Goal: Task Accomplishment & Management: Manage account settings

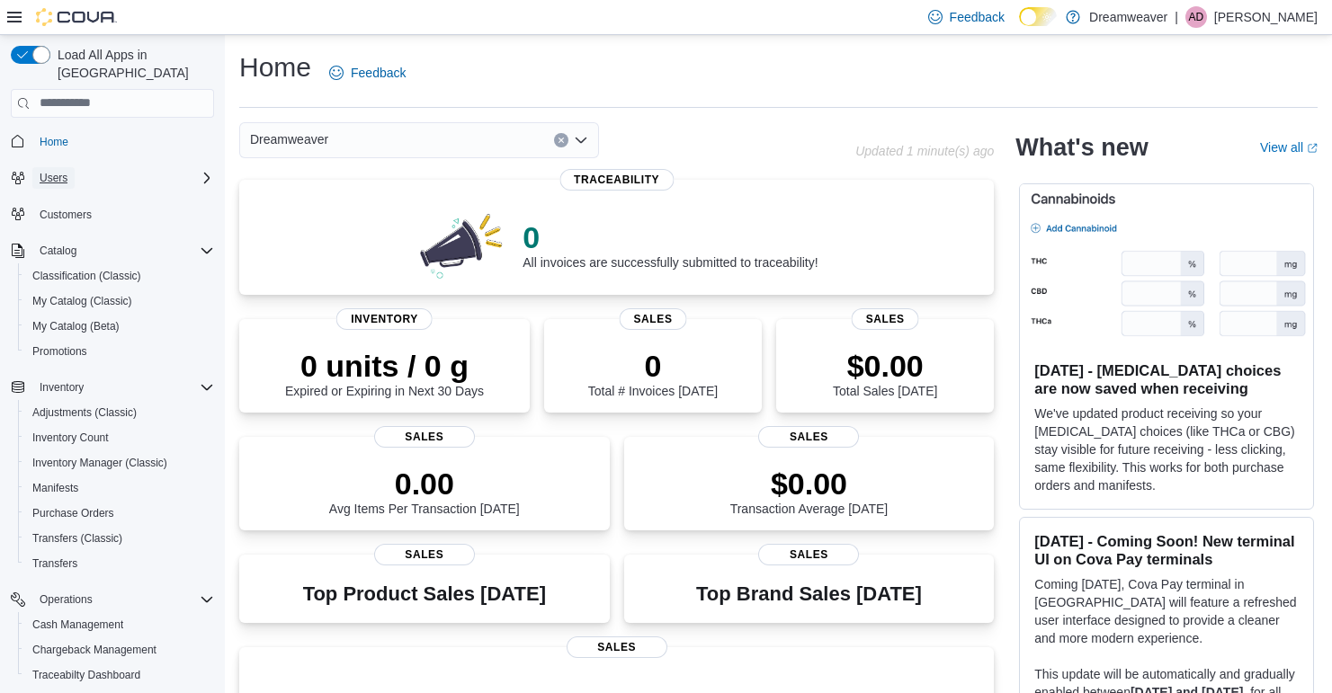
click at [58, 171] on span "Users" at bounding box center [54, 178] width 28 height 14
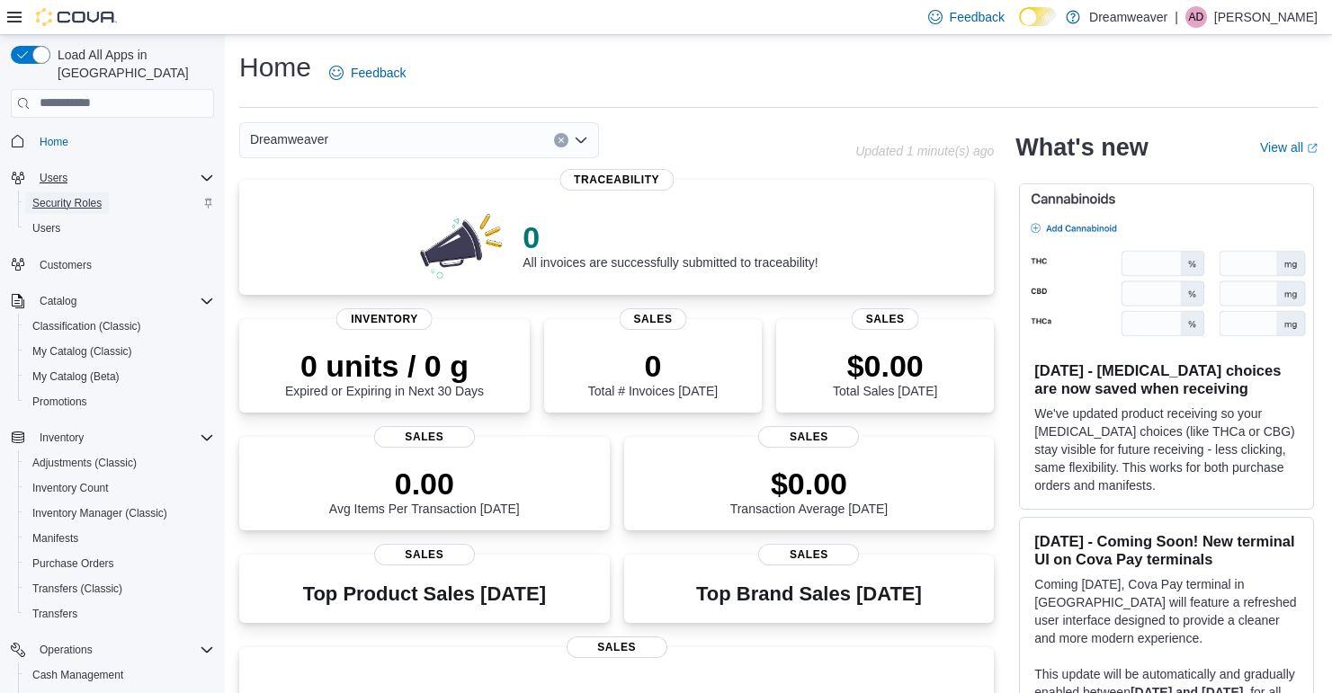
click at [61, 196] on span "Security Roles" at bounding box center [66, 203] width 69 height 14
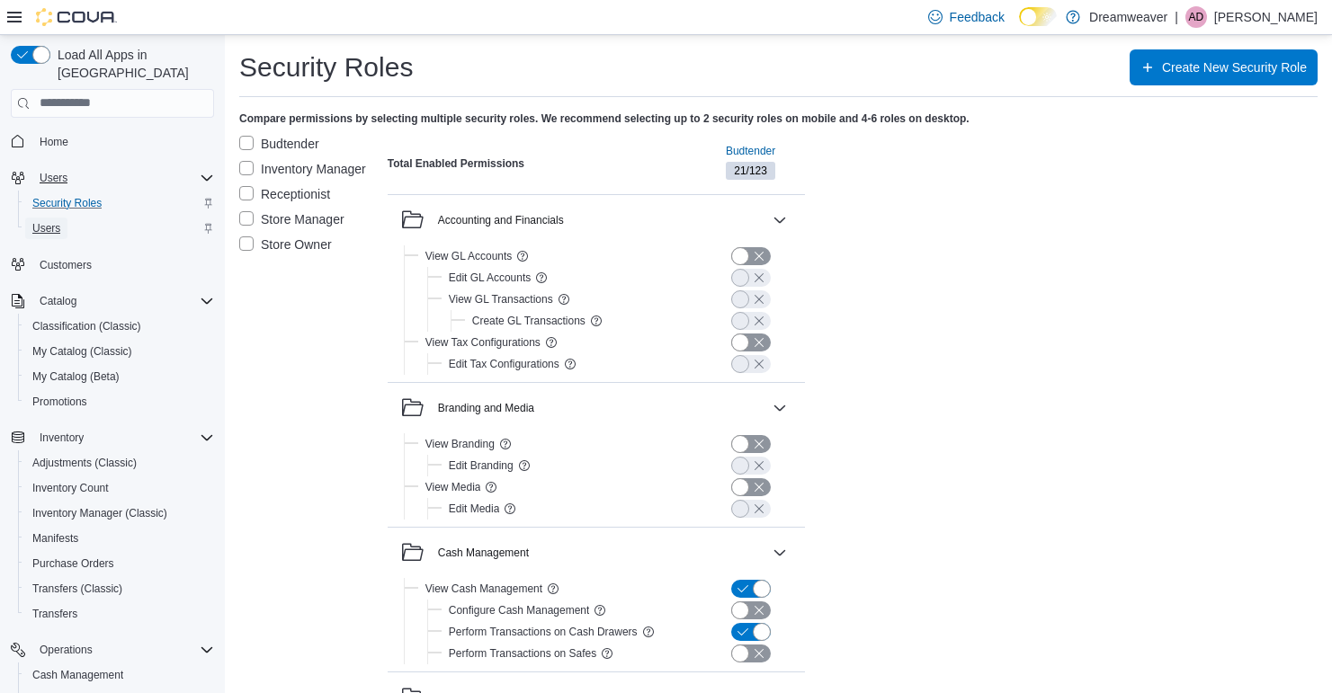
click at [57, 221] on span "Users" at bounding box center [46, 228] width 28 height 14
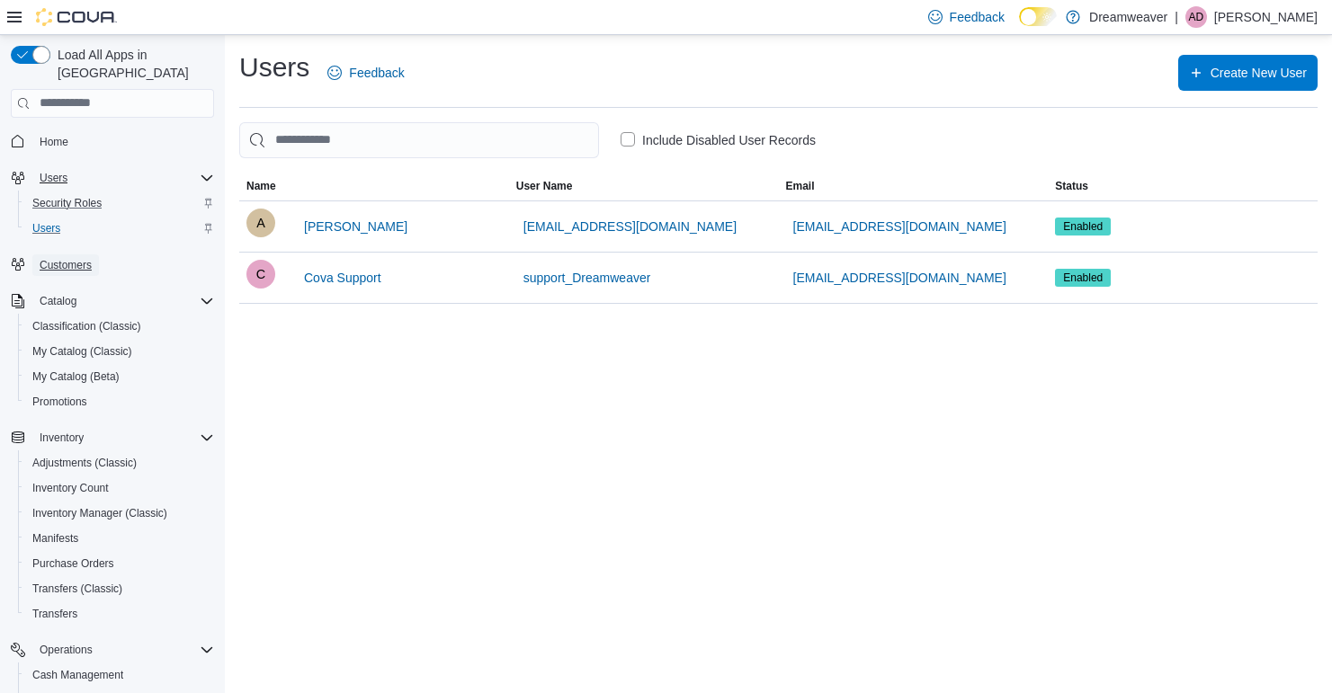
click at [87, 258] on span "Customers" at bounding box center [66, 265] width 52 height 14
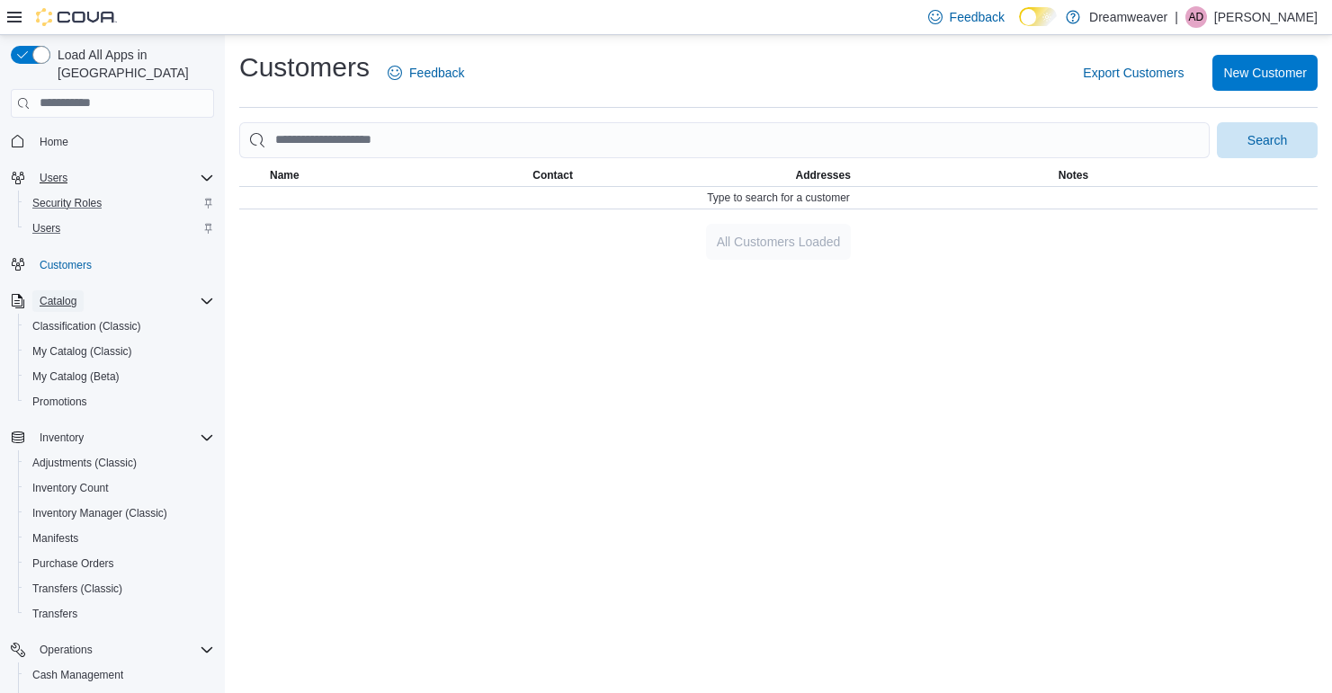
click at [67, 294] on span "Catalog" at bounding box center [58, 301] width 37 height 14
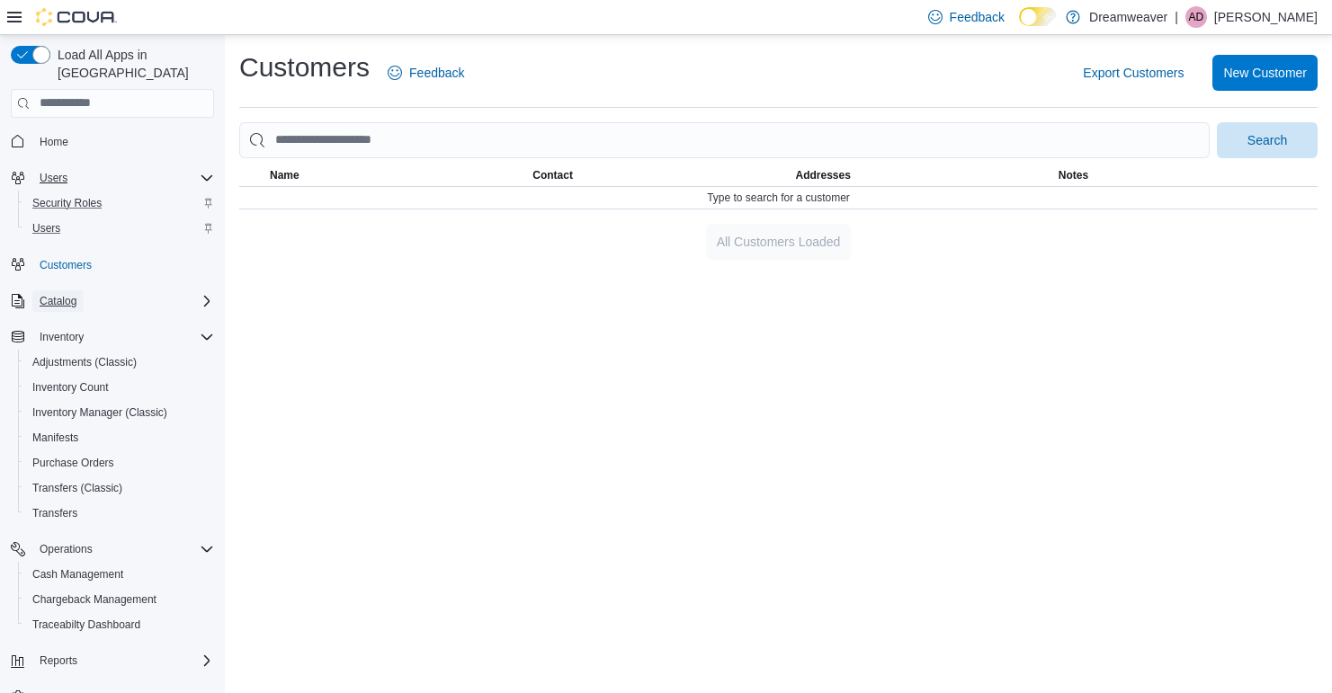
click at [67, 294] on span "Catalog" at bounding box center [58, 301] width 37 height 14
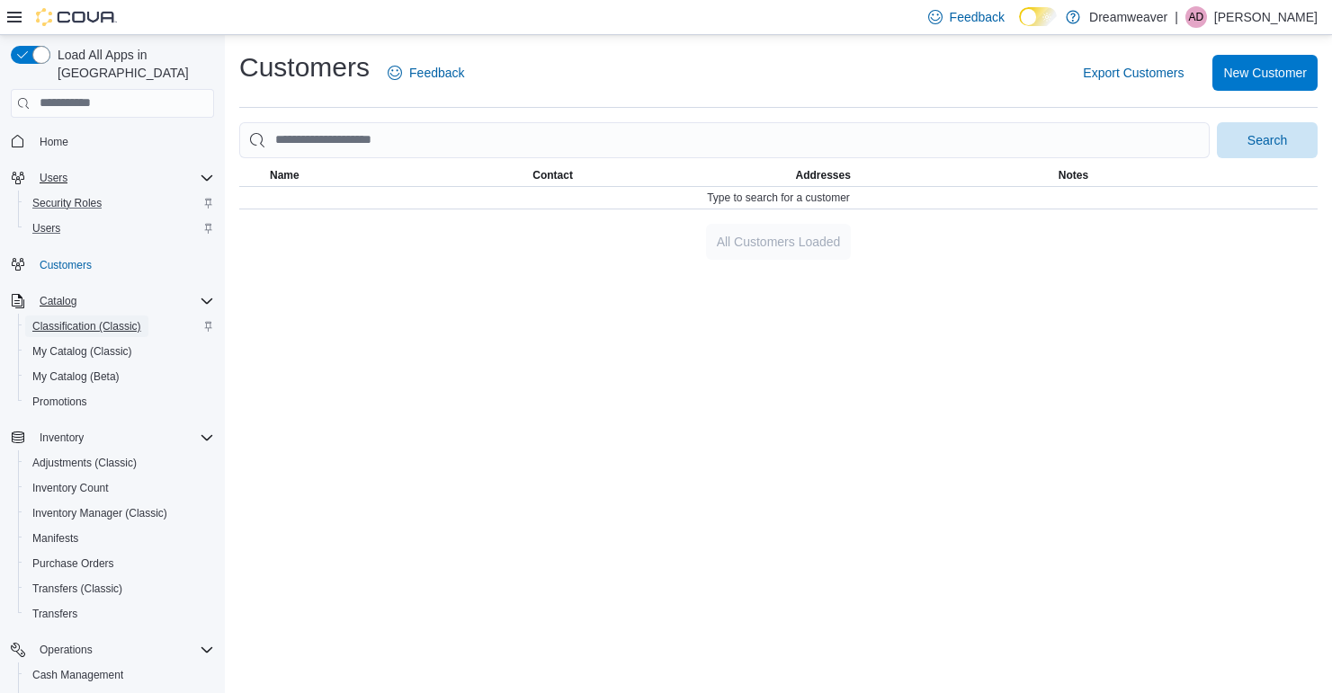
click at [64, 319] on span "Classification (Classic)" at bounding box center [86, 326] width 109 height 14
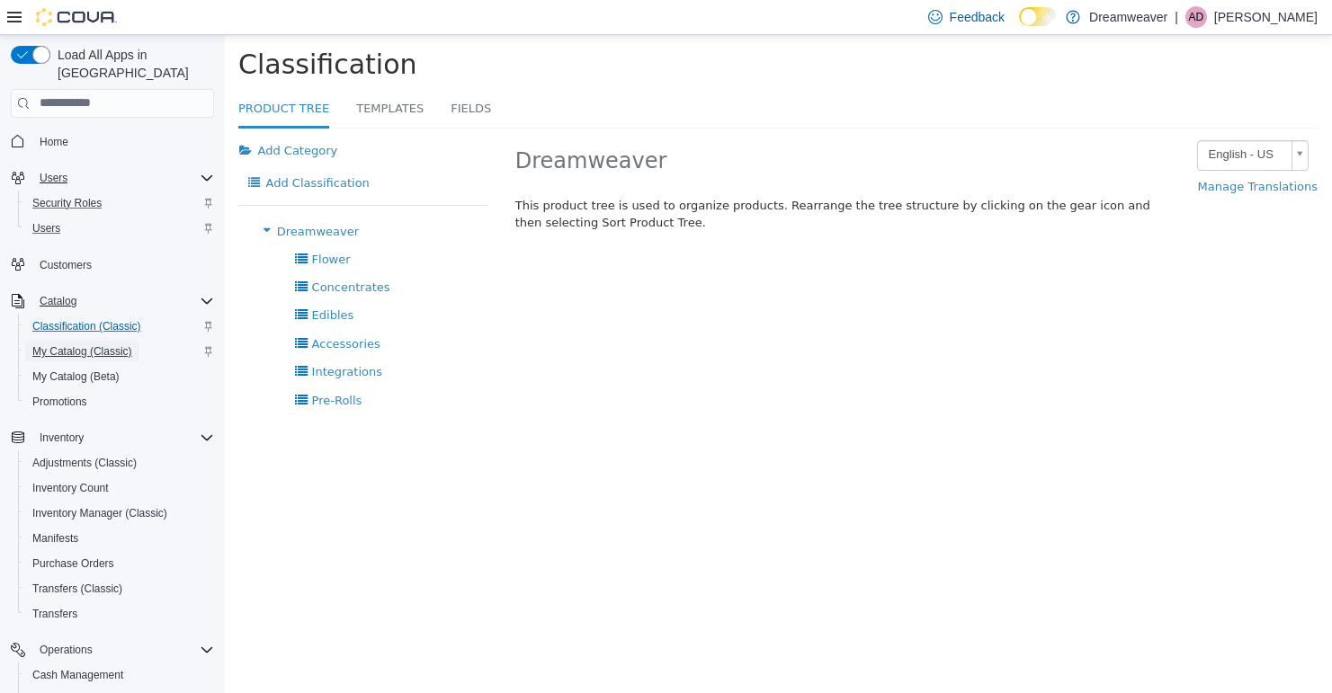
click at [132, 344] on span "My Catalog (Classic)" at bounding box center [82, 351] width 100 height 14
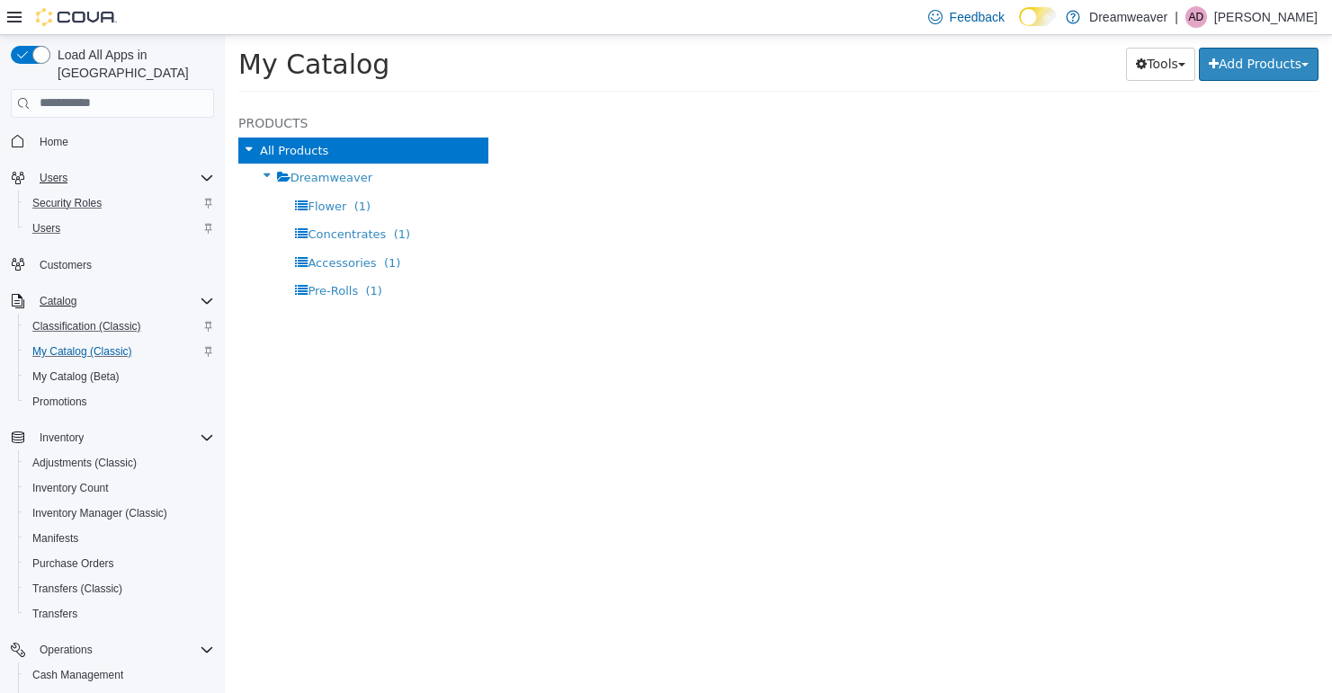
select select "**********"
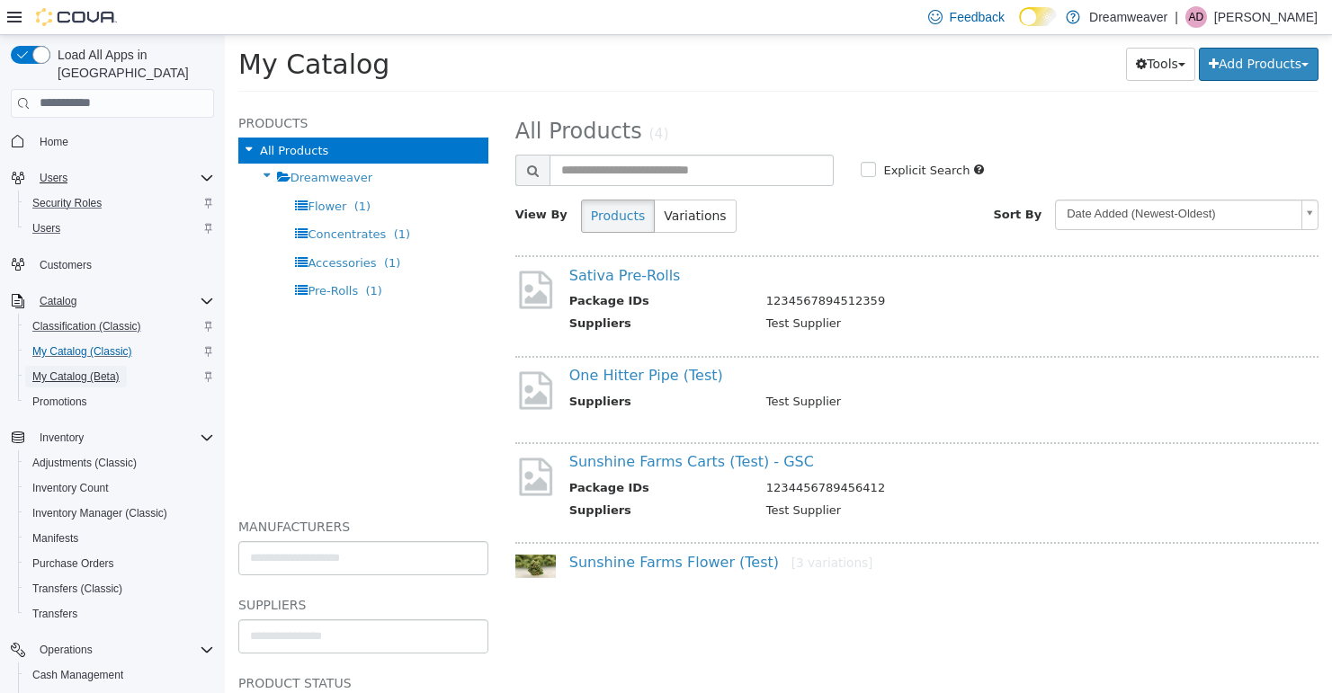
click at [99, 370] on span "My Catalog (Beta)" at bounding box center [75, 377] width 87 height 14
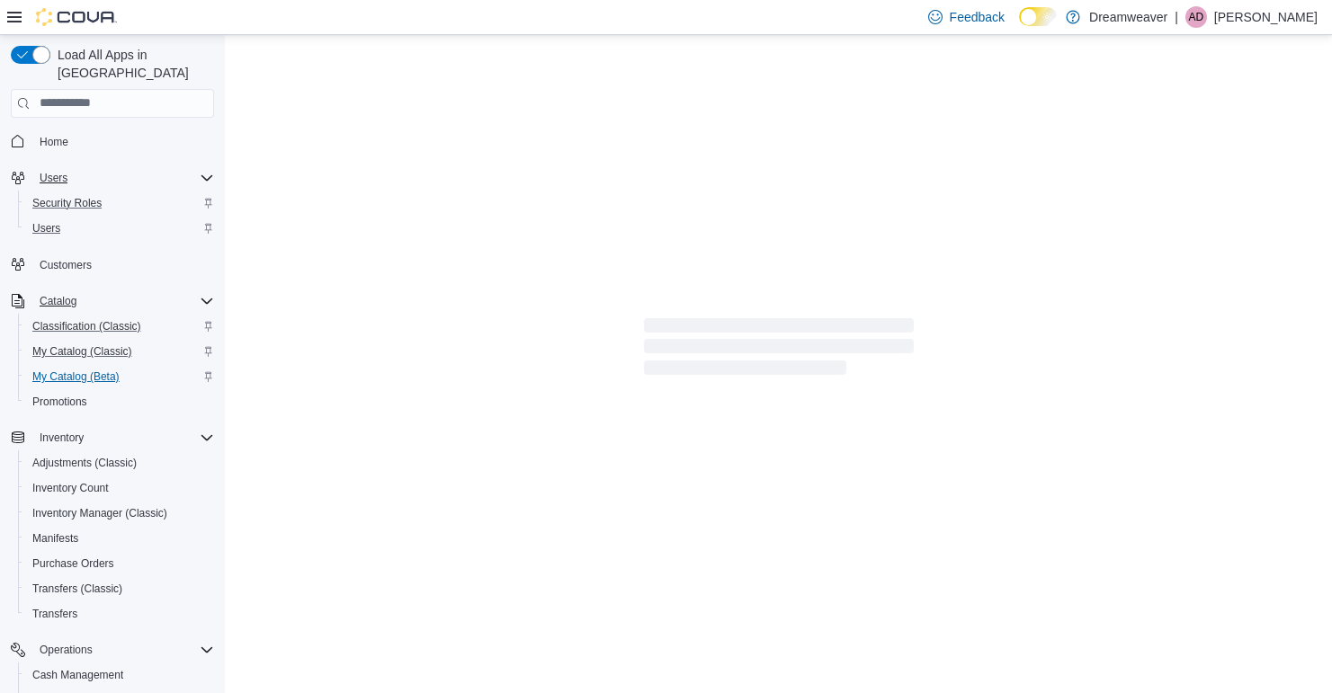
select select "**********"
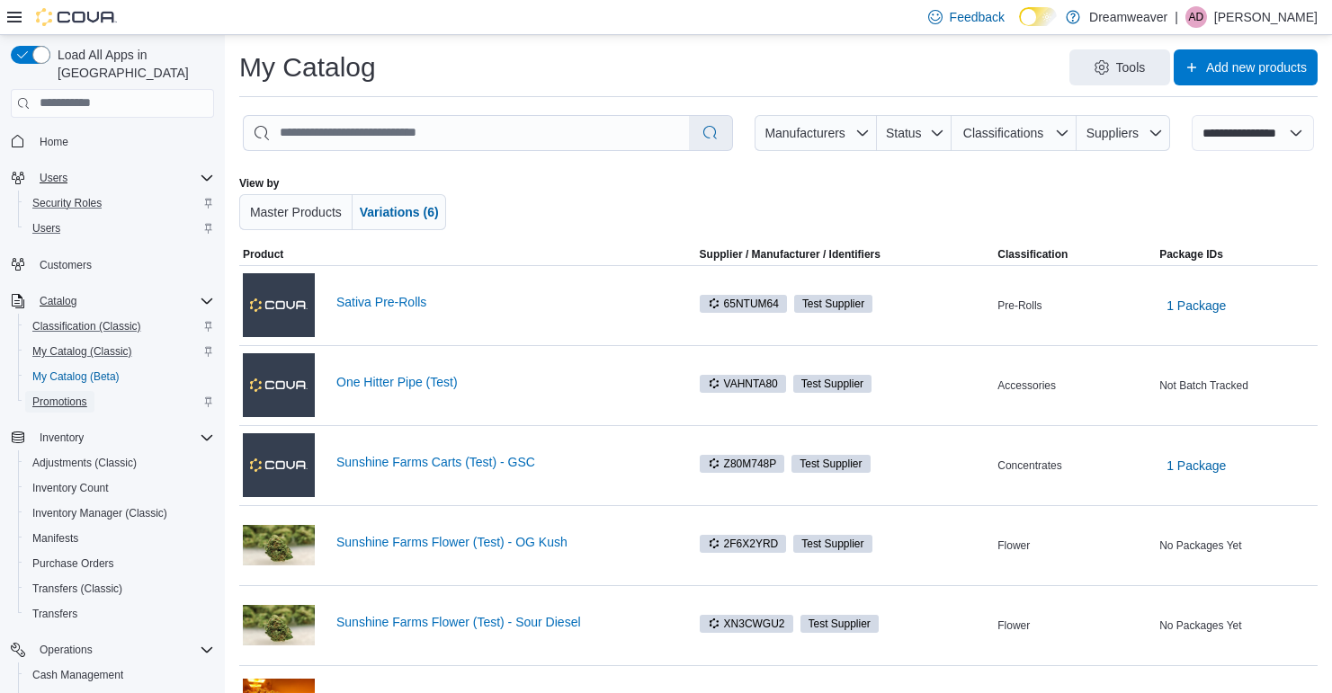
click at [85, 395] on span "Promotions" at bounding box center [59, 402] width 55 height 14
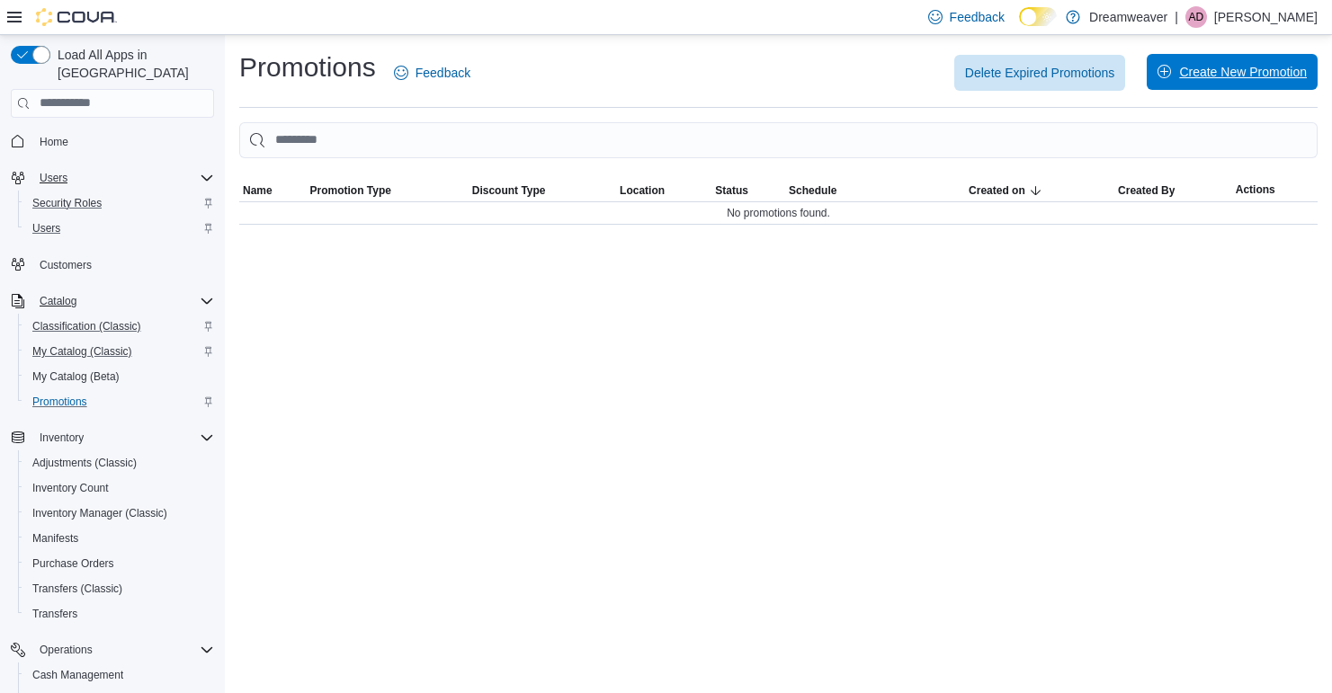
click at [1232, 75] on span "Create New Promotion" at bounding box center [1243, 72] width 128 height 18
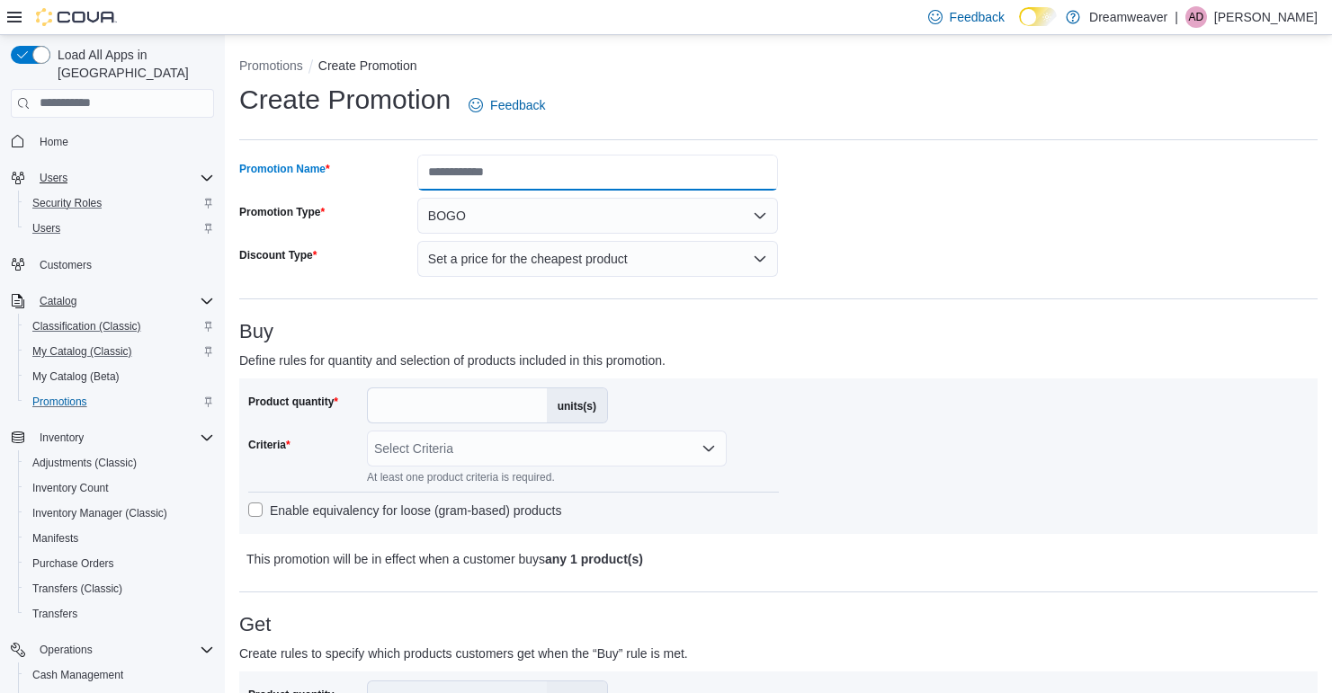
click at [503, 168] on input "Promotion Name" at bounding box center [597, 173] width 361 height 36
type input "*********"
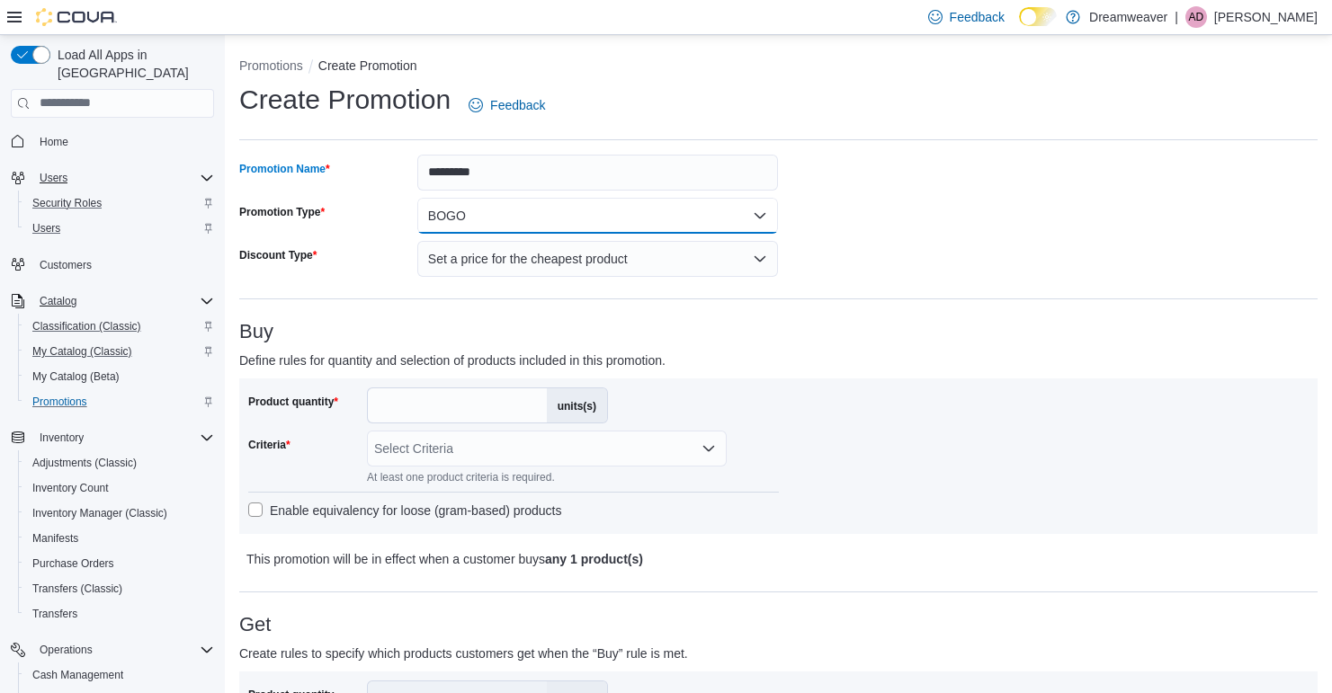
click at [505, 221] on button "BOGO" at bounding box center [597, 216] width 361 height 36
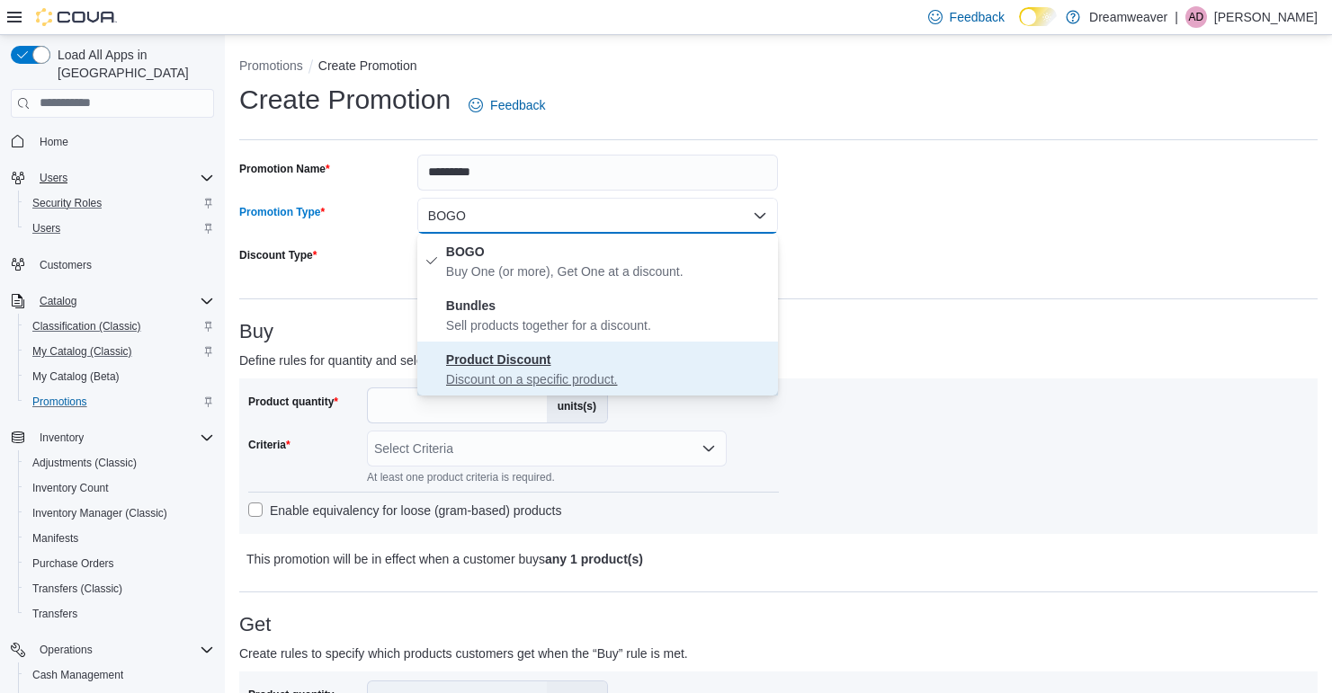
click at [515, 356] on strong "Product Discount" at bounding box center [498, 359] width 105 height 14
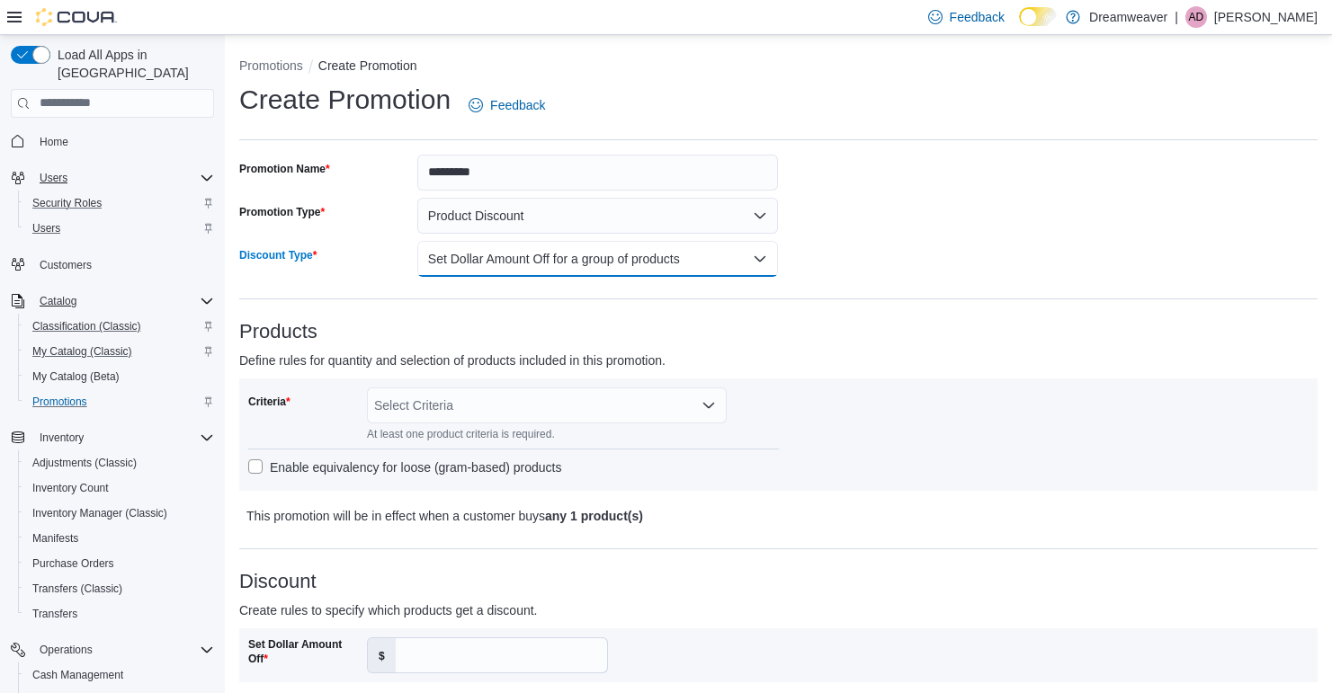
click at [559, 258] on button "Set Dollar Amount Off for a group of products" at bounding box center [597, 259] width 361 height 36
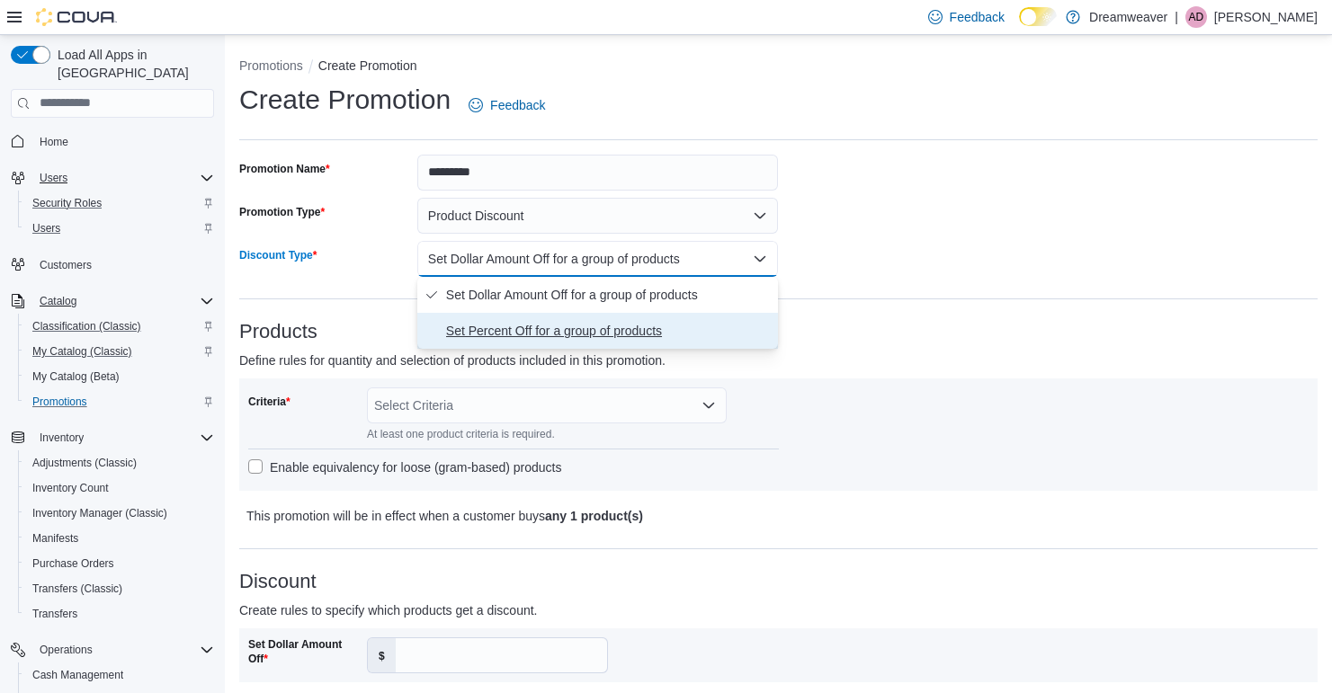
click at [555, 335] on span "Set Percent Off for a group of products" at bounding box center [608, 331] width 325 height 22
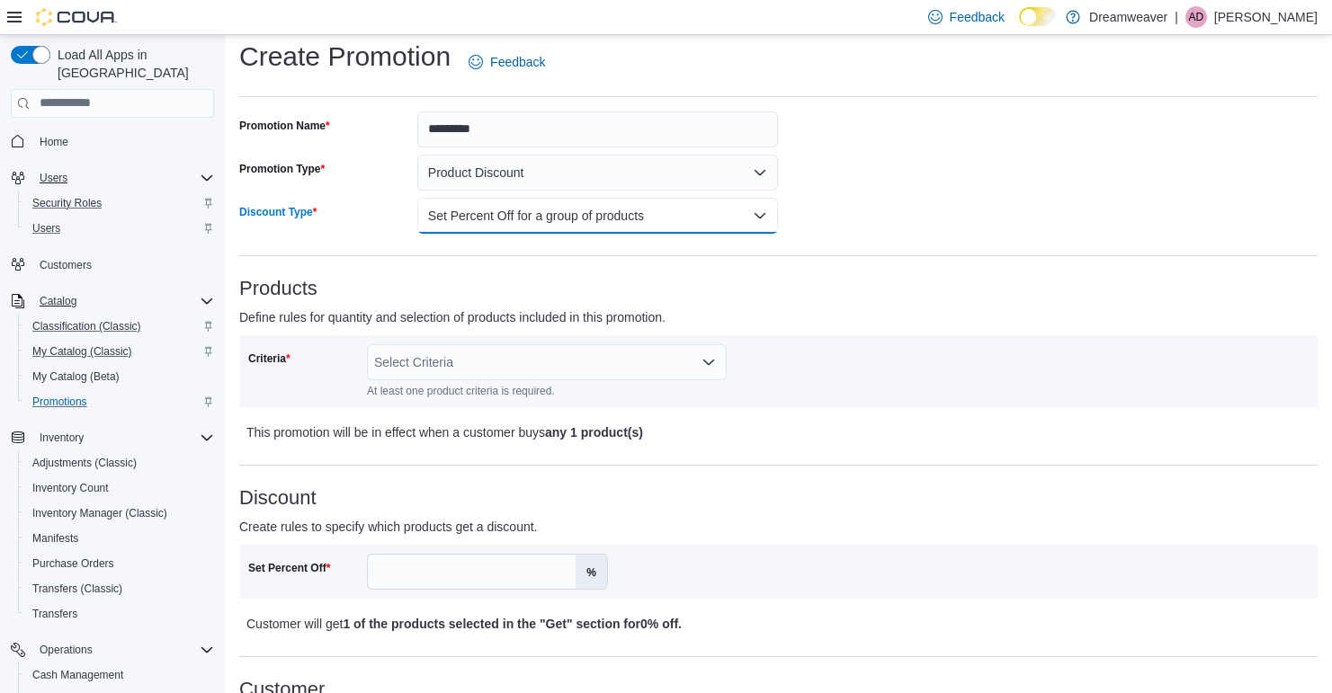
scroll to position [60, 0]
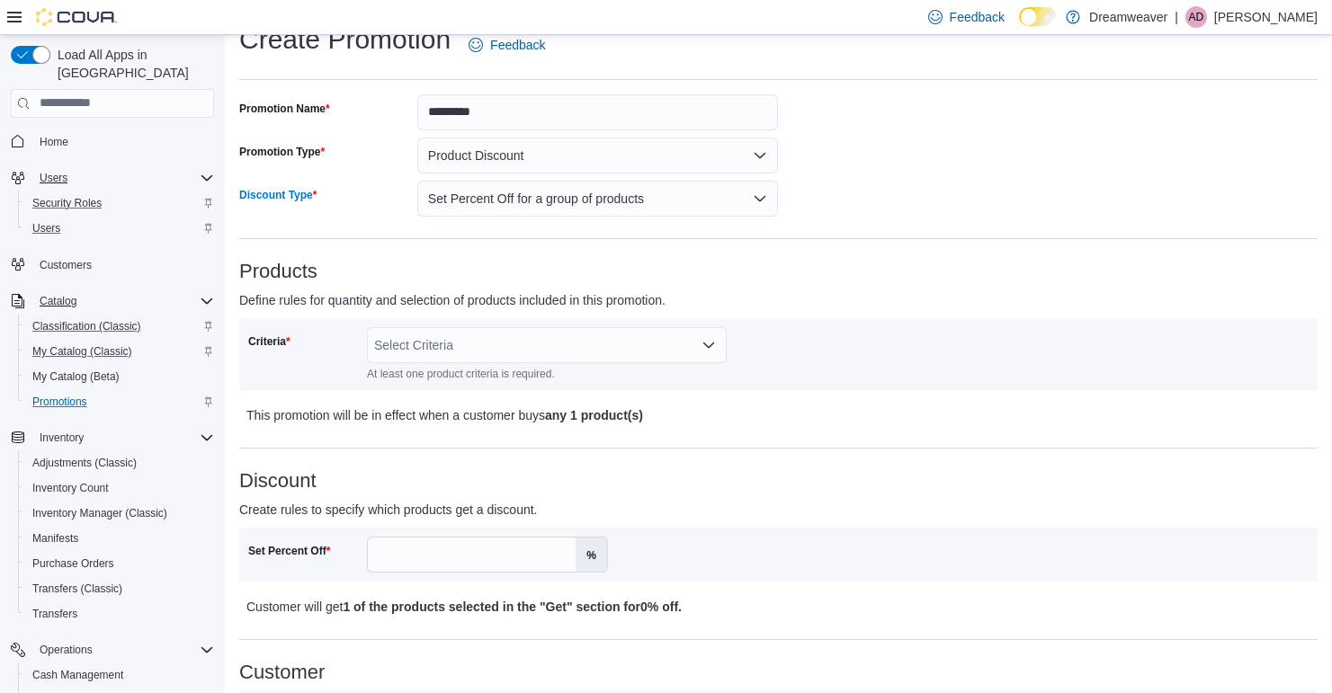
click at [717, 343] on div "Select Criteria" at bounding box center [547, 345] width 360 height 36
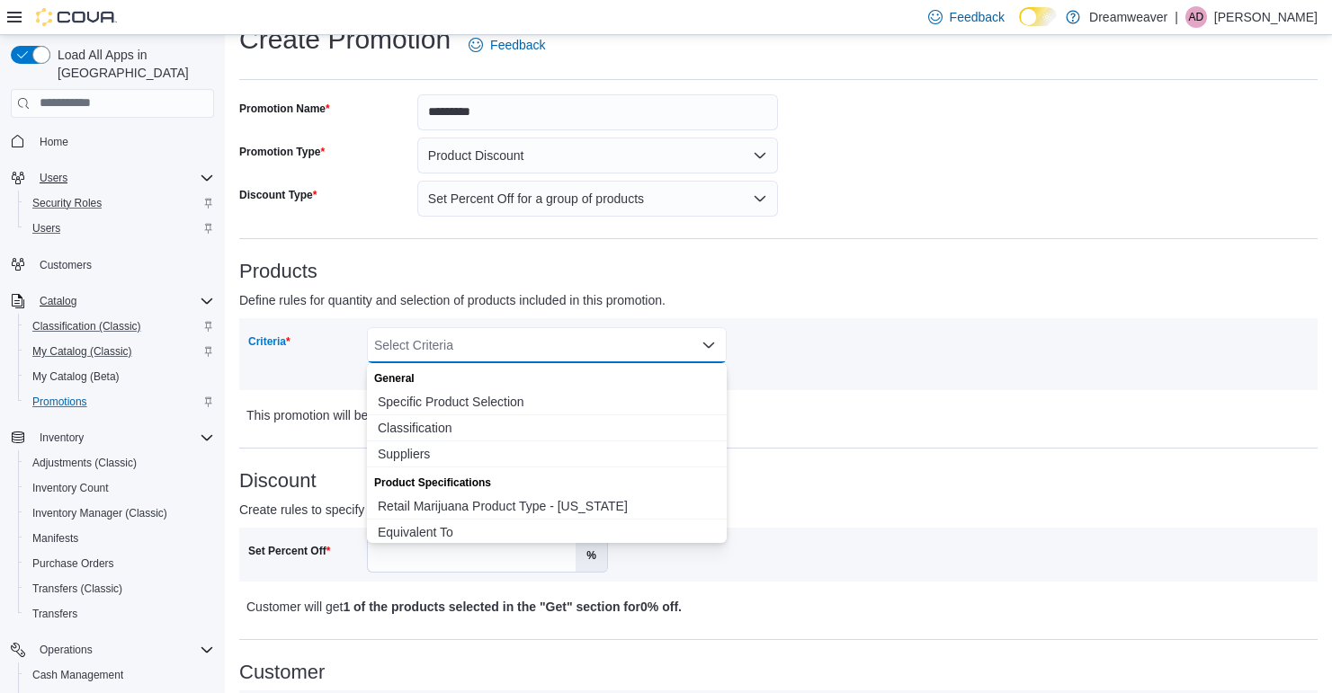
click at [753, 342] on div "Criteria Select Criteria Combo box. Selected. Combo box input. Select Criteria.…" at bounding box center [513, 354] width 531 height 54
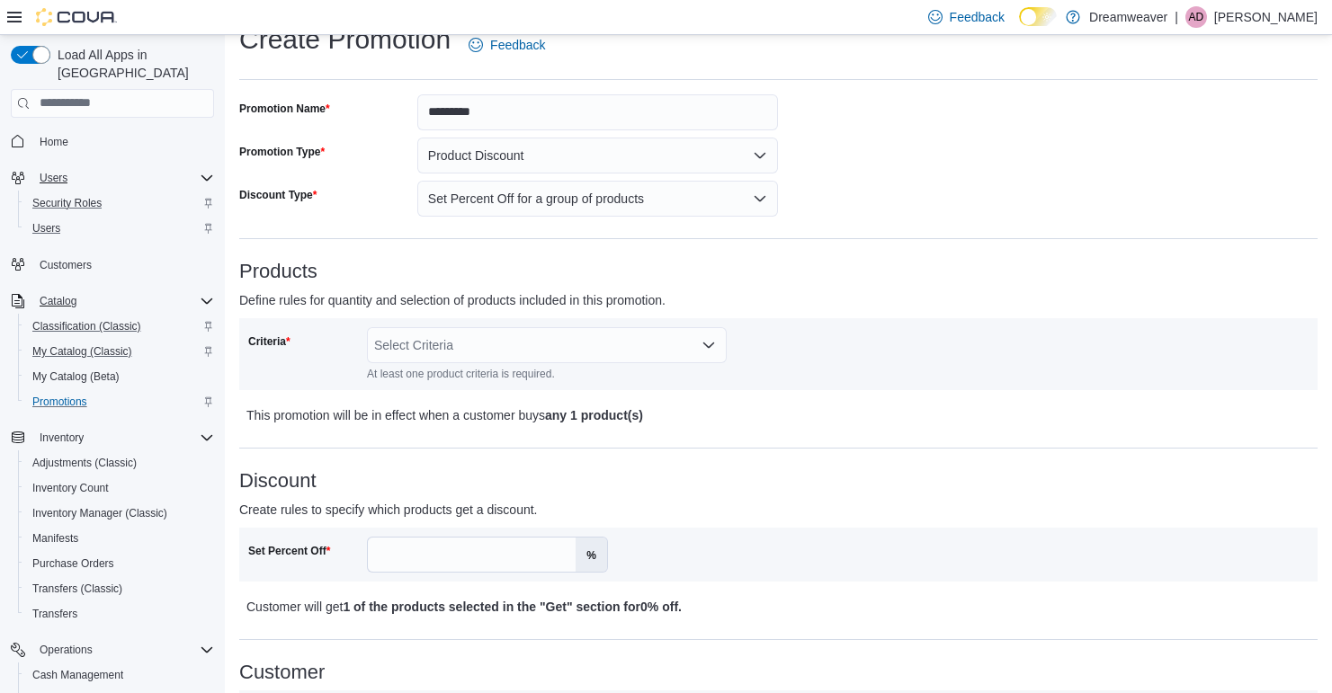
click at [711, 336] on div "Select Criteria" at bounding box center [547, 345] width 360 height 36
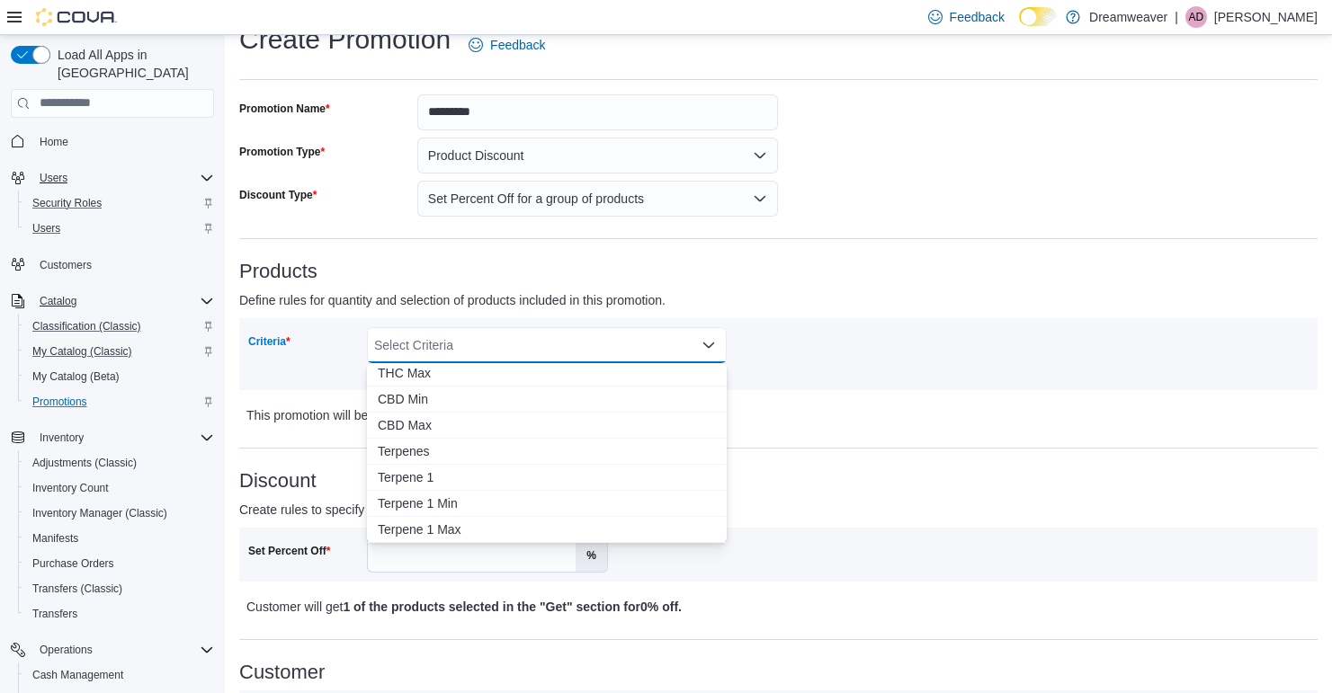
scroll to position [0, 0]
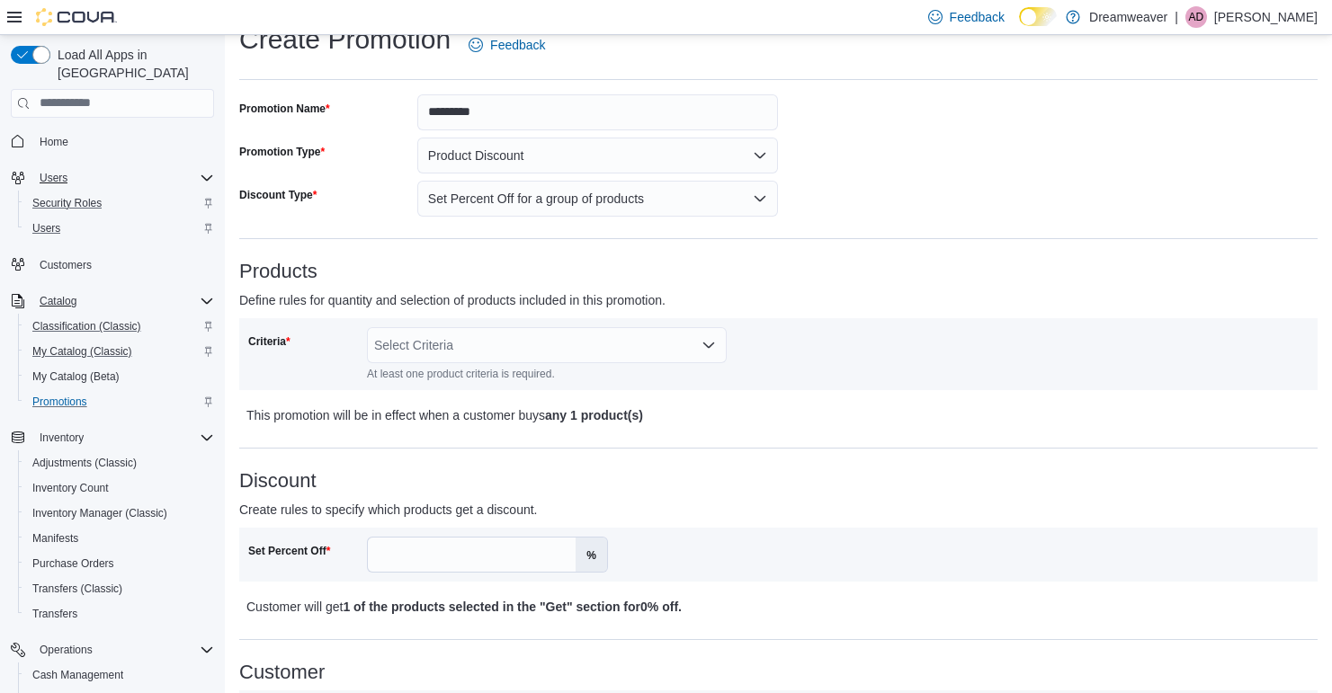
click at [798, 245] on div "**********" at bounding box center [778, 675] width 1078 height 1163
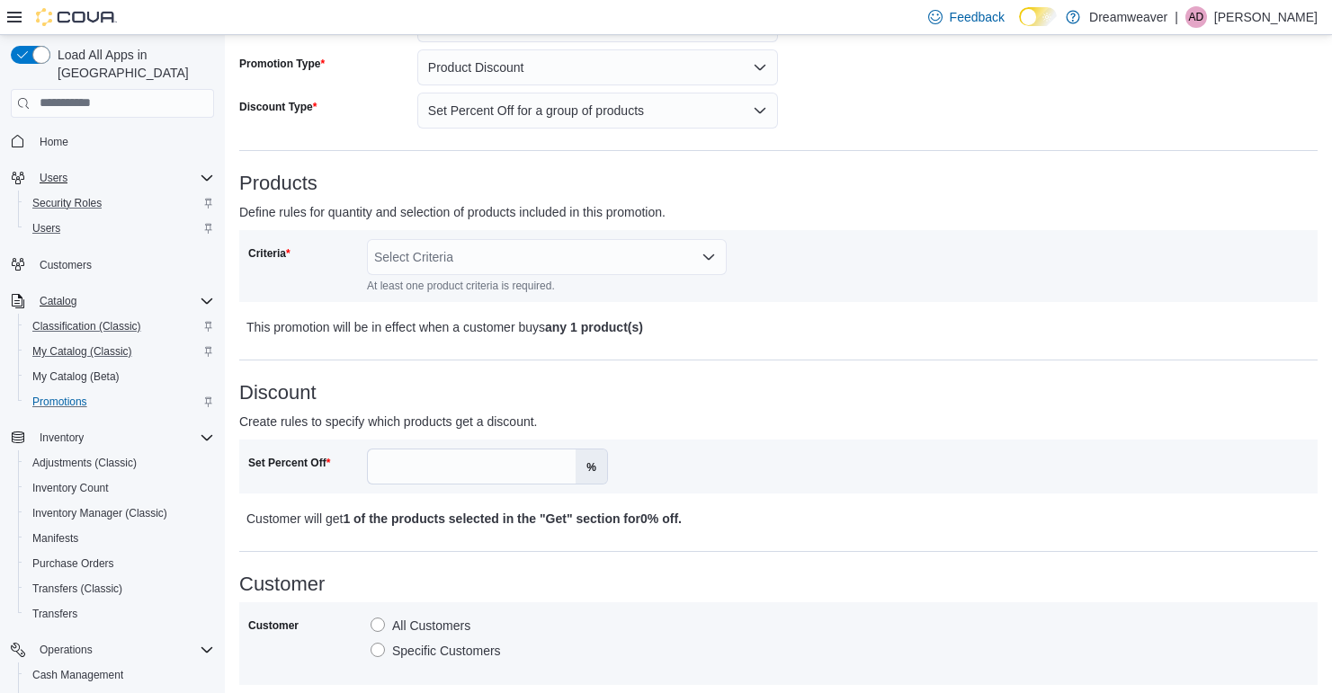
scroll to position [189, 0]
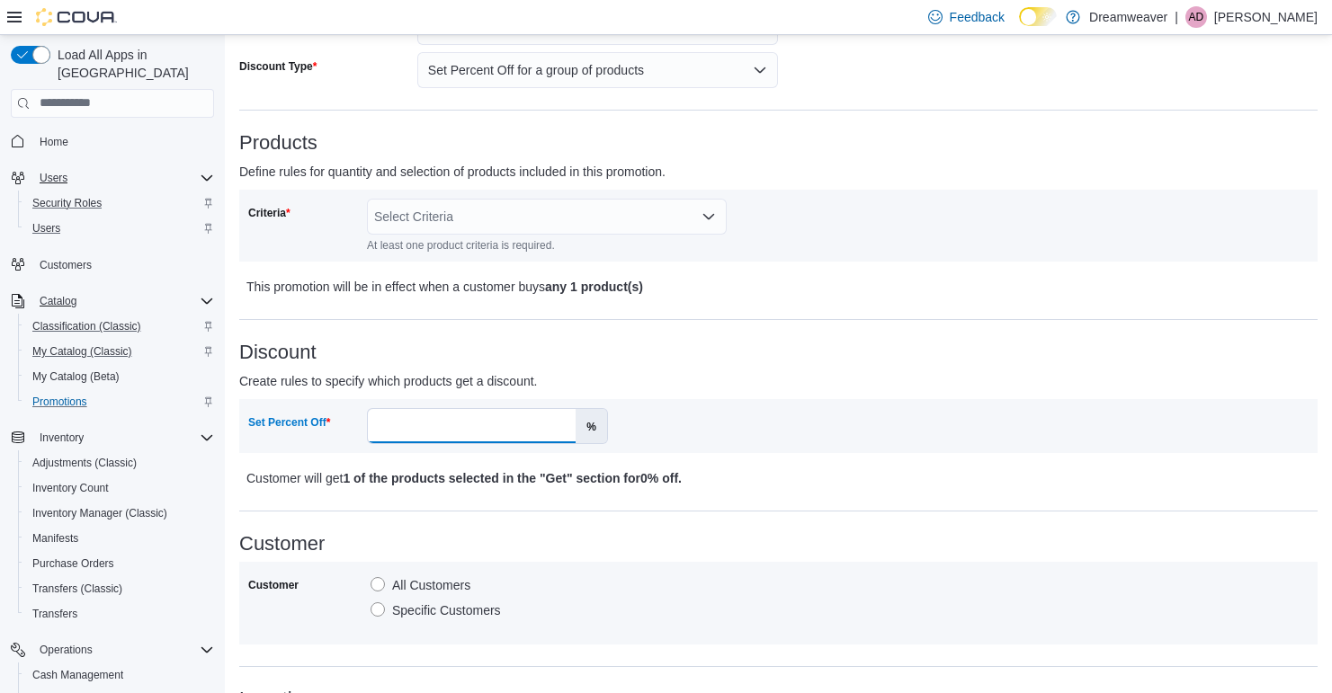
click at [482, 431] on input "Set Percent Off" at bounding box center [472, 426] width 208 height 34
type input "**"
click at [960, 342] on h3 "Discount" at bounding box center [778, 353] width 1078 height 22
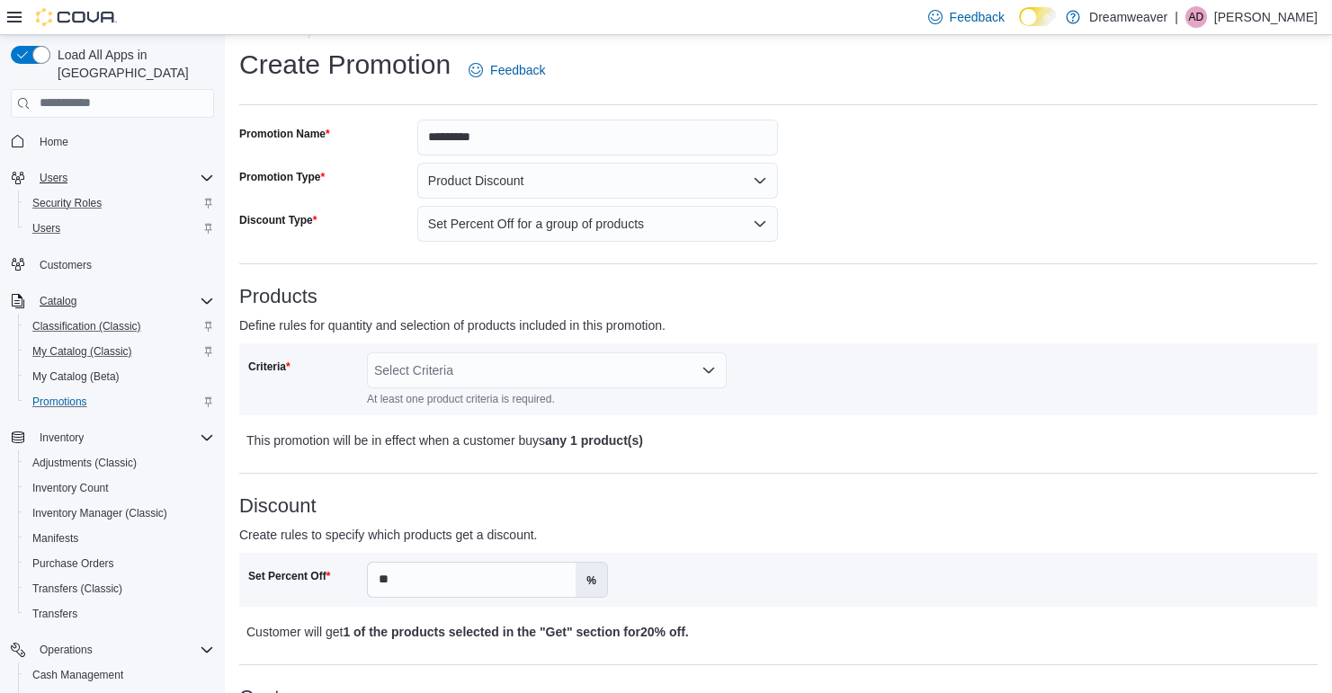
scroll to position [0, 0]
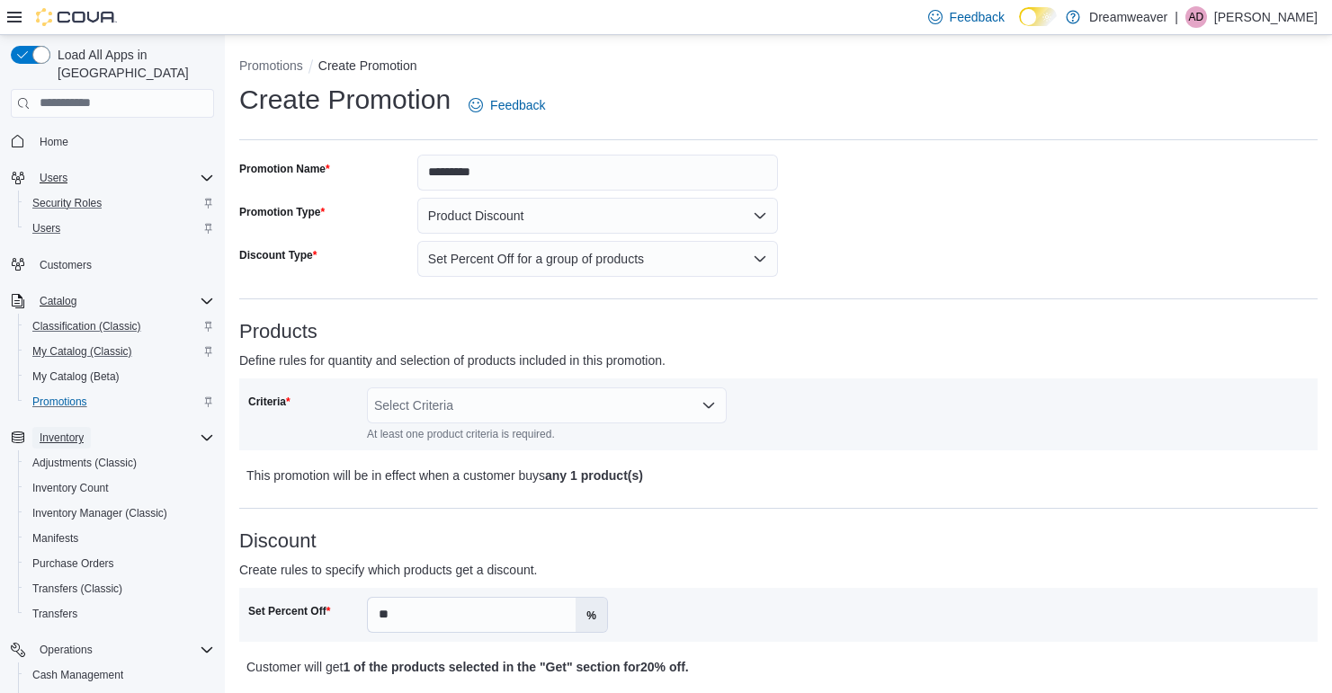
click at [73, 431] on span "Inventory" at bounding box center [62, 438] width 44 height 14
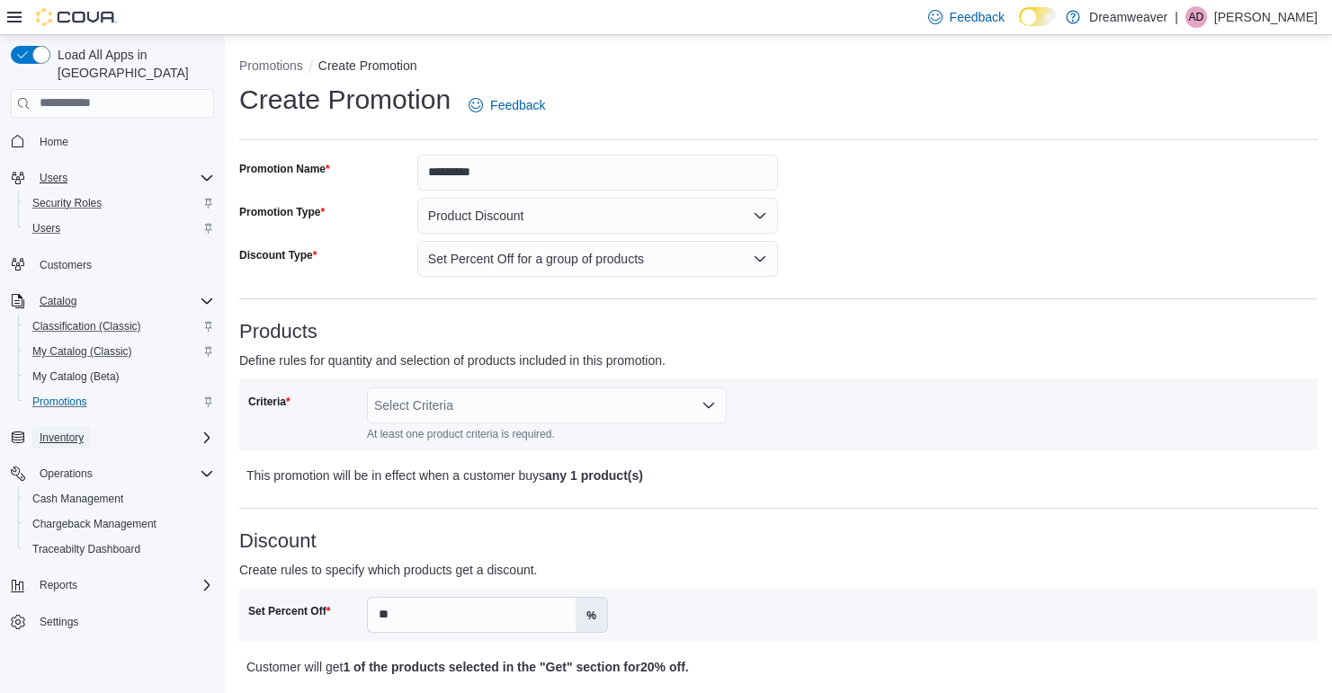
click at [73, 431] on span "Inventory" at bounding box center [62, 438] width 44 height 14
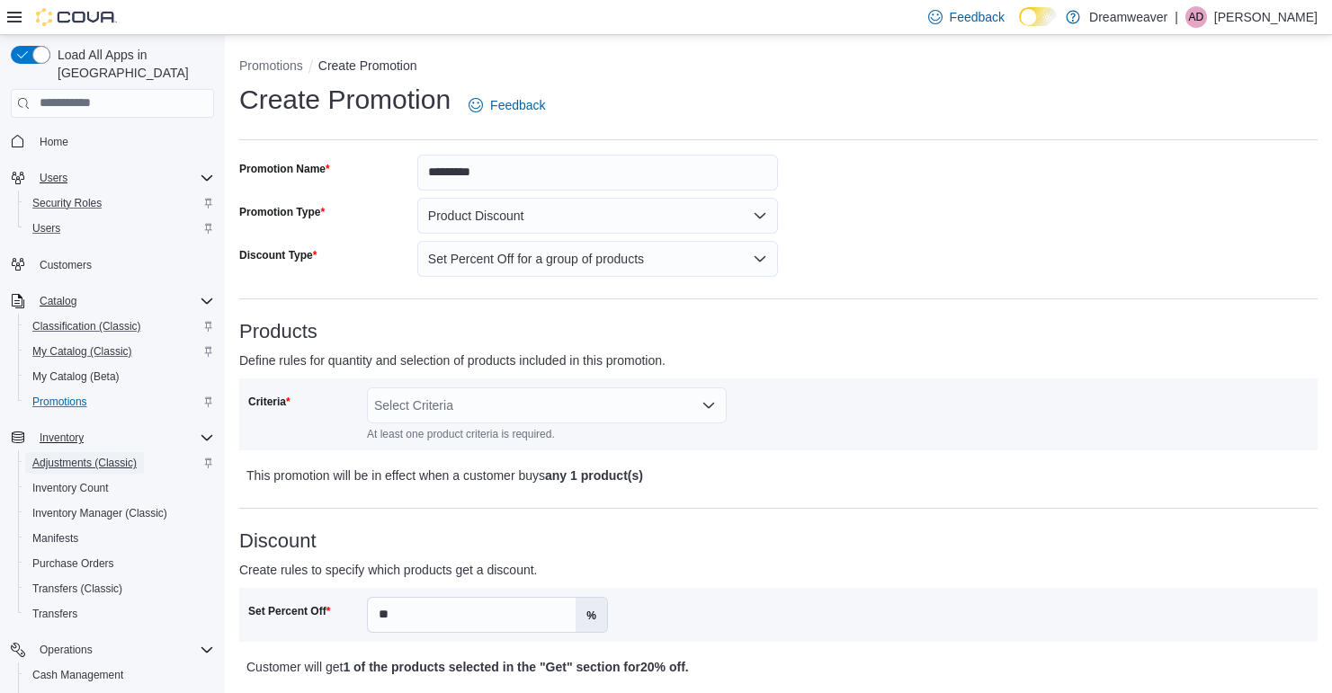
click at [117, 456] on span "Adjustments (Classic)" at bounding box center [84, 463] width 104 height 14
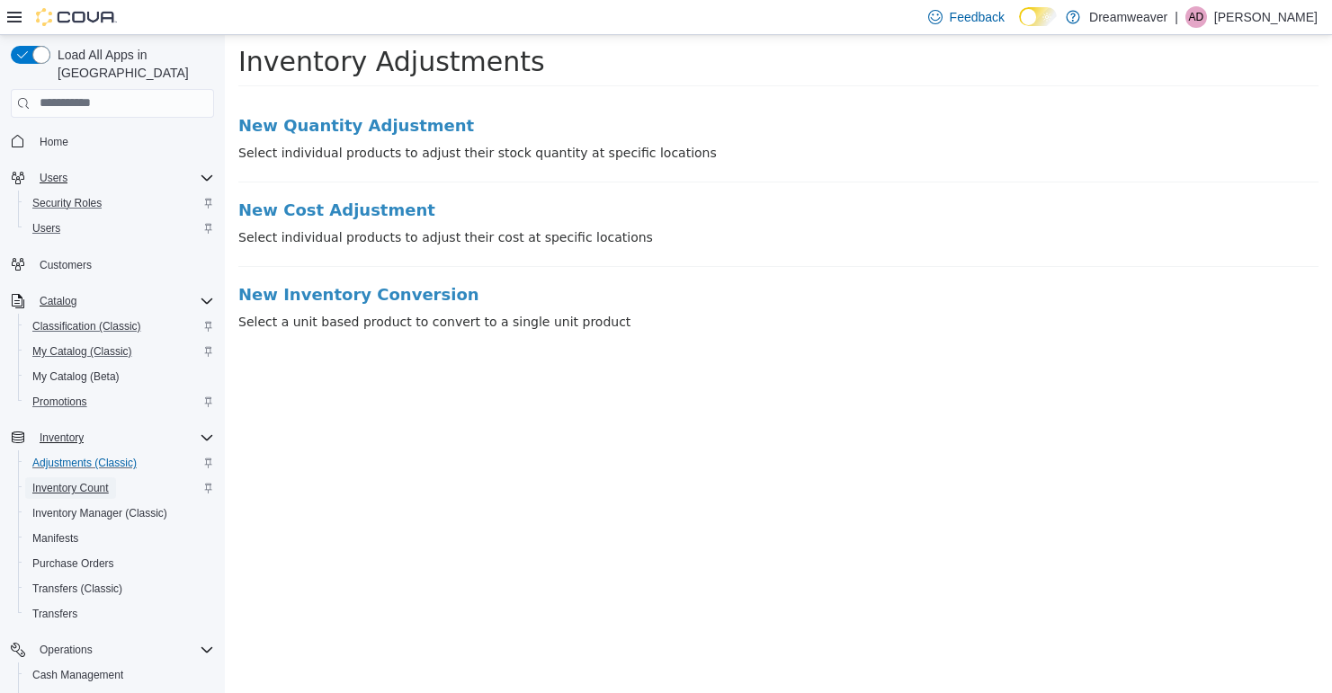
click at [106, 481] on span "Inventory Count" at bounding box center [70, 488] width 76 height 14
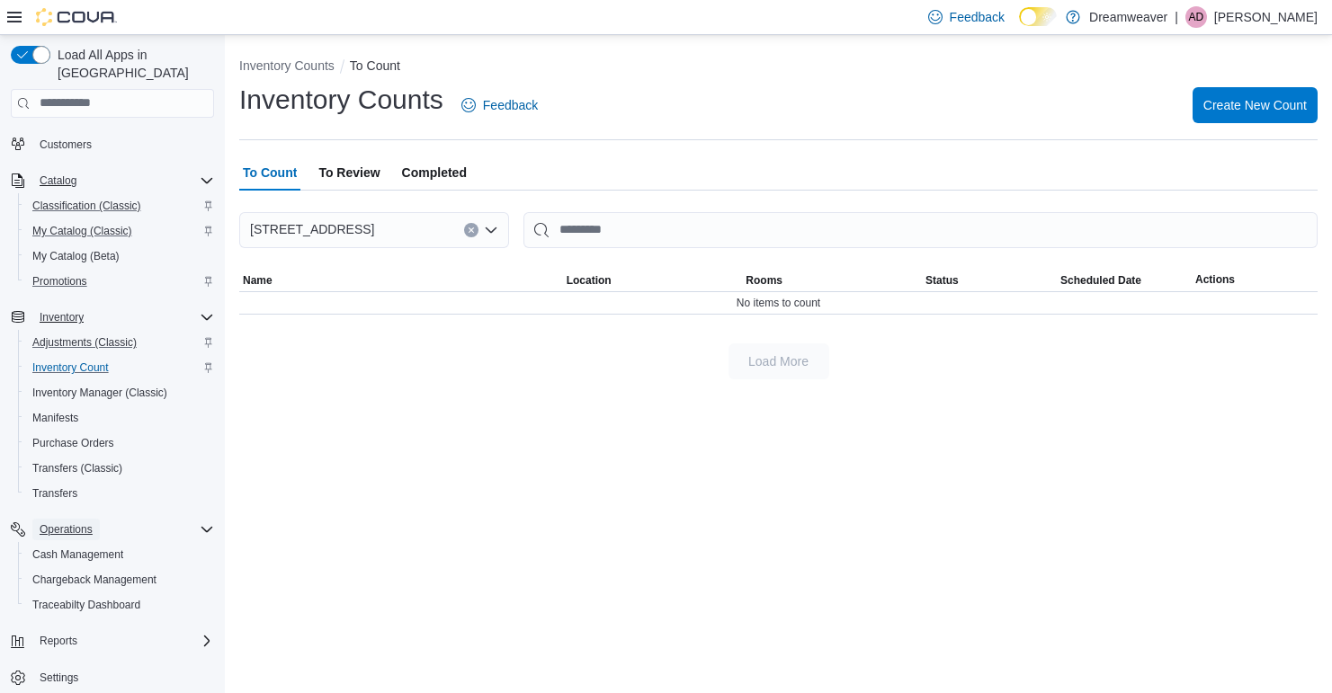
click at [84, 522] on span "Operations" at bounding box center [66, 529] width 53 height 14
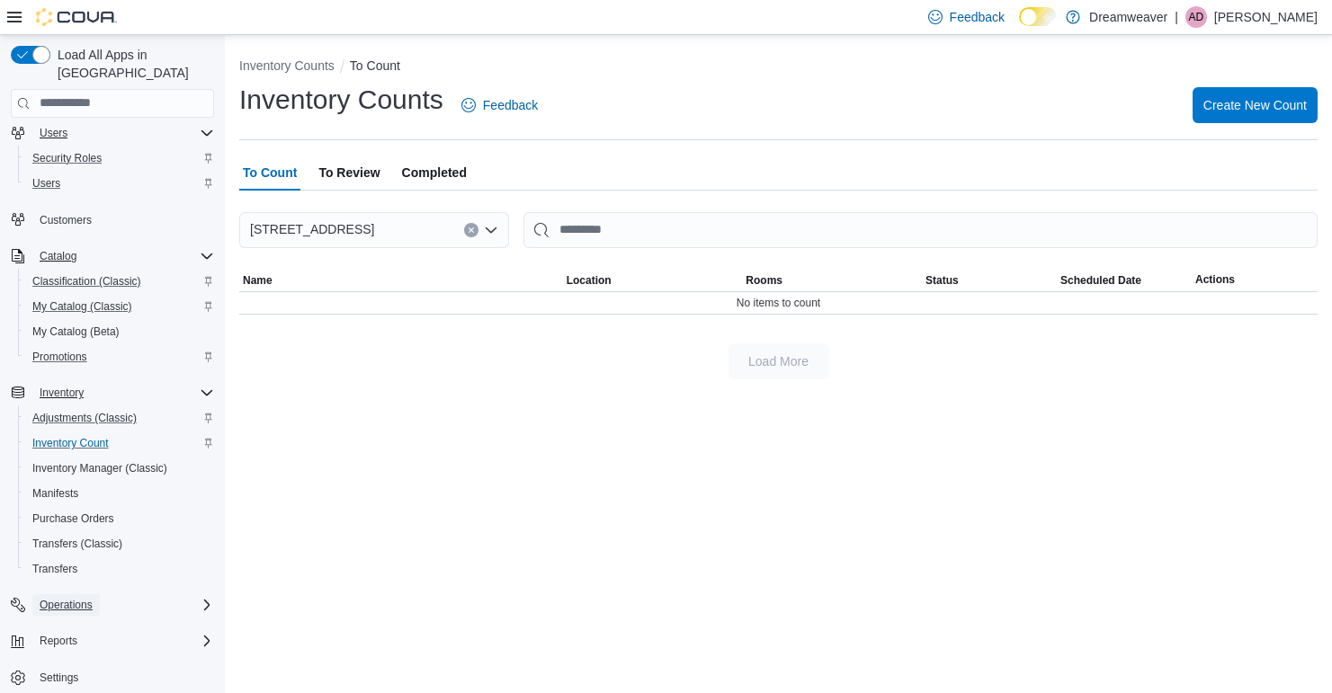
click at [75, 596] on span "Operations" at bounding box center [66, 605] width 53 height 22
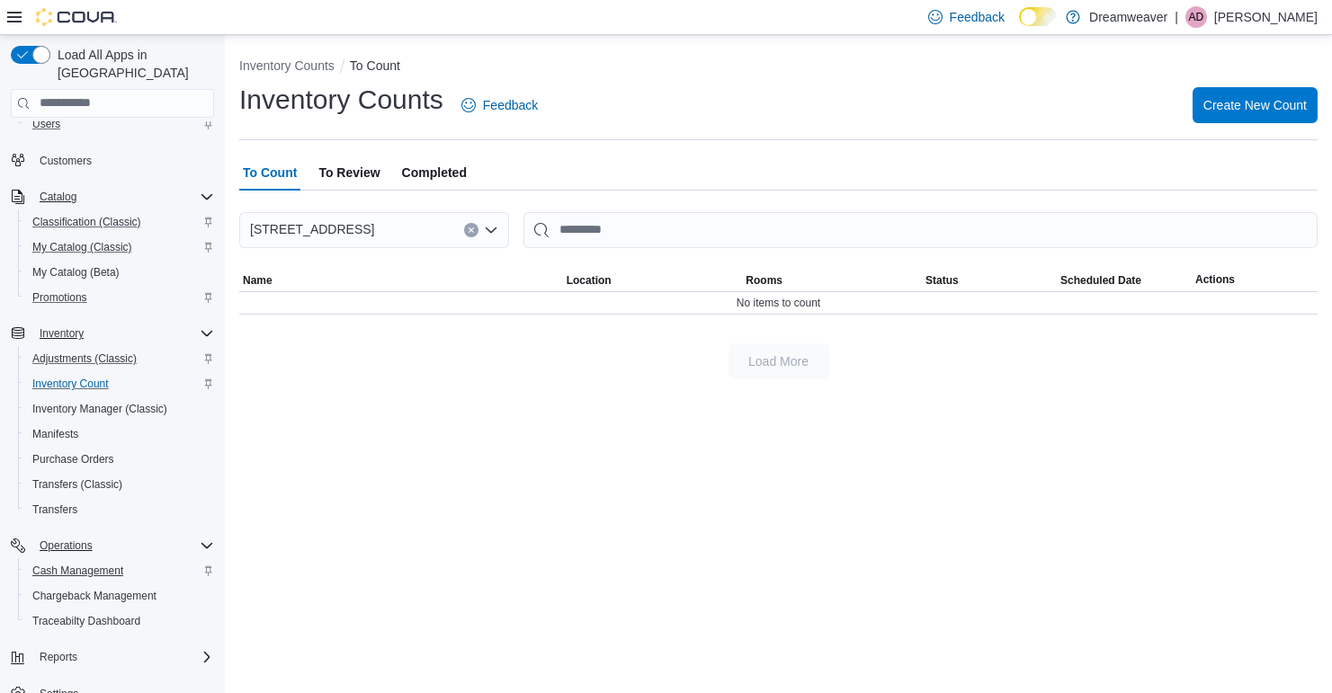
scroll to position [120, 0]
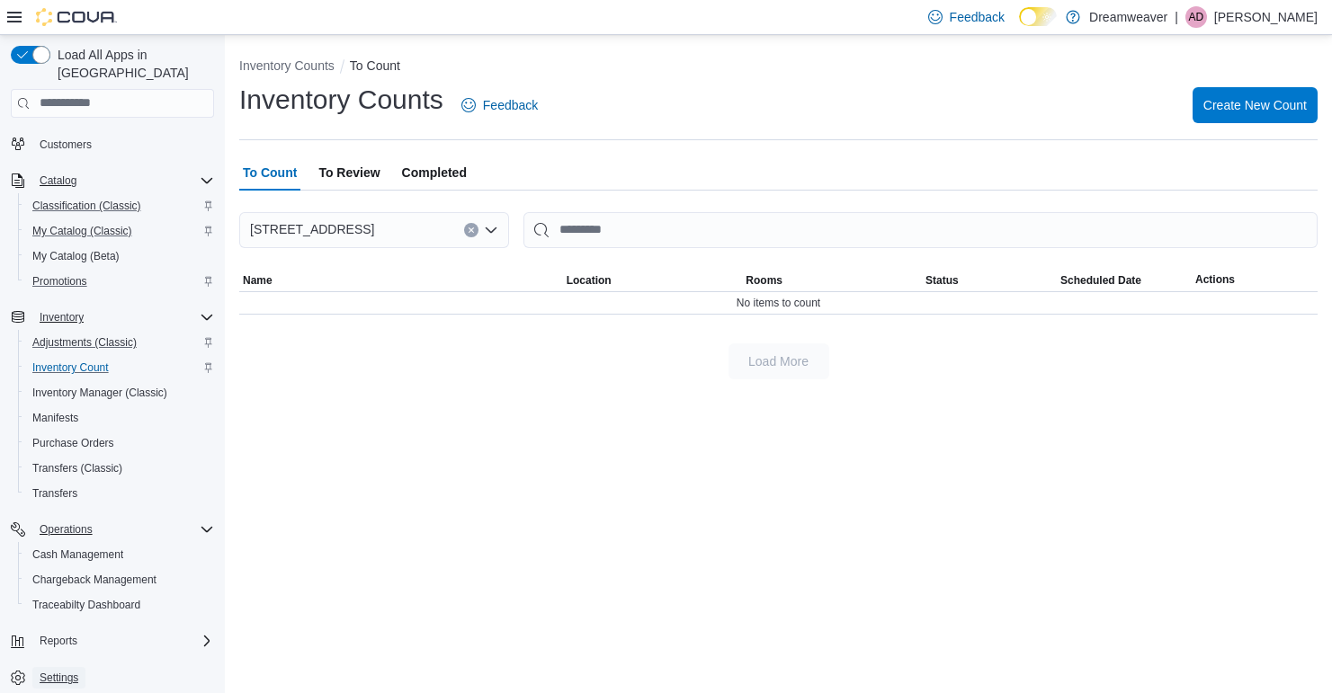
click at [72, 671] on span "Settings" at bounding box center [59, 678] width 39 height 14
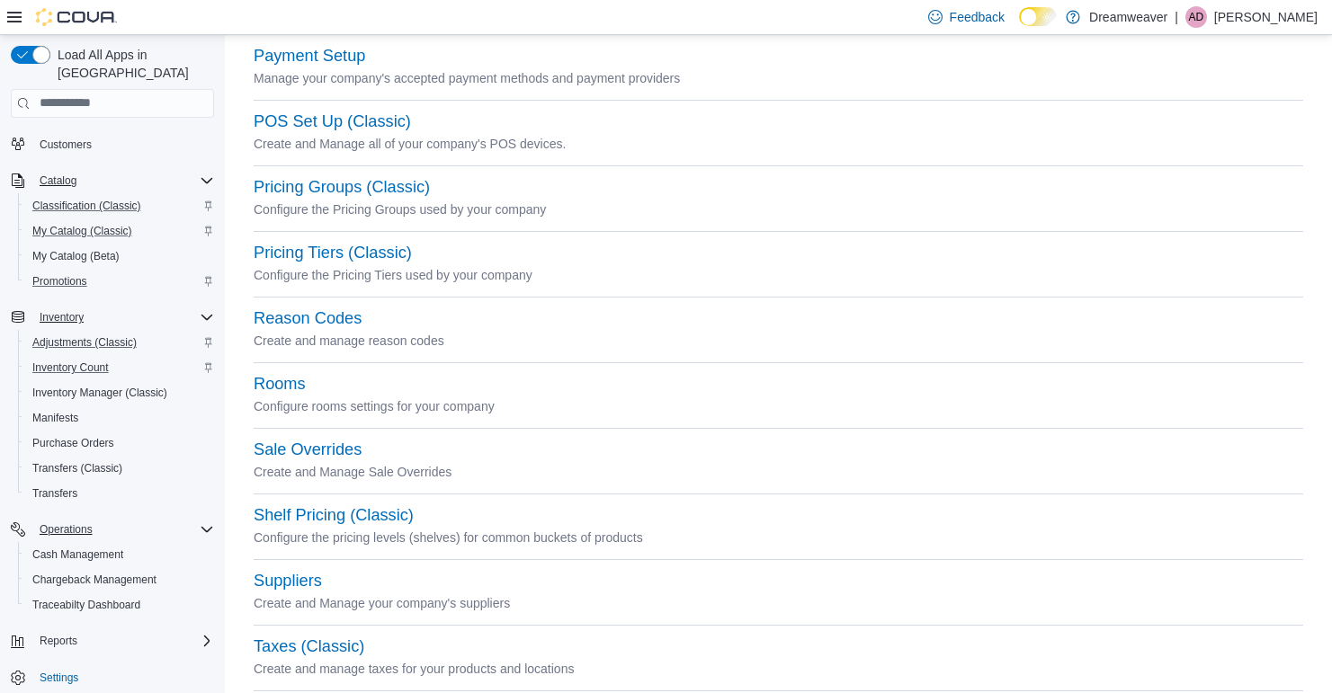
scroll to position [839, 0]
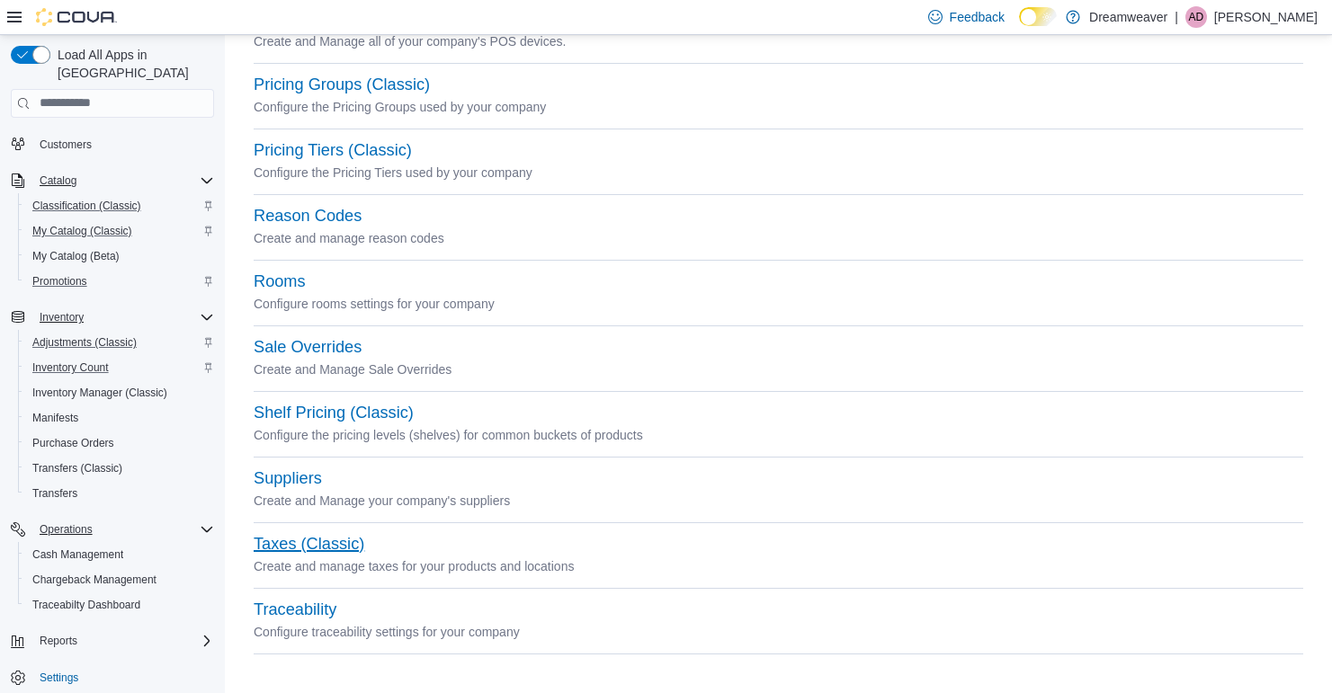
click at [323, 536] on button "Taxes (Classic)" at bounding box center [309, 544] width 111 height 19
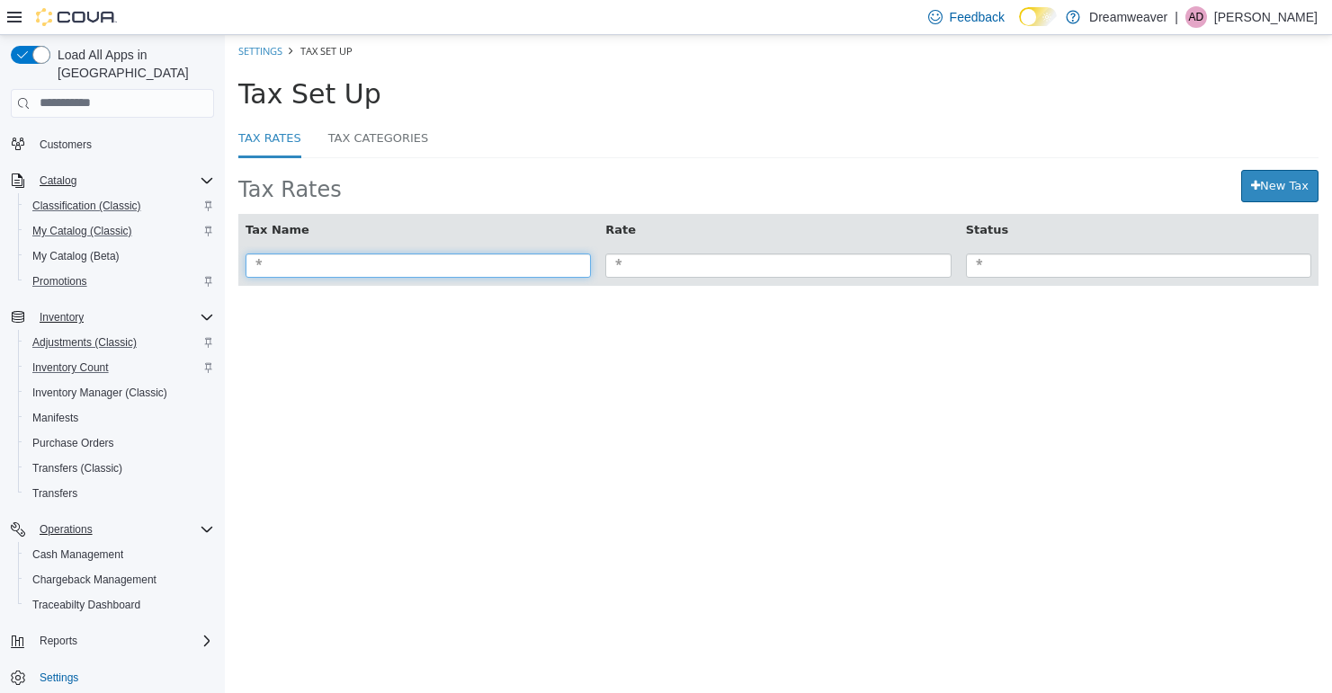
click at [340, 265] on input "search" at bounding box center [417, 265] width 345 height 24
click at [256, 264] on input "********" at bounding box center [417, 265] width 345 height 24
click at [361, 263] on input "**********" at bounding box center [417, 265] width 345 height 24
type input "**********"
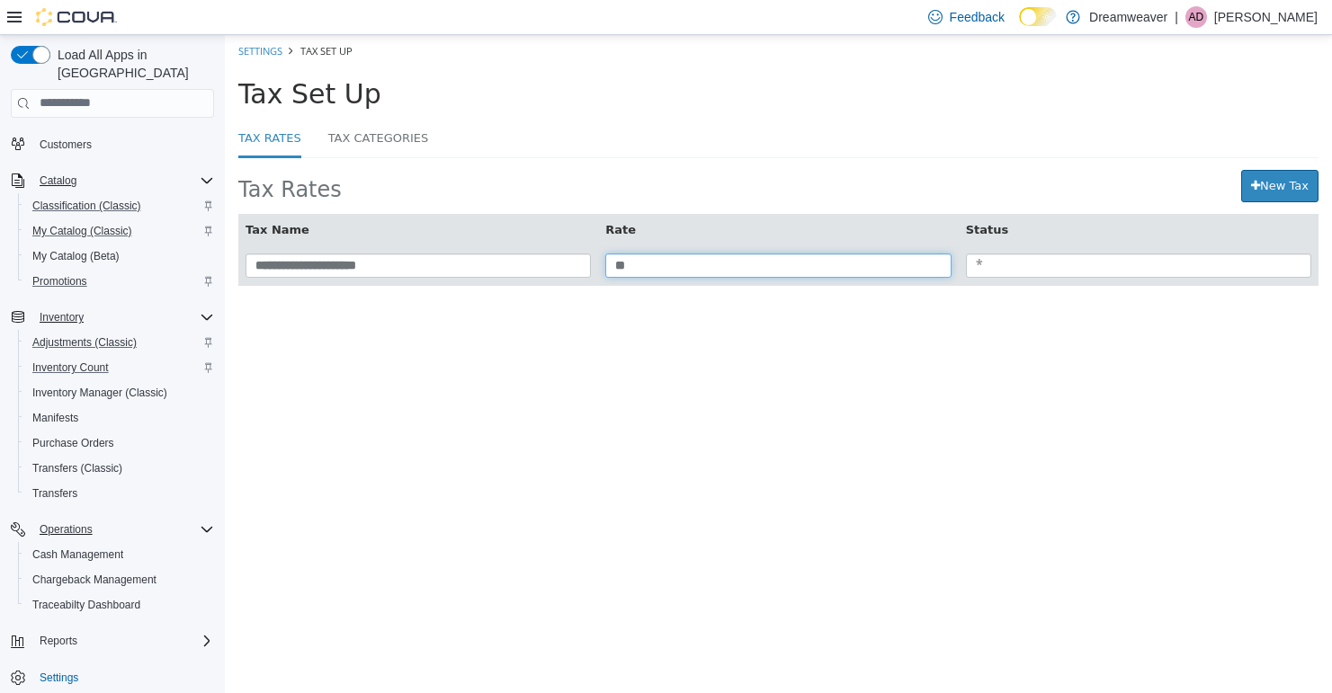
type input "**"
click at [1266, 184] on link "New Tax" at bounding box center [1279, 185] width 77 height 32
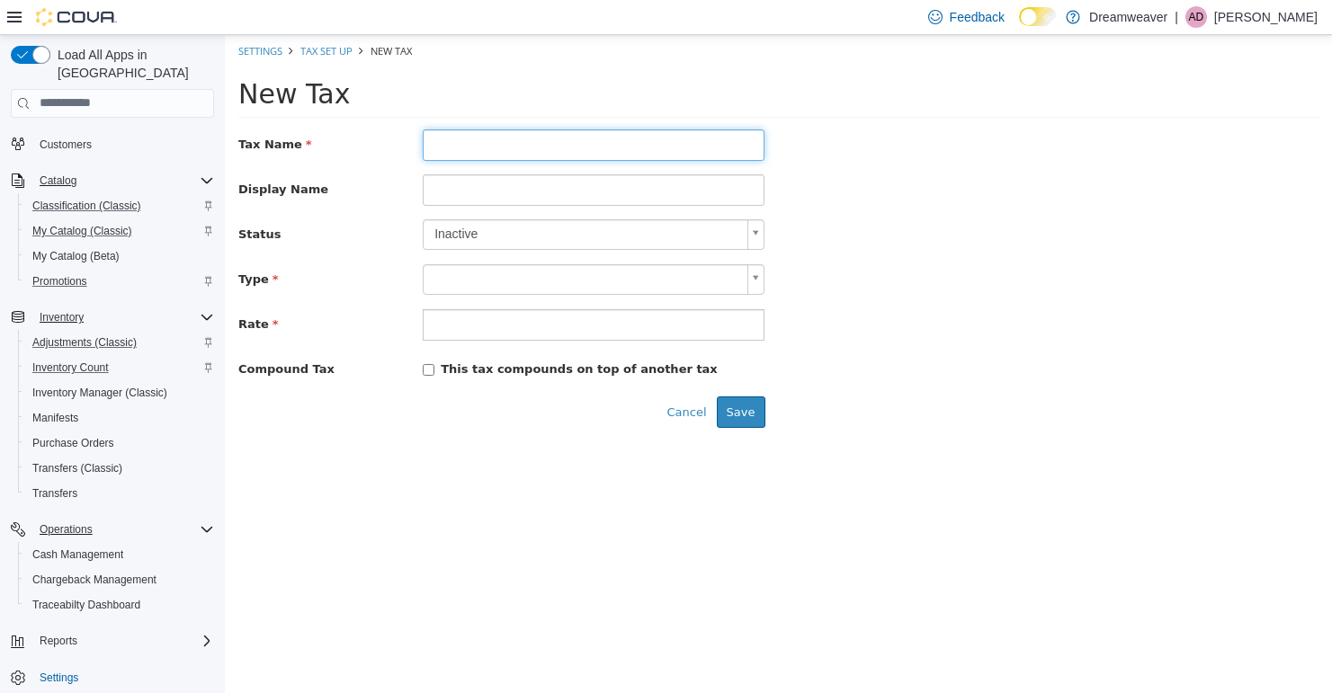
click at [507, 155] on input "text" at bounding box center [594, 144] width 342 height 31
type input "*"
type input "**********"
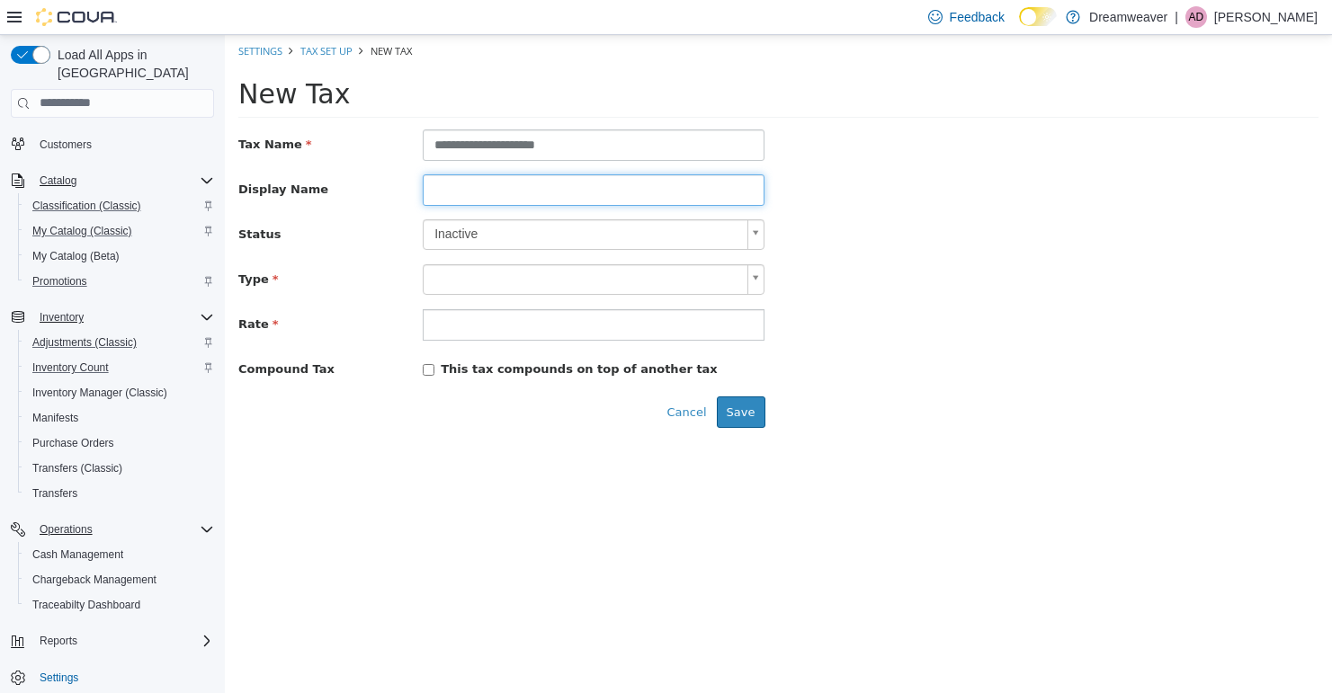
click at [477, 194] on input at bounding box center [594, 189] width 342 height 31
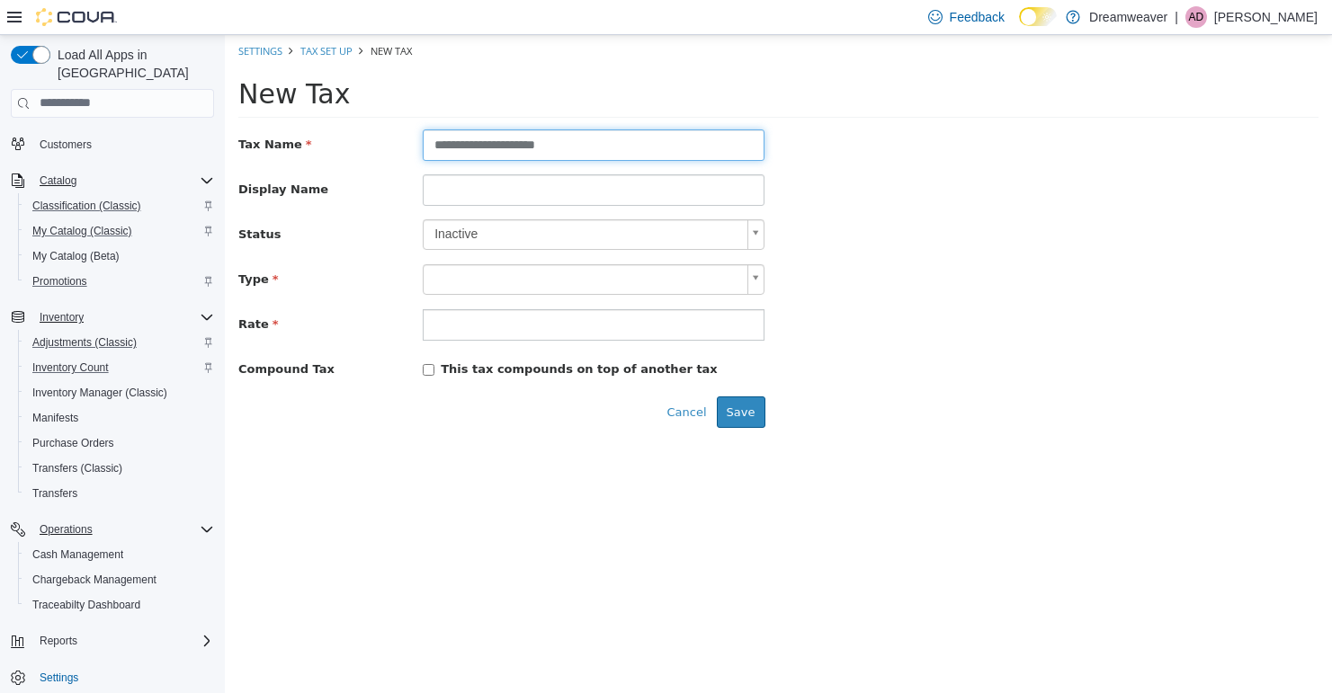
click at [503, 139] on input "**********" at bounding box center [594, 144] width 342 height 31
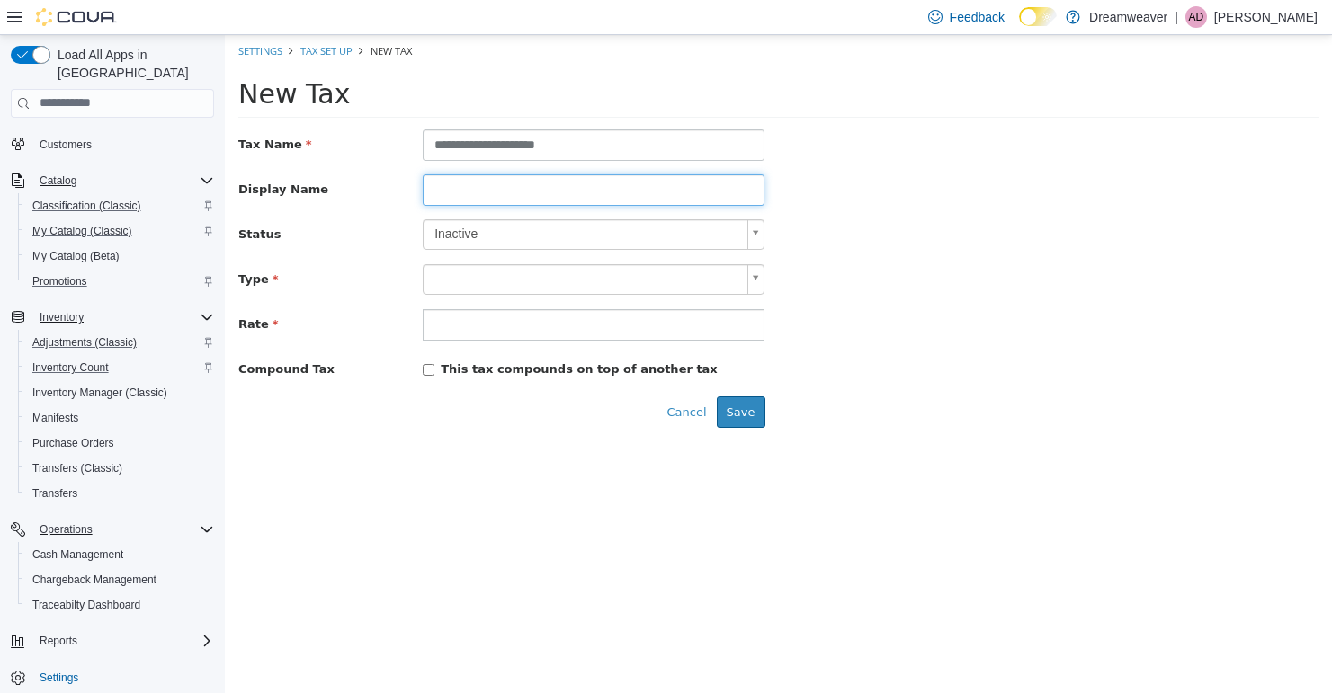
click at [491, 188] on input at bounding box center [594, 189] width 342 height 31
paste input "**********"
type input "**********"
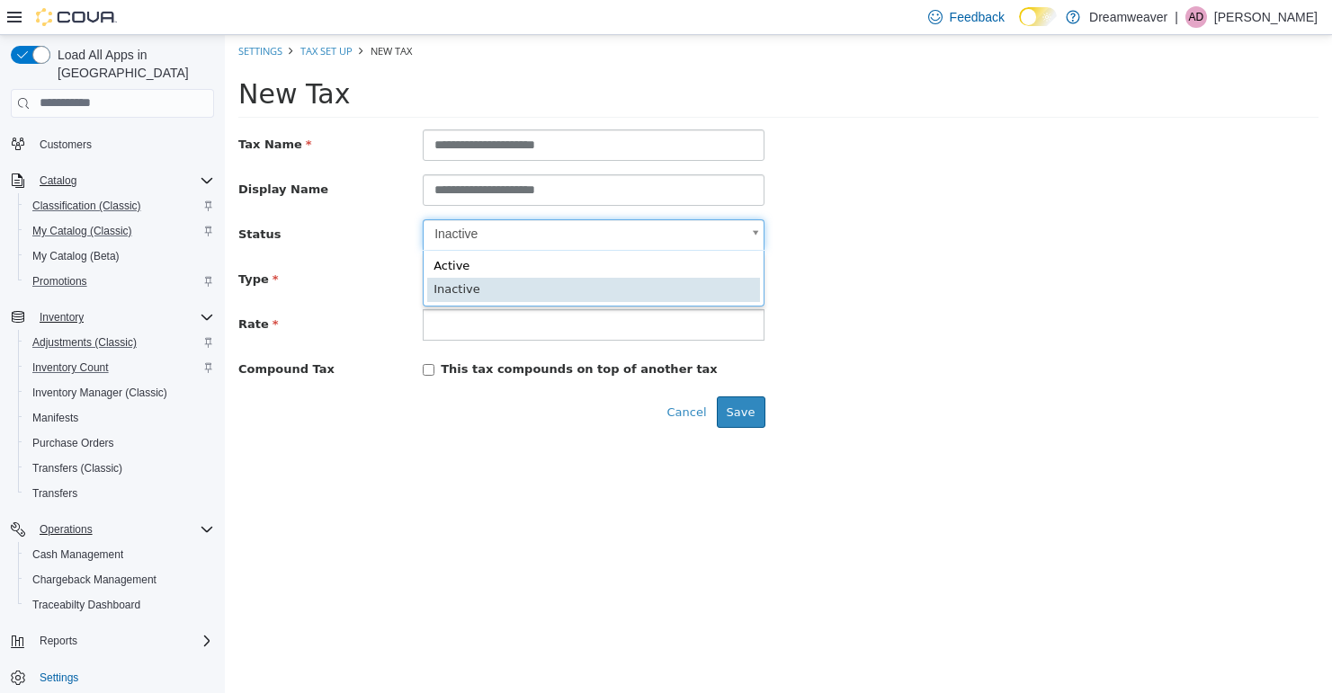
click at [502, 239] on body "**********" at bounding box center [778, 237] width 1107 height 406
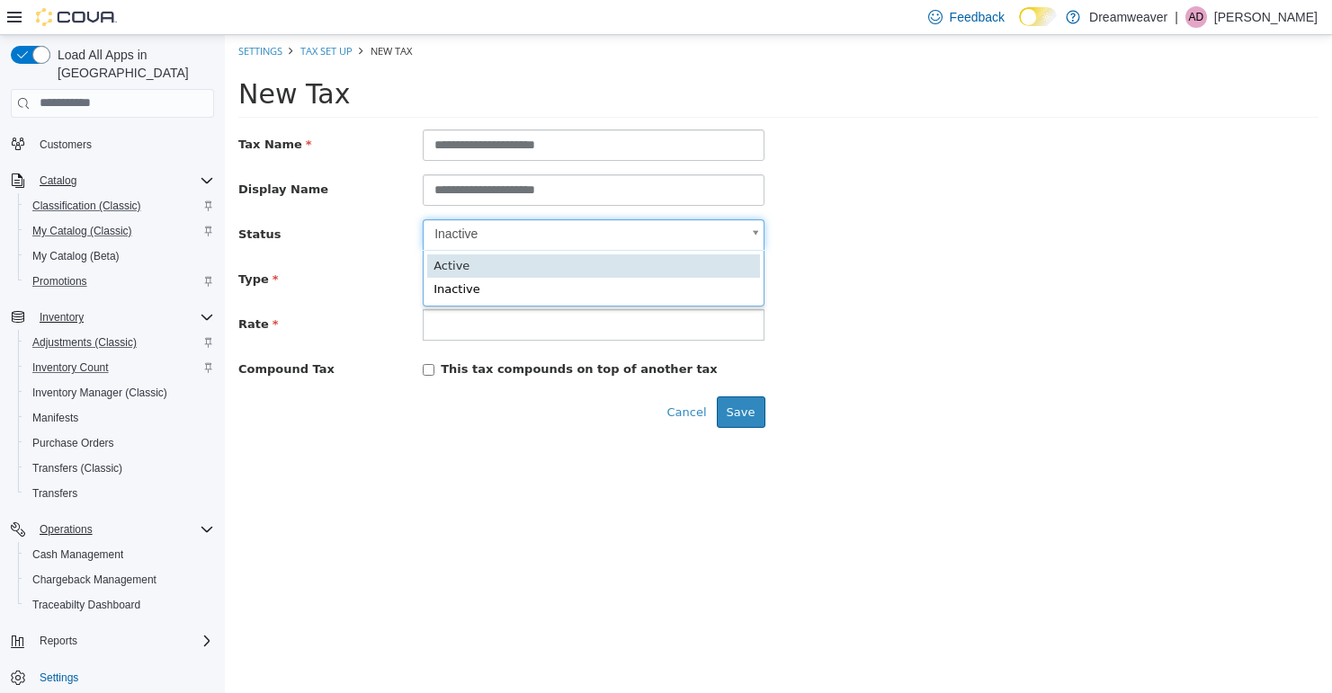
type input "****"
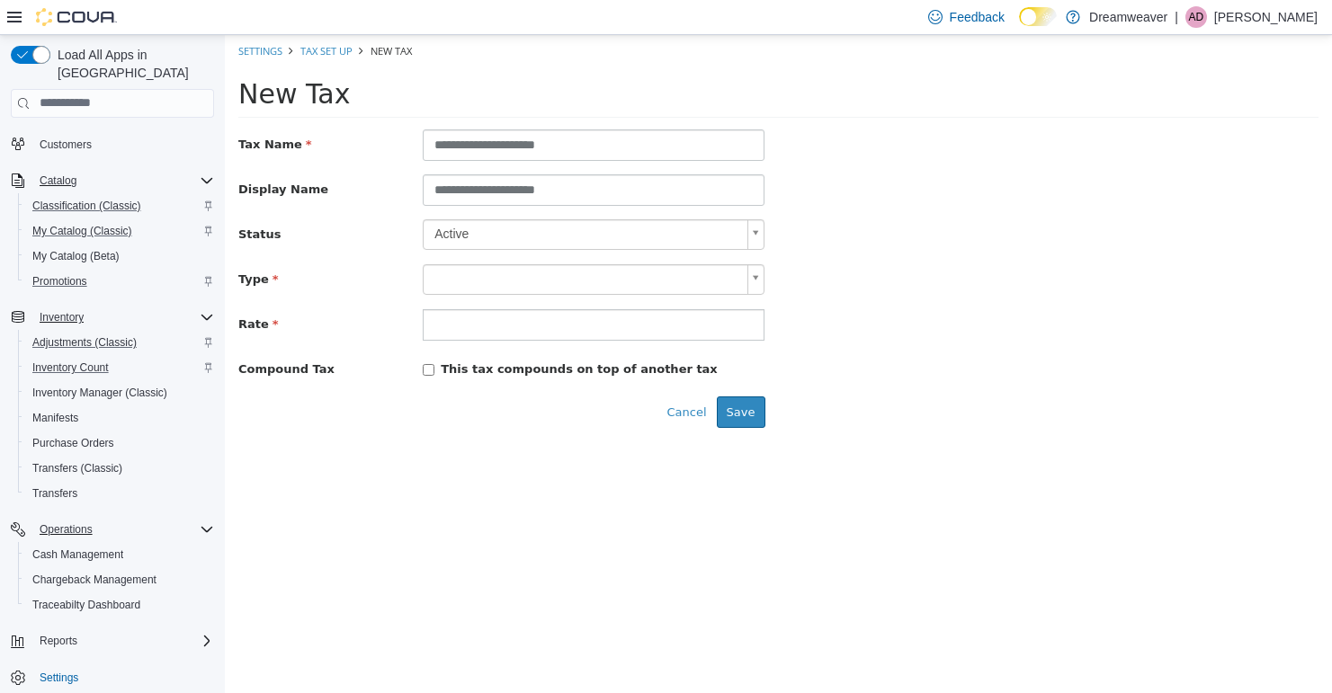
click at [477, 277] on body "**********" at bounding box center [778, 237] width 1107 height 406
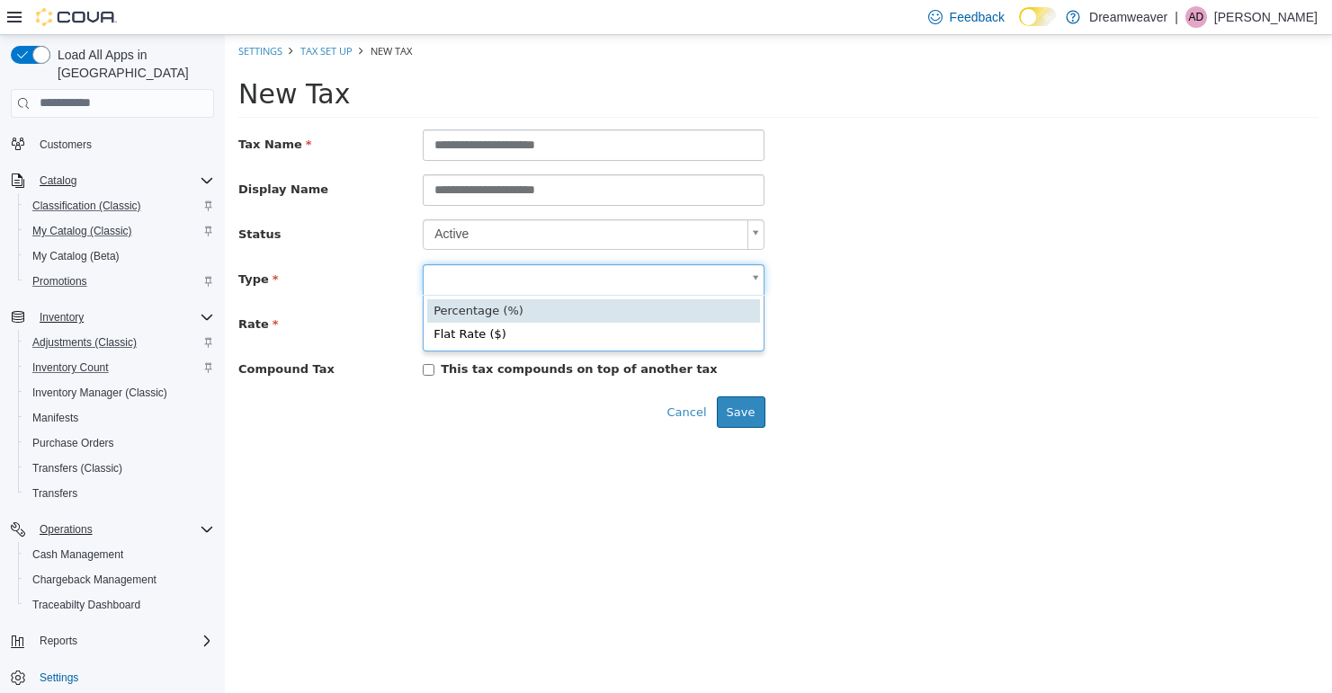
type input "**********"
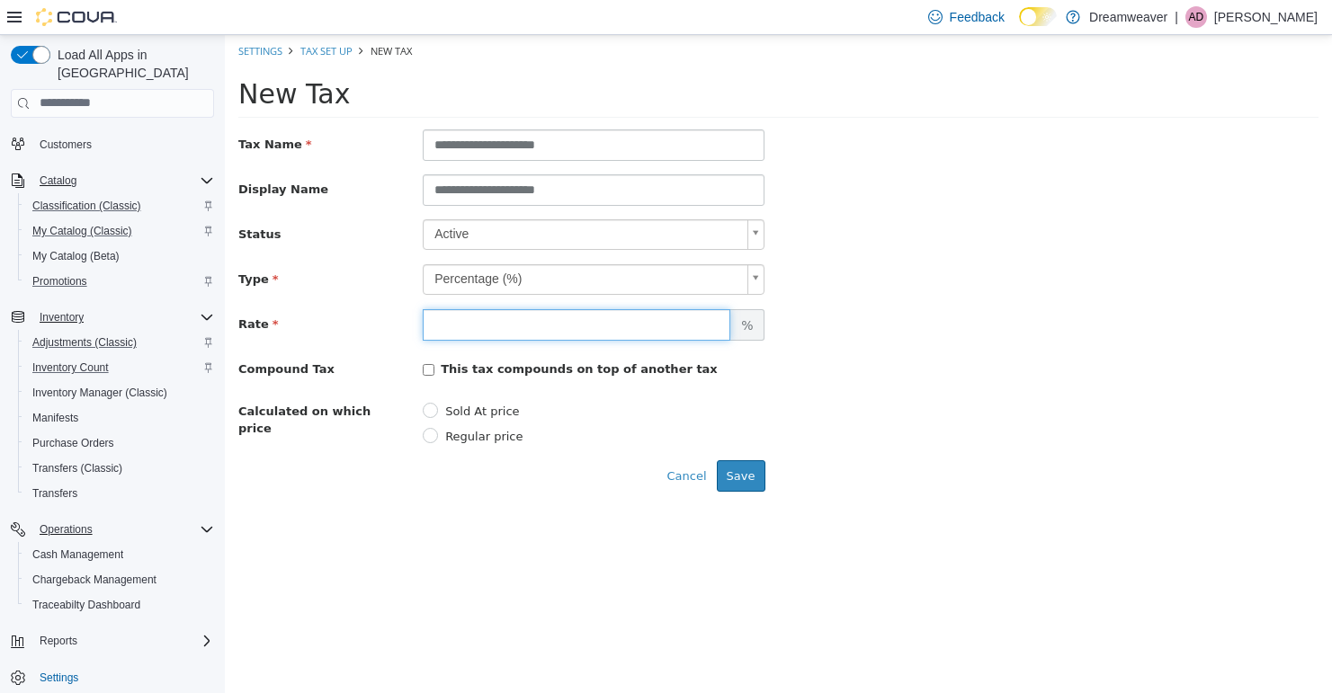
click at [472, 320] on input "number" at bounding box center [577, 323] width 308 height 31
type input "**"
click at [755, 470] on button "Save" at bounding box center [741, 475] width 49 height 32
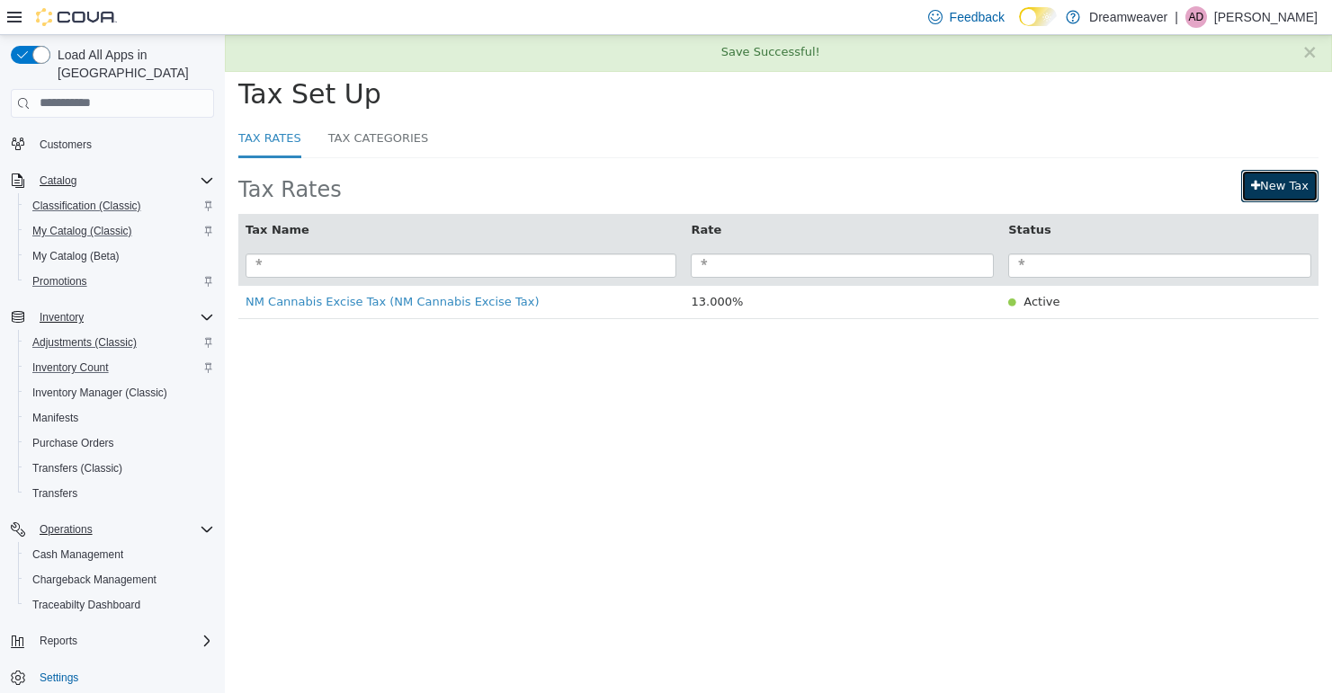
click at [1285, 181] on link "New Tax" at bounding box center [1279, 185] width 77 height 32
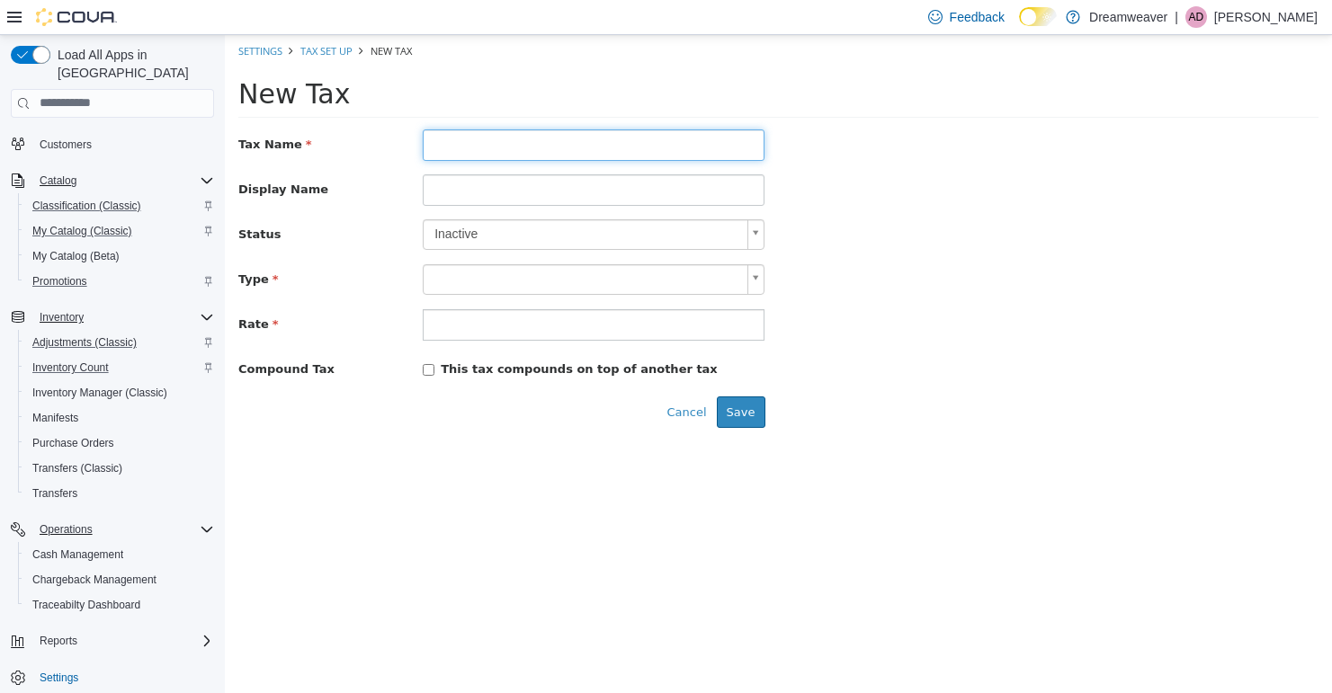
click at [478, 134] on input "text" at bounding box center [594, 144] width 342 height 31
type input "**********"
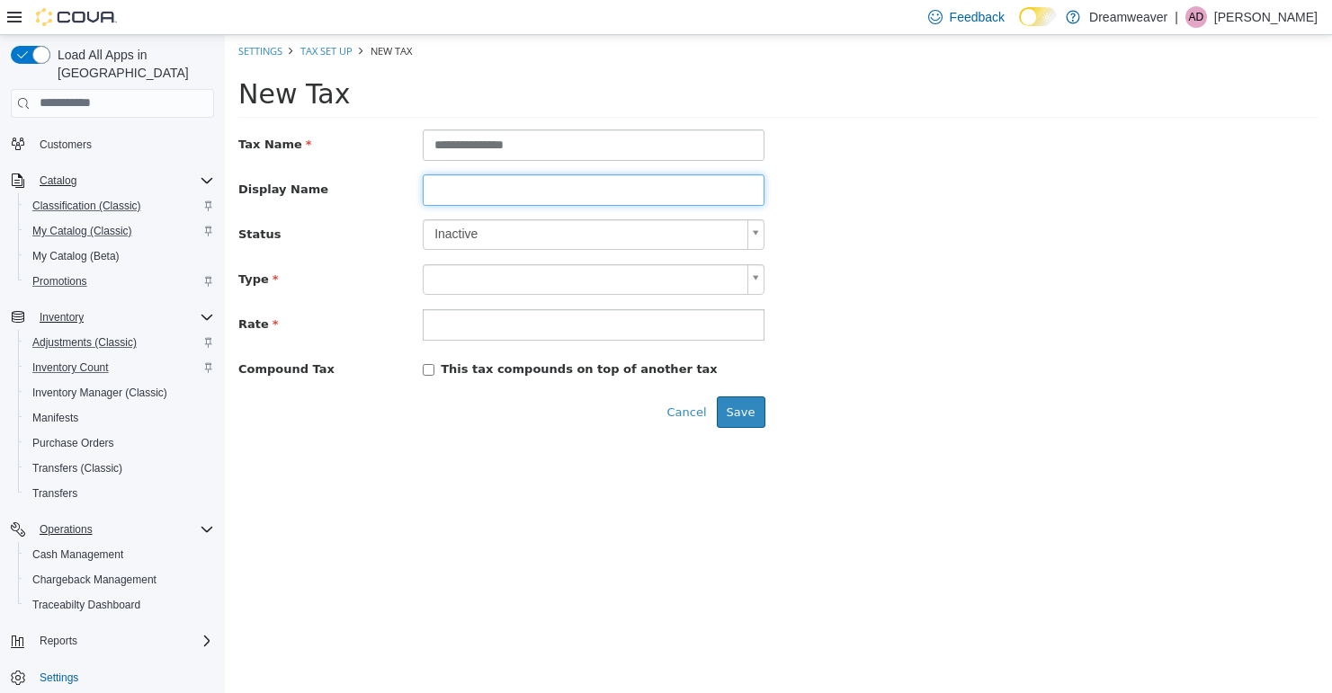
click at [441, 182] on input at bounding box center [594, 189] width 342 height 31
type input "*"
type input "*****"
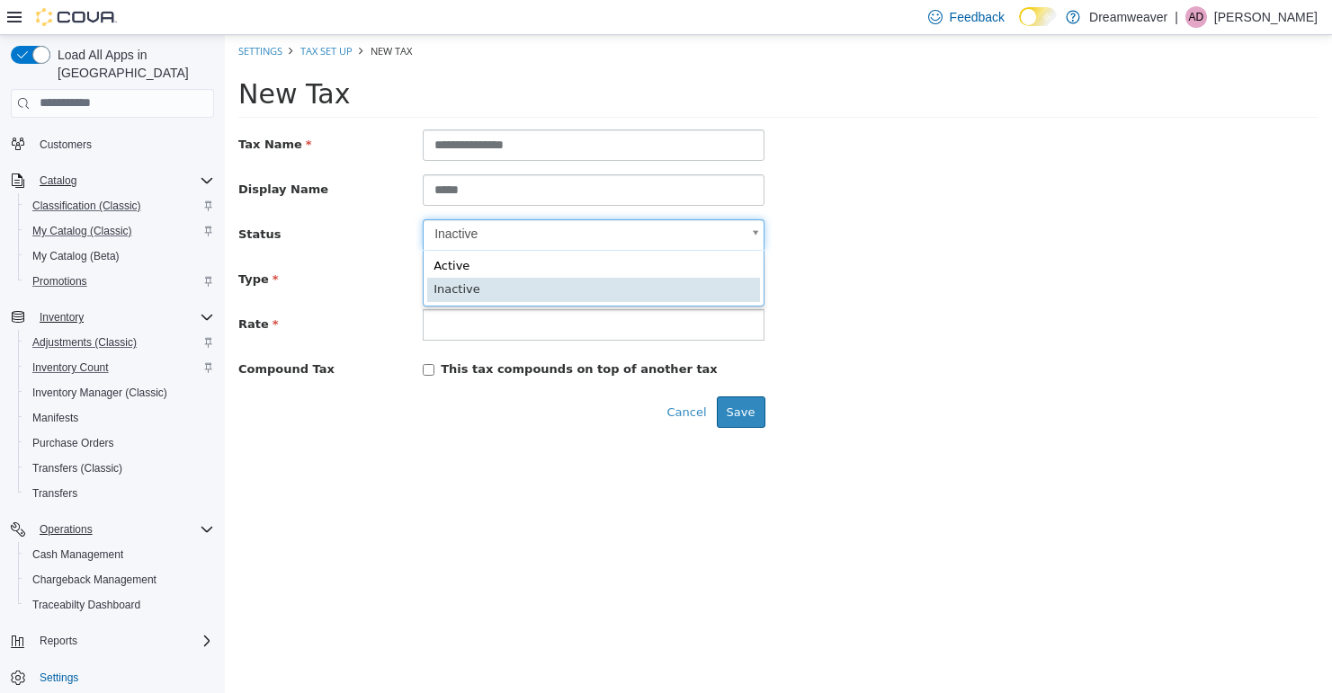
click at [485, 230] on body "**********" at bounding box center [778, 237] width 1107 height 406
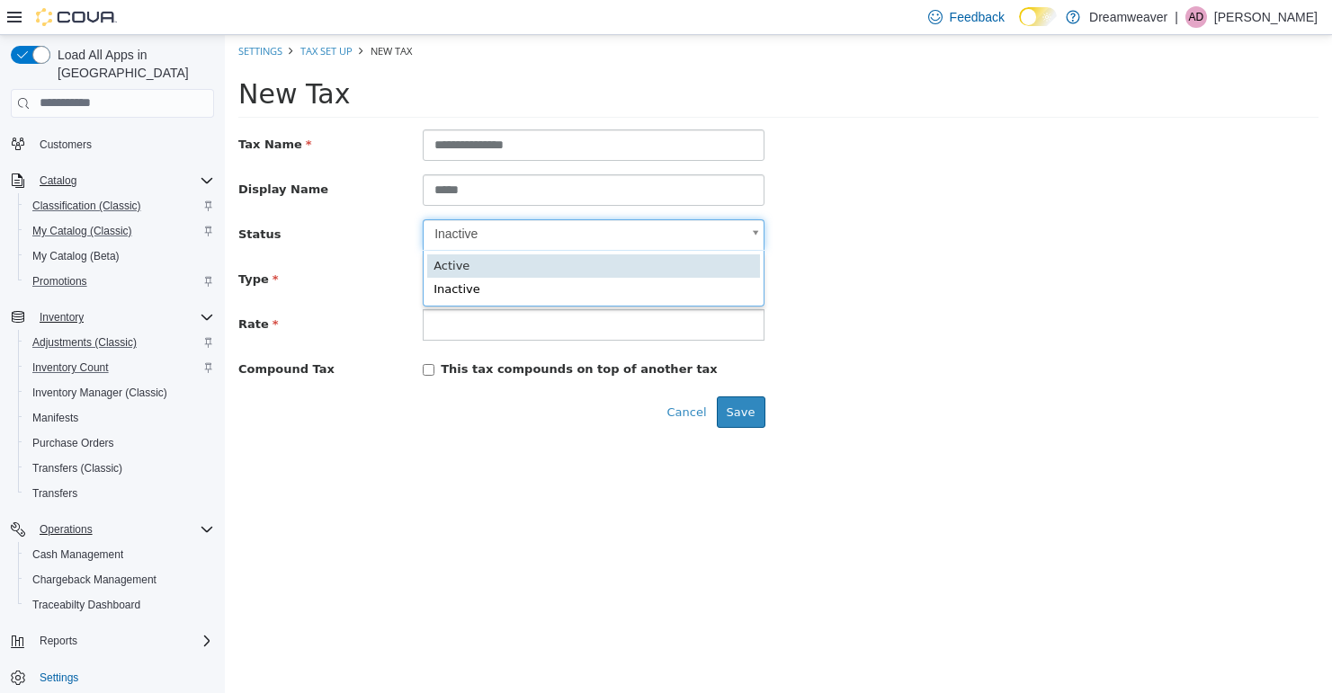
type input "****"
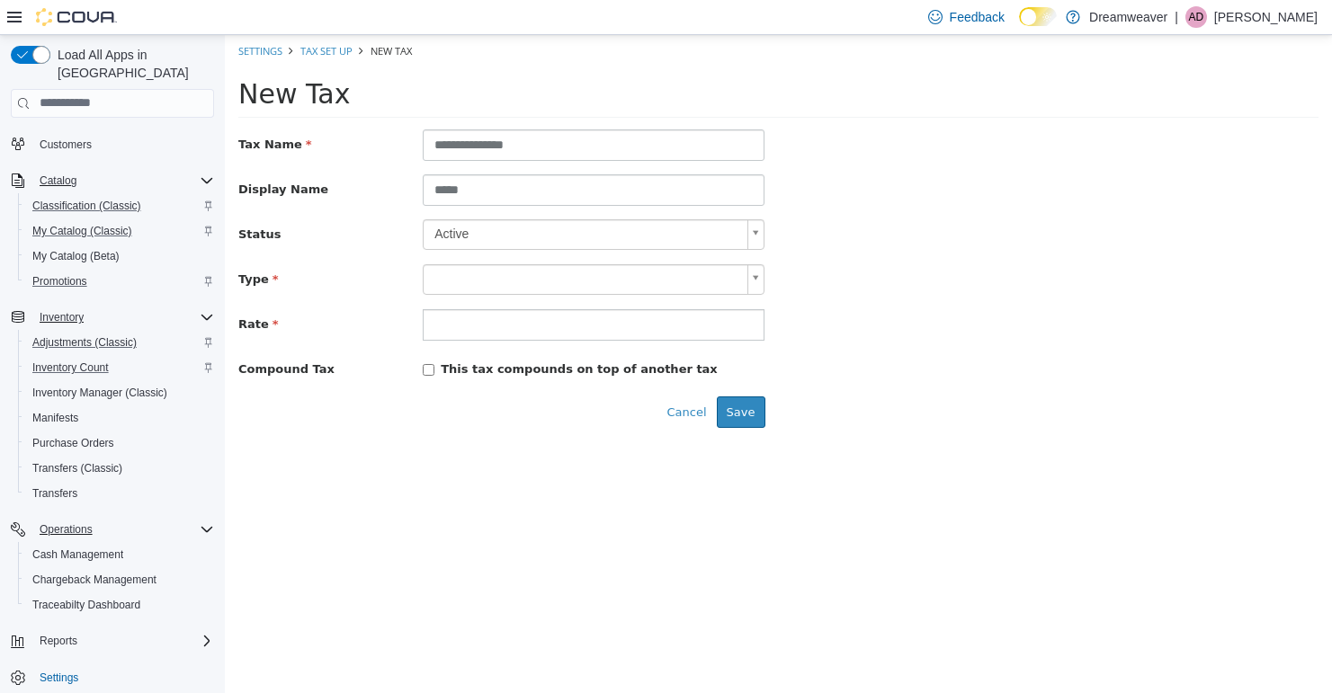
click at [469, 277] on body "**********" at bounding box center [778, 237] width 1107 height 406
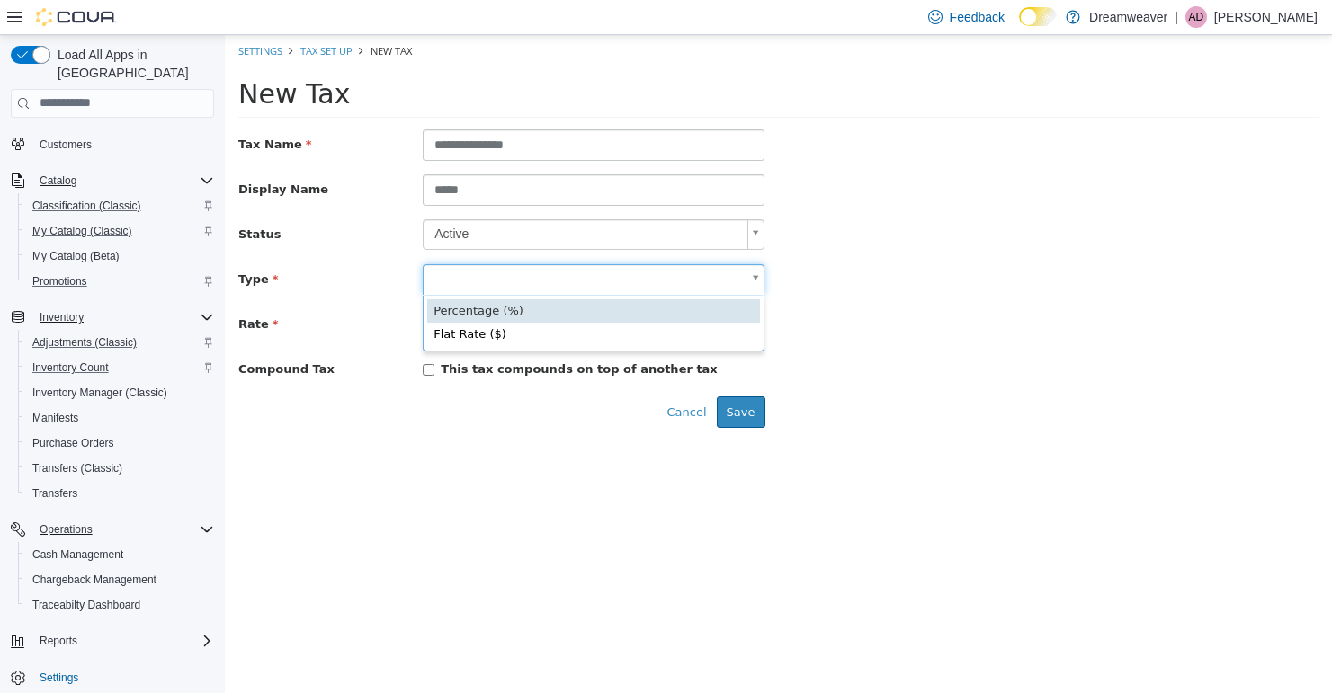
type input "**********"
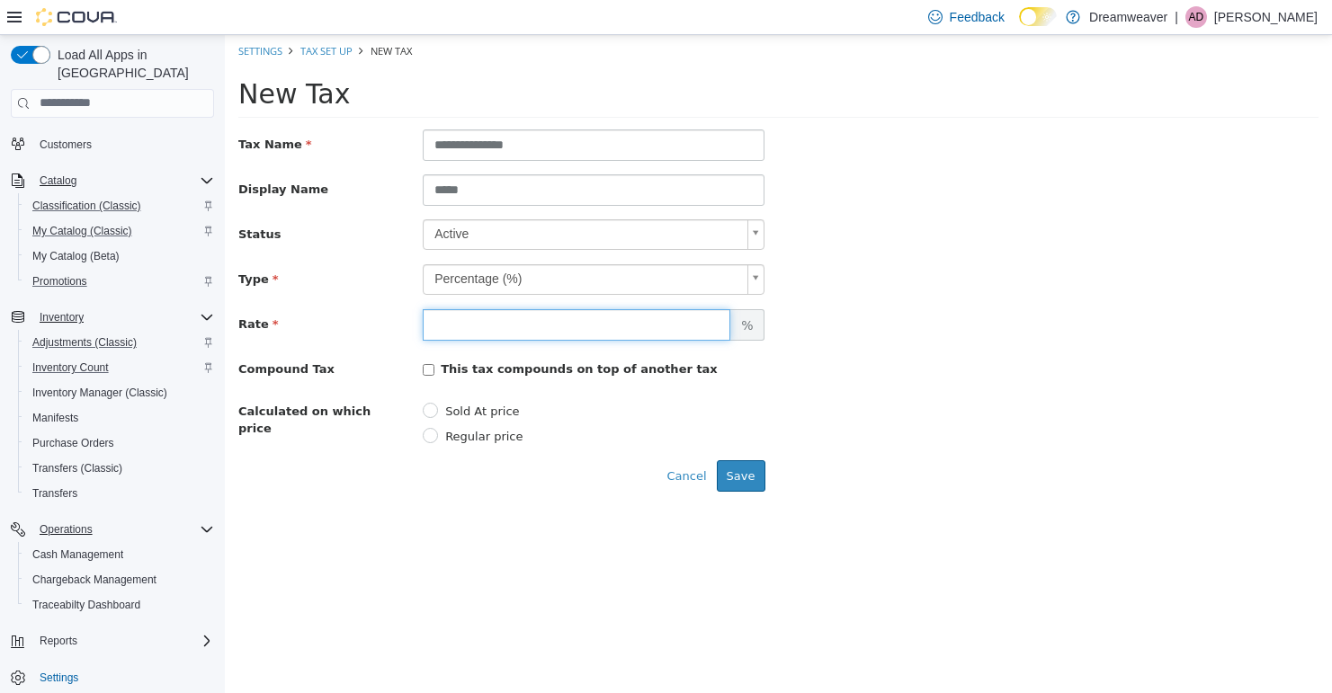
click at [467, 328] on input "number" at bounding box center [577, 323] width 308 height 31
paste input "*****"
type input "*****"
click at [744, 481] on button "Save" at bounding box center [741, 475] width 49 height 32
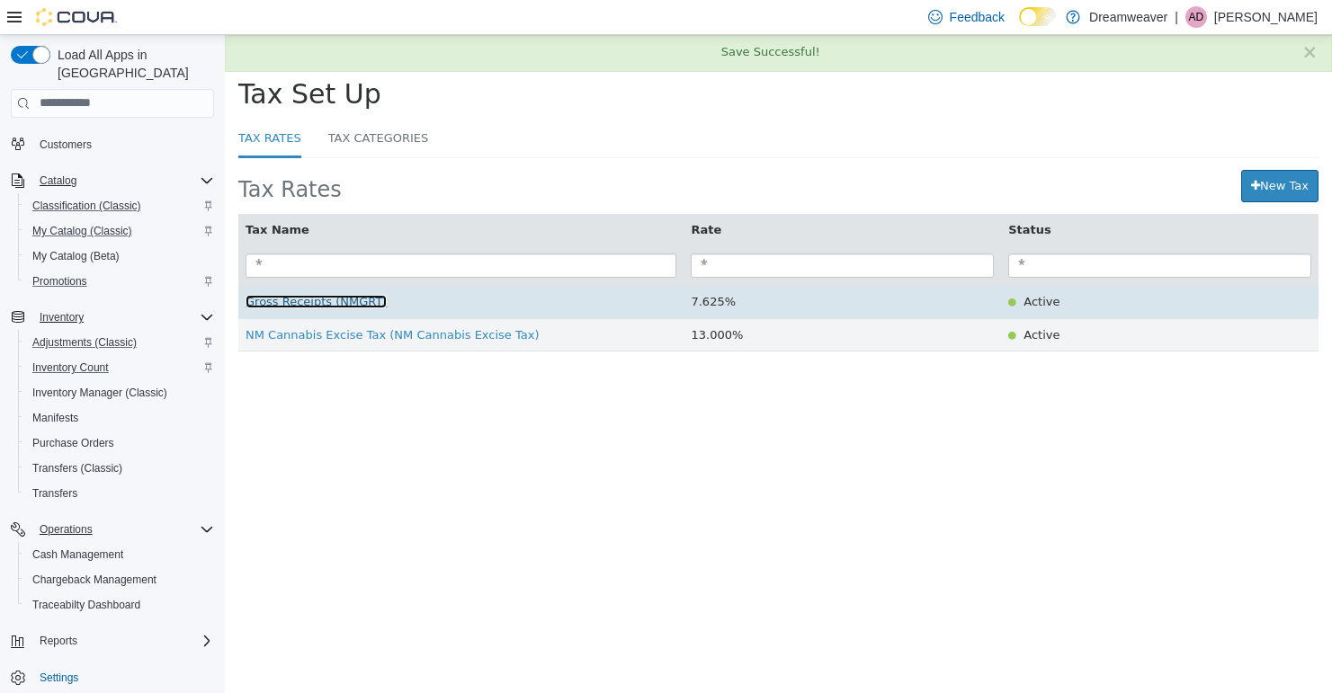
click at [332, 300] on span "Gross Receipts (NMGRT)" at bounding box center [315, 300] width 141 height 13
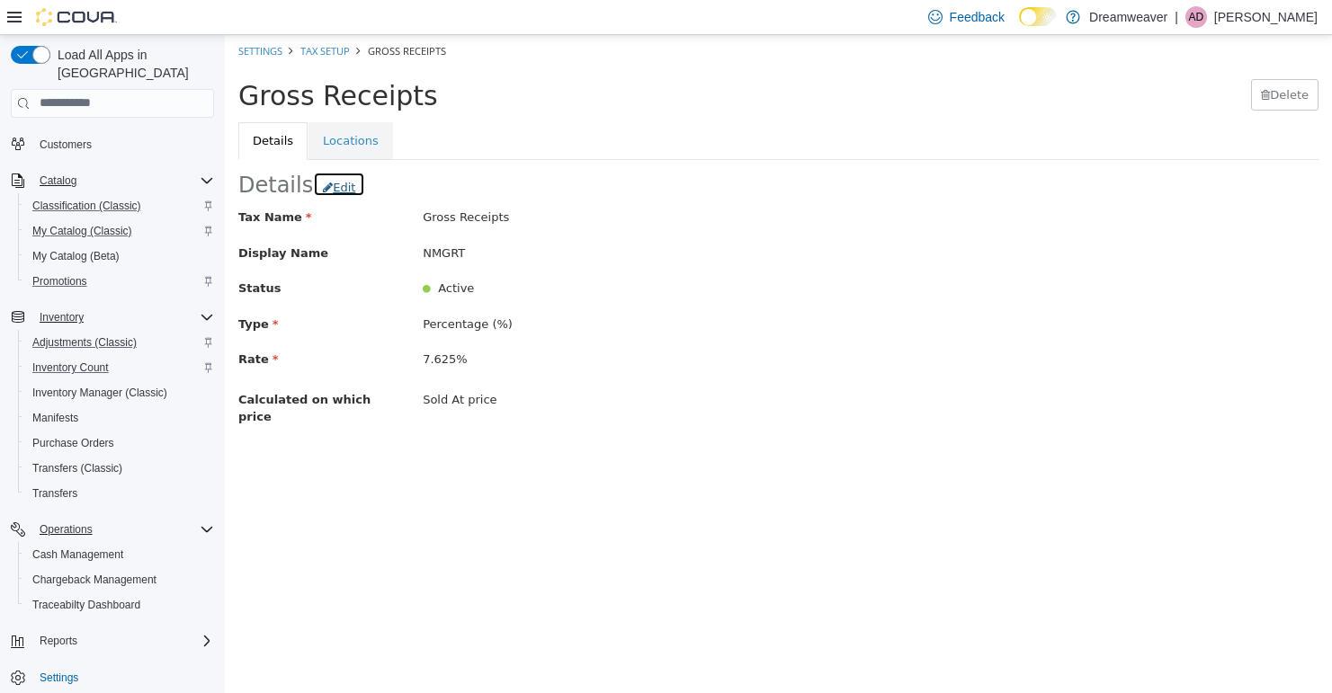
click at [334, 186] on button "Edit" at bounding box center [339, 184] width 52 height 26
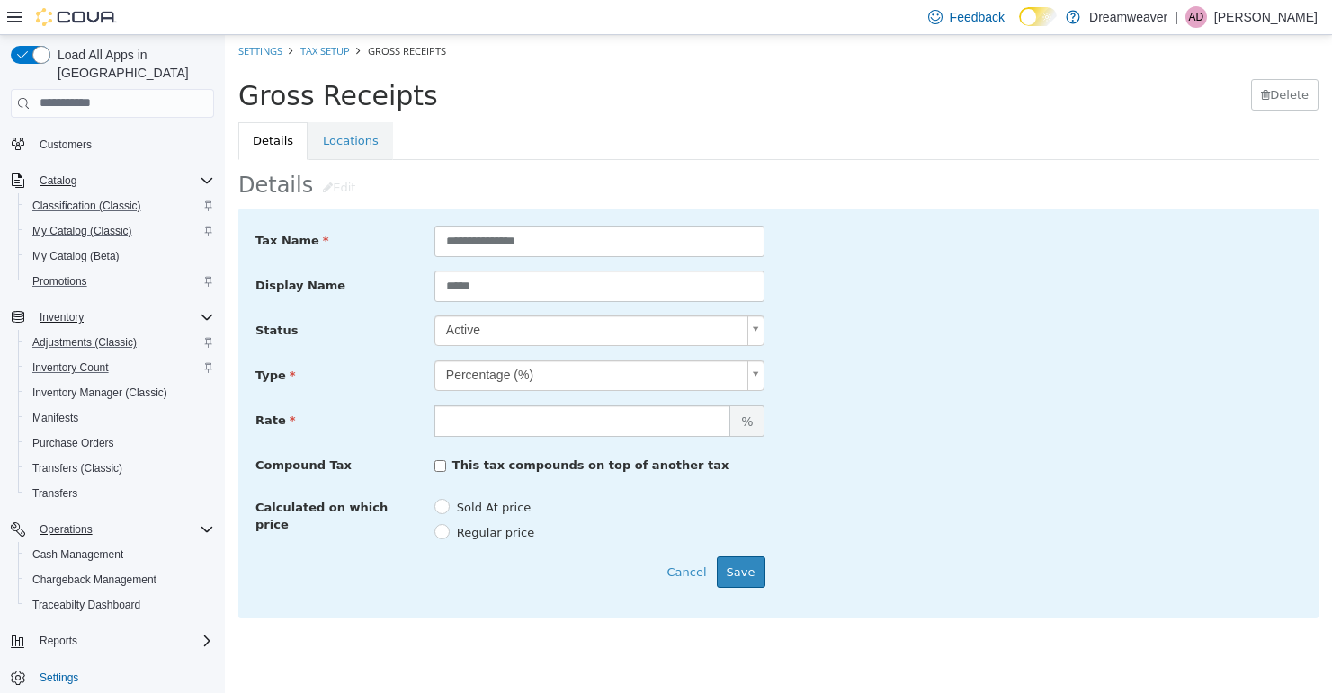
click at [764, 581] on div "Cancel Save" at bounding box center [510, 572] width 537 height 32
click at [753, 578] on button "Save" at bounding box center [741, 572] width 49 height 32
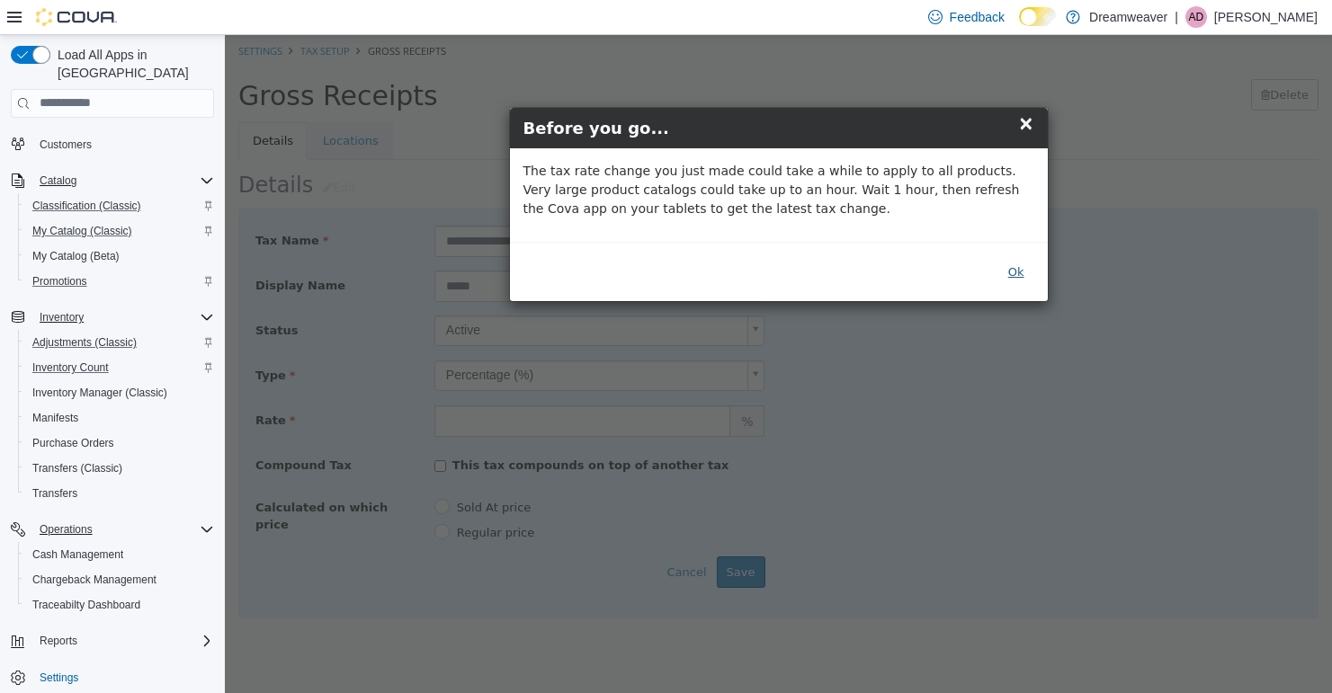
click at [1013, 272] on button "Ok" at bounding box center [1016, 271] width 36 height 32
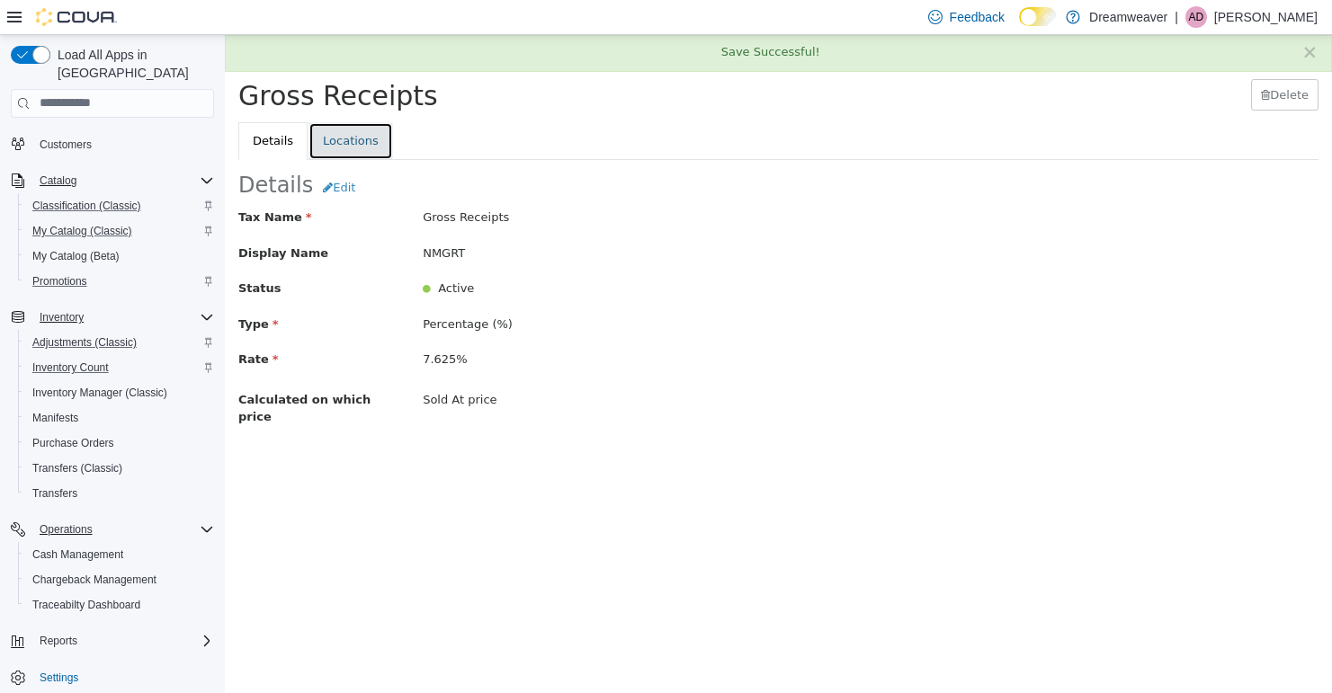
click at [335, 131] on link "Locations" at bounding box center [350, 140] width 85 height 38
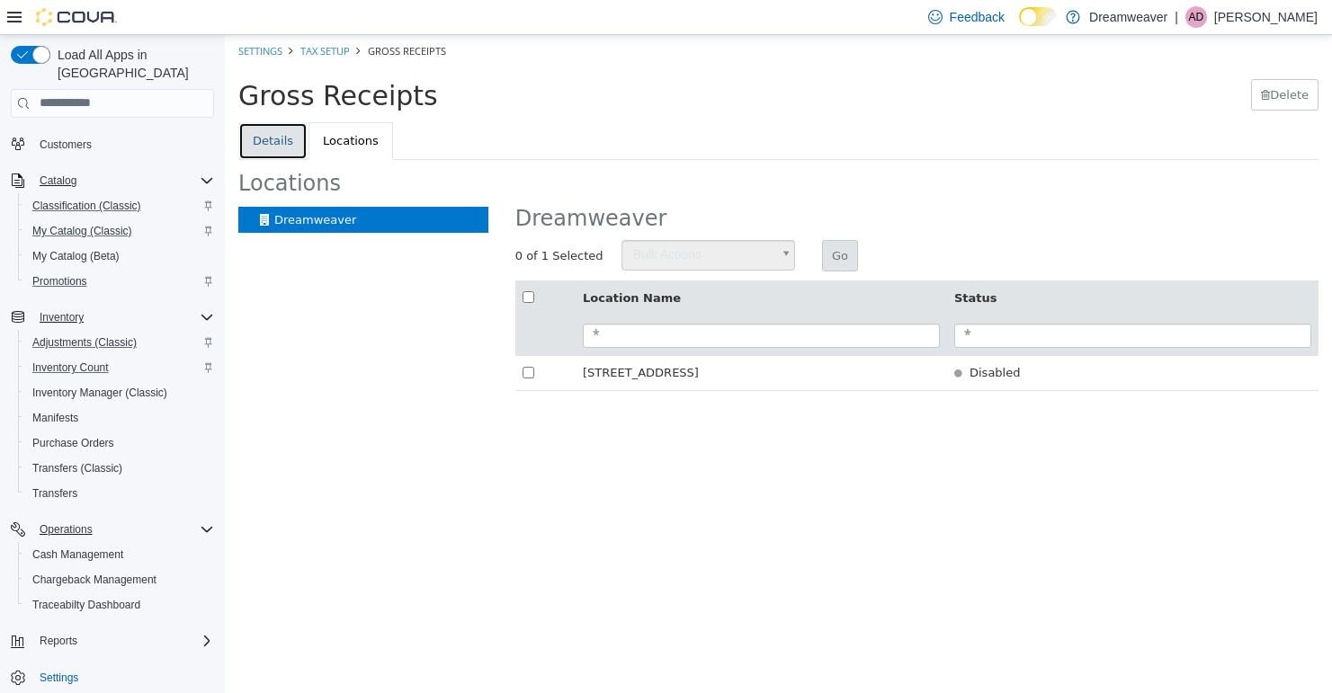
click at [289, 143] on link "Details" at bounding box center [272, 140] width 69 height 38
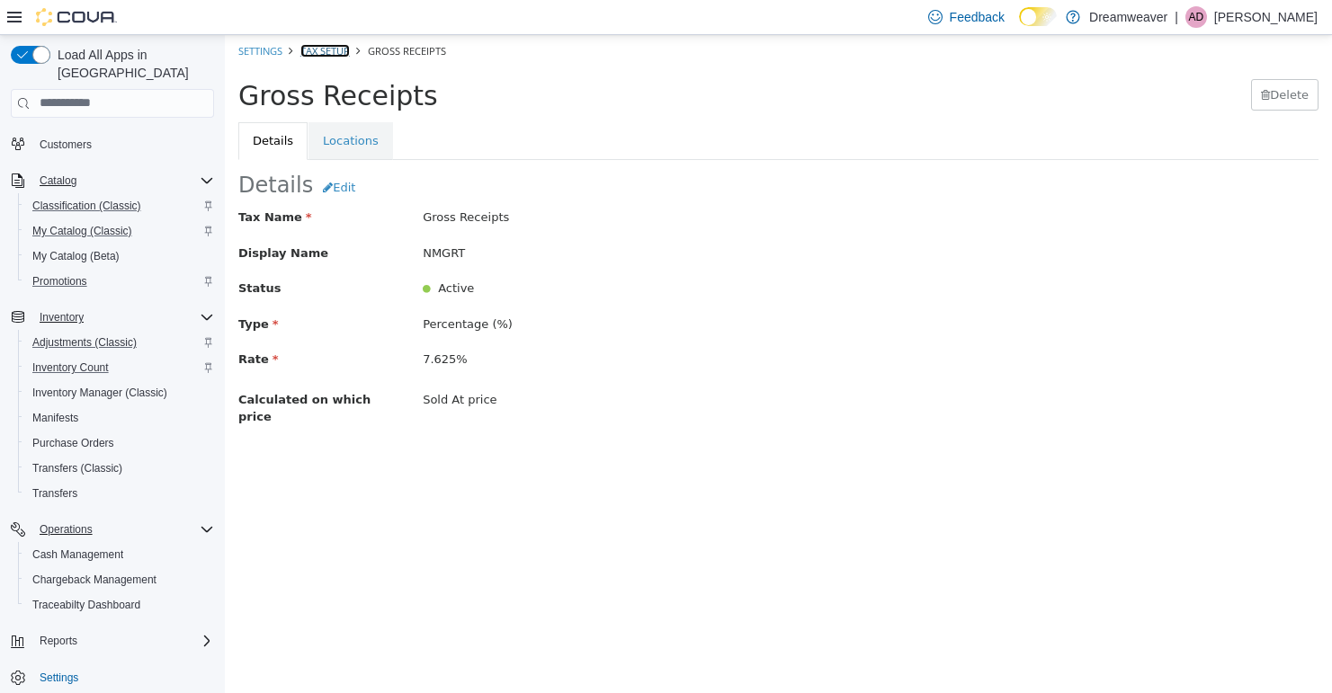
click at [325, 48] on link "Tax Setup" at bounding box center [324, 49] width 49 height 13
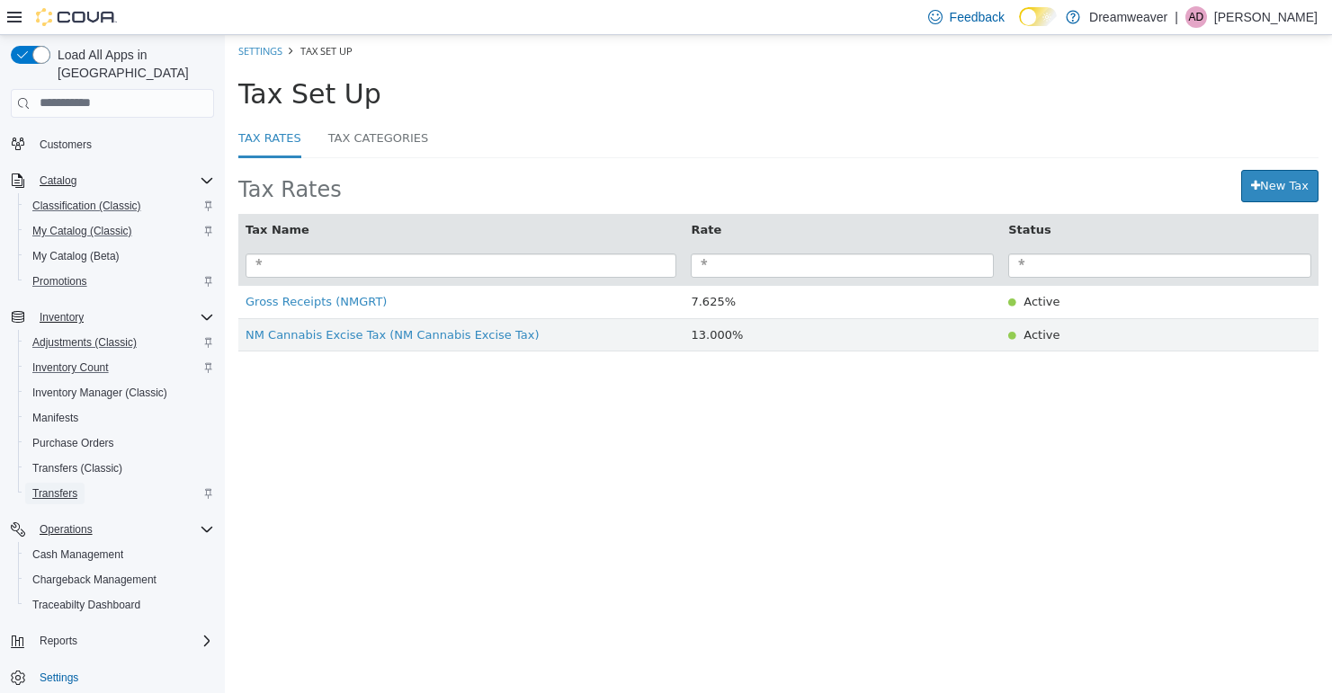
click at [61, 486] on span "Transfers" at bounding box center [54, 493] width 45 height 14
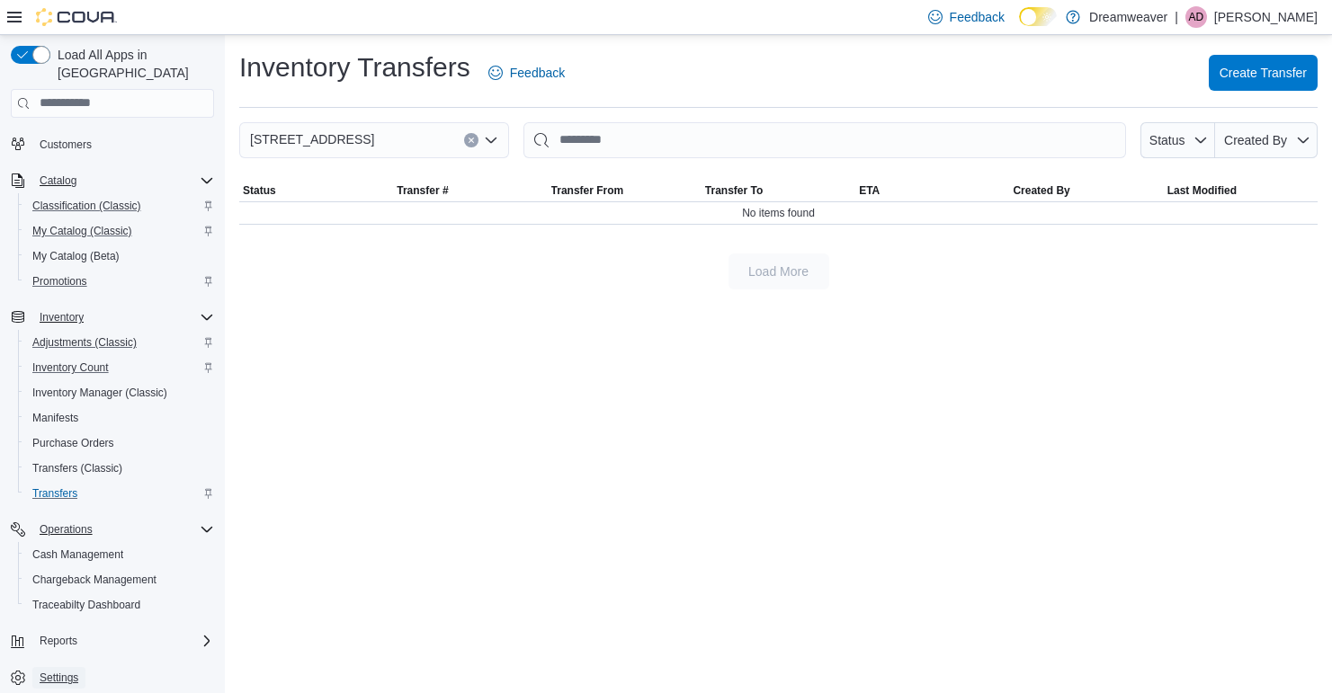
click at [84, 667] on link "Settings" at bounding box center [58, 678] width 53 height 22
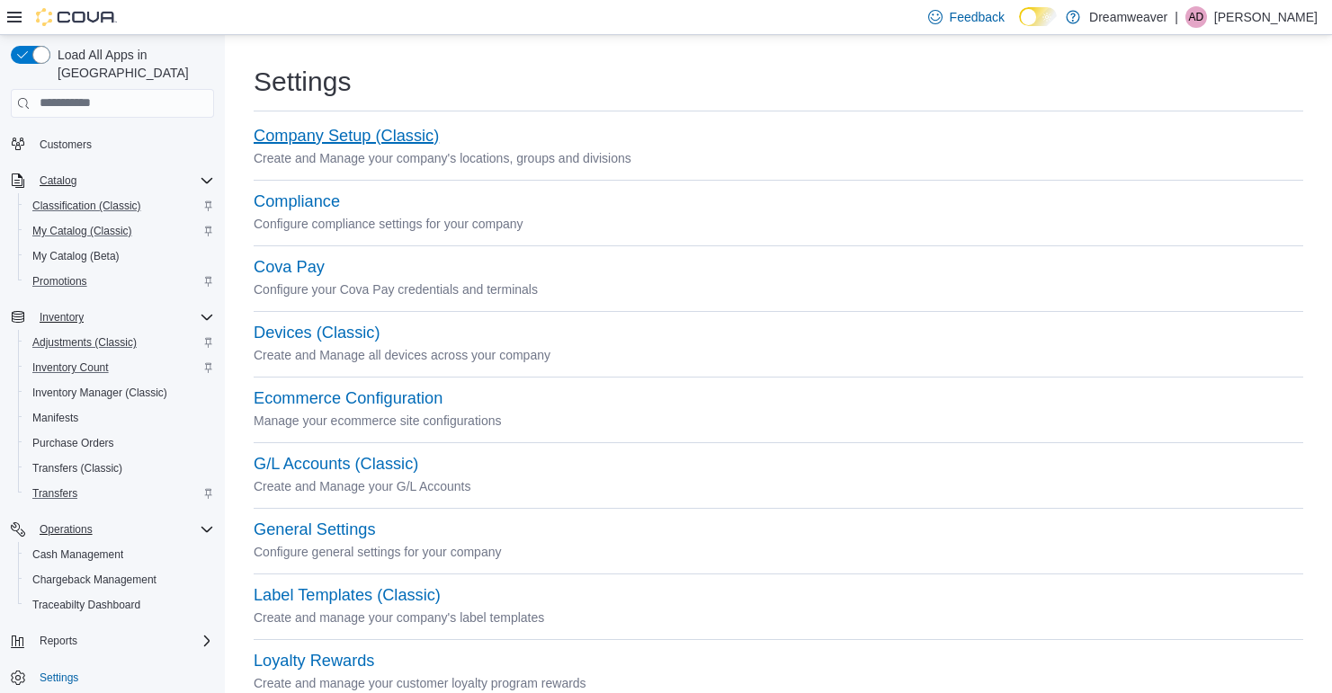
click at [381, 134] on button "Company Setup (Classic)" at bounding box center [346, 136] width 185 height 19
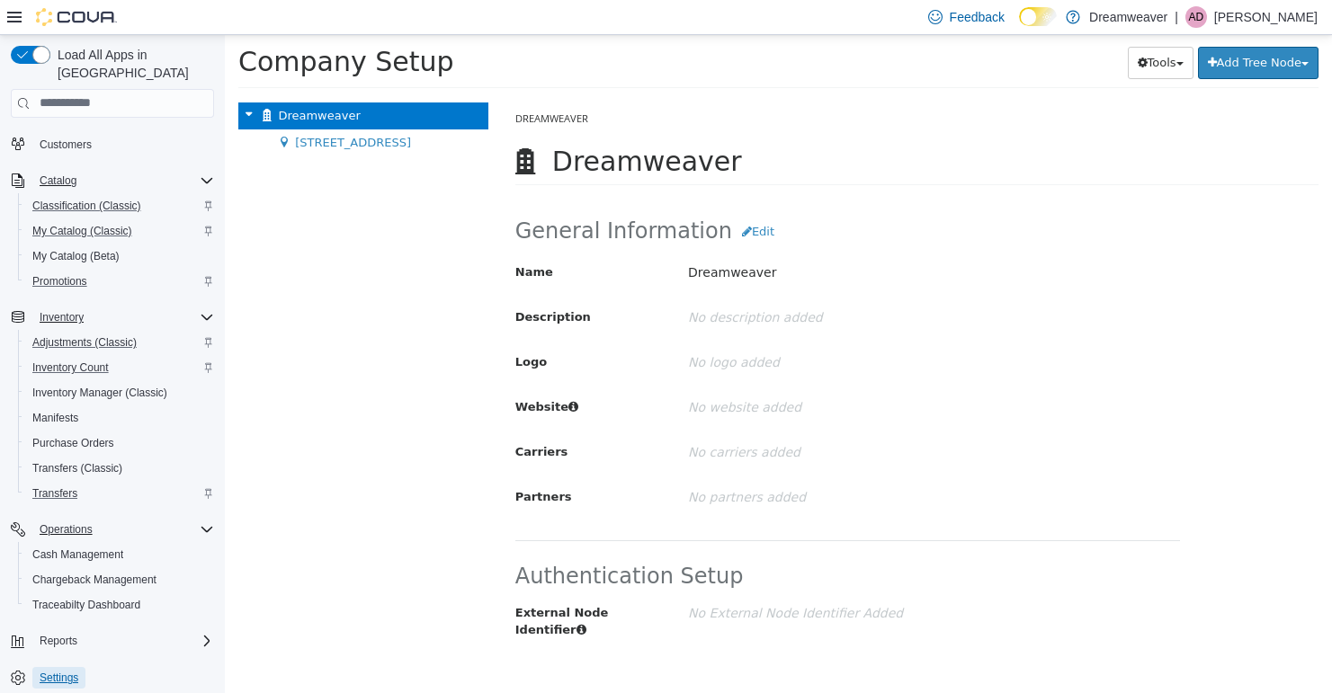
click at [85, 667] on link "Settings" at bounding box center [58, 678] width 53 height 22
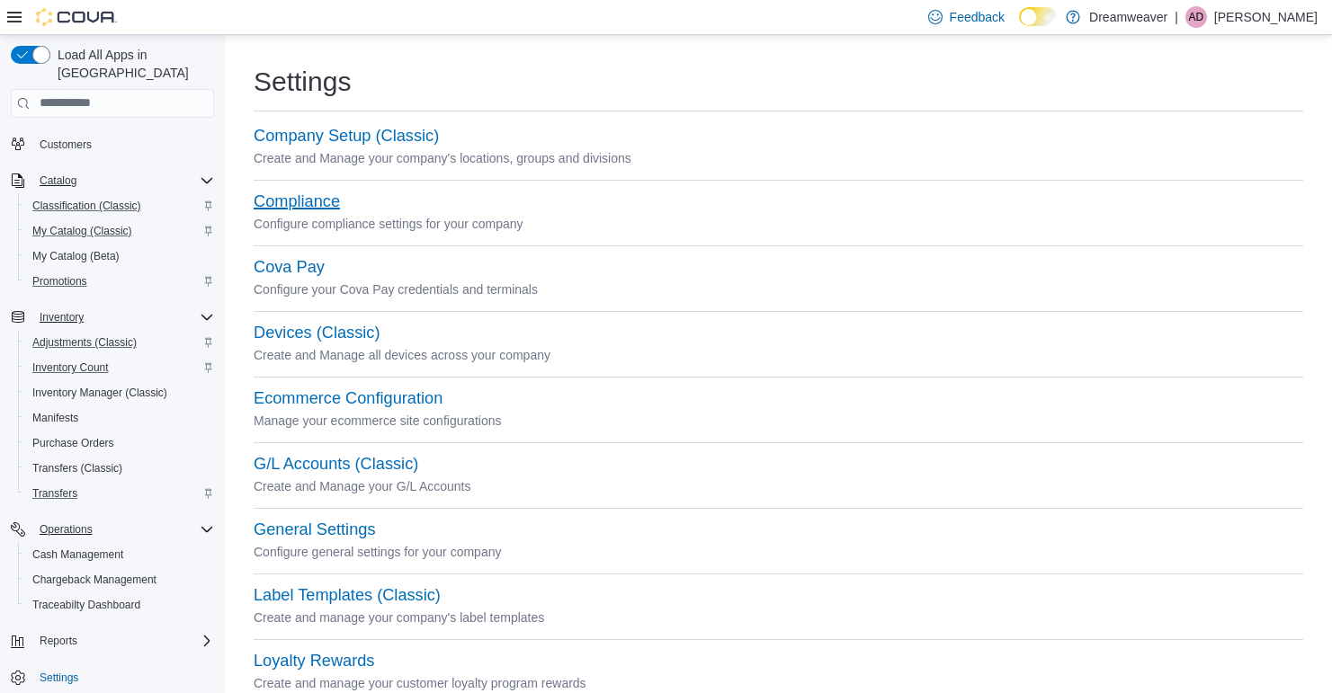
click at [316, 204] on button "Compliance" at bounding box center [297, 201] width 86 height 19
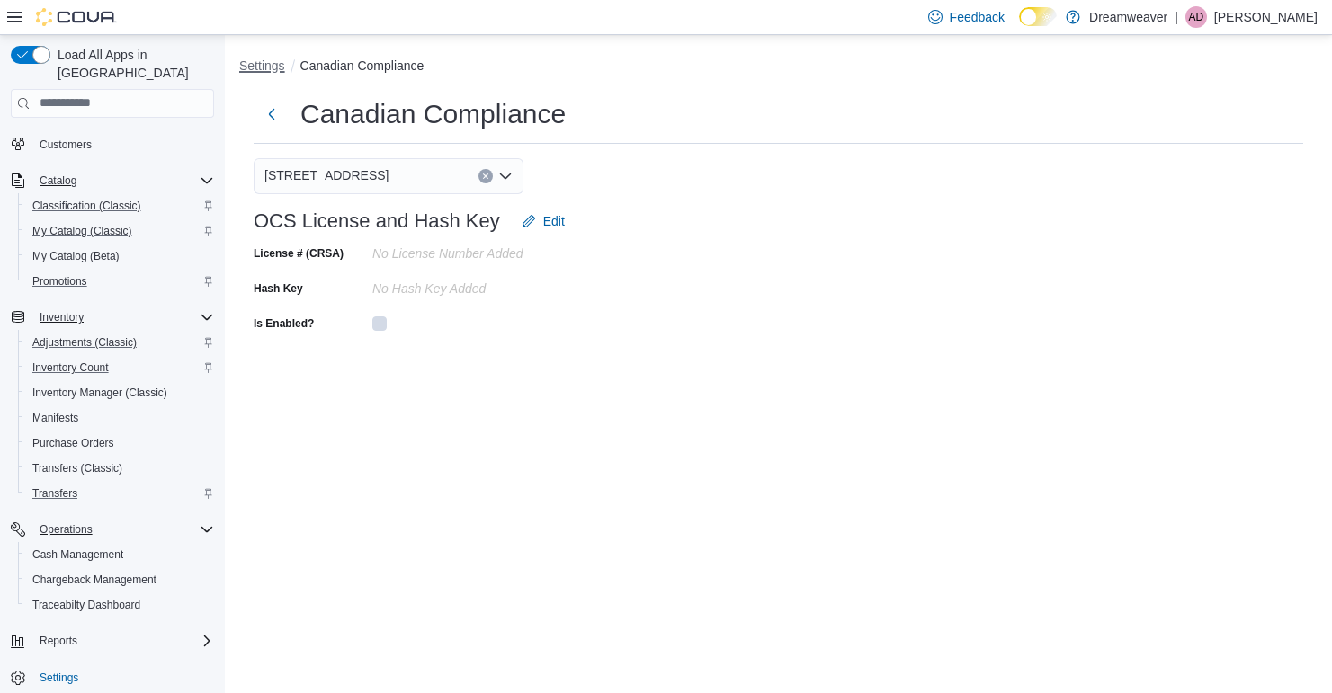
click at [270, 65] on button "Settings" at bounding box center [262, 65] width 46 height 14
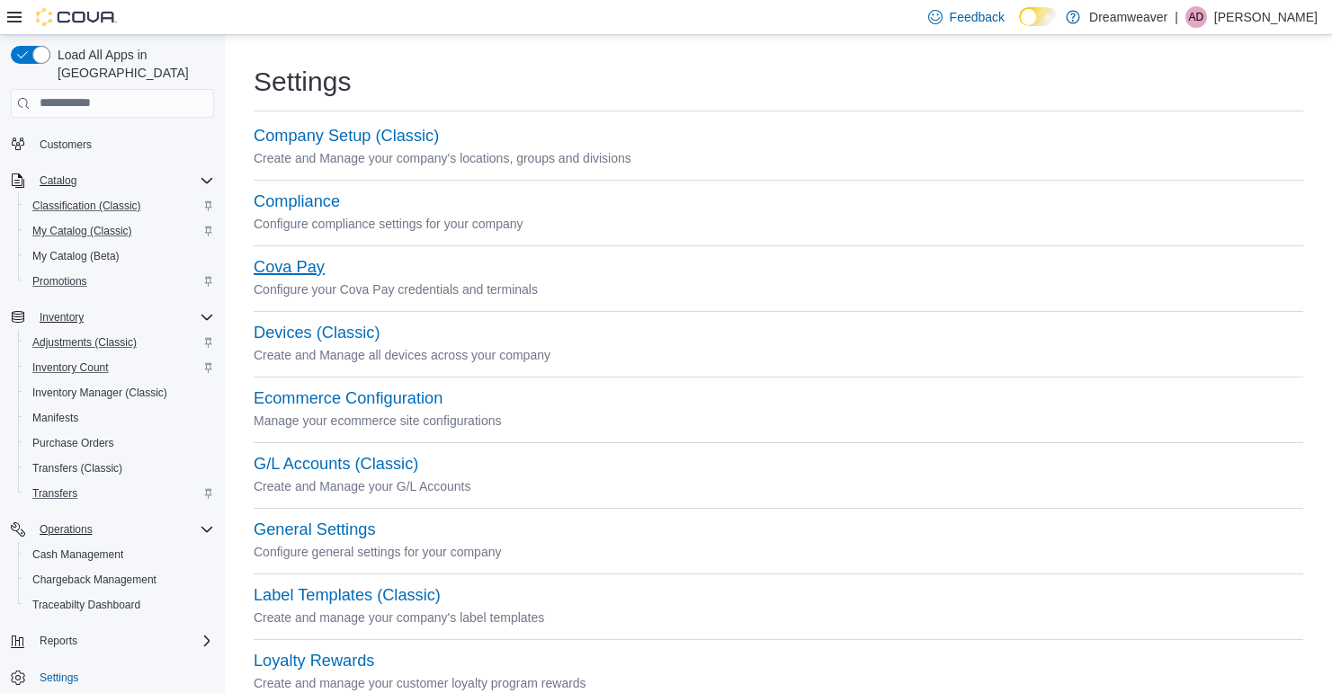
click at [305, 272] on button "Cova Pay" at bounding box center [289, 267] width 71 height 19
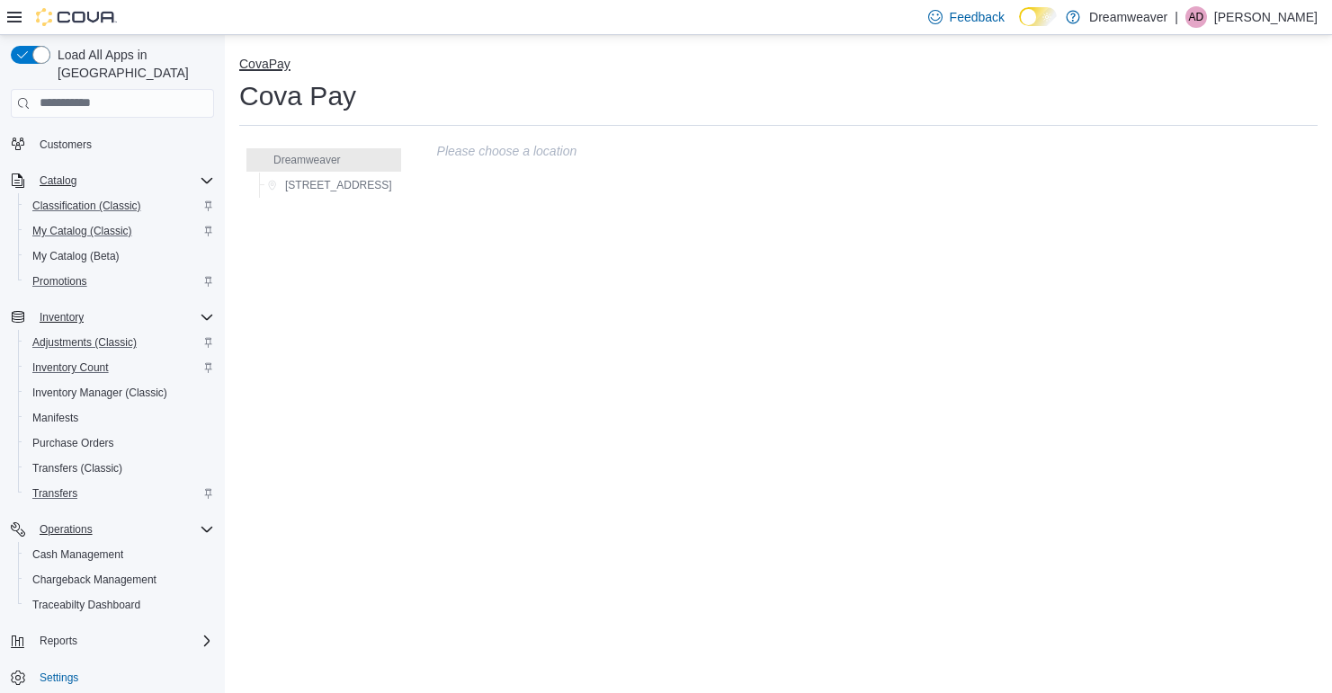
click at [262, 68] on button "CovaPay" at bounding box center [264, 64] width 51 height 14
click at [71, 671] on span "Settings" at bounding box center [59, 678] width 39 height 14
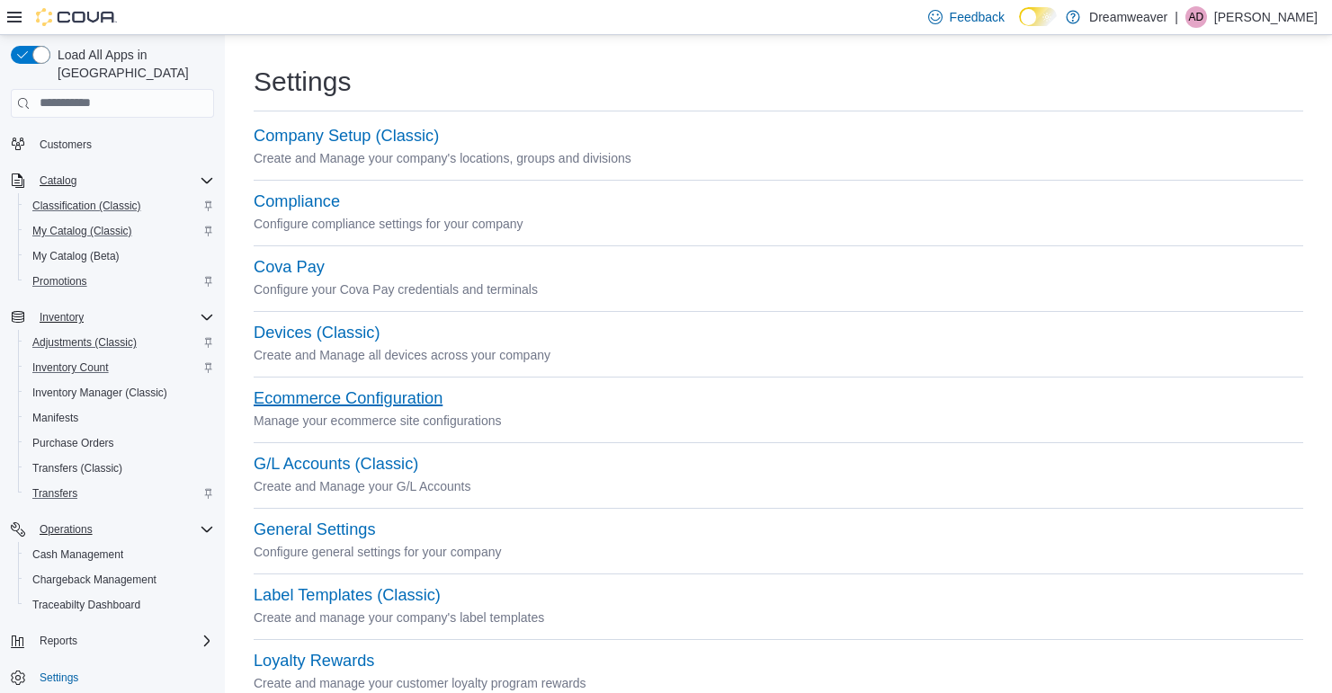
click at [370, 398] on button "Ecommerce Configuration" at bounding box center [348, 398] width 189 height 19
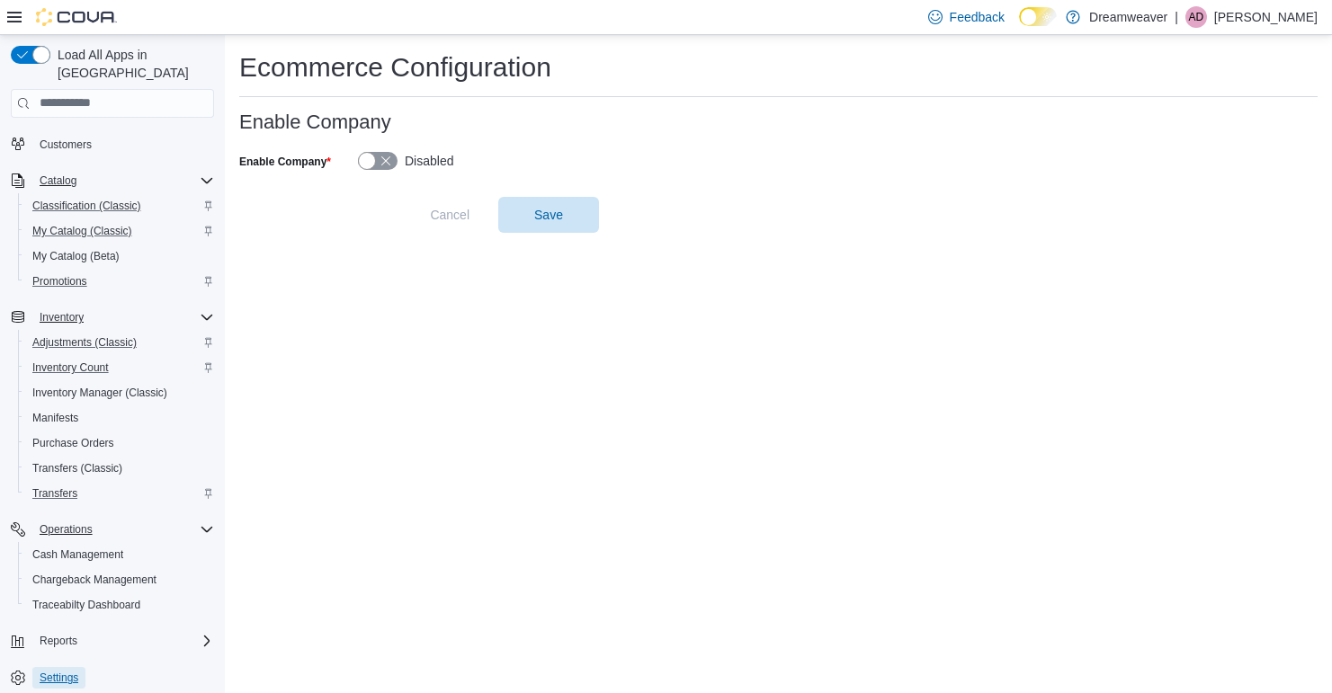
click at [71, 671] on span "Settings" at bounding box center [59, 678] width 39 height 14
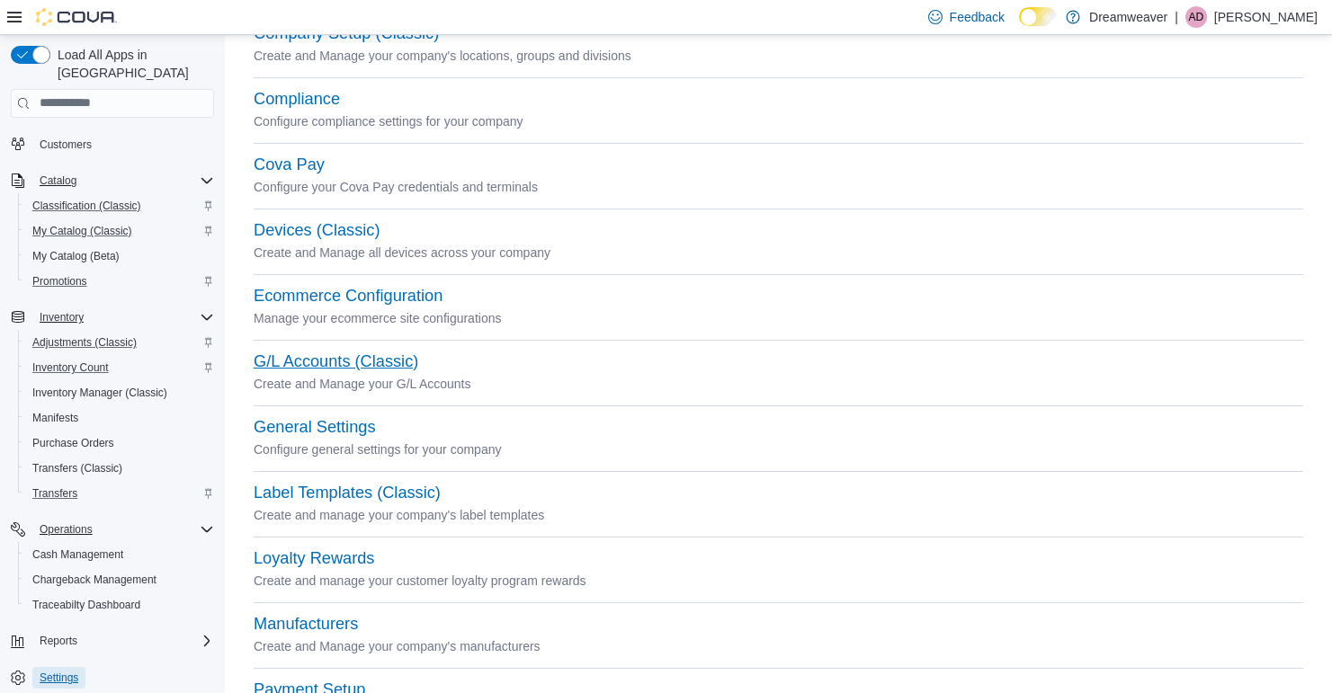
scroll to position [140, 0]
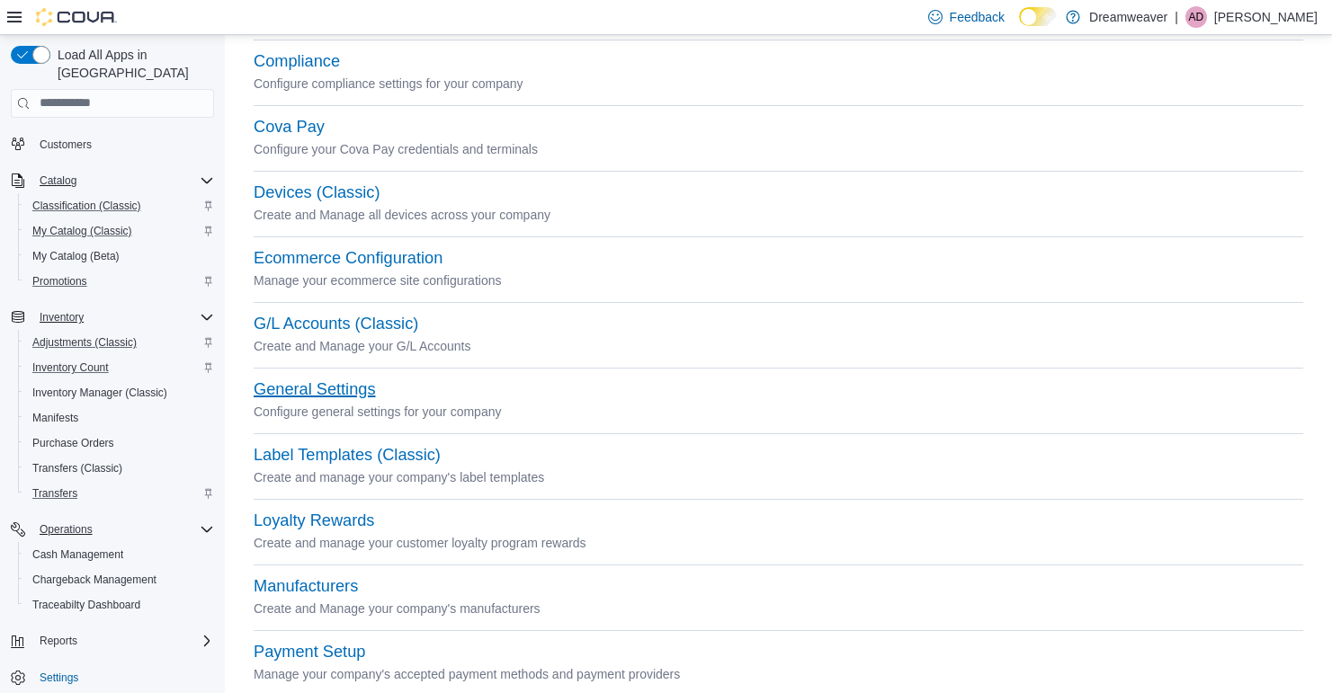
click at [348, 381] on button "General Settings" at bounding box center [314, 389] width 121 height 19
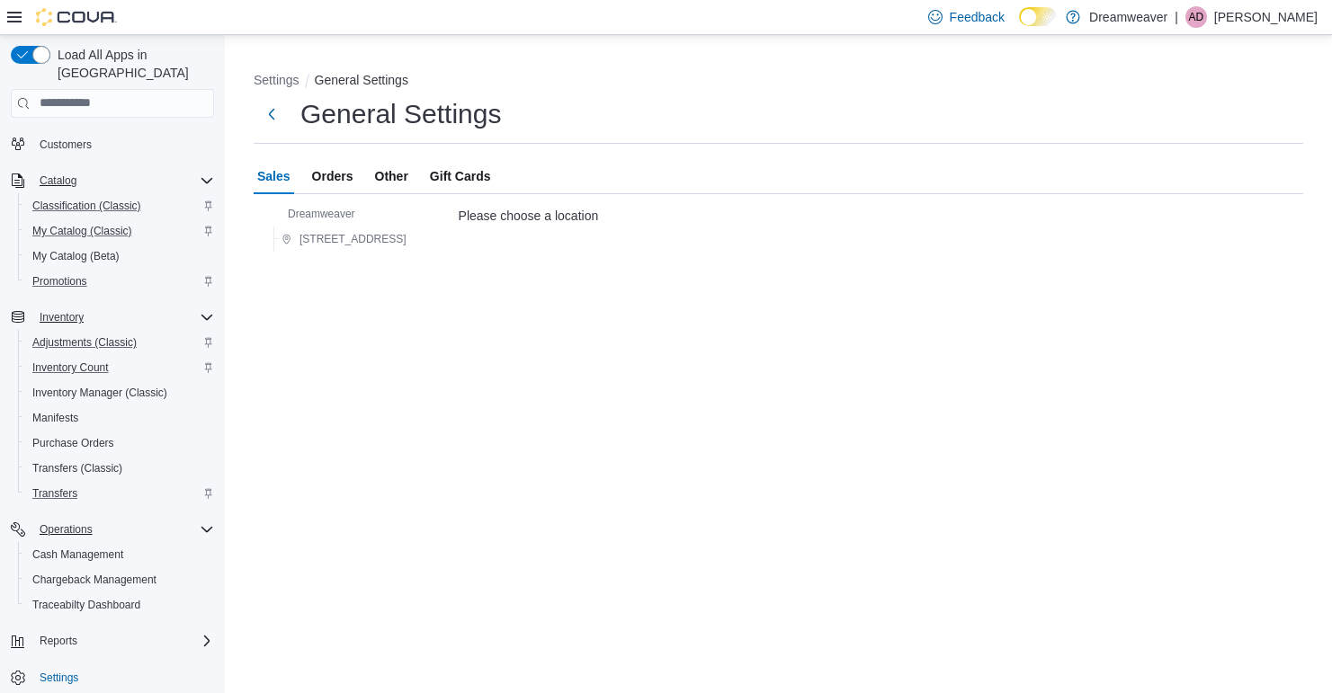
click at [342, 173] on span "Orders" at bounding box center [332, 176] width 41 height 36
click at [393, 176] on span "Other" at bounding box center [391, 176] width 33 height 36
click at [307, 176] on div "Sales Orders Other Gift Cards" at bounding box center [778, 176] width 1049 height 36
click at [325, 176] on span "Orders" at bounding box center [332, 176] width 41 height 36
click at [339, 244] on span "[STREET_ADDRESS]" at bounding box center [352, 239] width 107 height 14
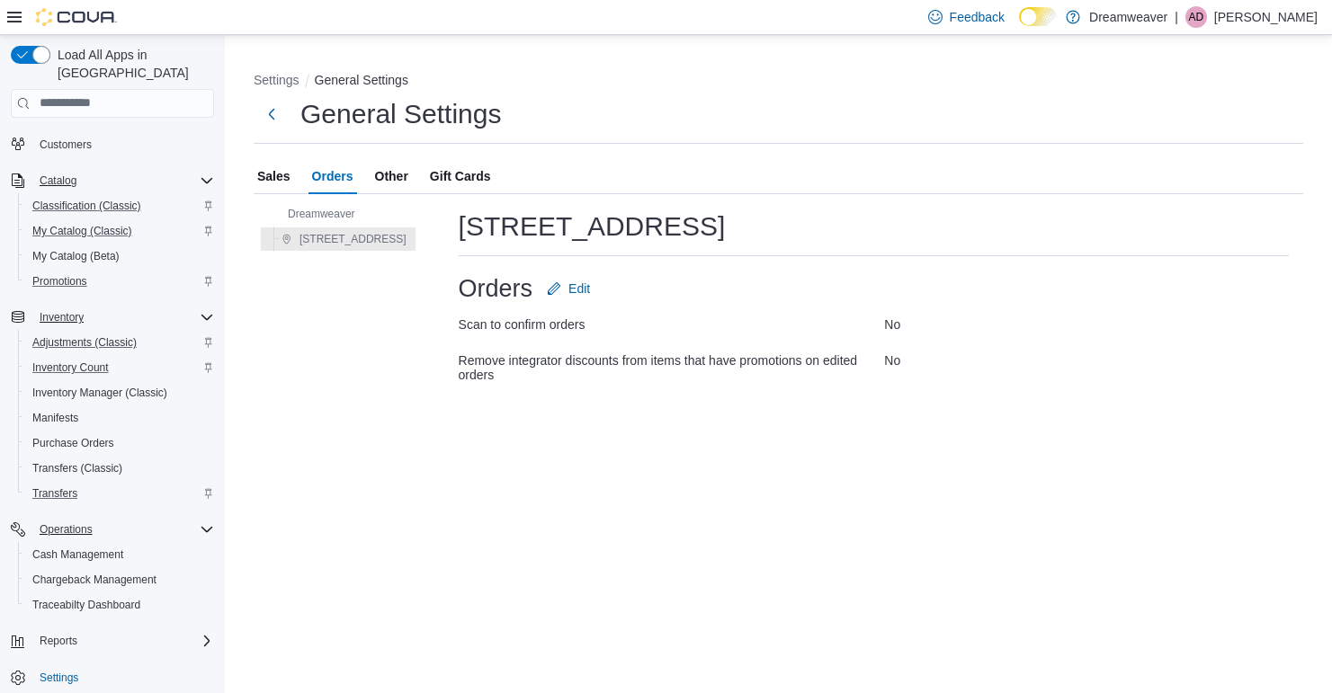
click at [296, 173] on div "Sales Orders Other Gift Cards" at bounding box center [778, 176] width 1049 height 36
click at [271, 173] on span "Sales" at bounding box center [273, 176] width 33 height 36
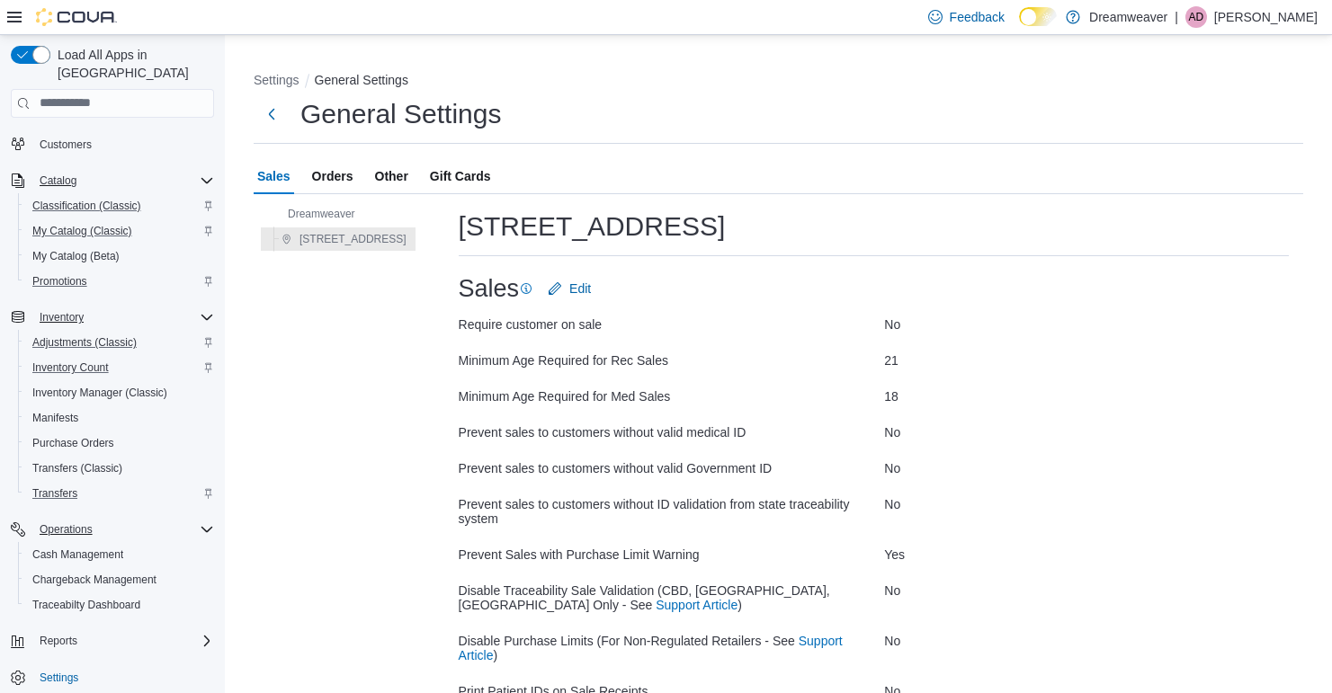
click at [404, 178] on span "Other" at bounding box center [391, 176] width 33 height 36
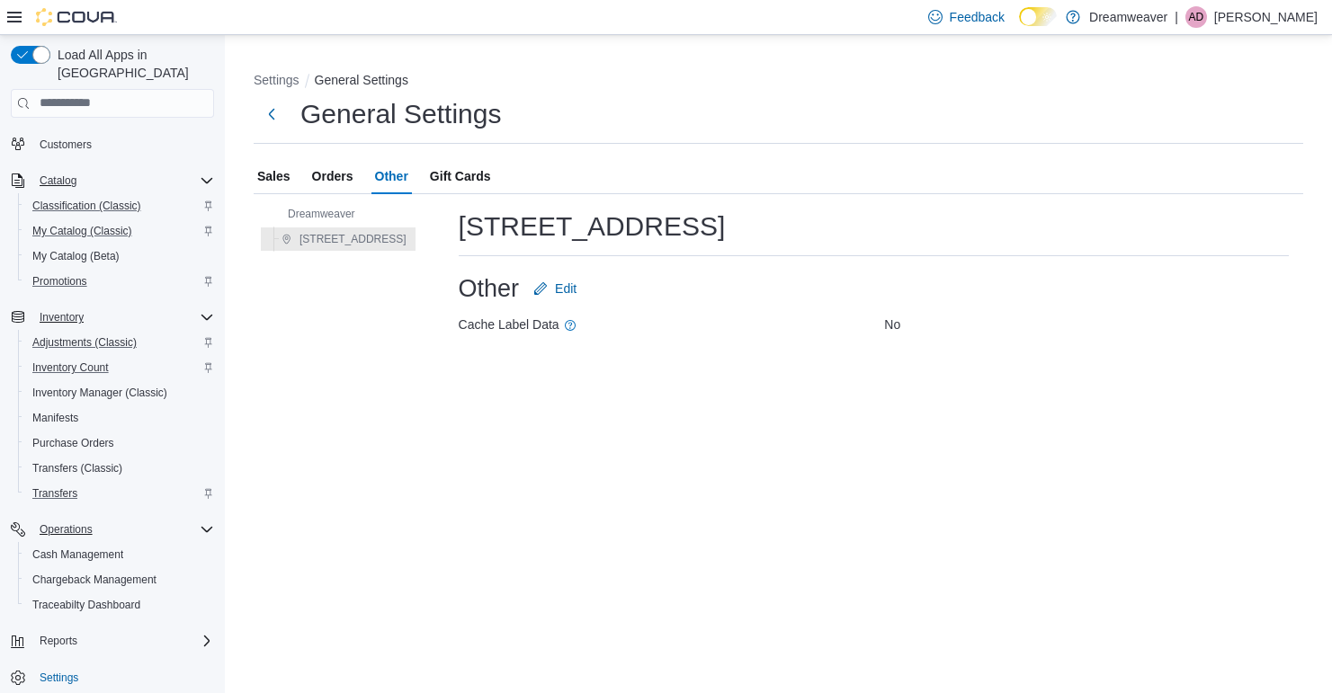
click at [452, 179] on span "Gift Cards" at bounding box center [460, 176] width 61 height 36
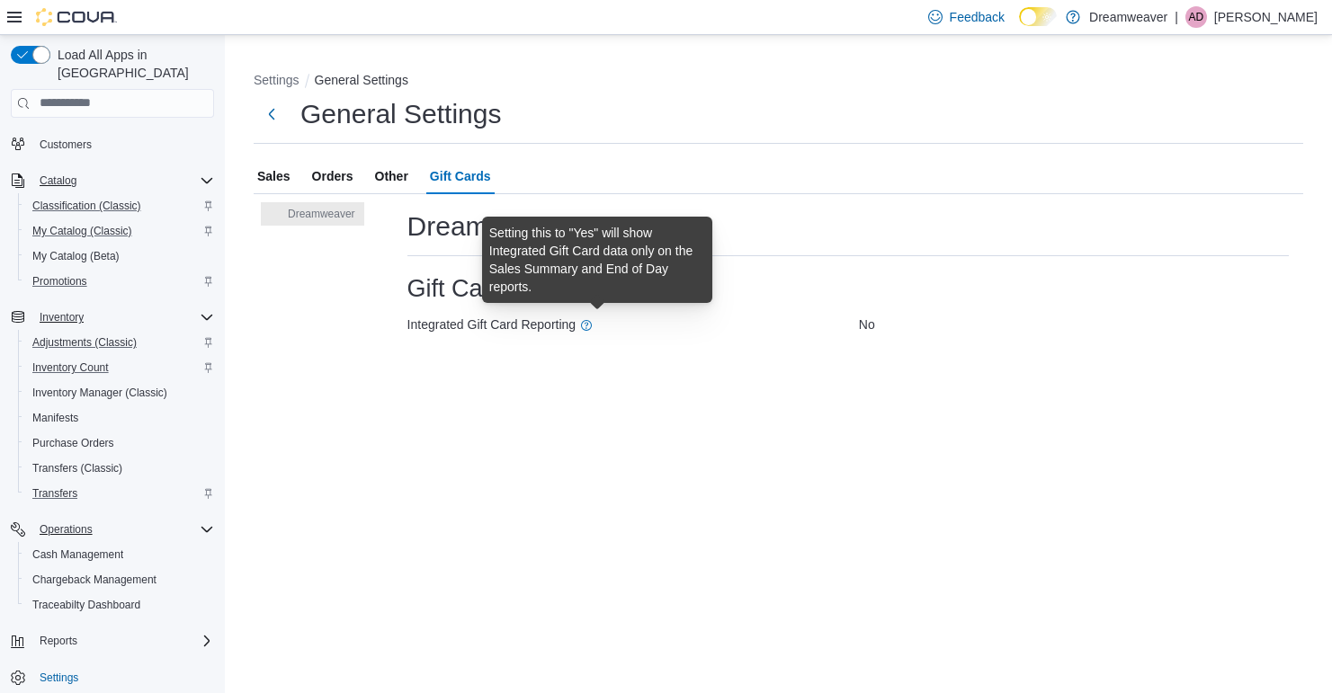
click at [593, 325] on icon at bounding box center [586, 325] width 14 height 14
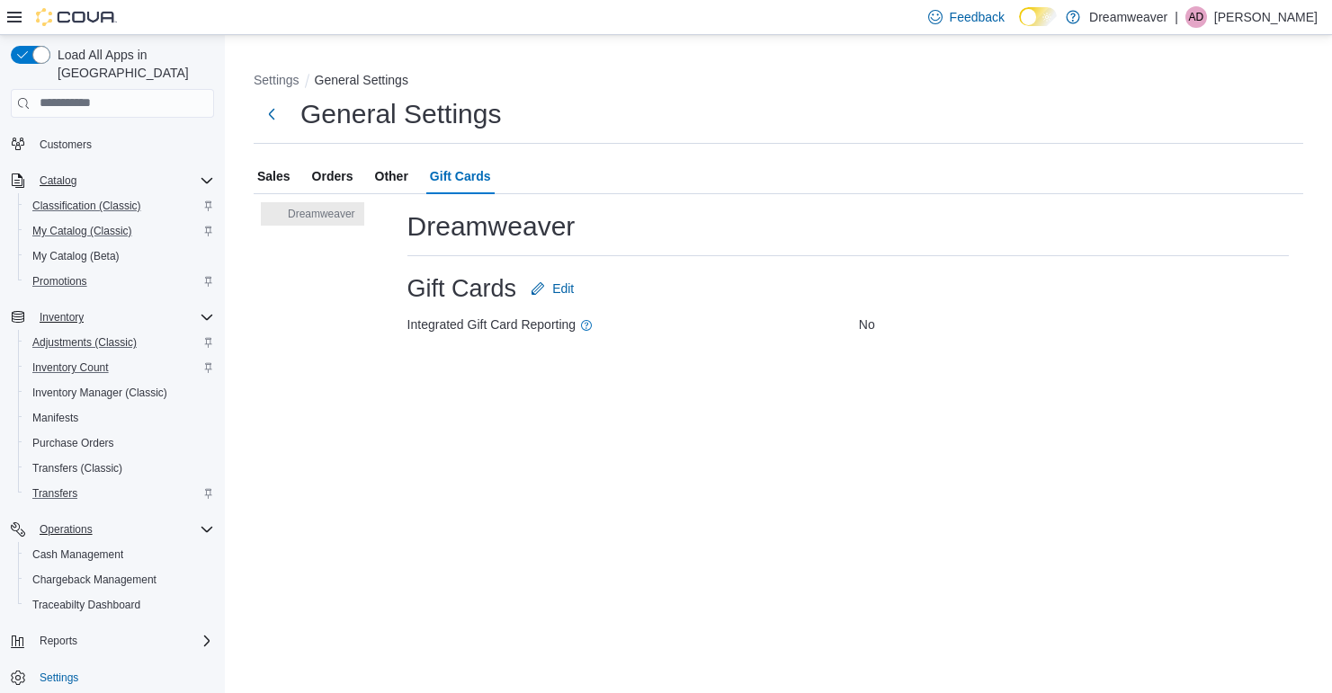
click at [272, 69] on div "Settings General Settings General Settings Sales Orders Other Gift Cards Dreamw…" at bounding box center [778, 210] width 1078 height 323
click at [274, 76] on button "Settings" at bounding box center [277, 80] width 46 height 14
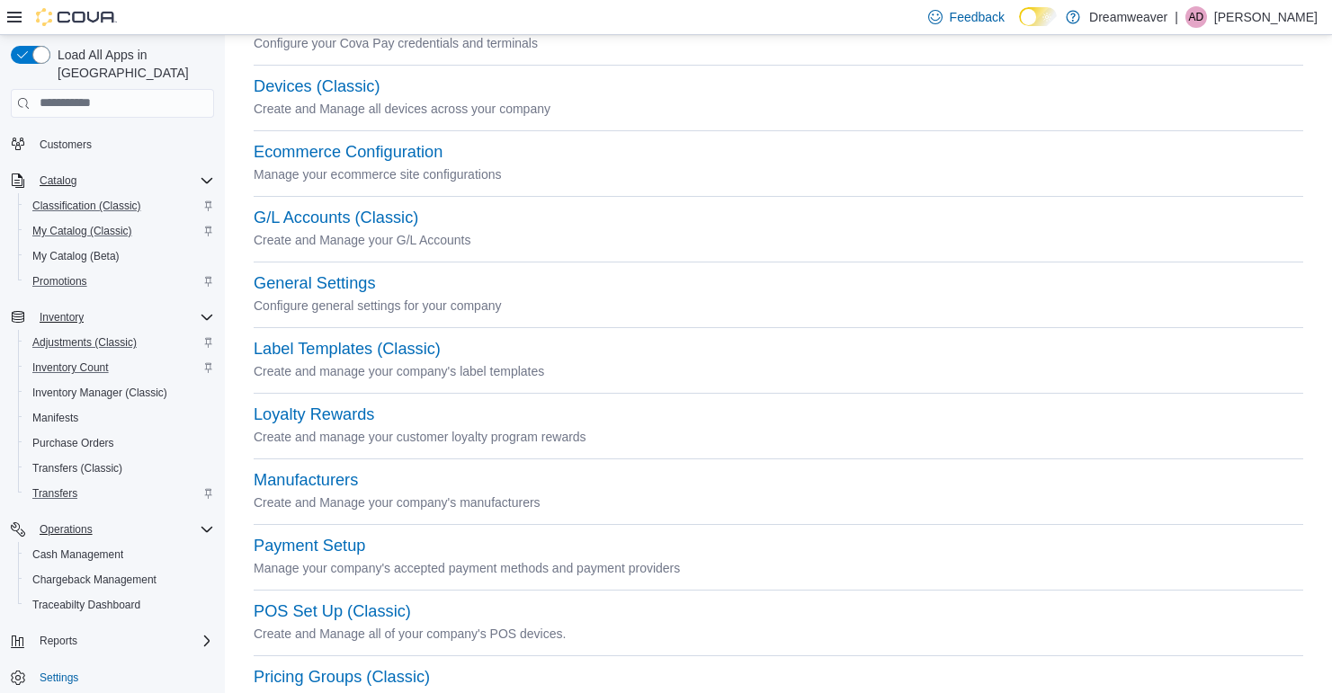
scroll to position [271, 0]
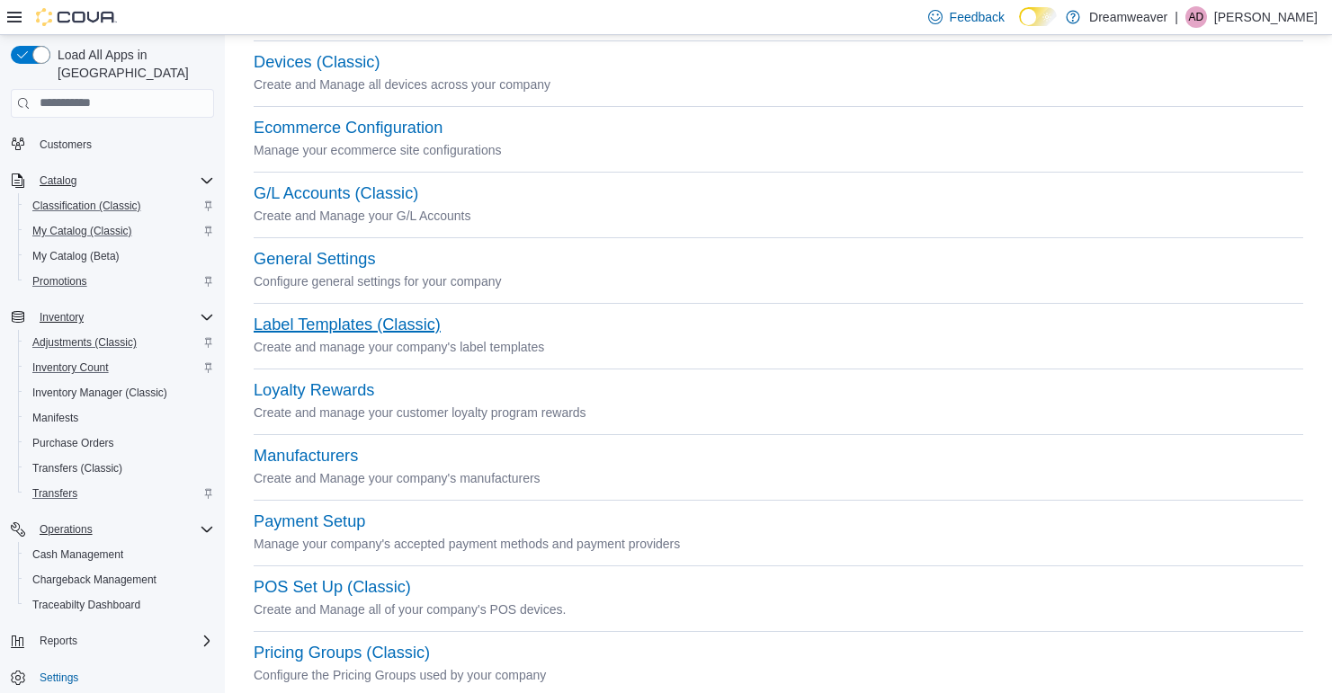
click at [397, 328] on button "Label Templates (Classic)" at bounding box center [347, 325] width 187 height 19
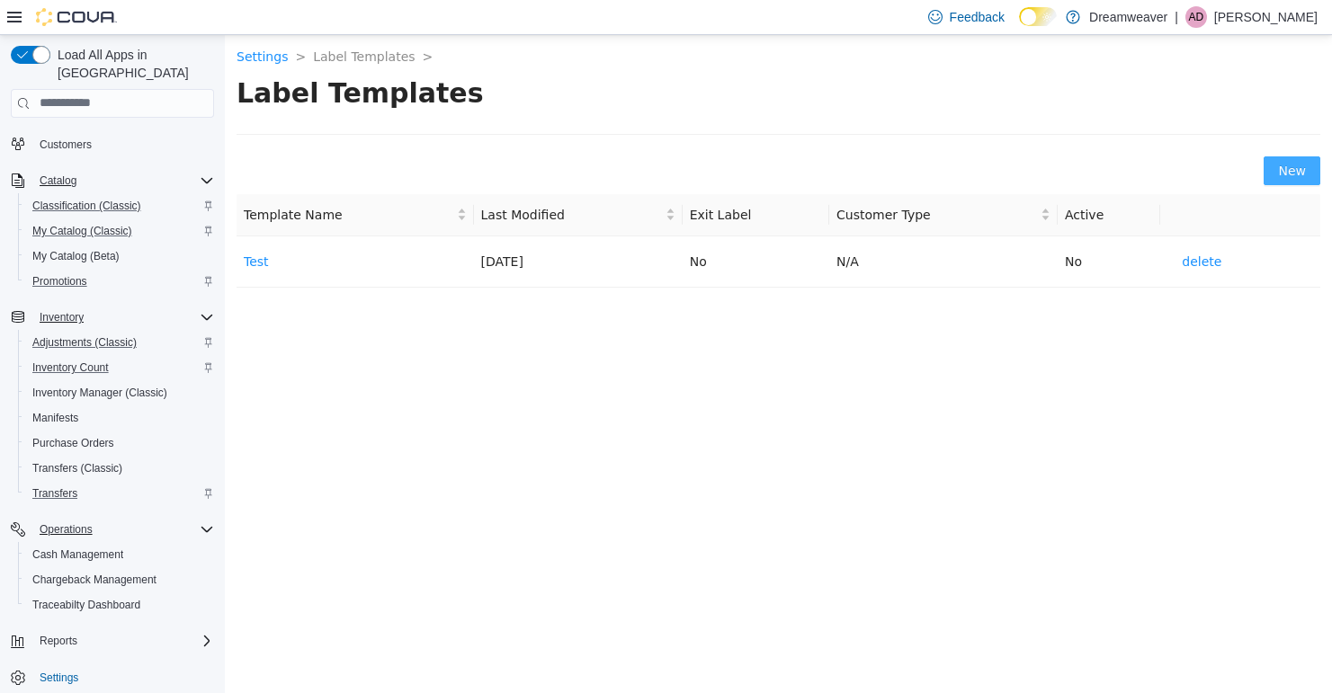
click at [1281, 157] on button "New" at bounding box center [1291, 170] width 57 height 29
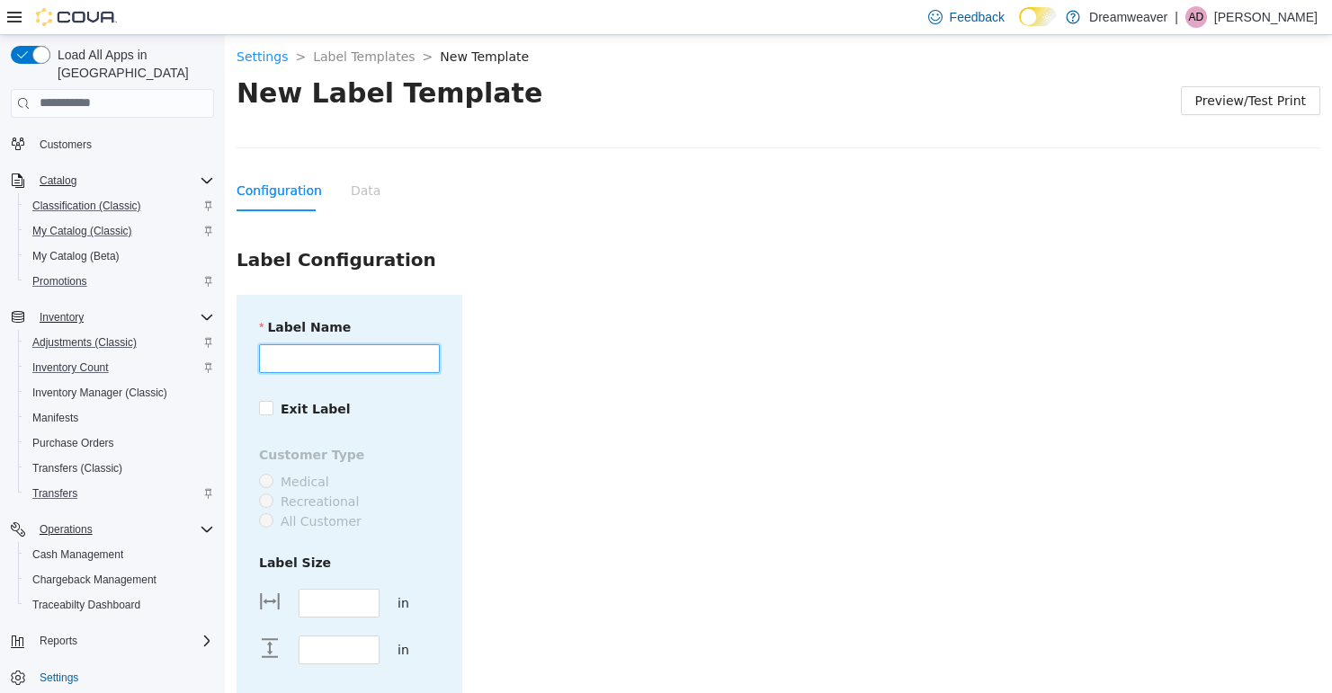
click at [298, 356] on input "Label Name" at bounding box center [349, 357] width 181 height 29
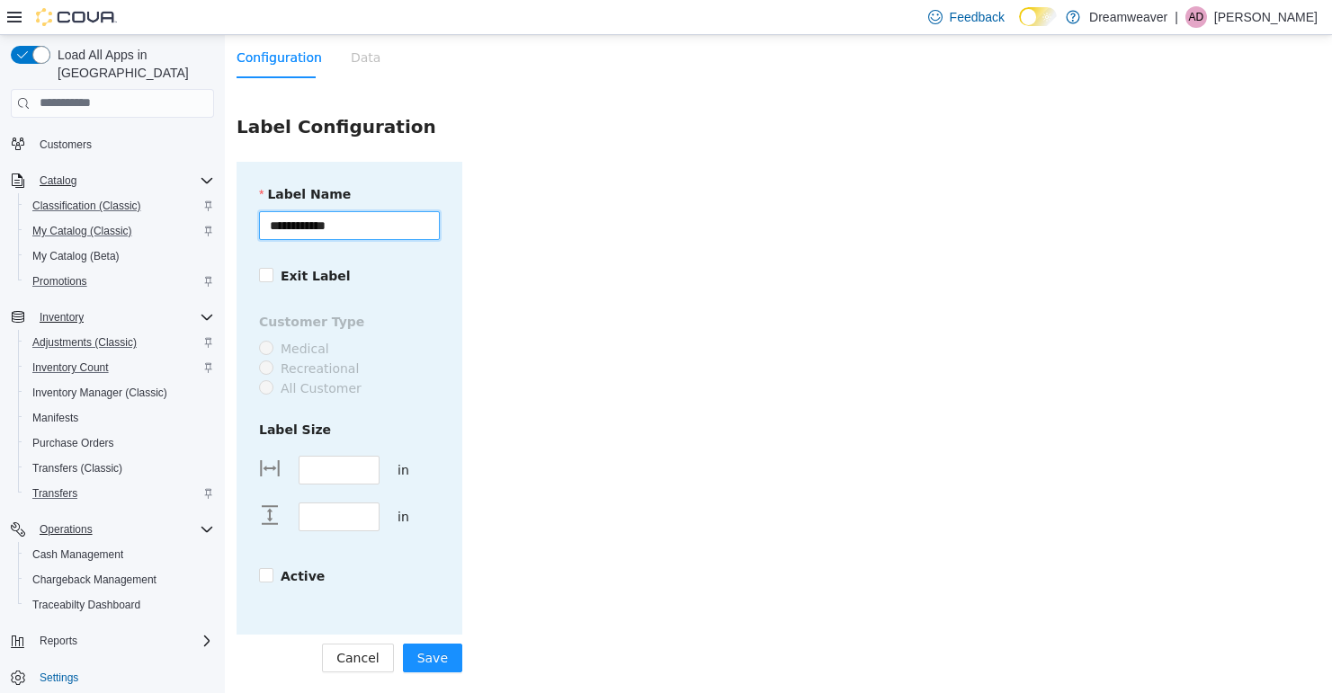
scroll to position [132, 0]
type input "**********"
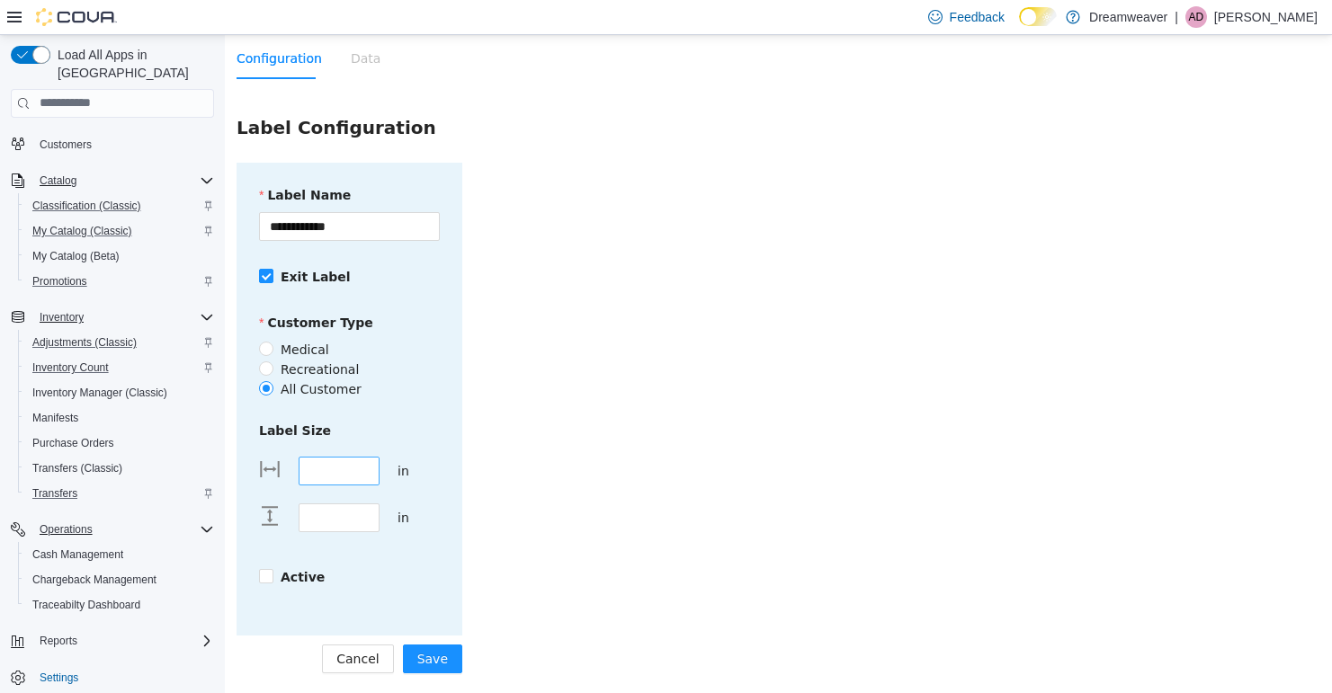
click at [332, 475] on input "****" at bounding box center [338, 470] width 79 height 27
type input "*"
type input "****"
click at [350, 518] on input "****" at bounding box center [338, 517] width 79 height 27
type input "****"
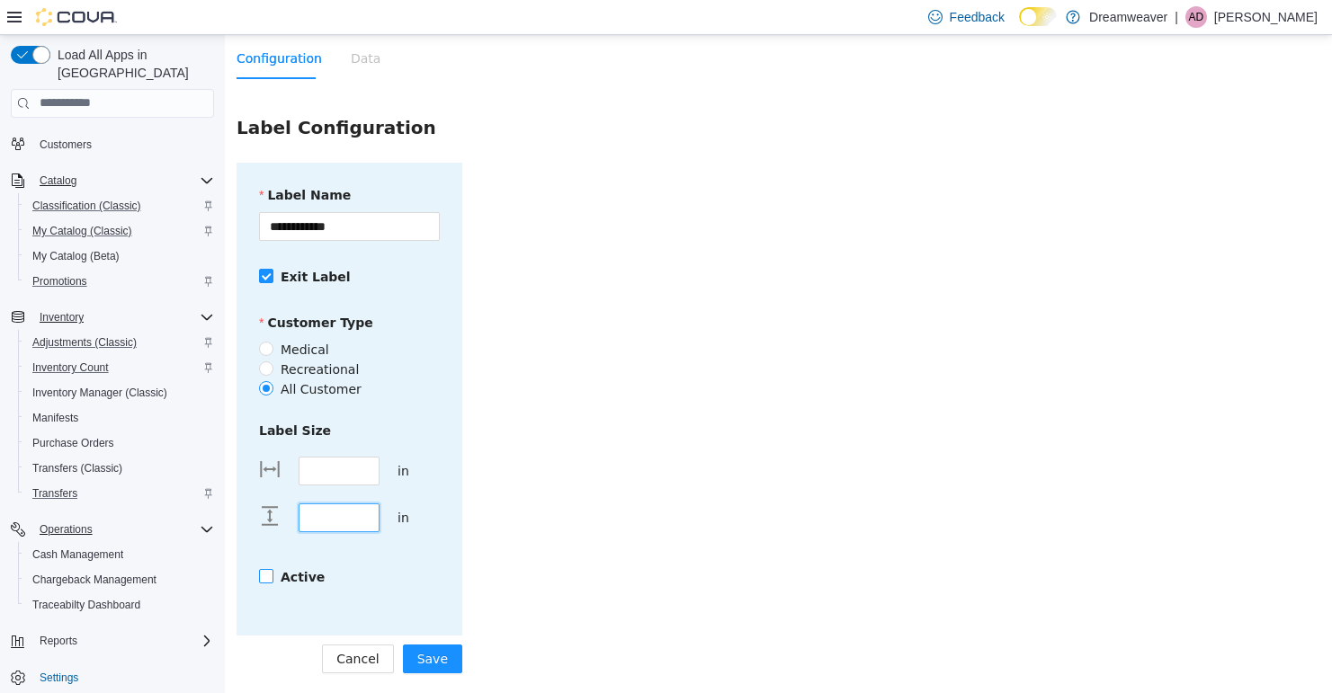
click at [266, 584] on label "Active" at bounding box center [295, 576] width 73 height 20
click at [442, 669] on button "Save" at bounding box center [432, 658] width 59 height 29
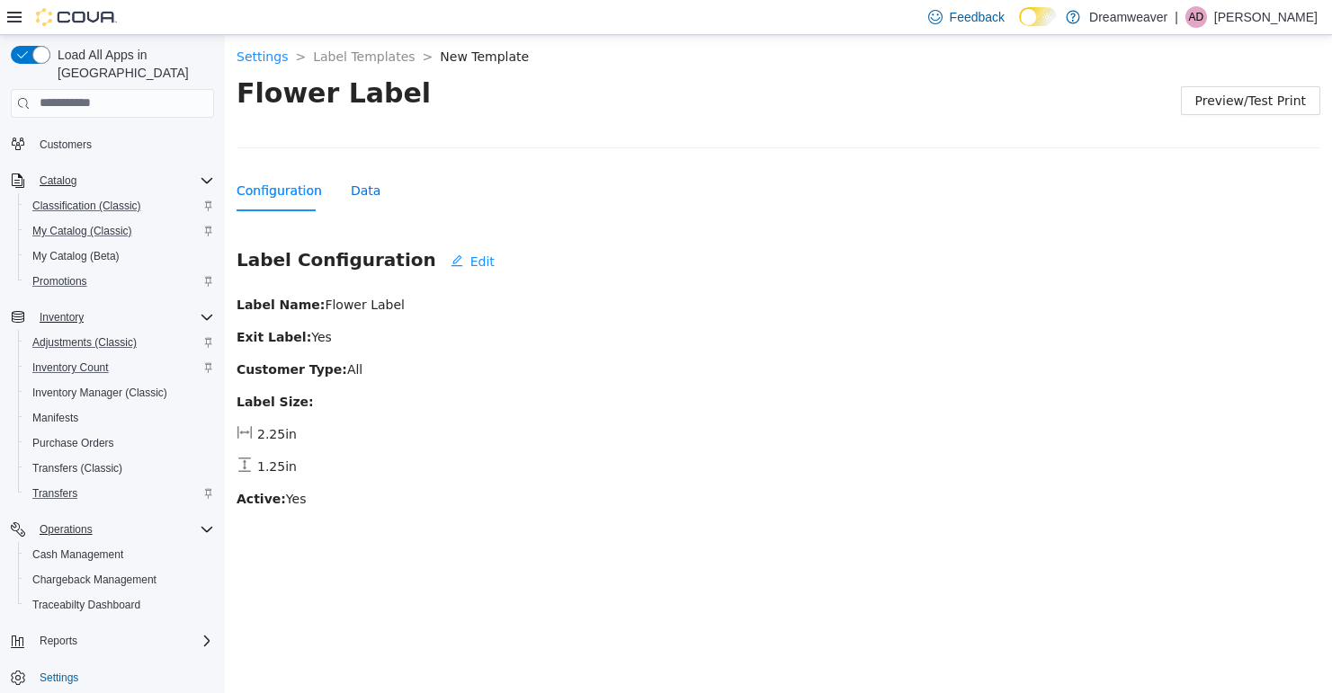
click at [361, 180] on div "Data" at bounding box center [366, 190] width 30 height 20
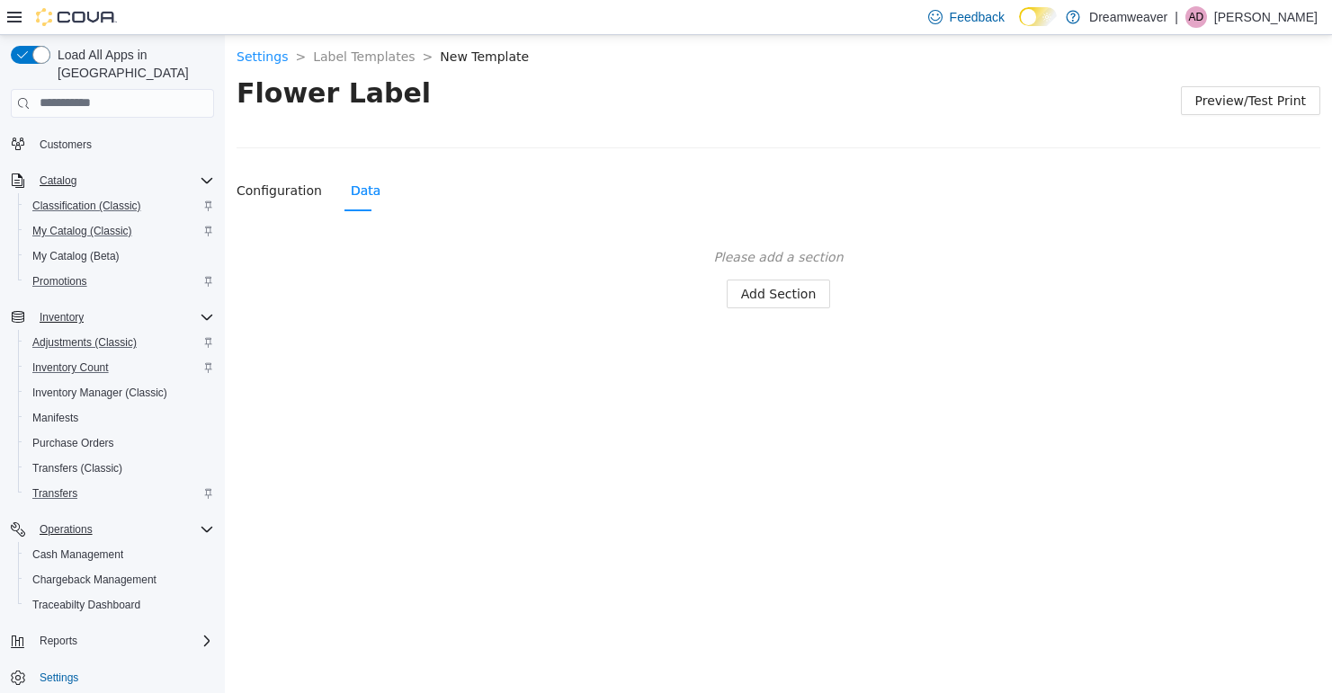
click at [792, 277] on div "Please add a section Add Section" at bounding box center [777, 276] width 1083 height 61
click at [789, 289] on span "Add Section" at bounding box center [779, 293] width 76 height 20
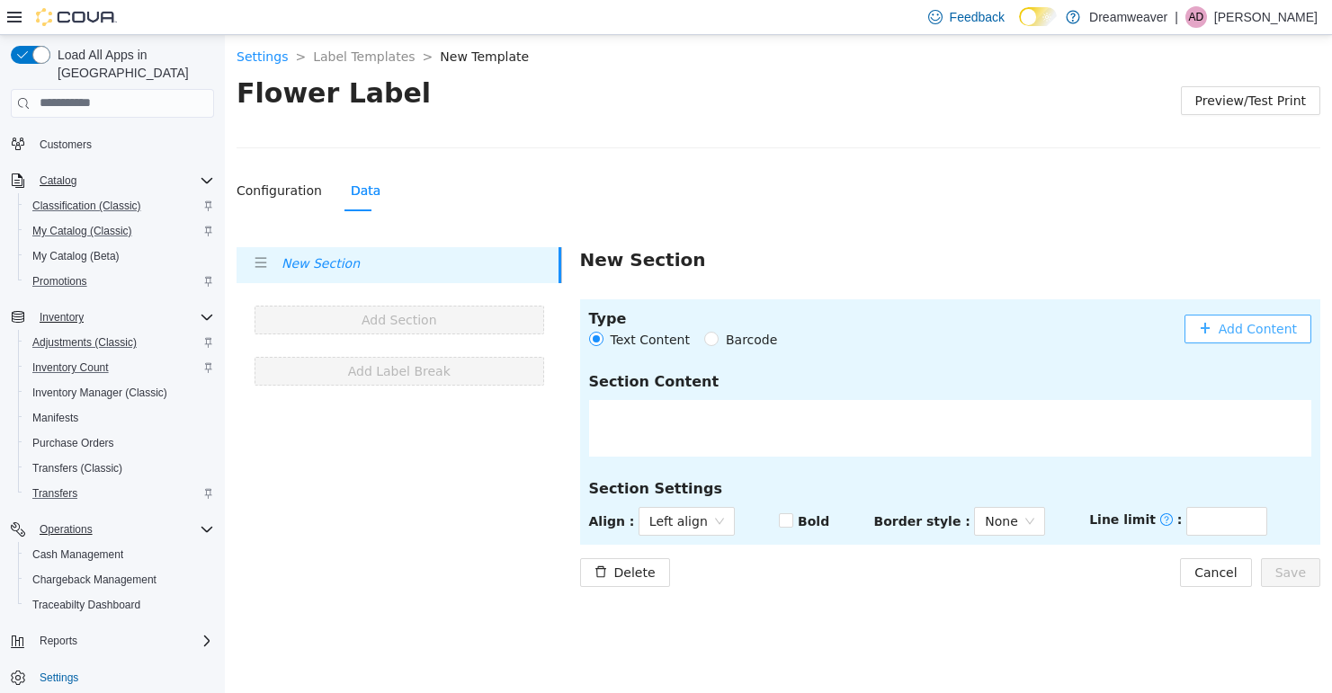
click at [1276, 328] on span "Add Content" at bounding box center [1257, 328] width 78 height 20
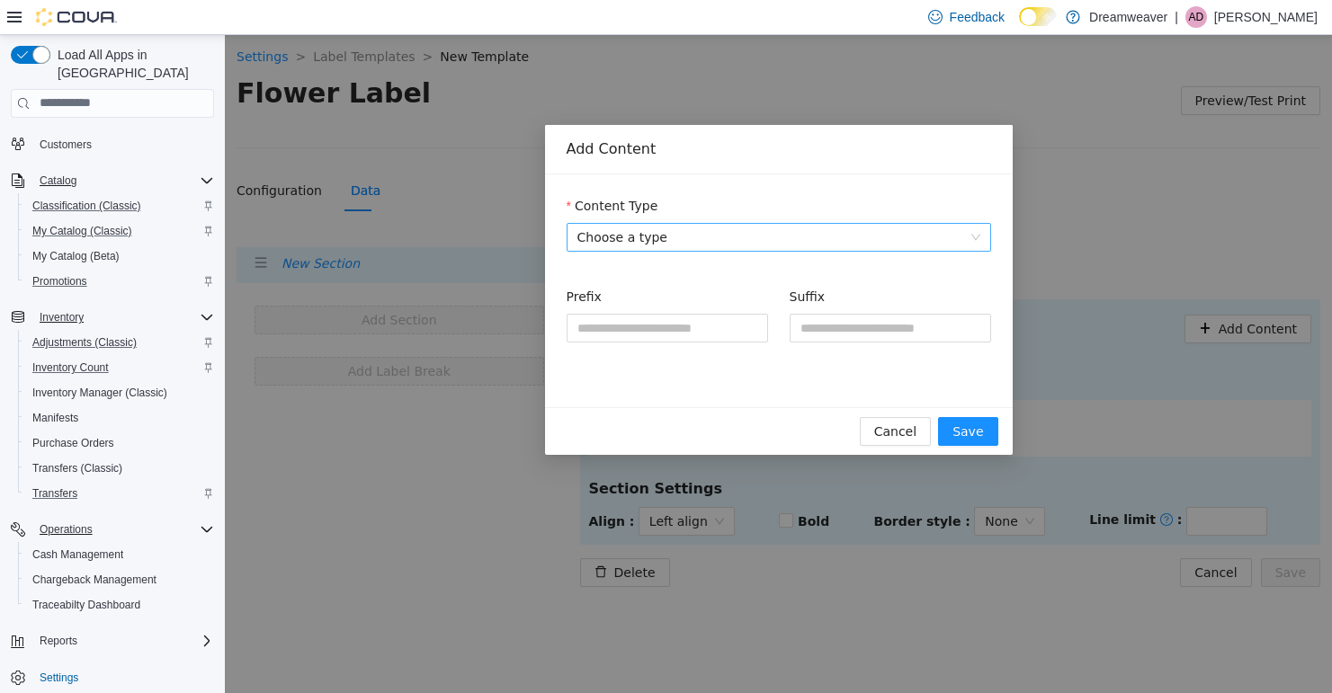
click at [875, 241] on span "Choose a type" at bounding box center [778, 236] width 403 height 27
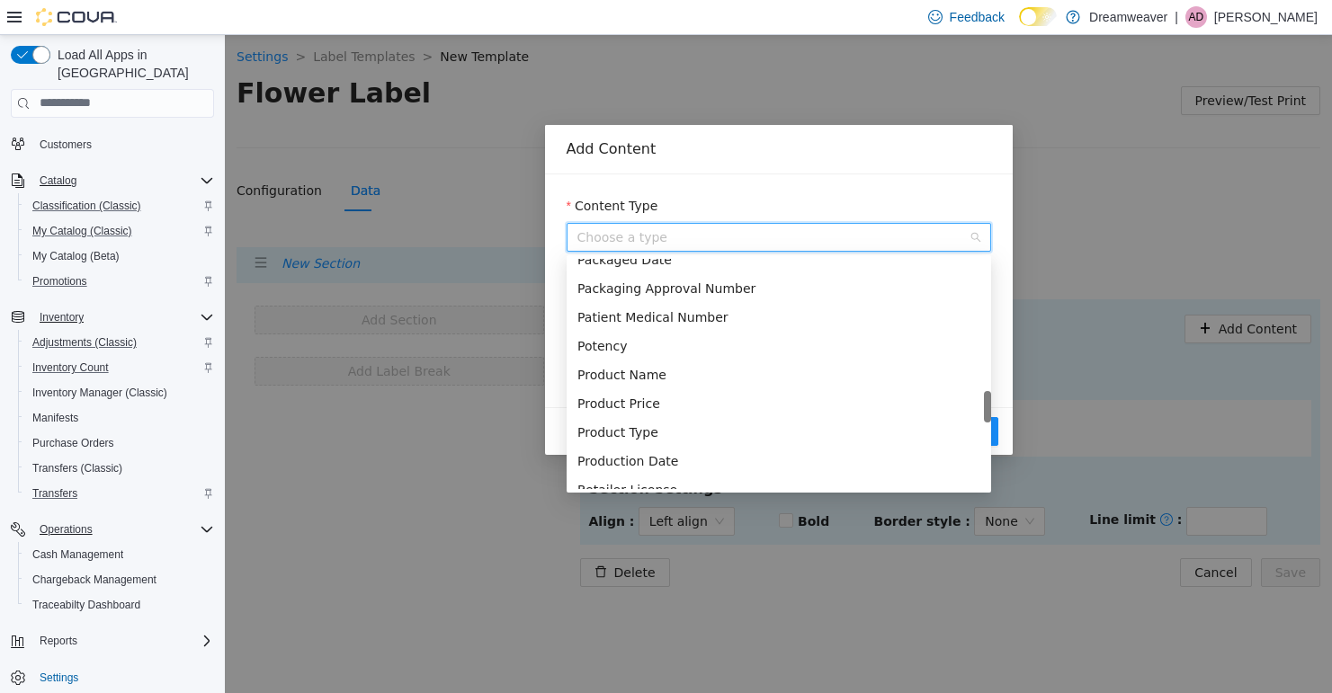
scroll to position [1117, 0]
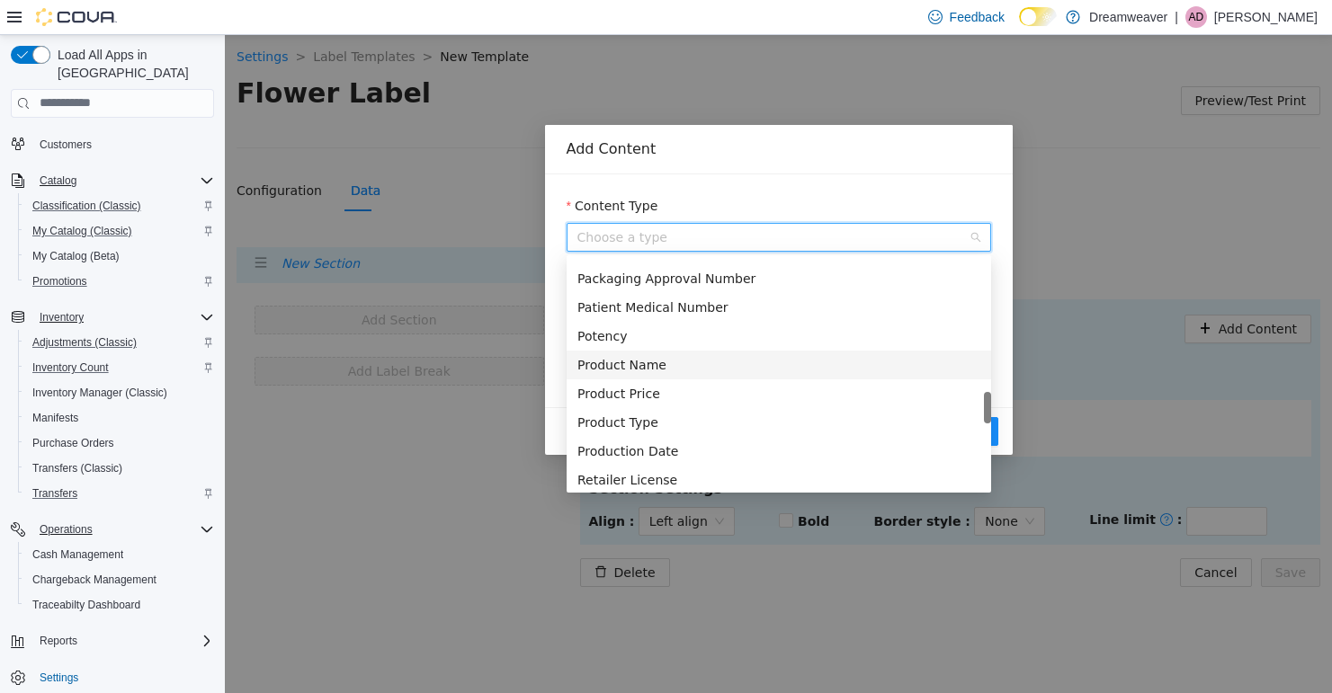
click at [647, 367] on div "Product Name" at bounding box center [778, 364] width 403 height 20
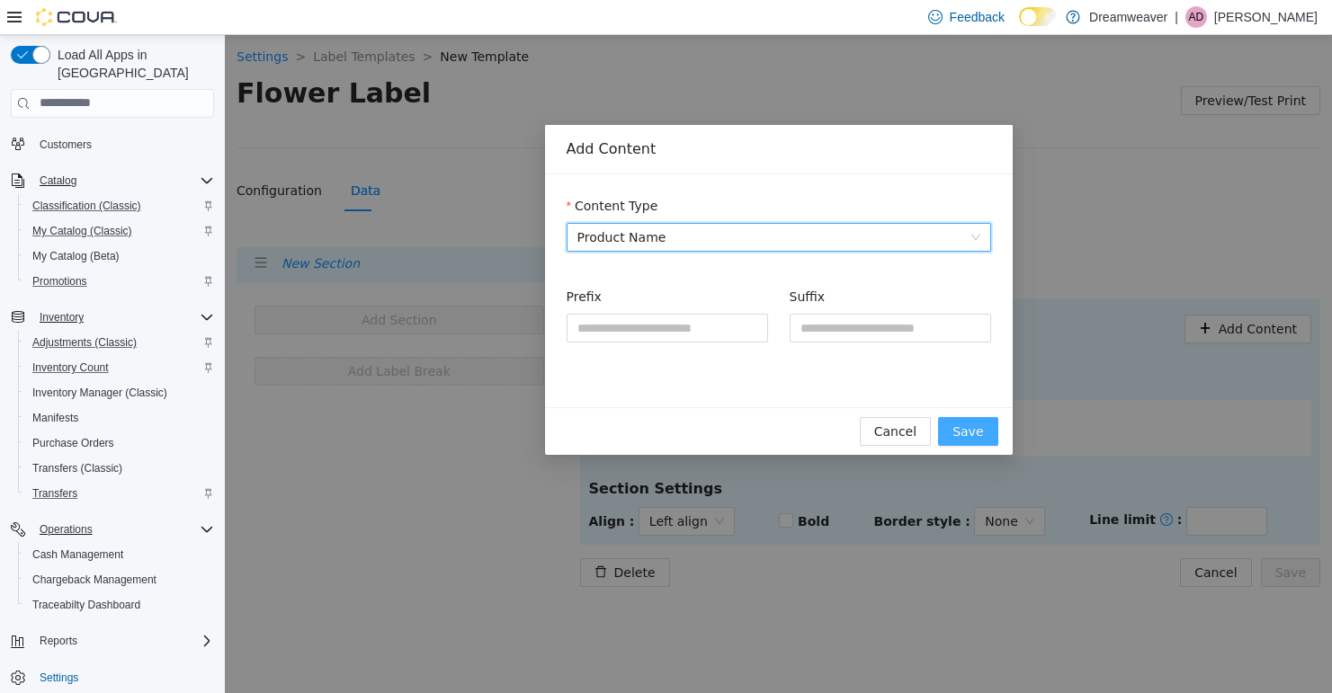
click at [985, 435] on button "Save" at bounding box center [967, 430] width 59 height 29
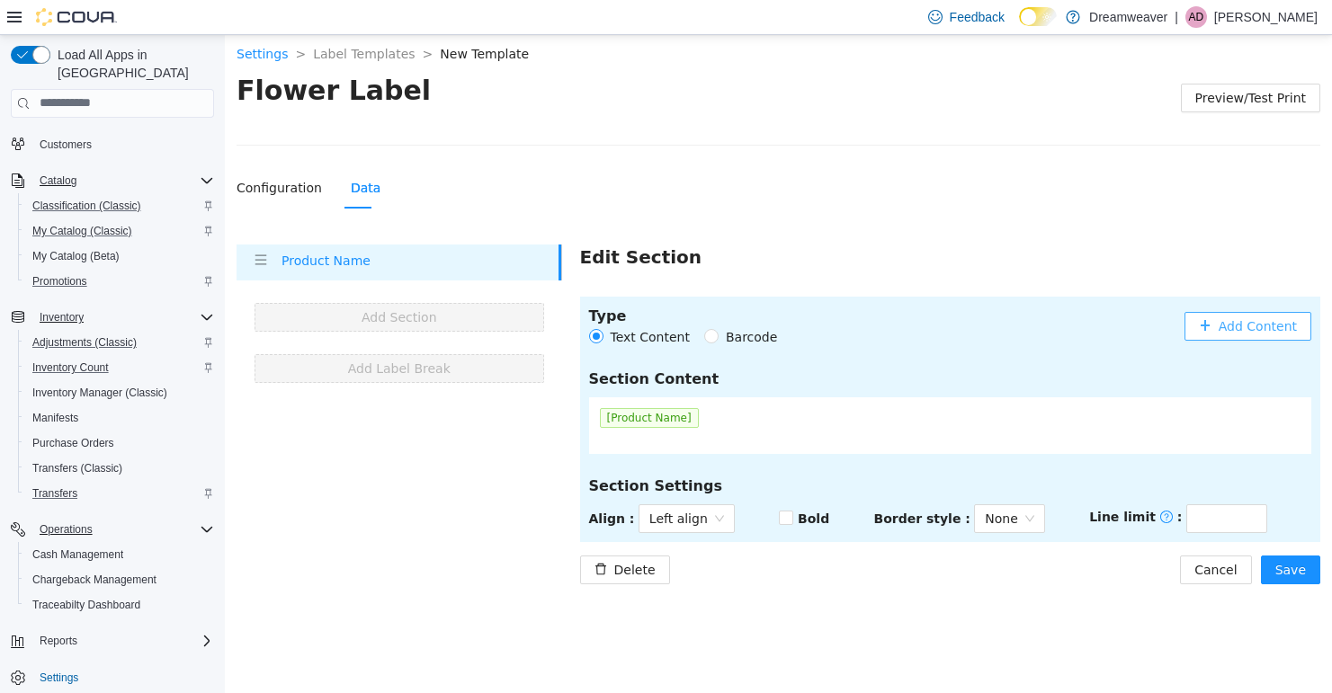
click at [1225, 324] on span "Add Content" at bounding box center [1257, 326] width 78 height 20
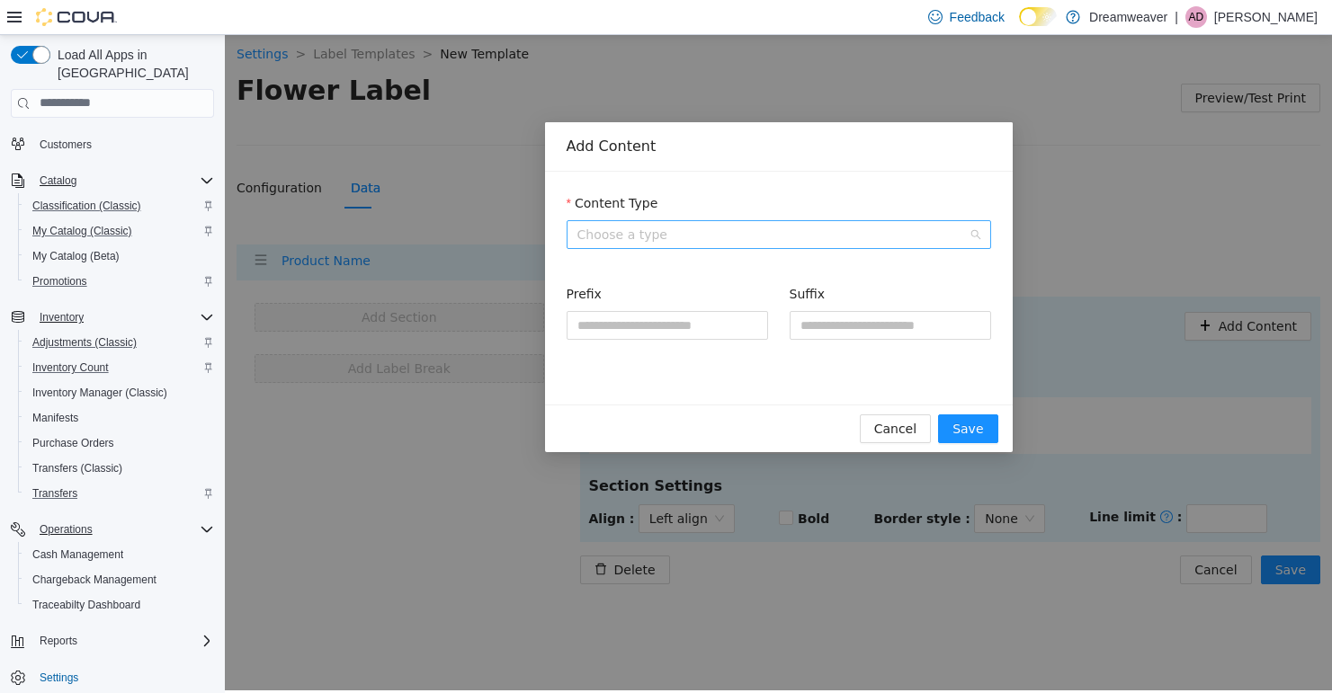
click at [692, 234] on span "Choose a type" at bounding box center [778, 233] width 403 height 27
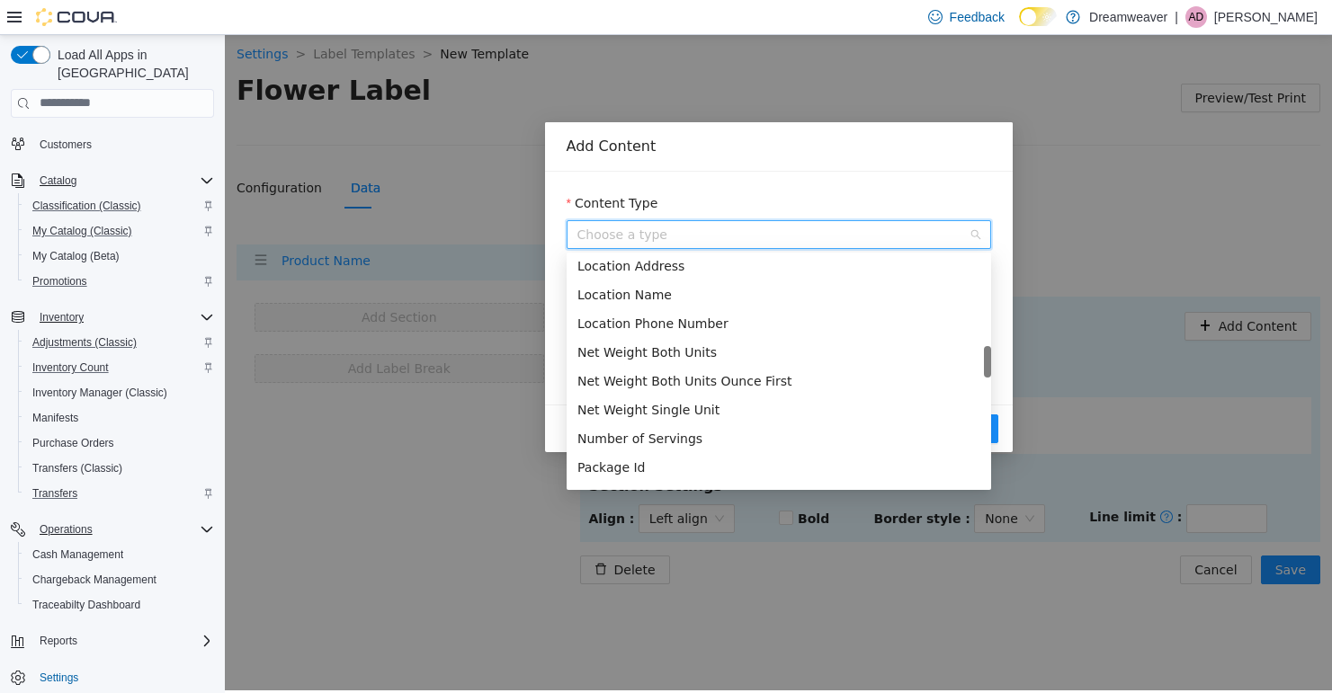
scroll to position [836, 0]
click at [647, 361] on div "Net Weight Both Units" at bounding box center [778, 354] width 403 height 20
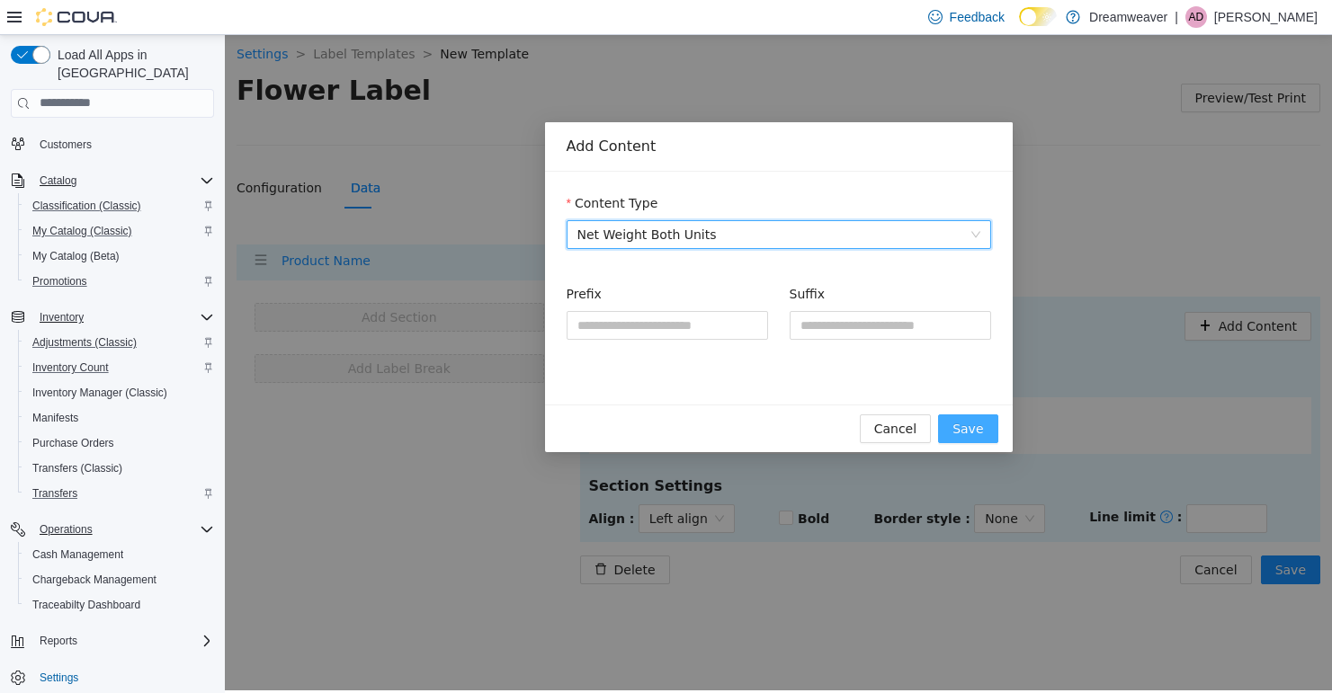
click at [989, 430] on button "Save" at bounding box center [967, 428] width 59 height 29
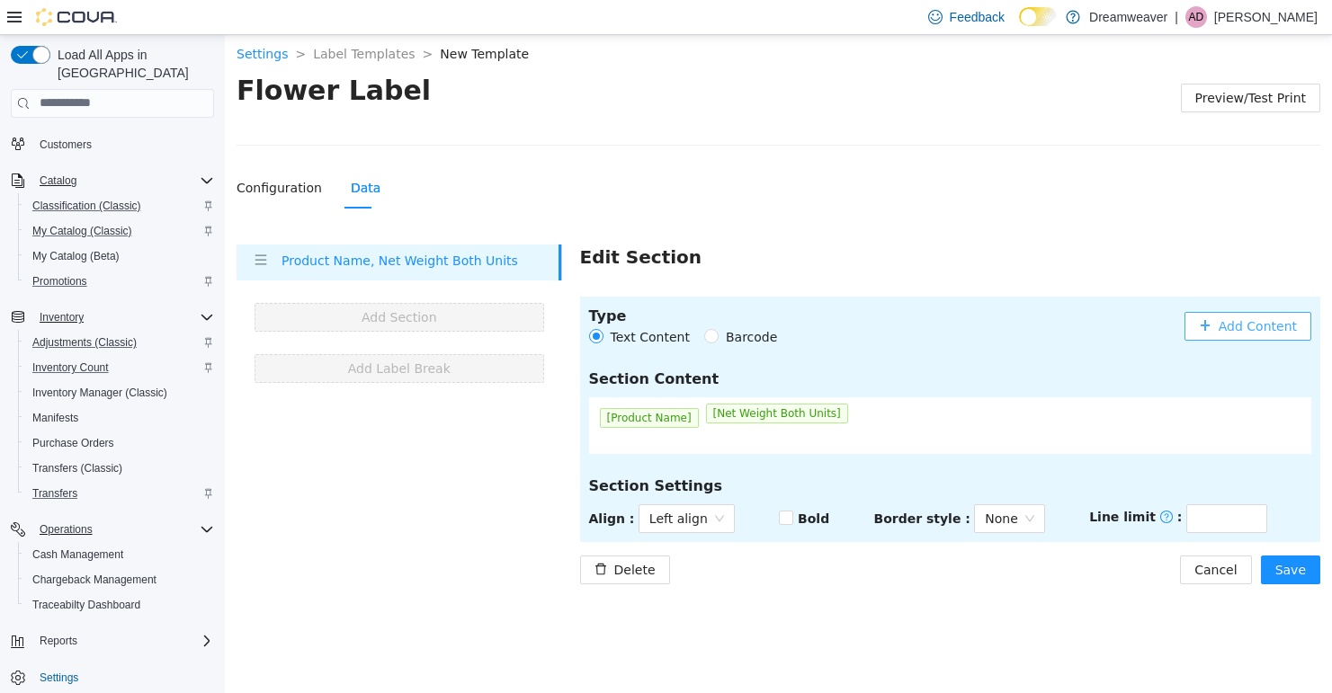
drag, startPoint x: 757, startPoint y: 415, endPoint x: 743, endPoint y: 416, distance: 14.5
click at [743, 416] on div "[Product Name] [Net Weight Both Units]" at bounding box center [950, 425] width 723 height 57
click at [1225, 325] on span "Add Content" at bounding box center [1257, 326] width 78 height 20
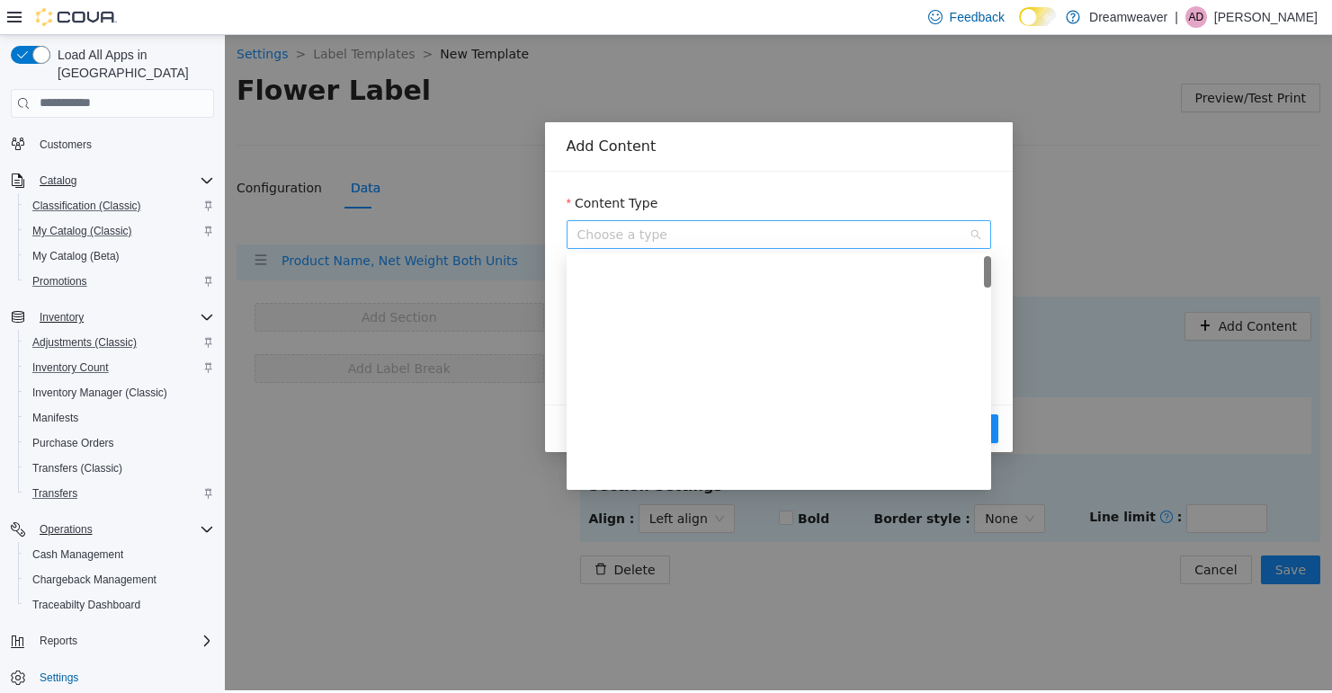
click at [806, 240] on span "Choose a type" at bounding box center [778, 233] width 403 height 27
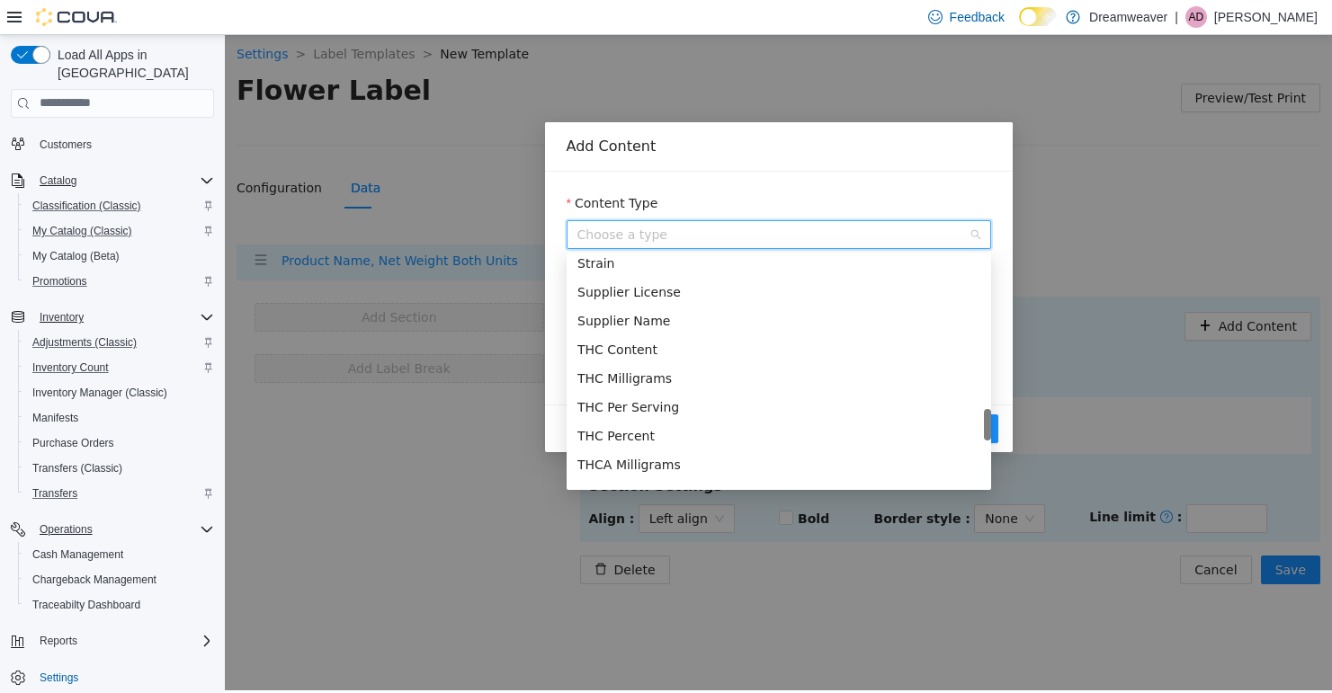
scroll to position [1440, 0]
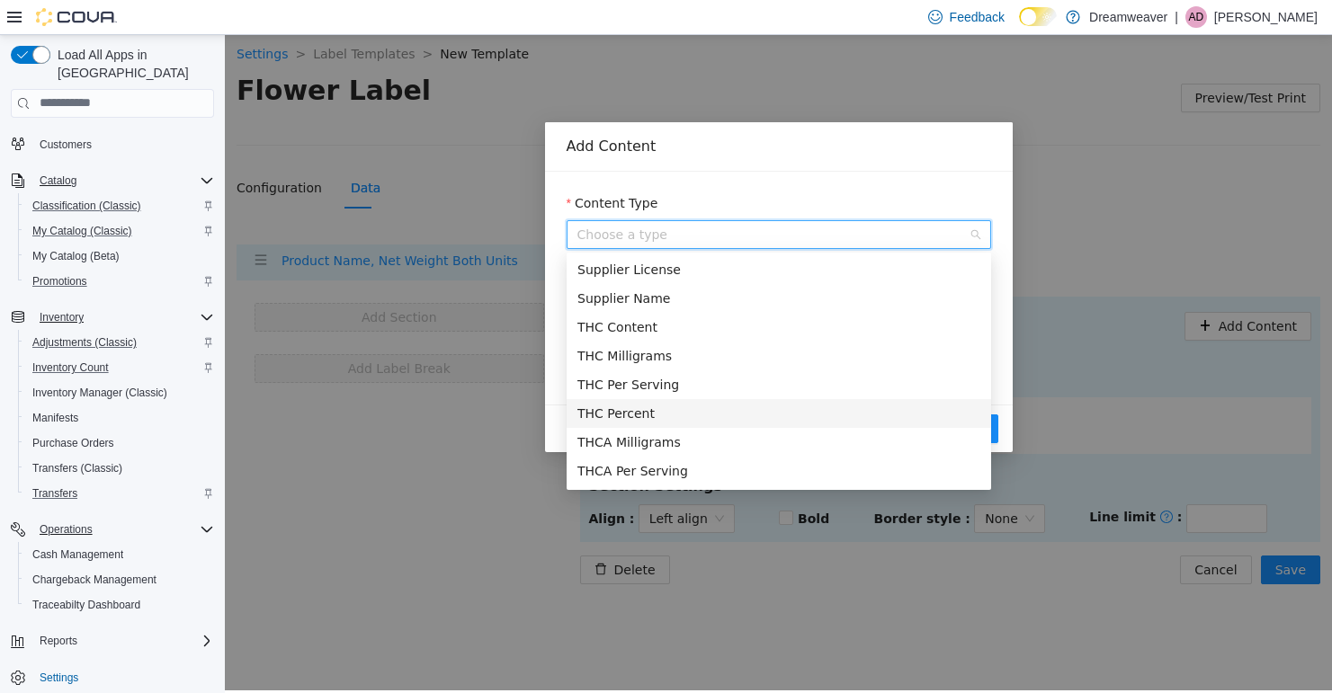
click at [631, 406] on div "THC Percent" at bounding box center [778, 413] width 403 height 20
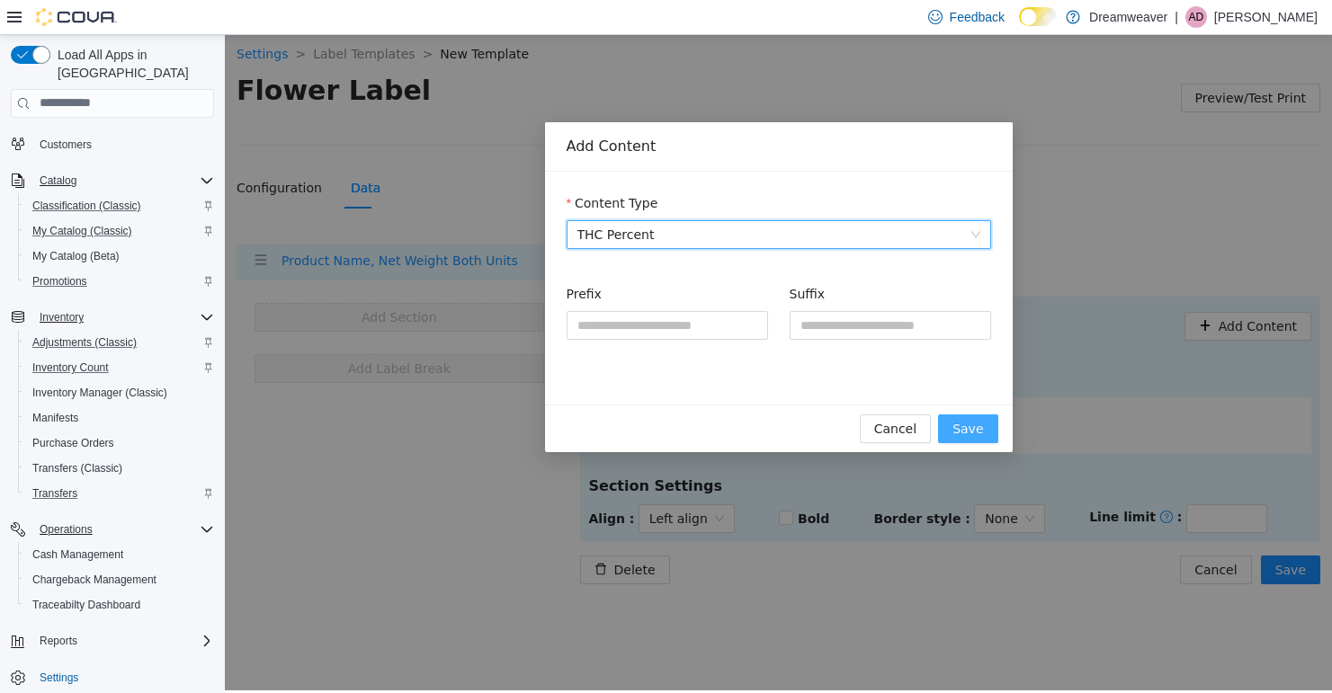
click at [968, 426] on span "Save" at bounding box center [967, 428] width 31 height 20
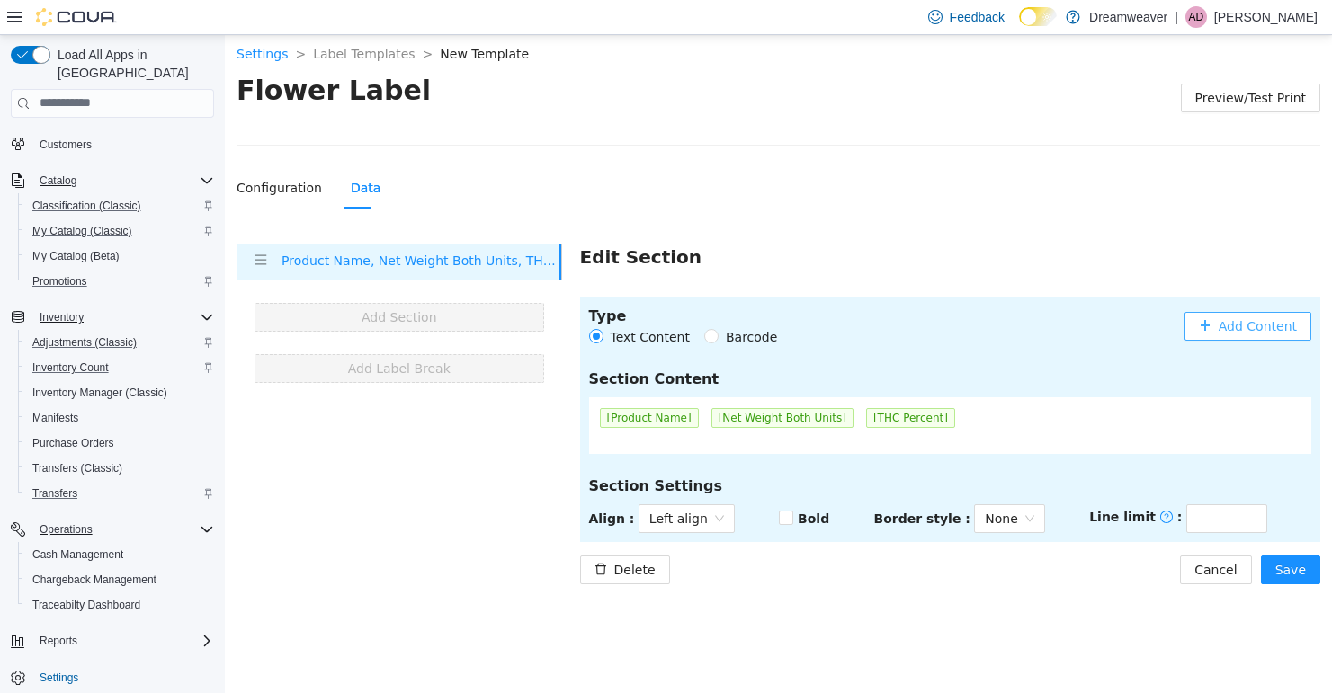
click at [1228, 314] on button "Add Content" at bounding box center [1247, 325] width 127 height 29
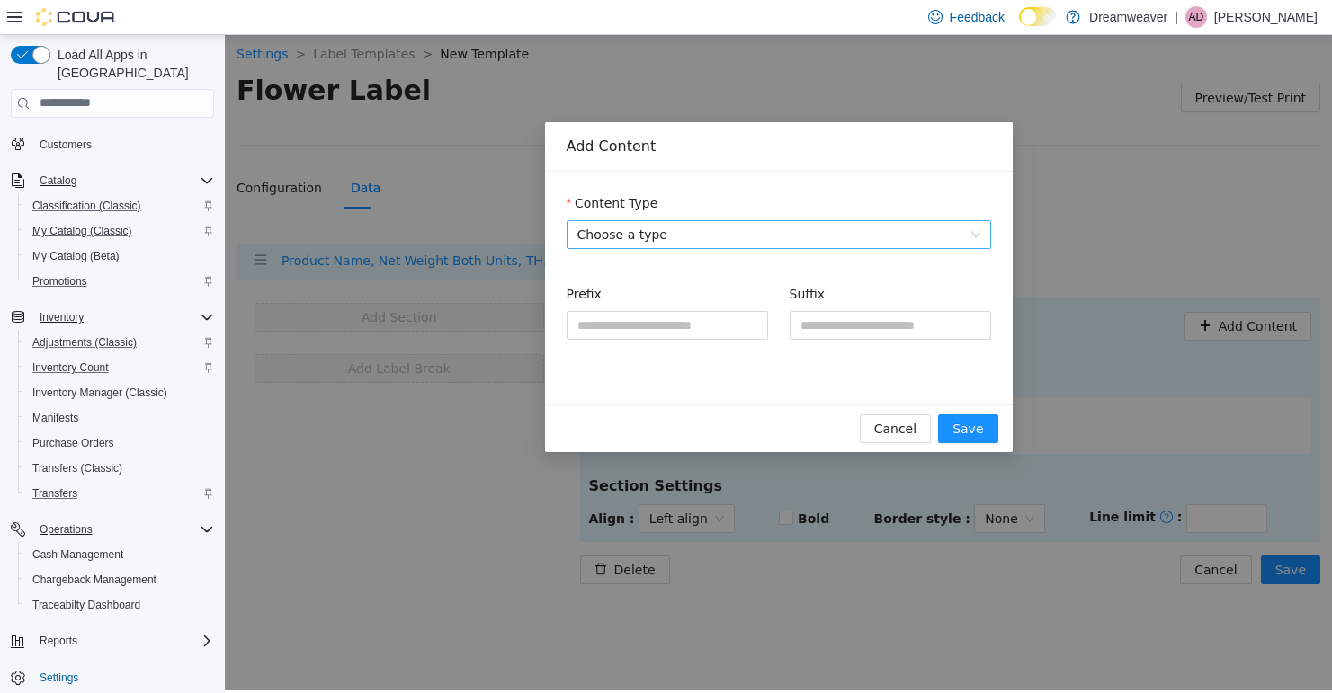
click at [678, 231] on span "Choose a type" at bounding box center [778, 233] width 403 height 27
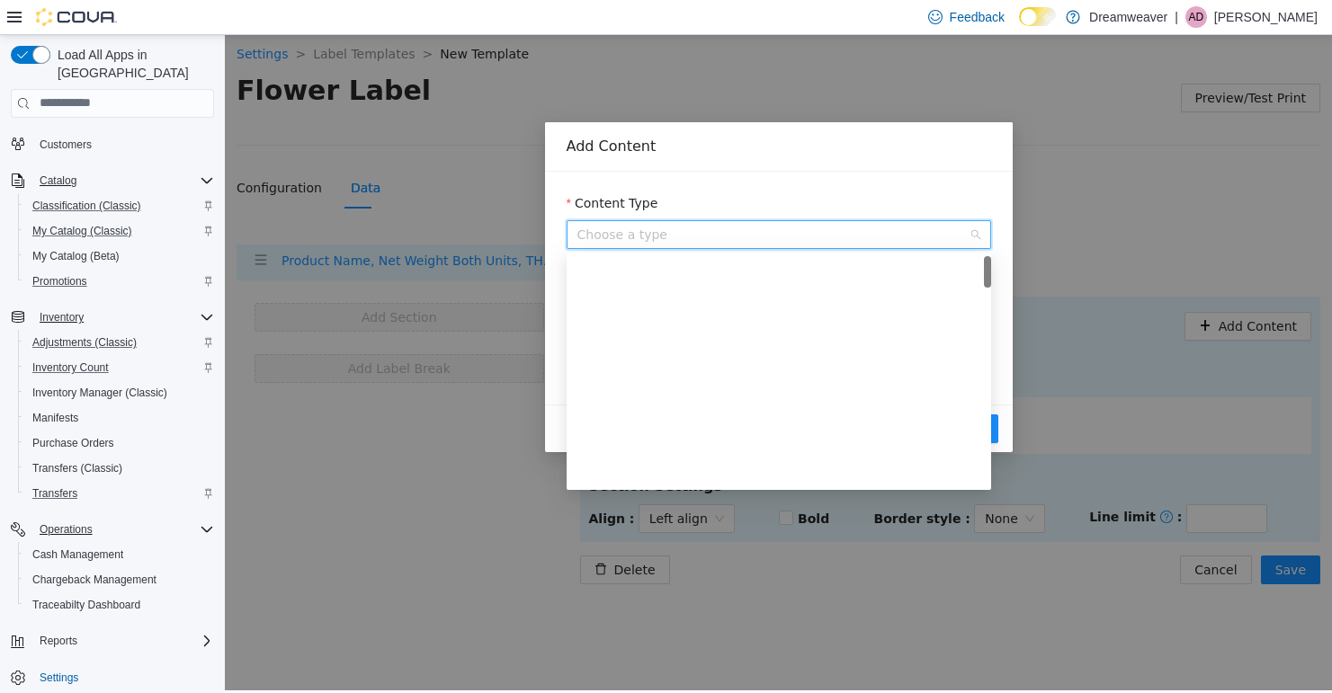
scroll to position [0, 0]
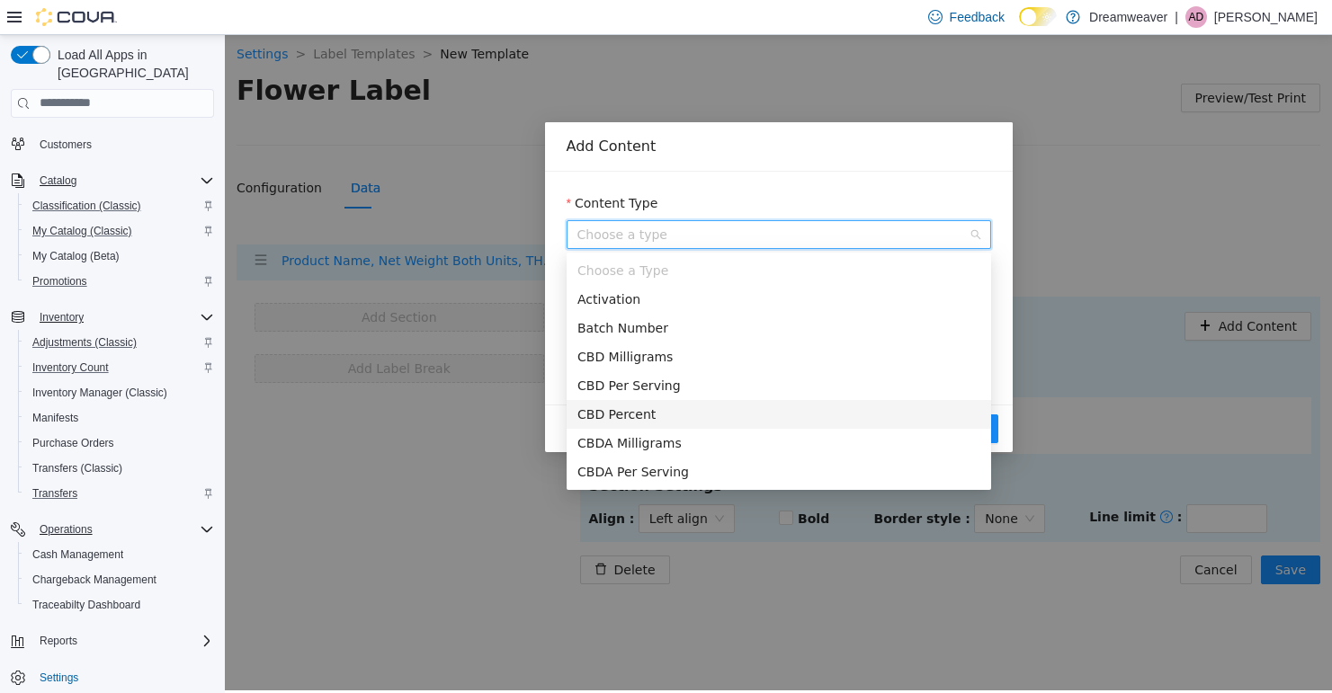
click at [672, 411] on div "CBD Percent" at bounding box center [778, 414] width 403 height 20
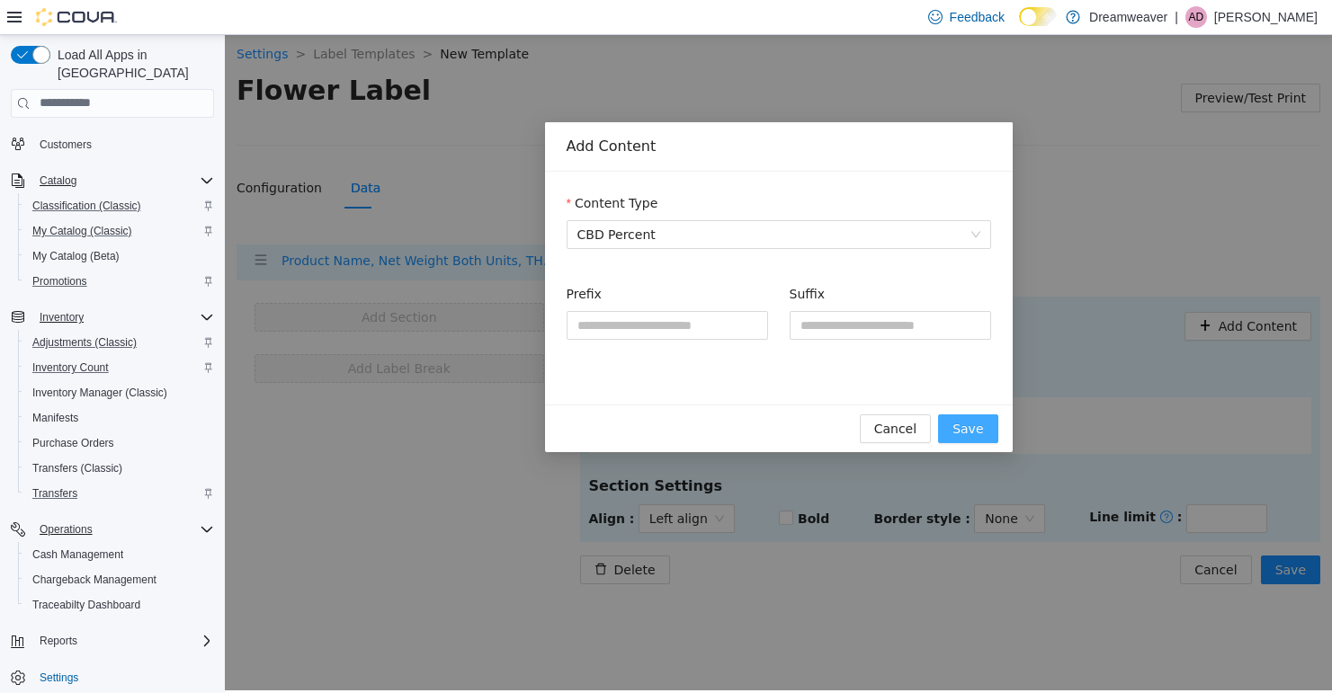
click at [968, 433] on span "Save" at bounding box center [967, 428] width 31 height 20
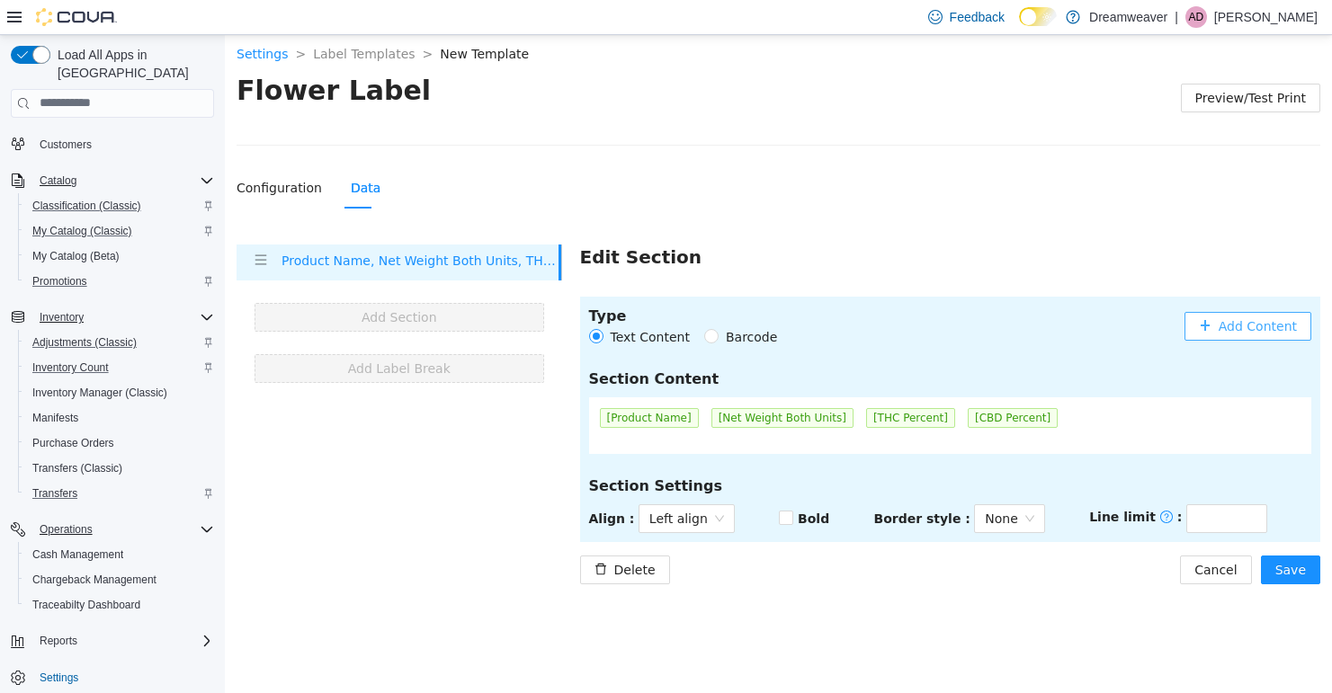
click at [1228, 328] on span "Add Content" at bounding box center [1257, 326] width 78 height 20
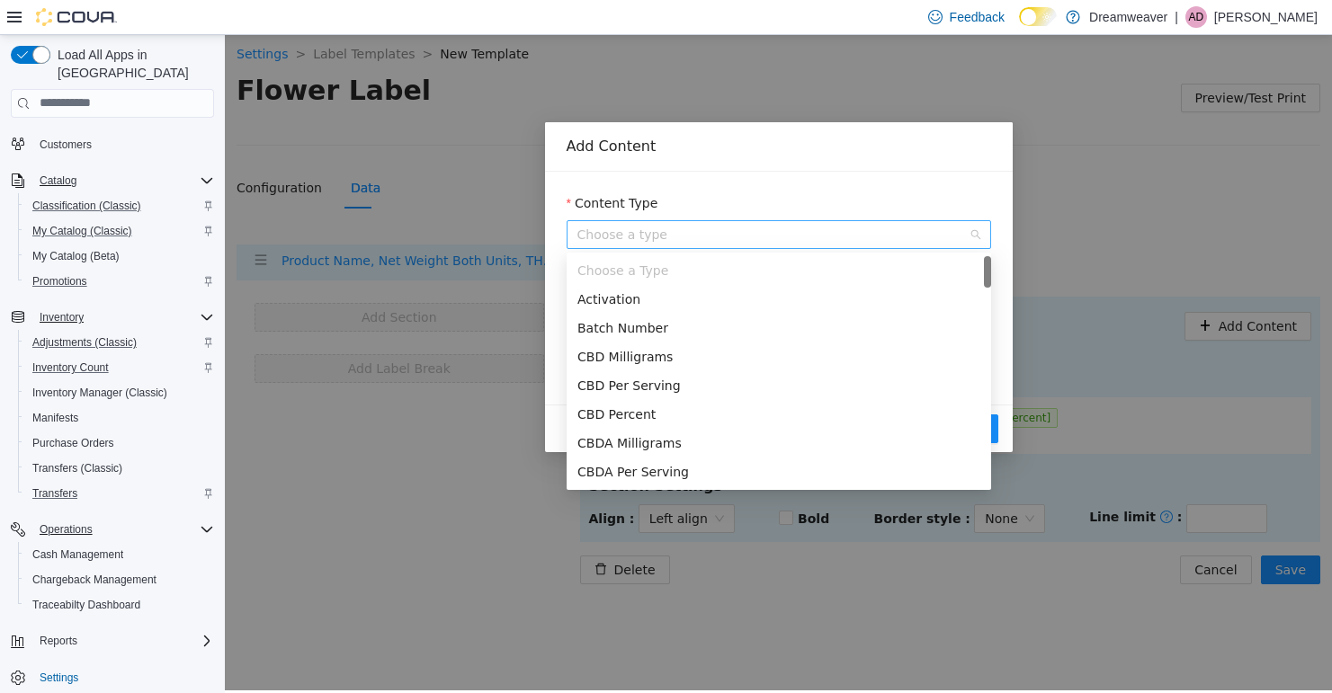
click at [677, 235] on span "Choose a type" at bounding box center [778, 233] width 403 height 27
click at [687, 327] on div "Batch Number" at bounding box center [778, 327] width 403 height 20
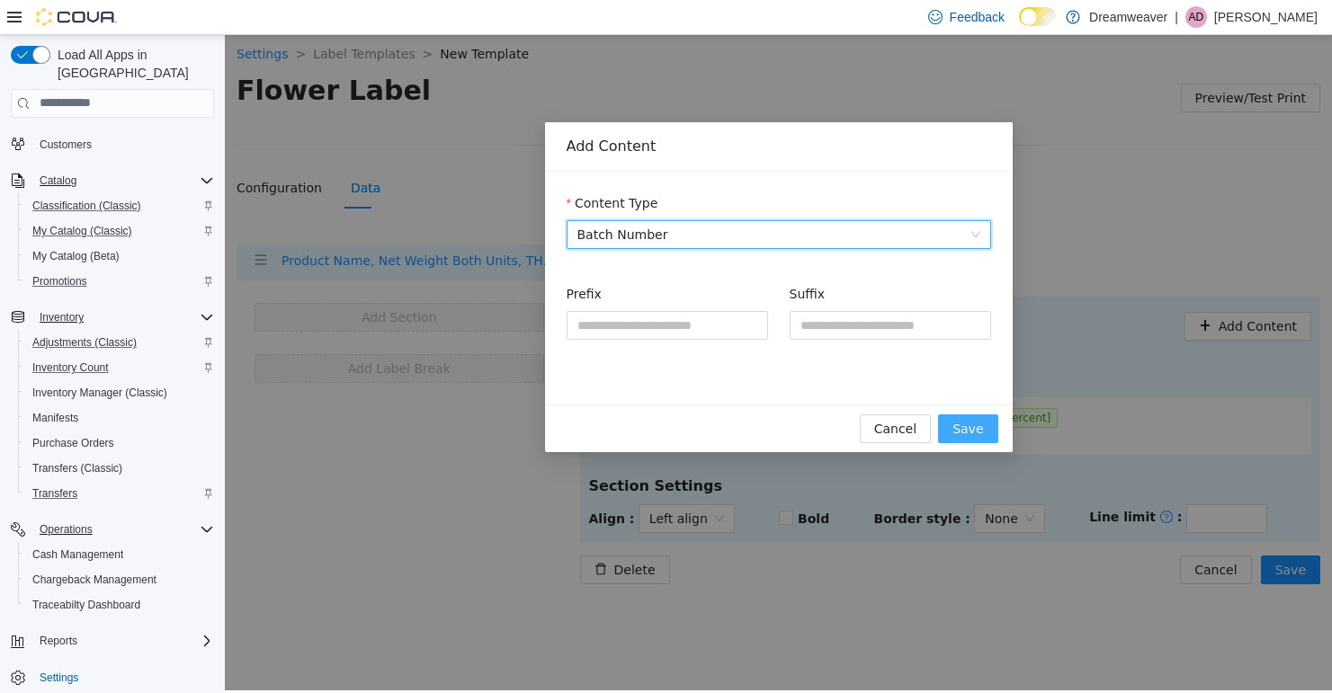
click at [965, 426] on span "Save" at bounding box center [967, 428] width 31 height 20
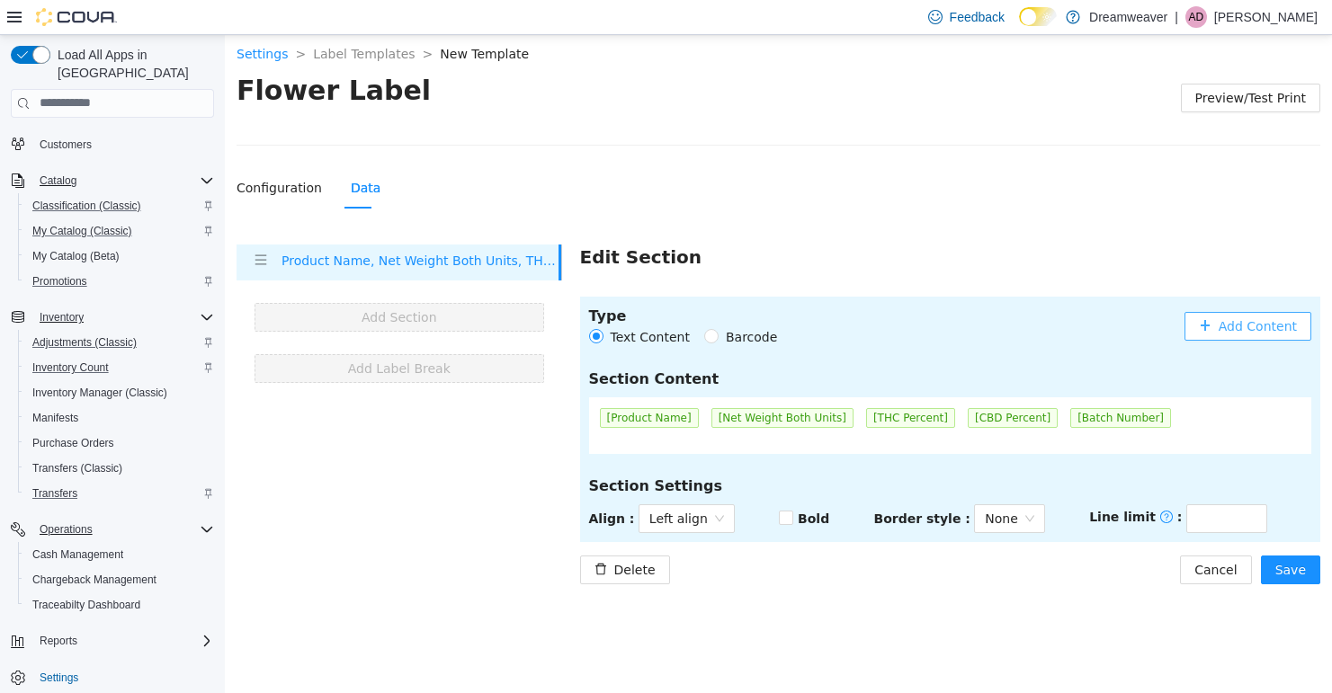
click at [1229, 325] on span "Add Content" at bounding box center [1257, 326] width 78 height 20
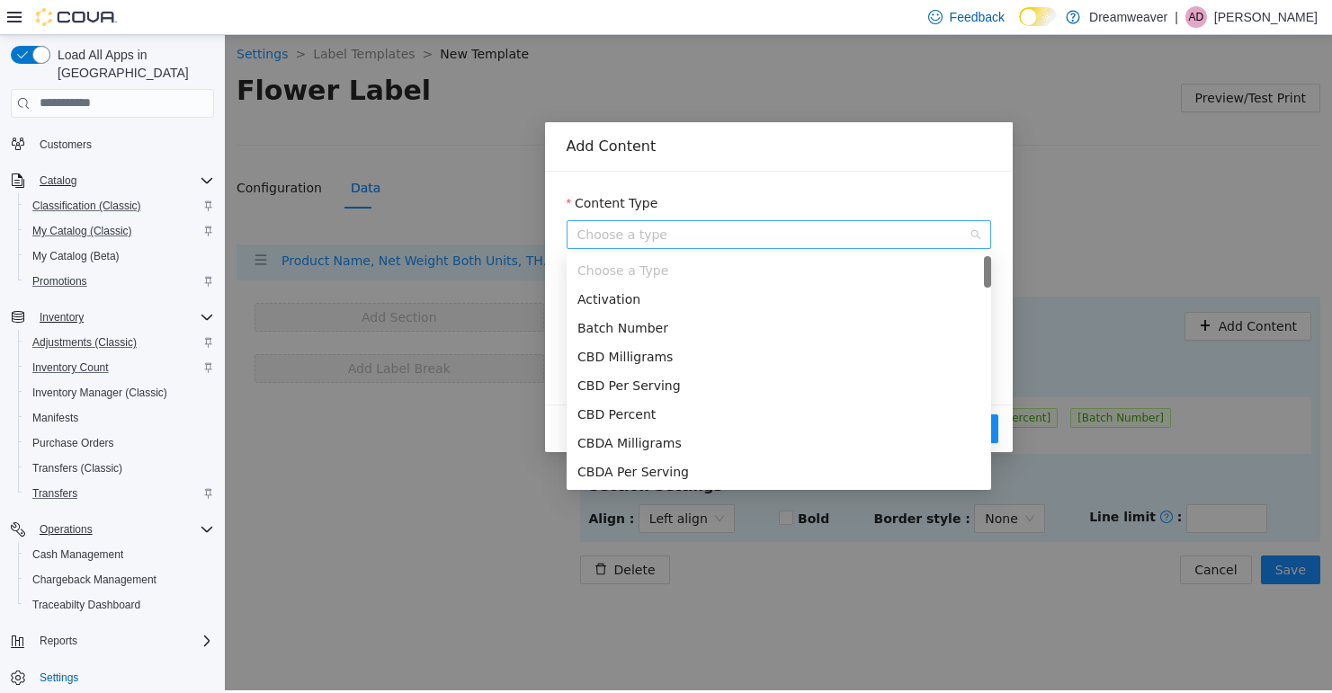
click at [700, 239] on span "Choose a type" at bounding box center [778, 233] width 403 height 27
type input "*"
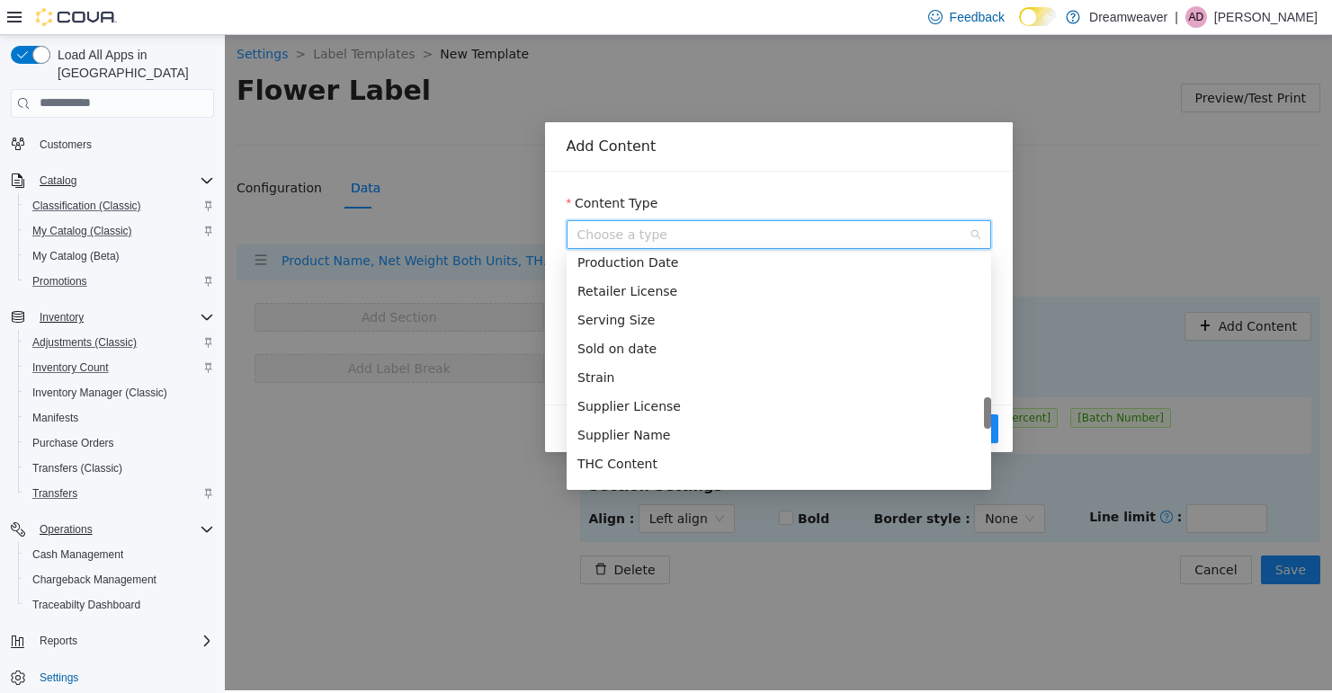
scroll to position [1290, 0]
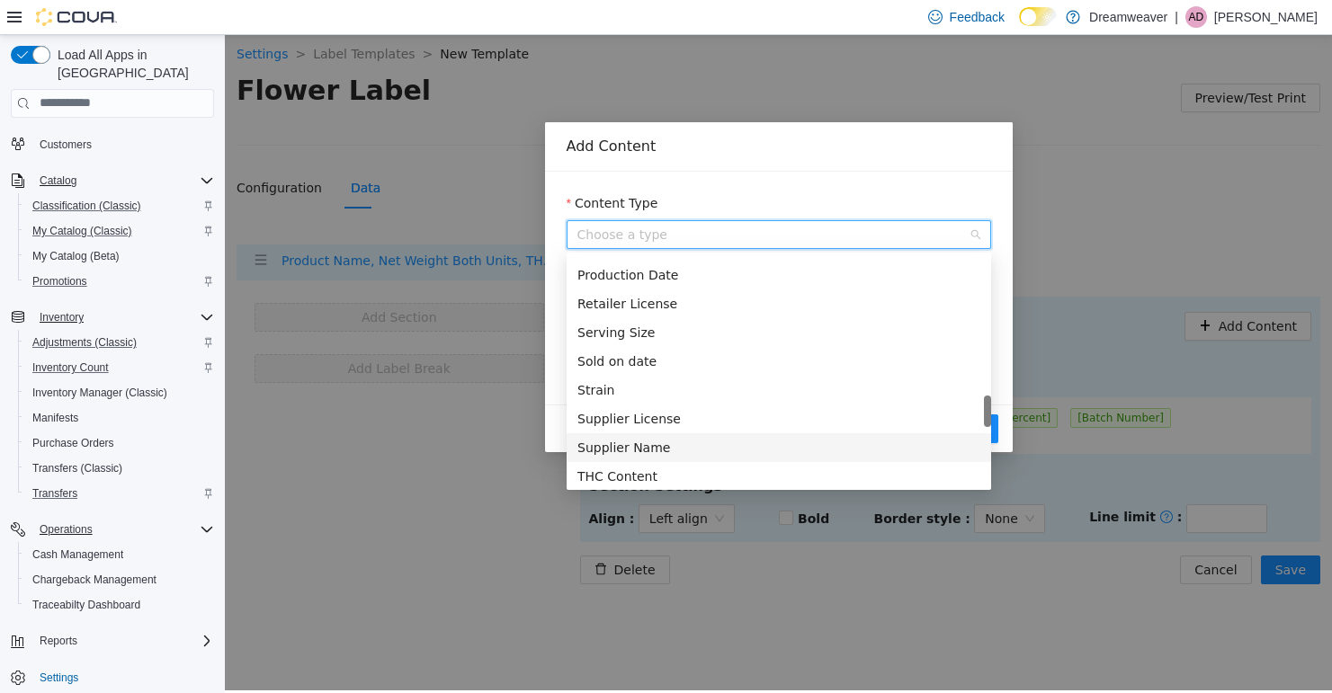
click at [647, 441] on div "Supplier Name" at bounding box center [778, 447] width 403 height 20
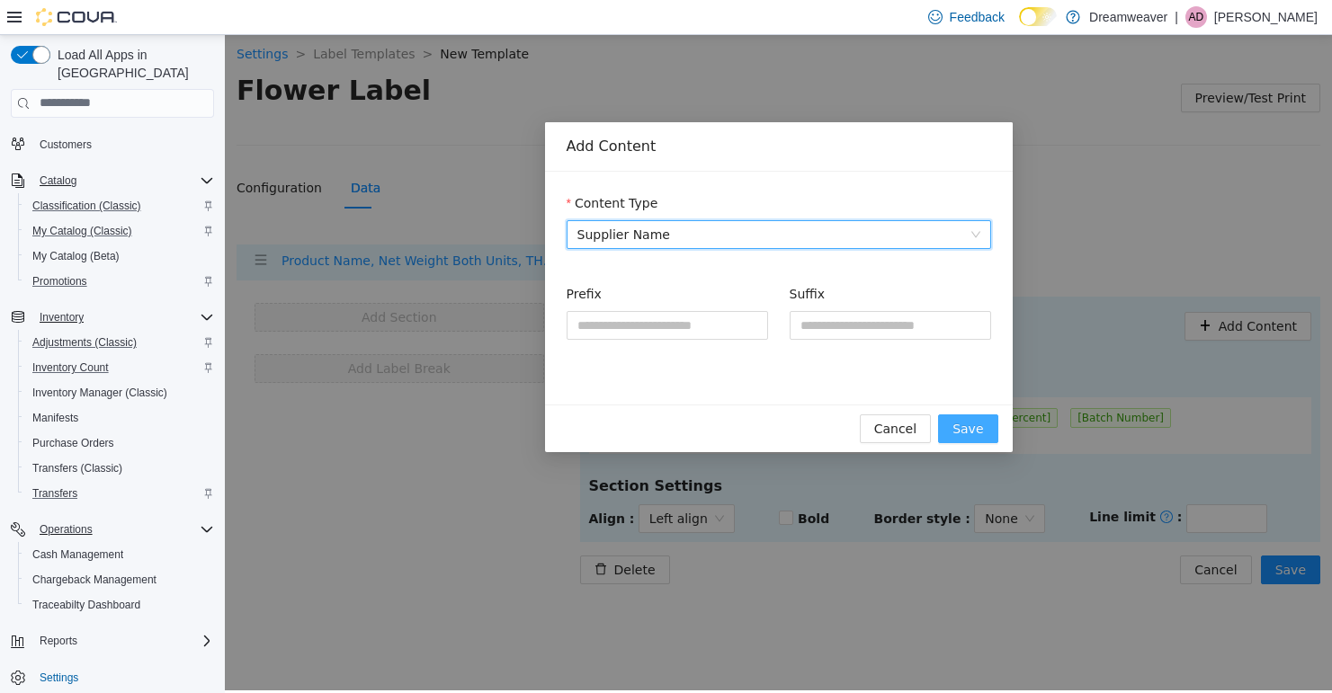
click at [973, 429] on span "Save" at bounding box center [967, 428] width 31 height 20
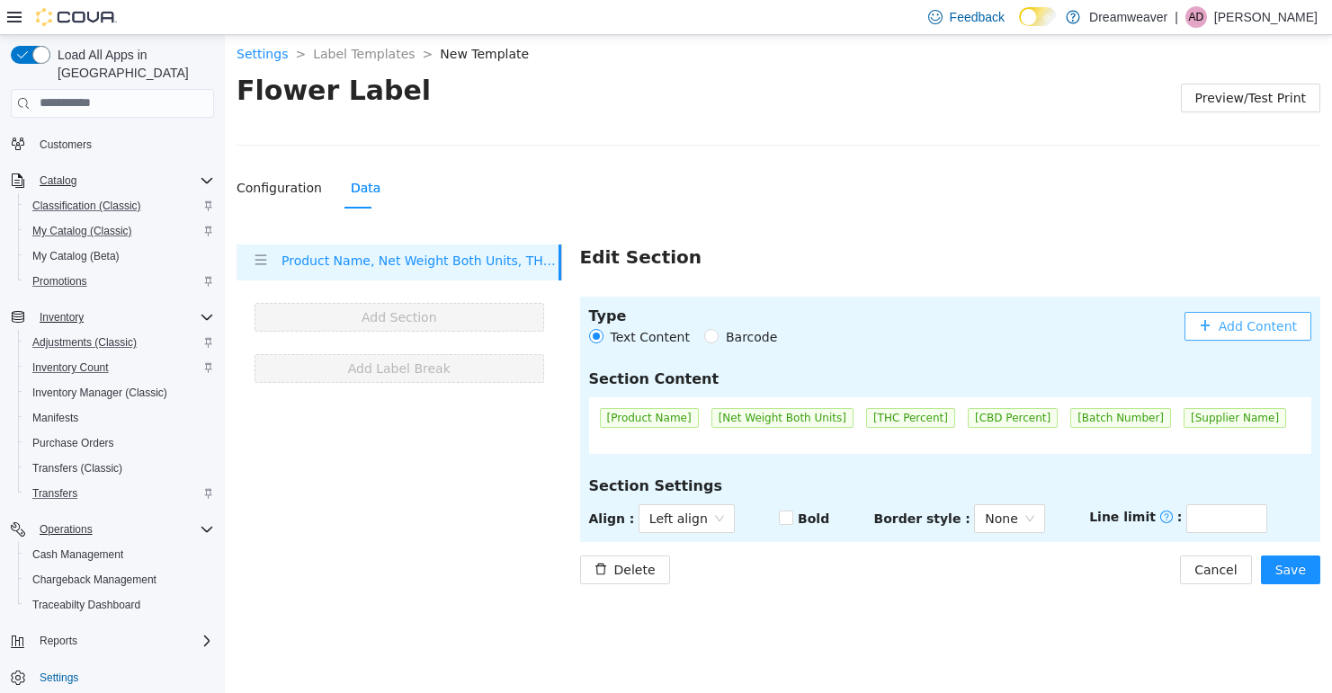
click at [1262, 329] on span "Add Content" at bounding box center [1257, 326] width 78 height 20
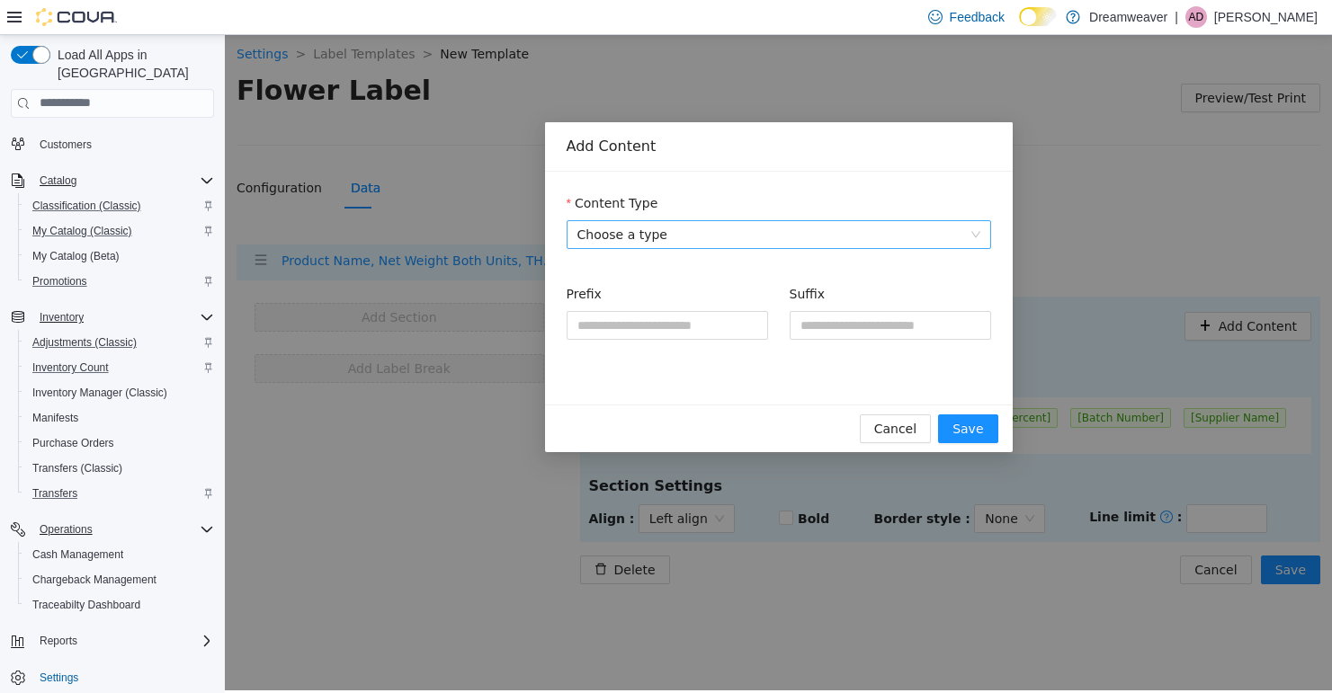
click at [707, 236] on span "Choose a type" at bounding box center [778, 233] width 403 height 27
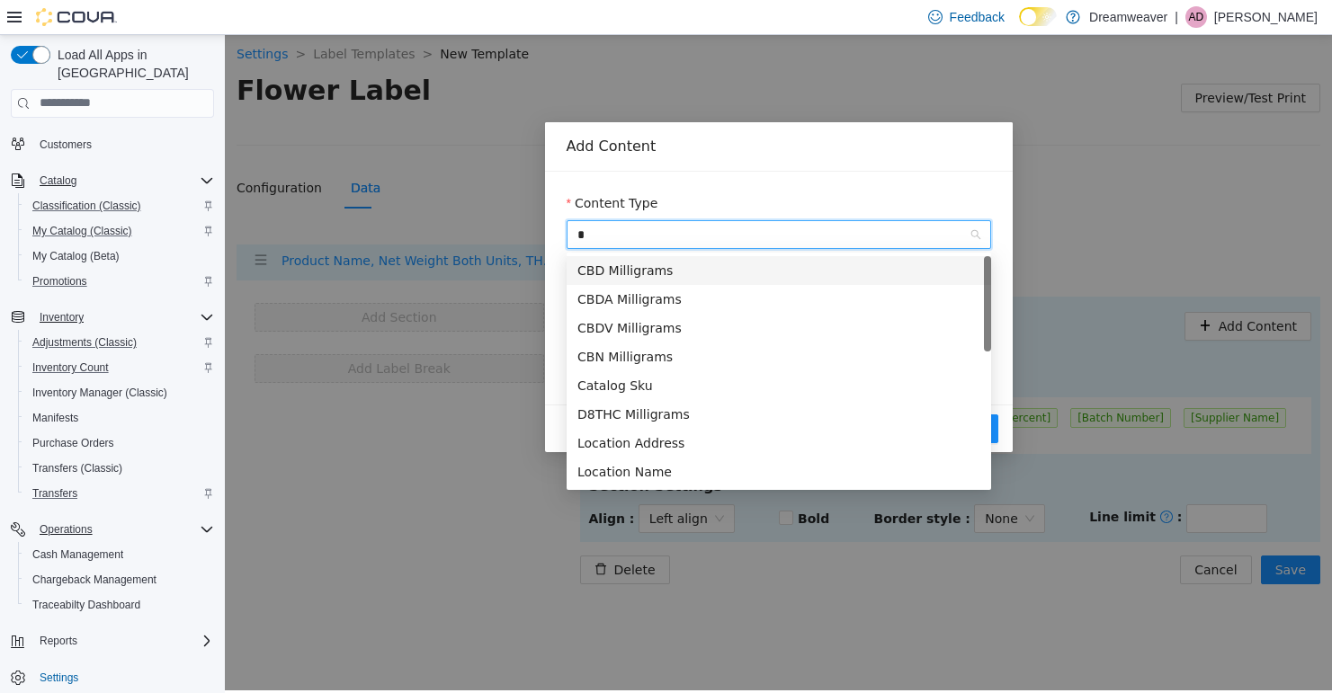
type input "**"
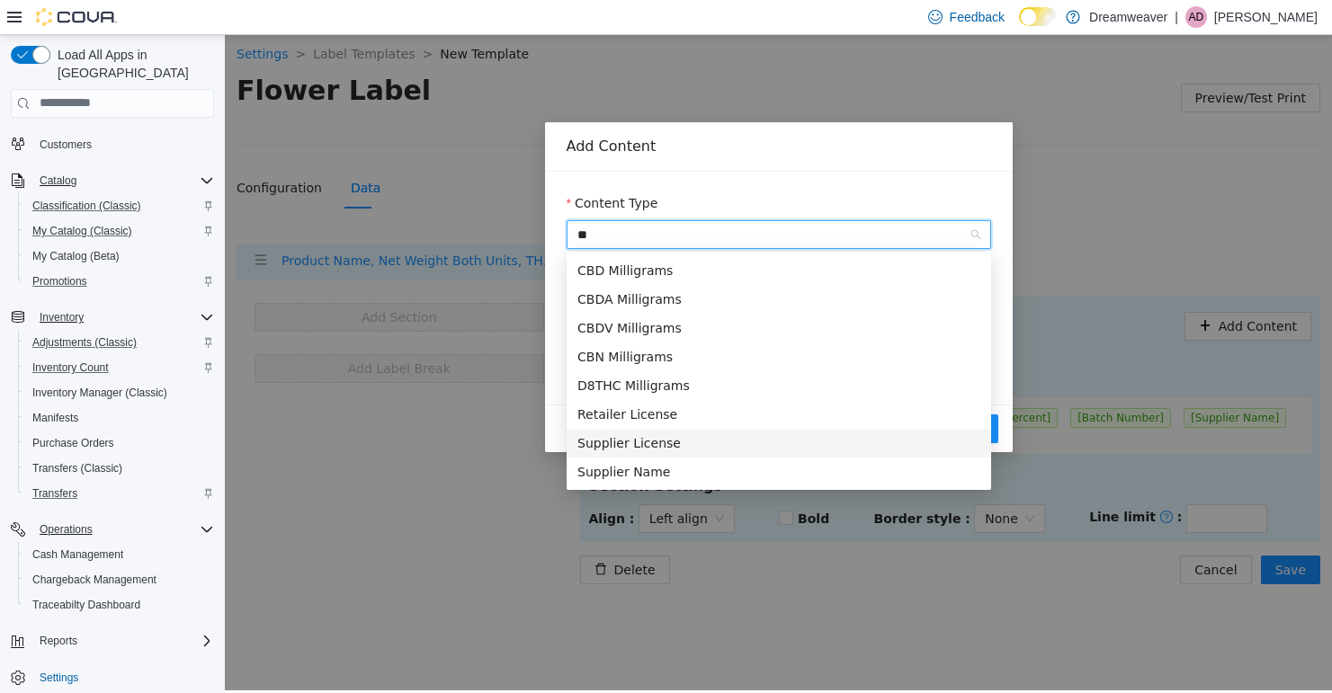
click at [672, 433] on div "Supplier License" at bounding box center [778, 443] width 403 height 20
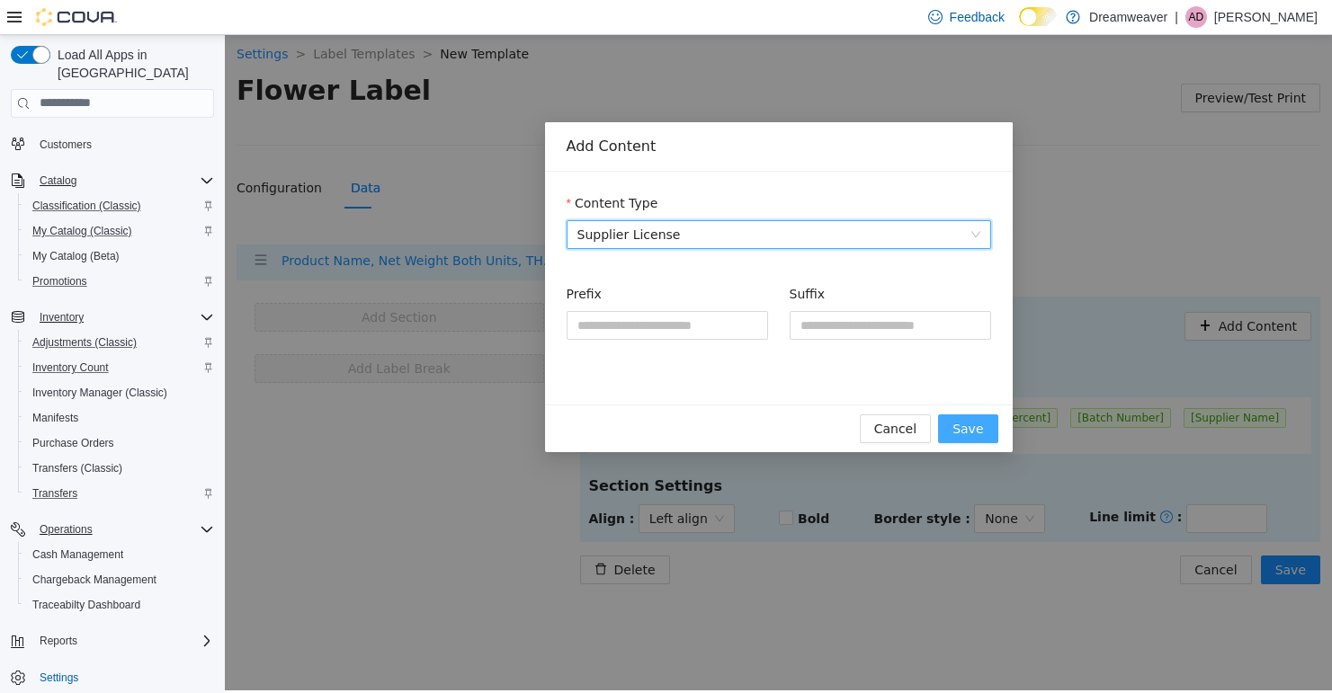
click at [970, 424] on span "Save" at bounding box center [967, 428] width 31 height 20
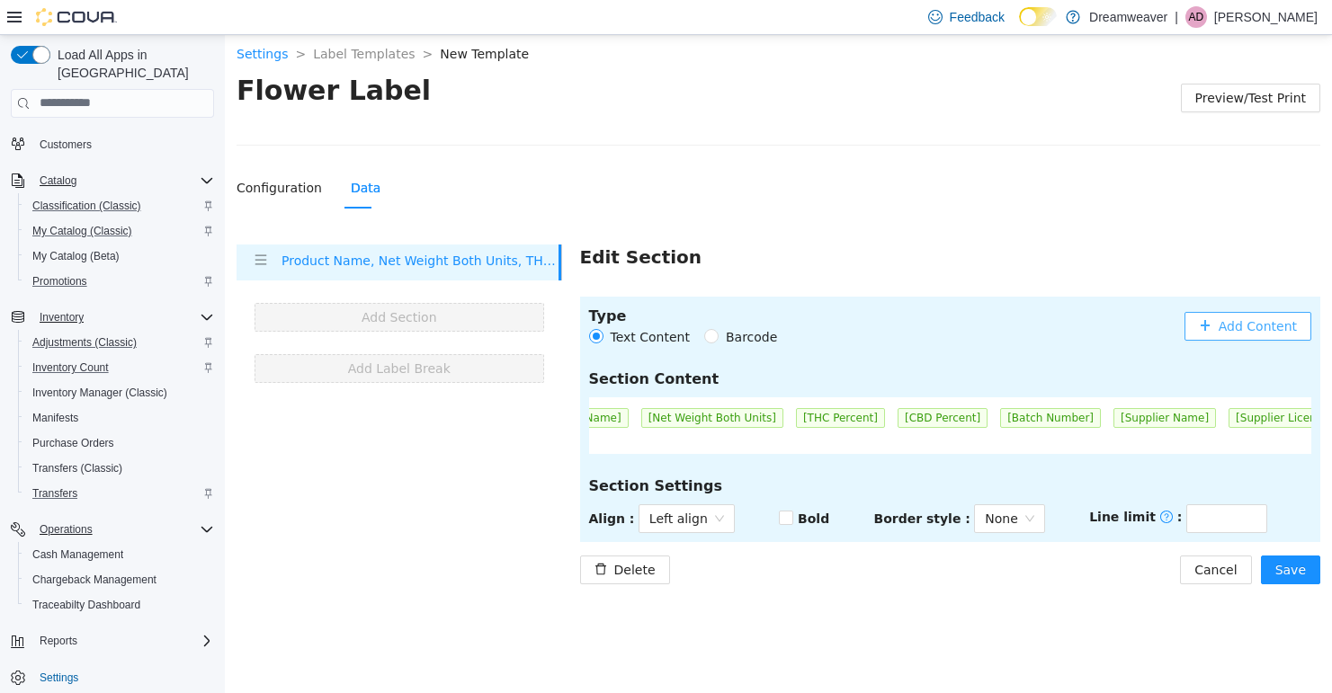
scroll to position [0, 76]
click at [1281, 323] on span "Add Content" at bounding box center [1257, 326] width 78 height 20
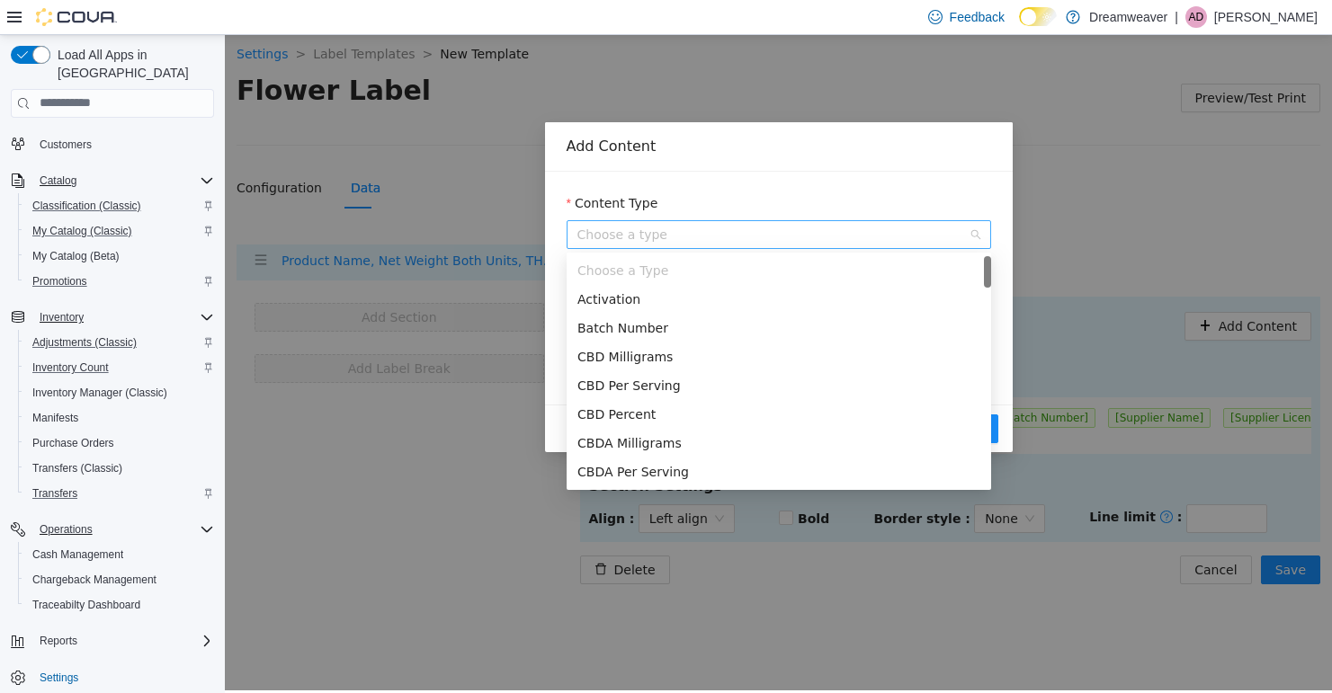
click at [832, 237] on span "Choose a type" at bounding box center [778, 233] width 403 height 27
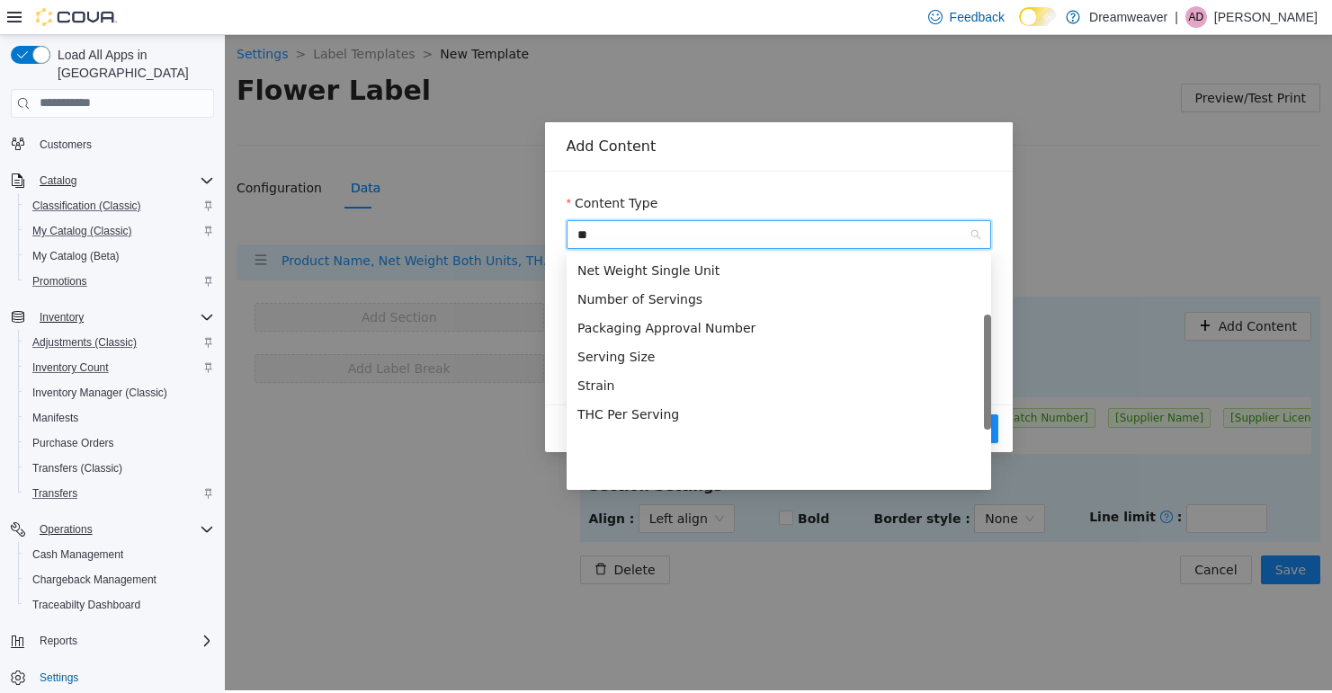
scroll to position [0, 0]
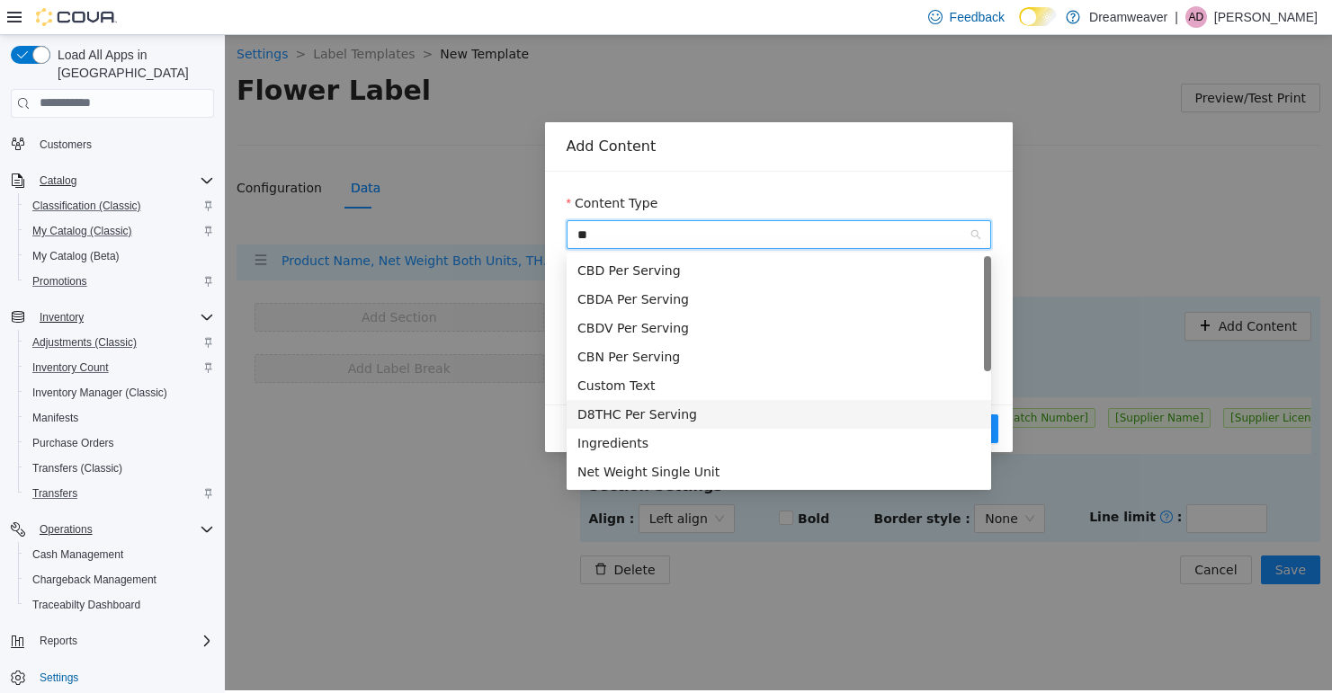
type input "*"
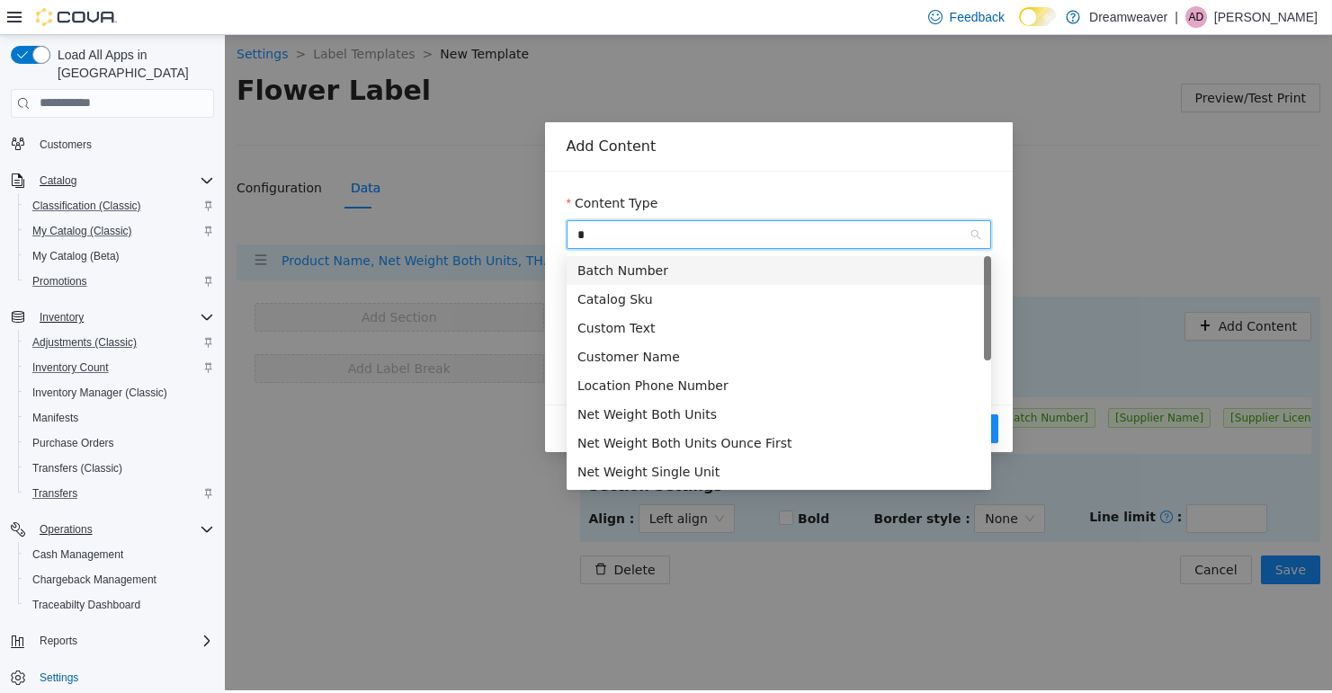
type input "**"
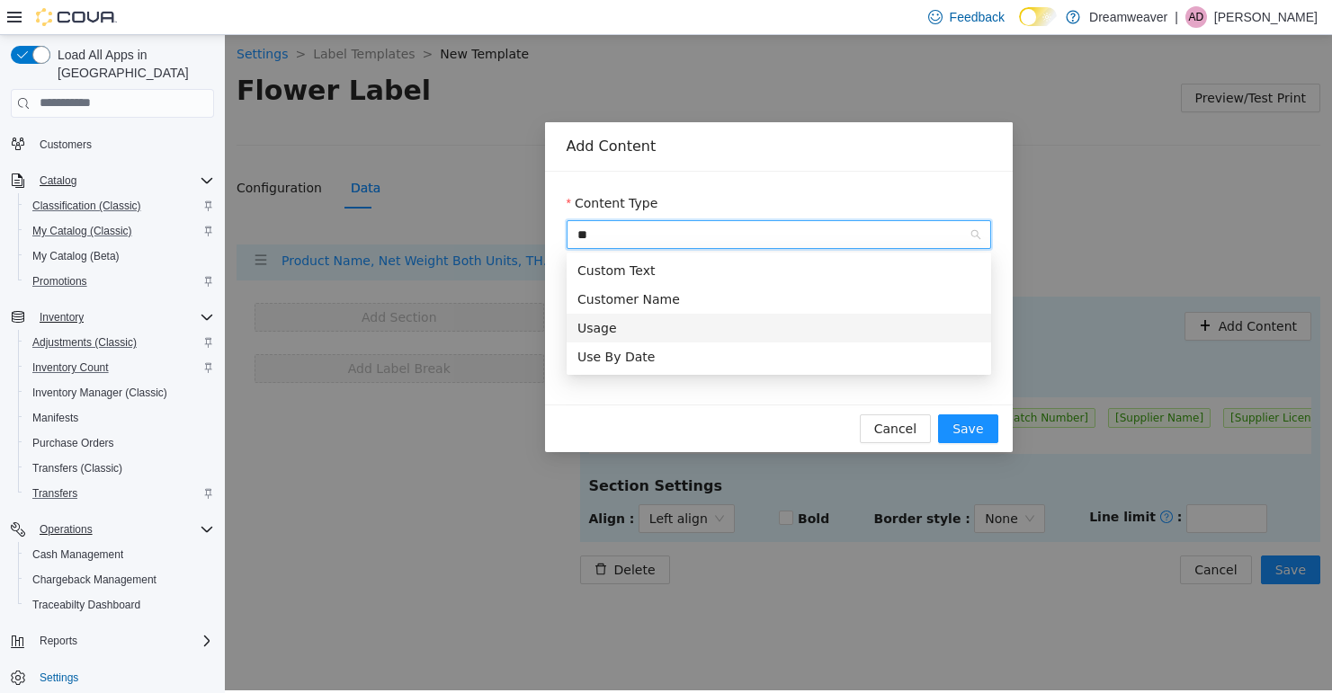
click at [620, 324] on div "Usage" at bounding box center [778, 327] width 403 height 20
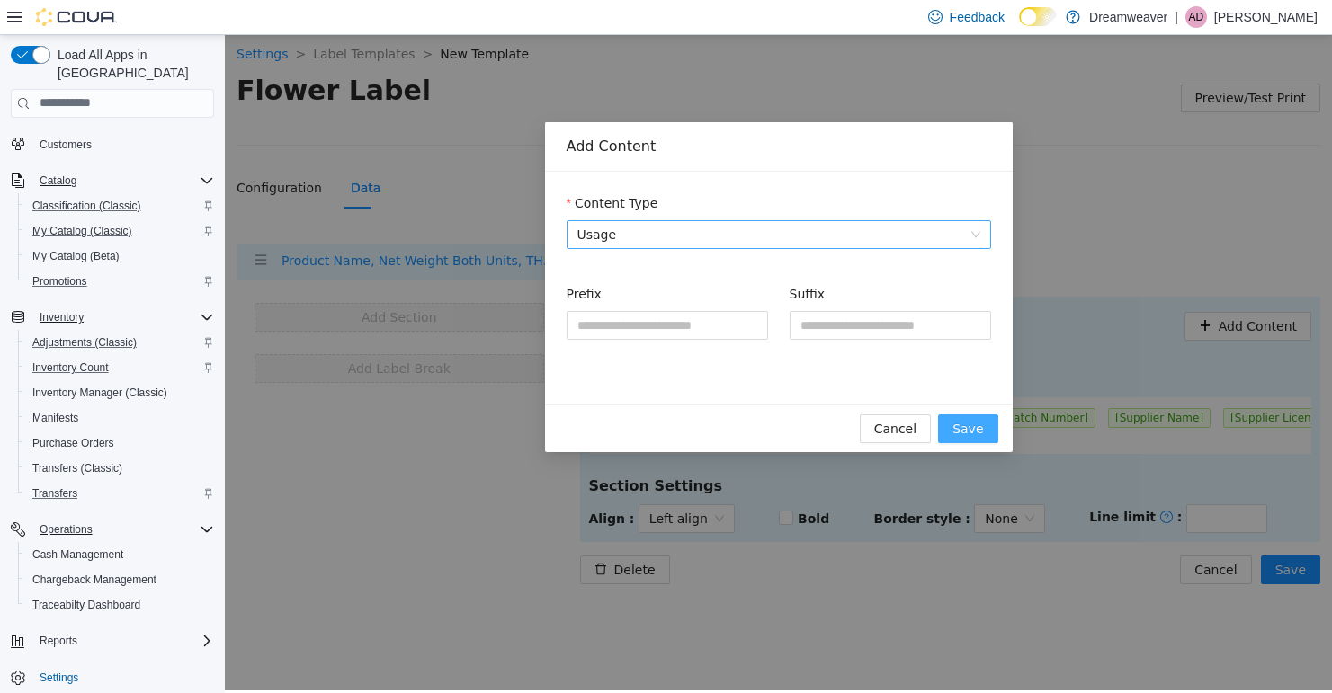
click at [978, 429] on span "Save" at bounding box center [967, 428] width 31 height 20
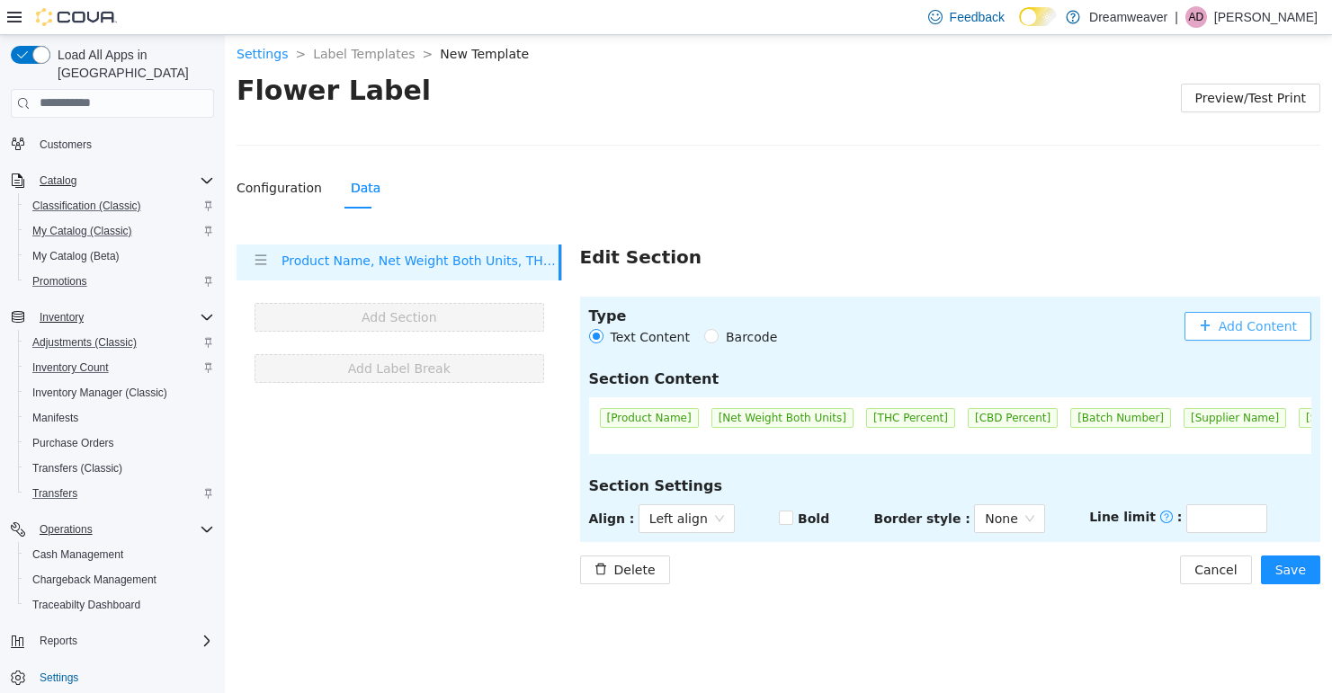
click at [1271, 326] on span "Add Content" at bounding box center [1257, 326] width 78 height 20
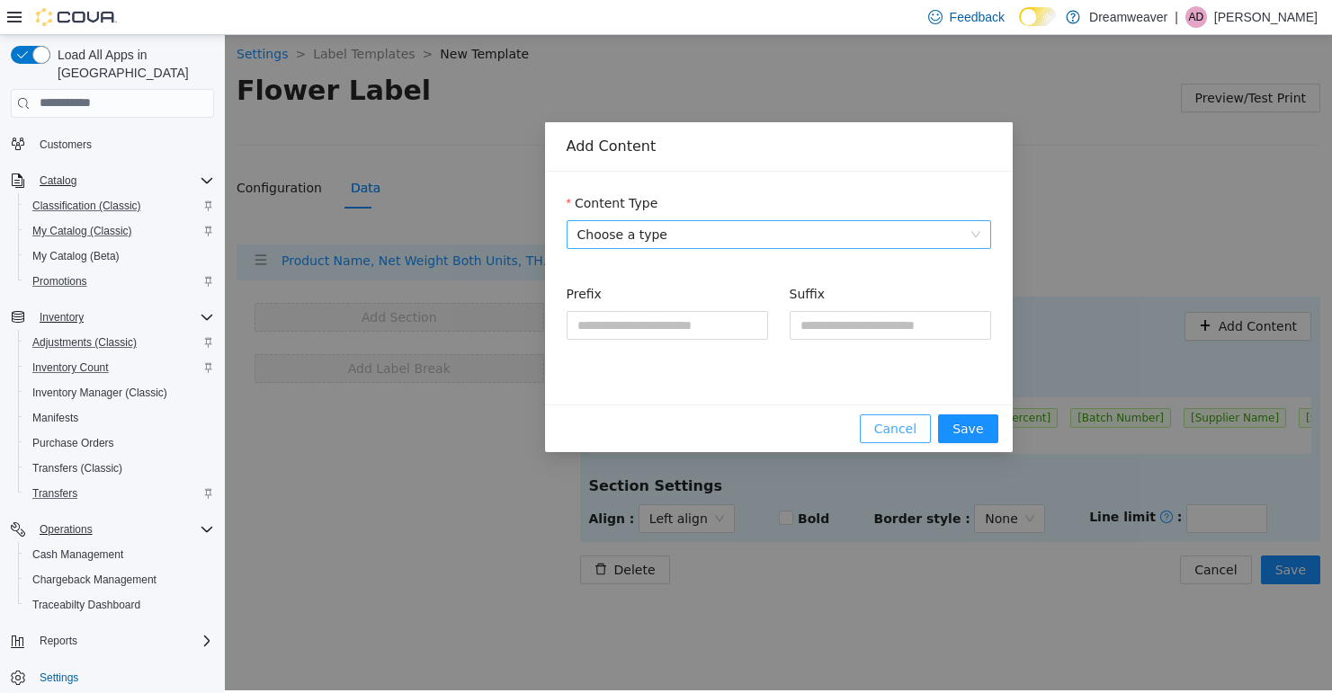
click at [906, 424] on span "Cancel" at bounding box center [895, 428] width 42 height 20
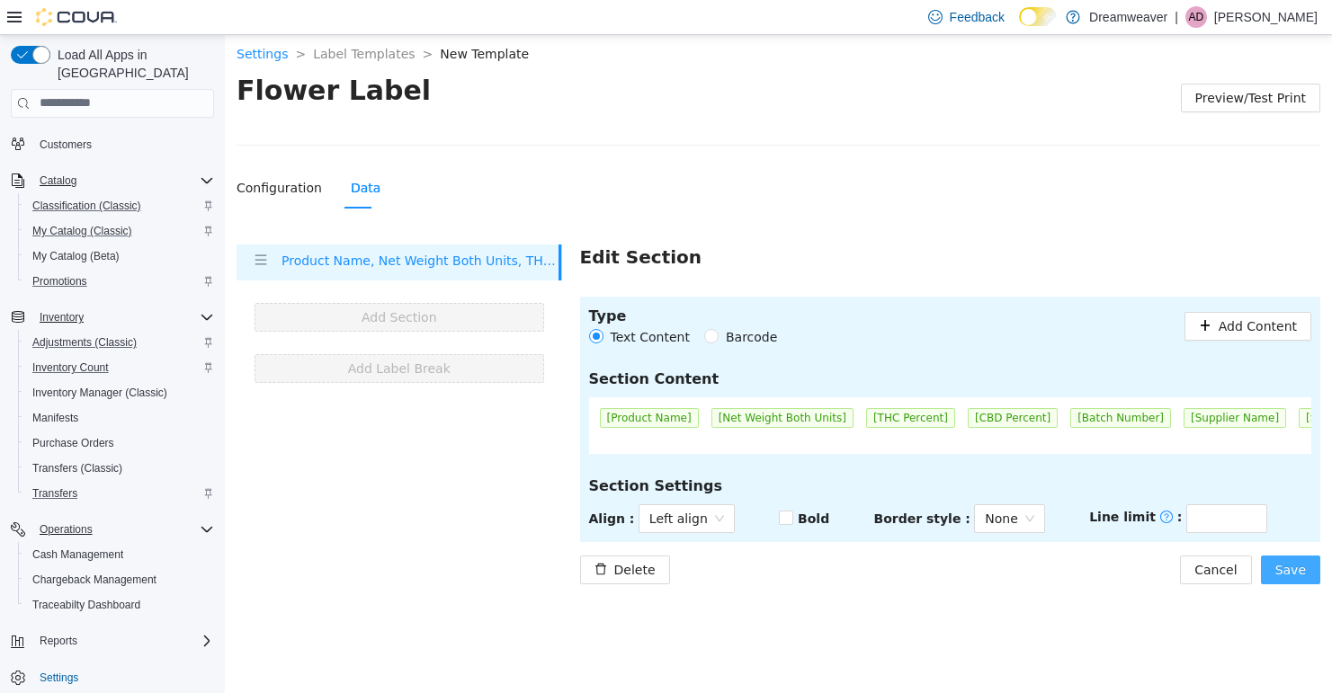
click at [1296, 575] on span "Save" at bounding box center [1290, 569] width 31 height 20
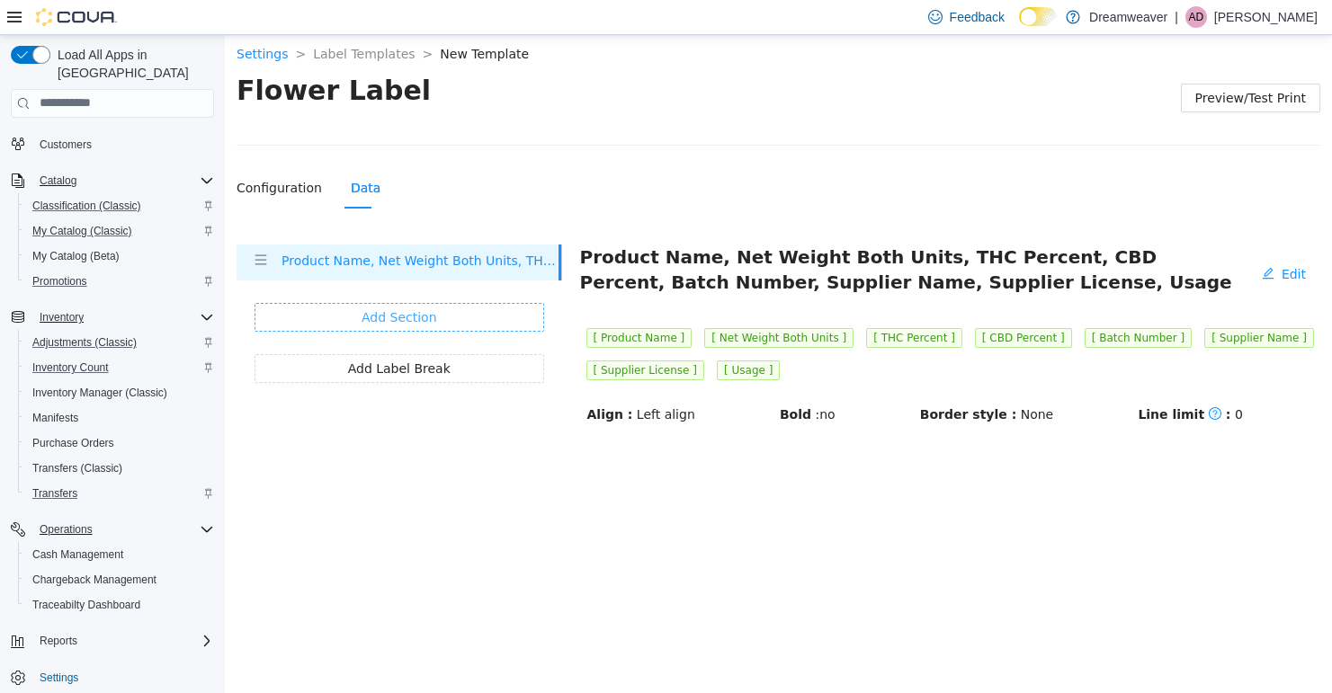
click at [462, 316] on button "Add Section" at bounding box center [399, 316] width 290 height 29
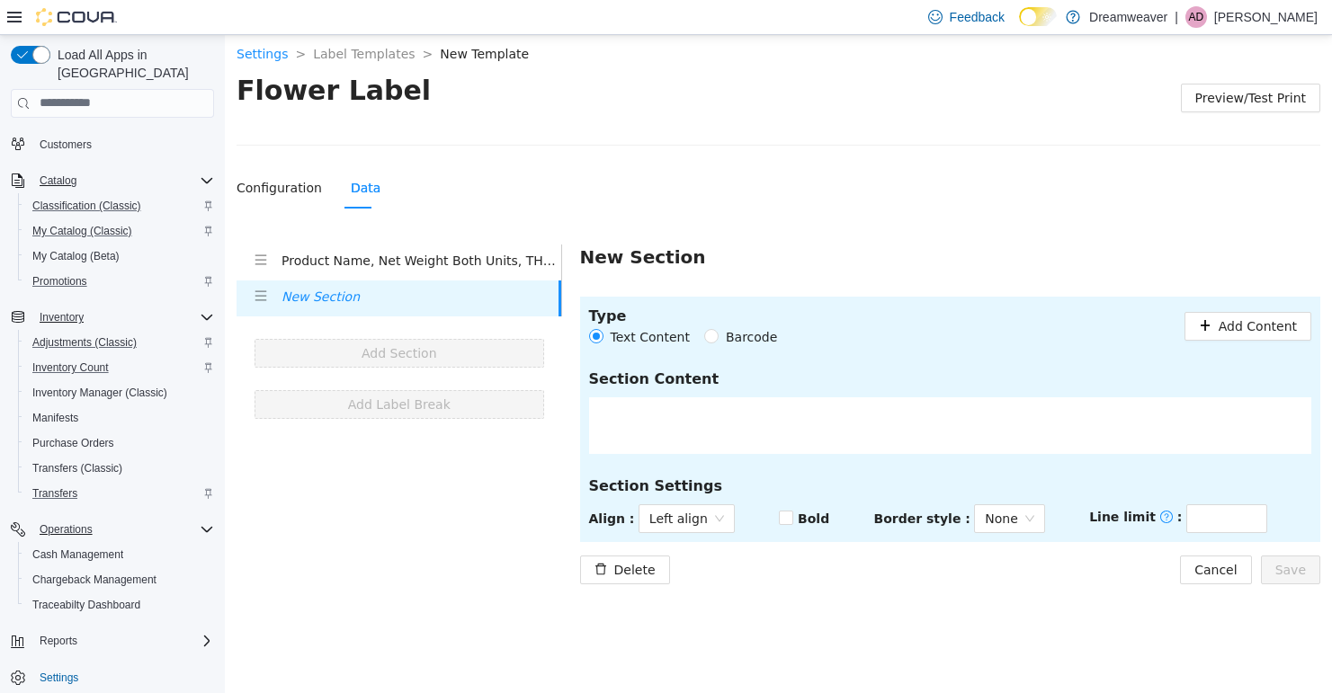
click at [464, 263] on h4 "Product Name, Net Weight Both Units, THC Percent, CBD Percent, Batch Number, Su…" at bounding box center [421, 260] width 280 height 20
click at [490, 252] on h4 "Product Name, Net Weight Both Units, THC Percent, CBD Percent, Batch Number, Su…" at bounding box center [421, 260] width 280 height 20
click at [1219, 566] on span "Cancel" at bounding box center [1215, 569] width 42 height 20
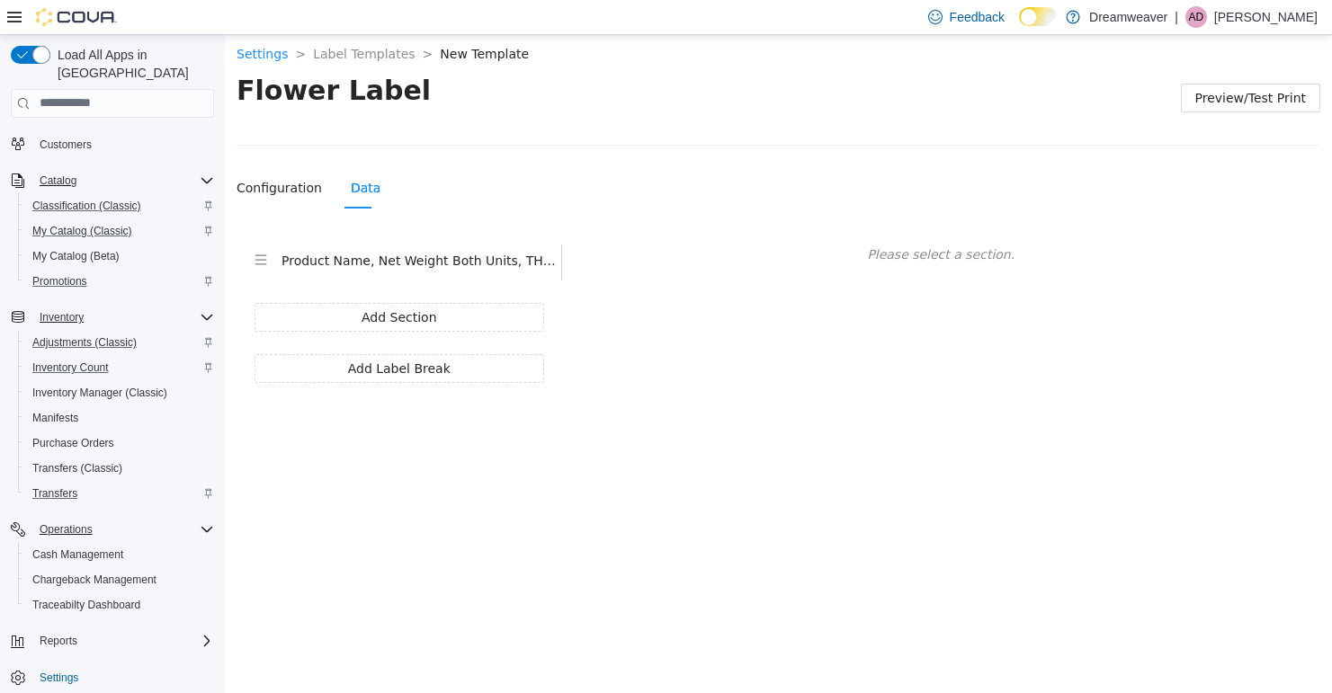
click at [517, 258] on h4 "Product Name, Net Weight Both Units, THC Percent, CBD Percent, Batch Number, Su…" at bounding box center [421, 260] width 280 height 20
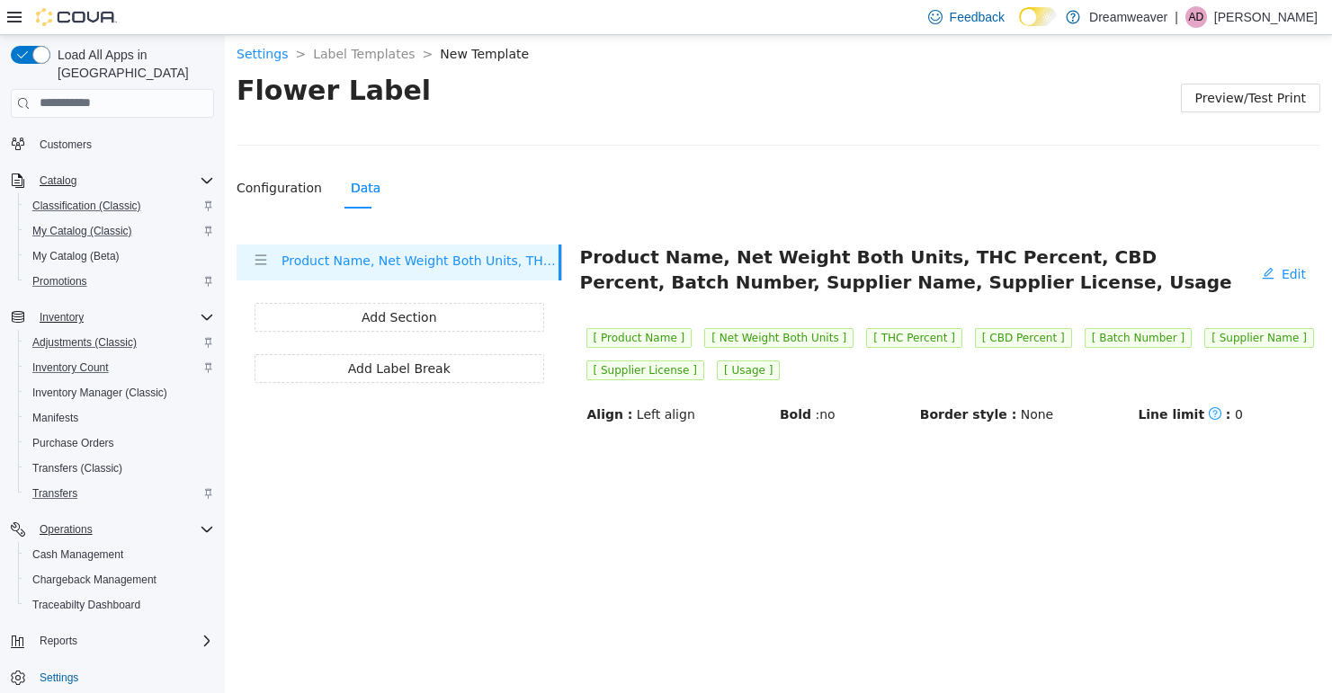
click at [790, 373] on header "[ Product Name ] [ Net Weight Both Units ] [ THC Percent ] [ CBD Percent ] [ Ba…" at bounding box center [950, 353] width 741 height 65
click at [1295, 263] on span "Edit" at bounding box center [1293, 273] width 24 height 20
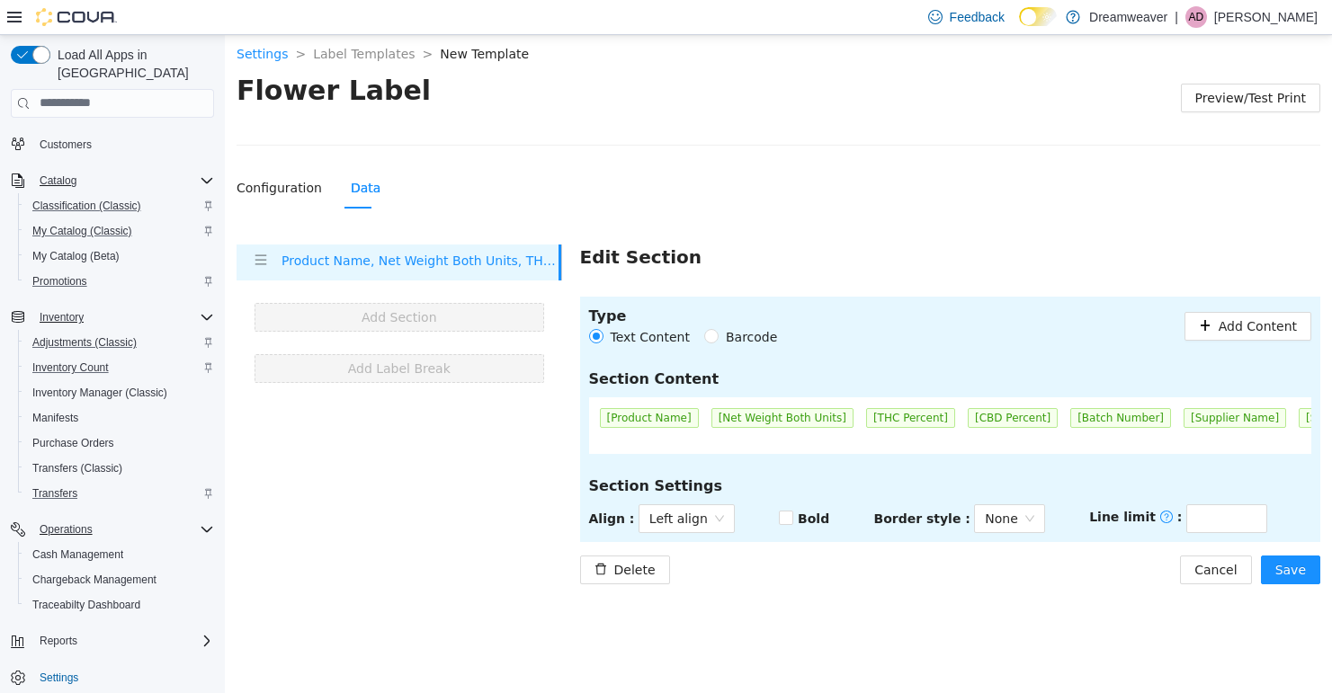
scroll to position [0, 147]
click at [1292, 435] on div "[Usage]" at bounding box center [1303, 425] width 69 height 48
click at [1296, 419] on span "[Usage]" at bounding box center [1303, 417] width 57 height 20
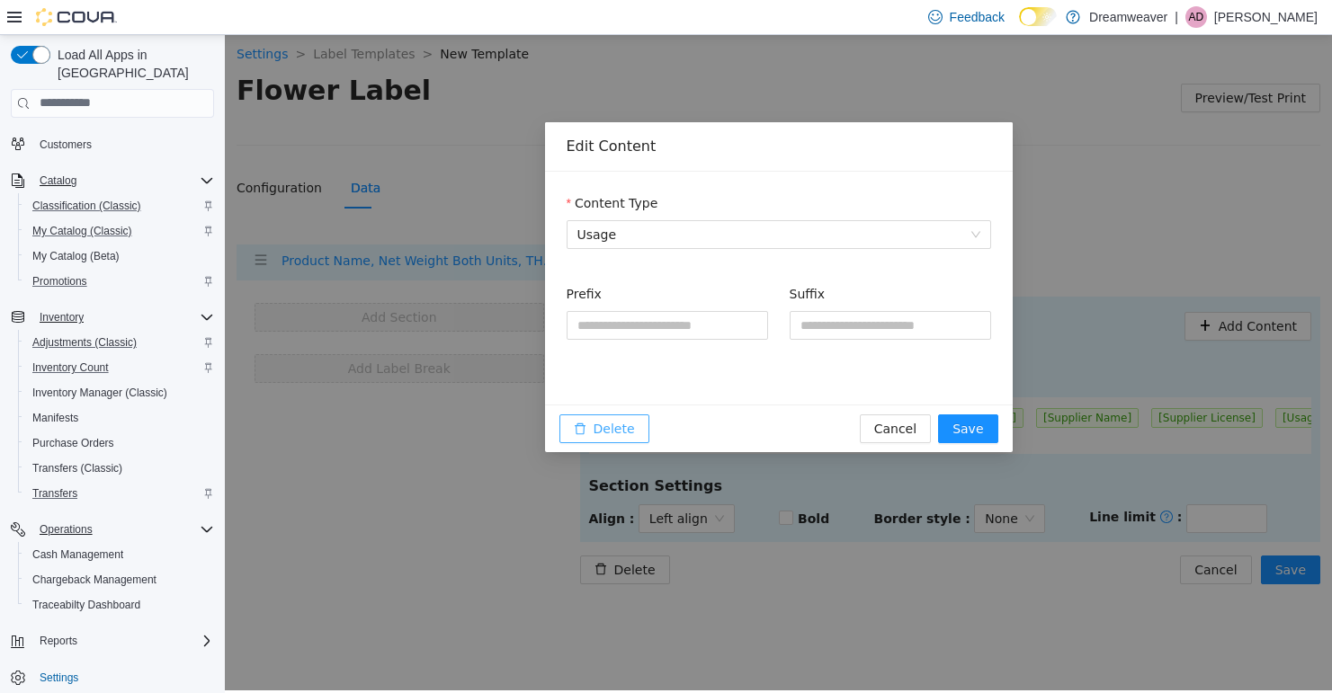
click at [622, 428] on span "Delete" at bounding box center [613, 428] width 41 height 20
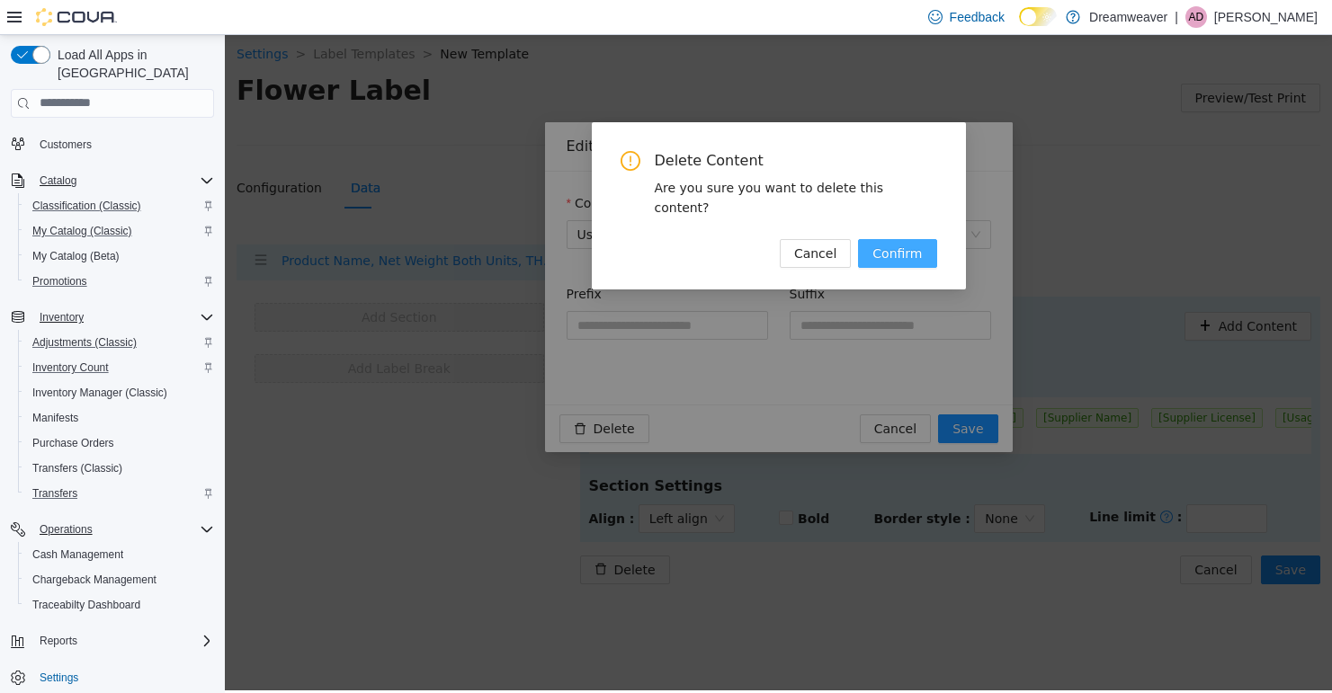
click at [905, 243] on span "Confirm" at bounding box center [896, 253] width 49 height 20
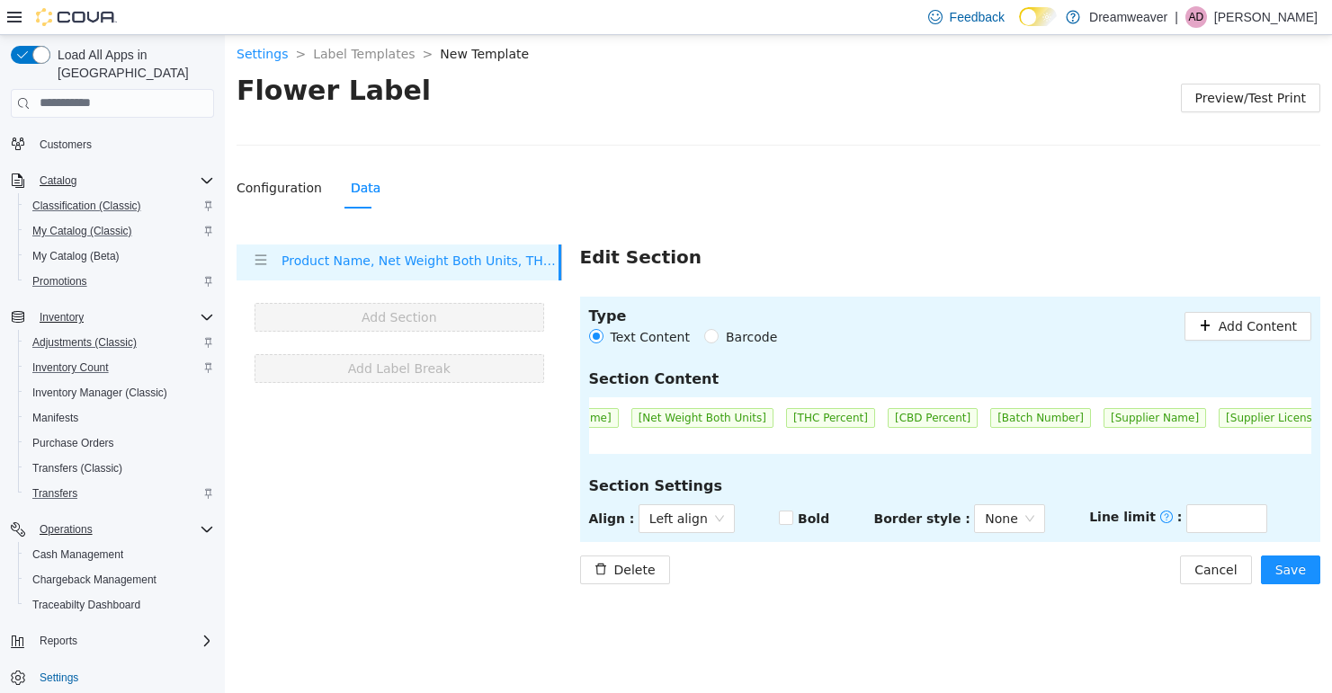
click at [1226, 416] on span "[Supplier License]" at bounding box center [1273, 417] width 111 height 20
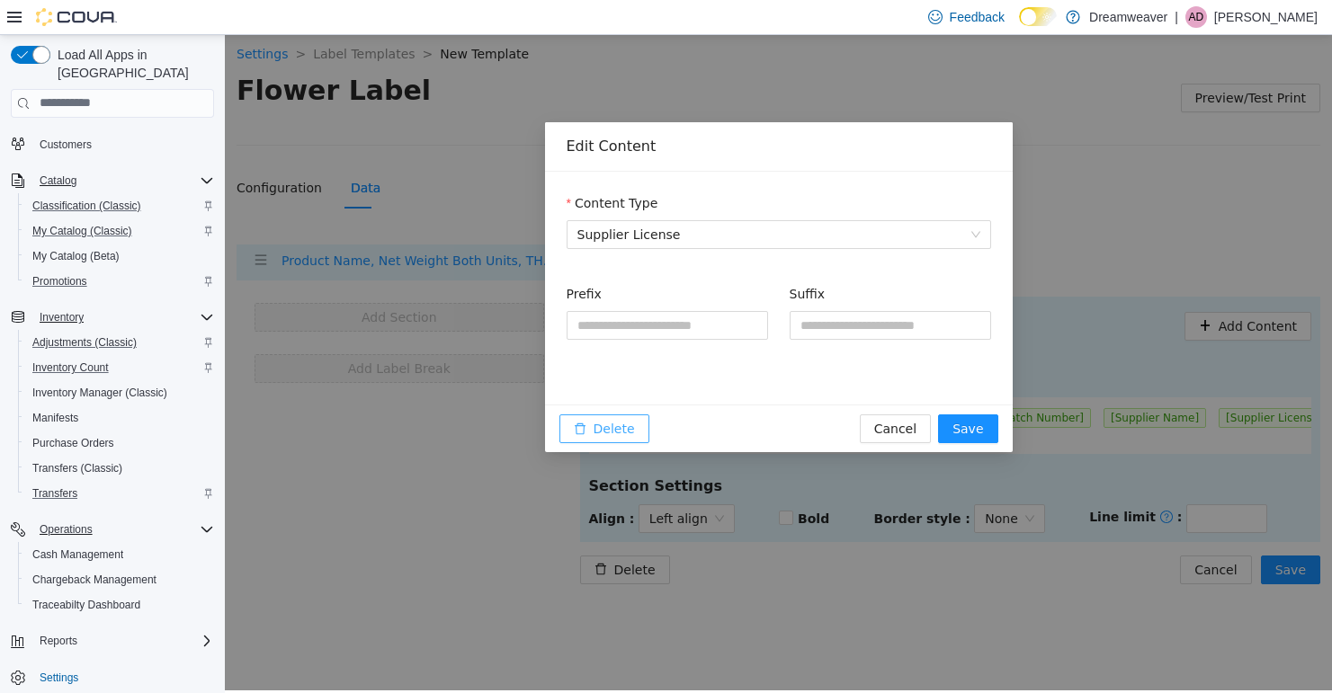
click at [617, 417] on button "Delete" at bounding box center [604, 428] width 90 height 29
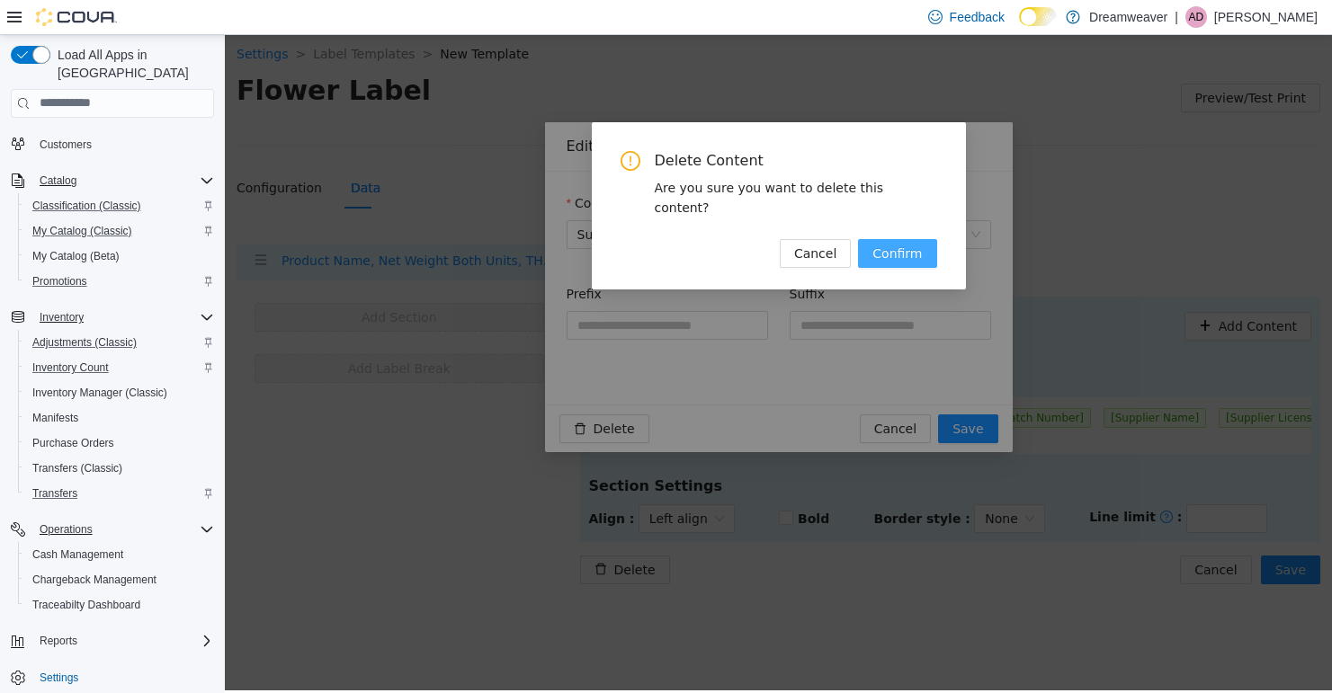
click at [919, 243] on span "Confirm" at bounding box center [896, 253] width 49 height 20
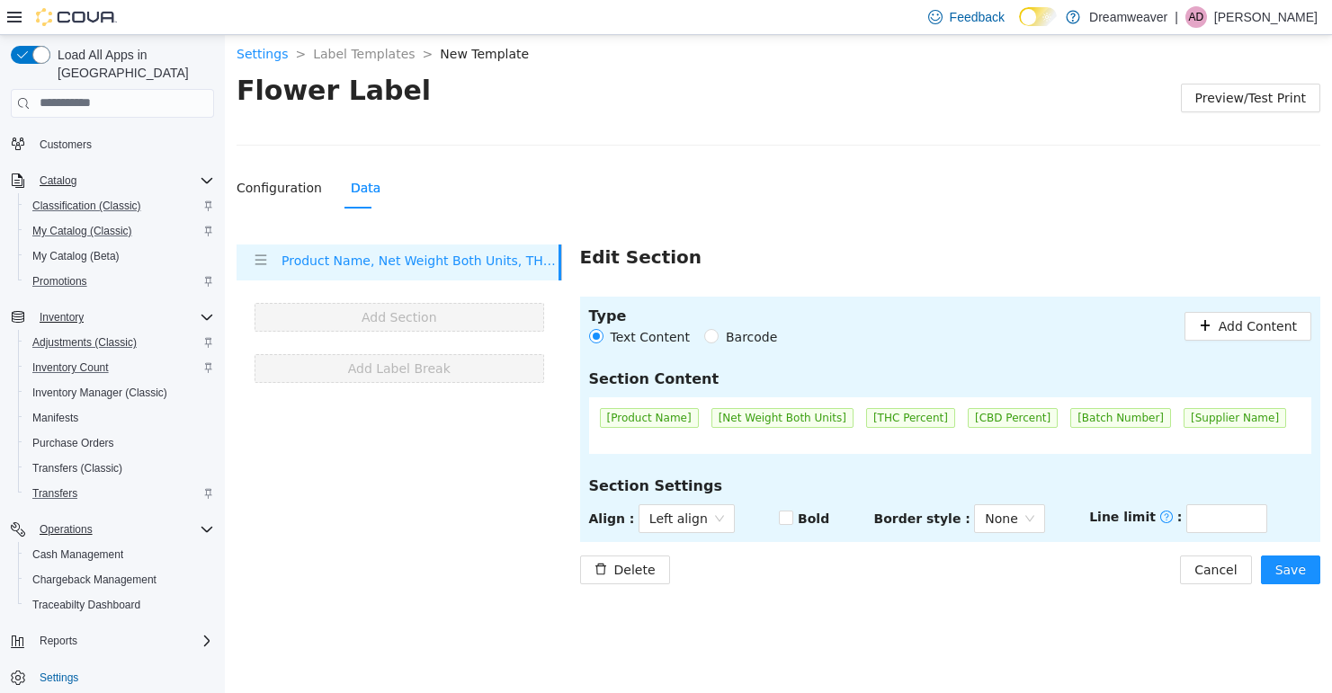
click at [1206, 430] on div "[Supplier Name]" at bounding box center [1234, 417] width 115 height 32
click at [1199, 417] on span "[Supplier Name]" at bounding box center [1234, 417] width 103 height 20
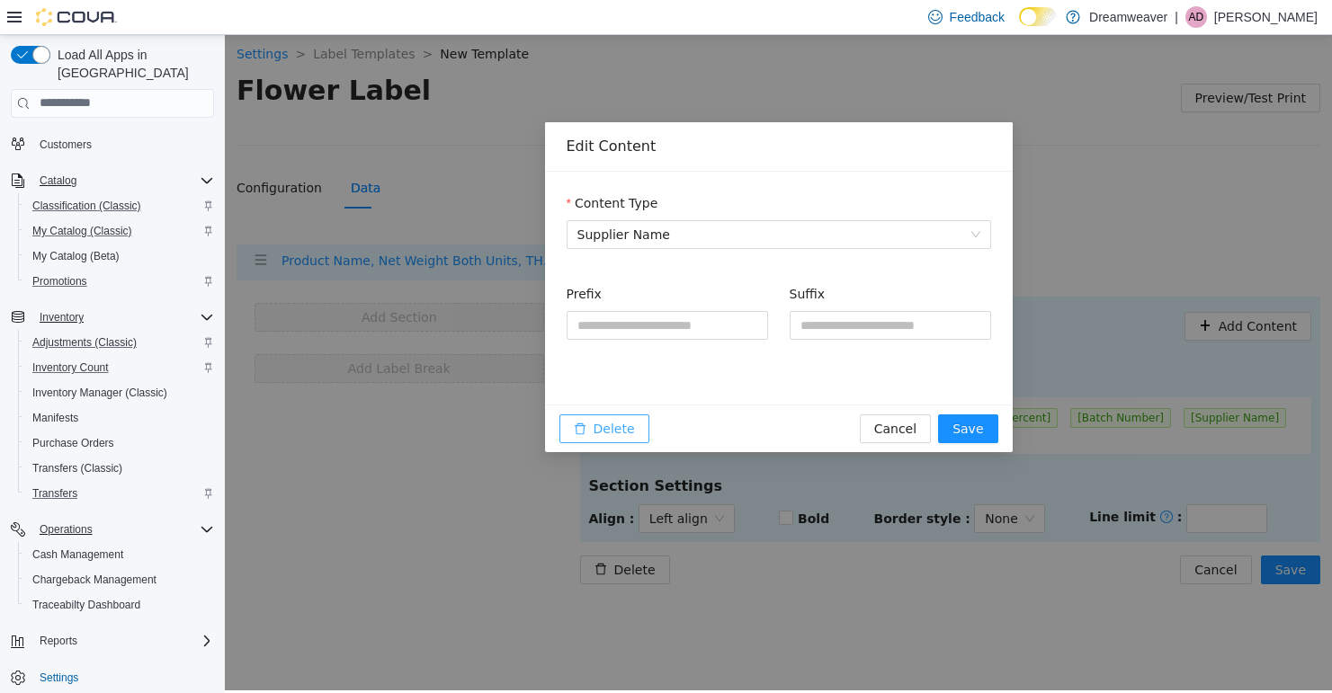
click at [618, 430] on span "Delete" at bounding box center [613, 428] width 41 height 20
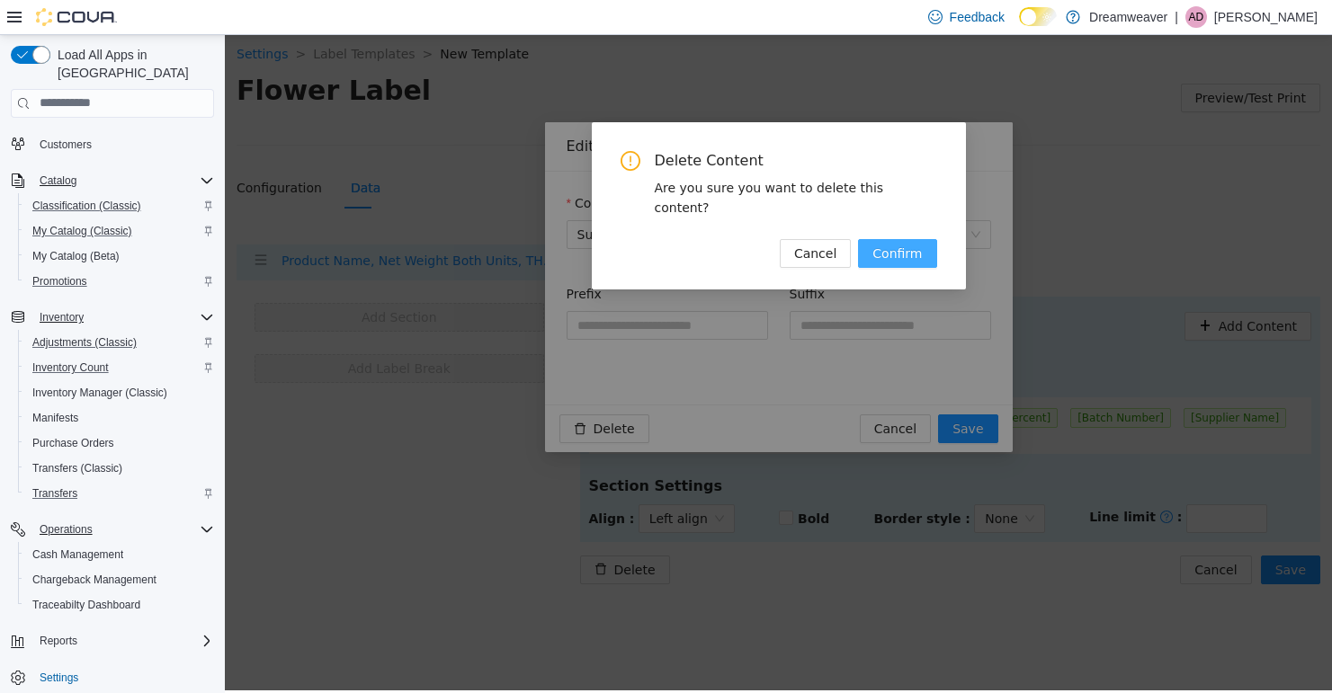
click at [901, 243] on span "Confirm" at bounding box center [896, 253] width 49 height 20
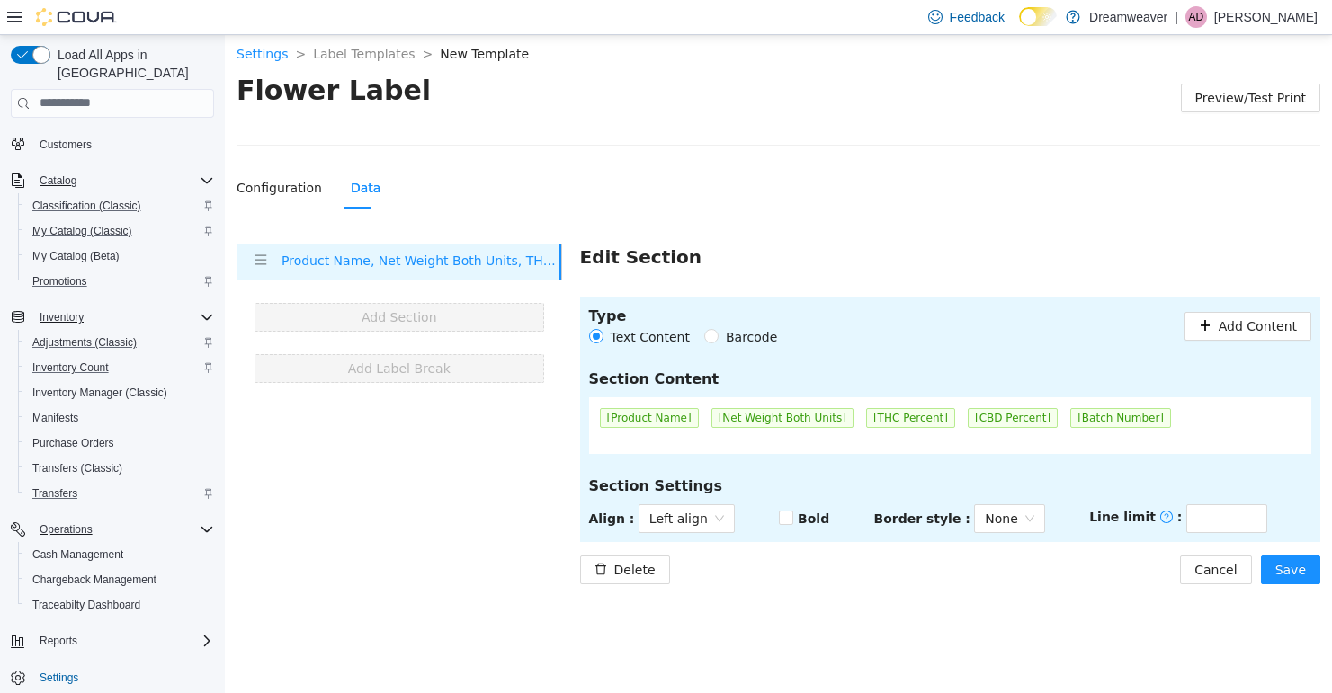
click at [1101, 425] on span "[Batch Number]" at bounding box center [1120, 417] width 101 height 20
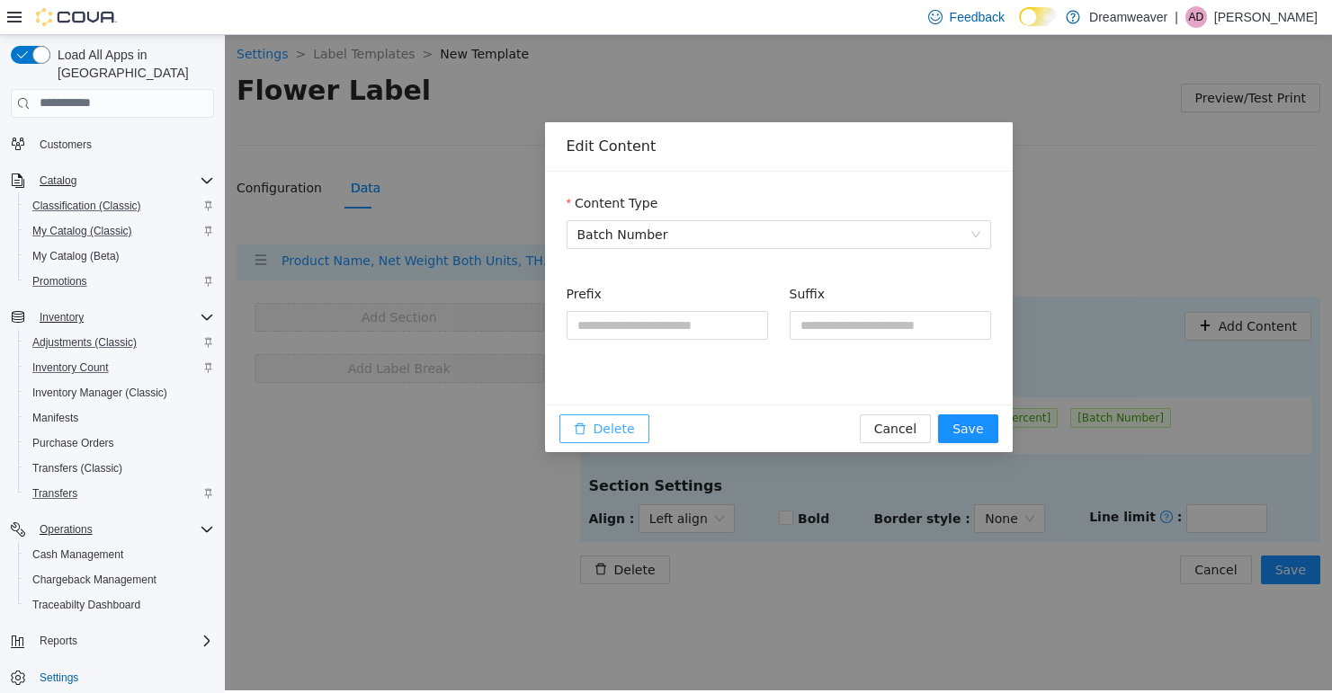
click at [595, 424] on span "Delete" at bounding box center [613, 428] width 41 height 20
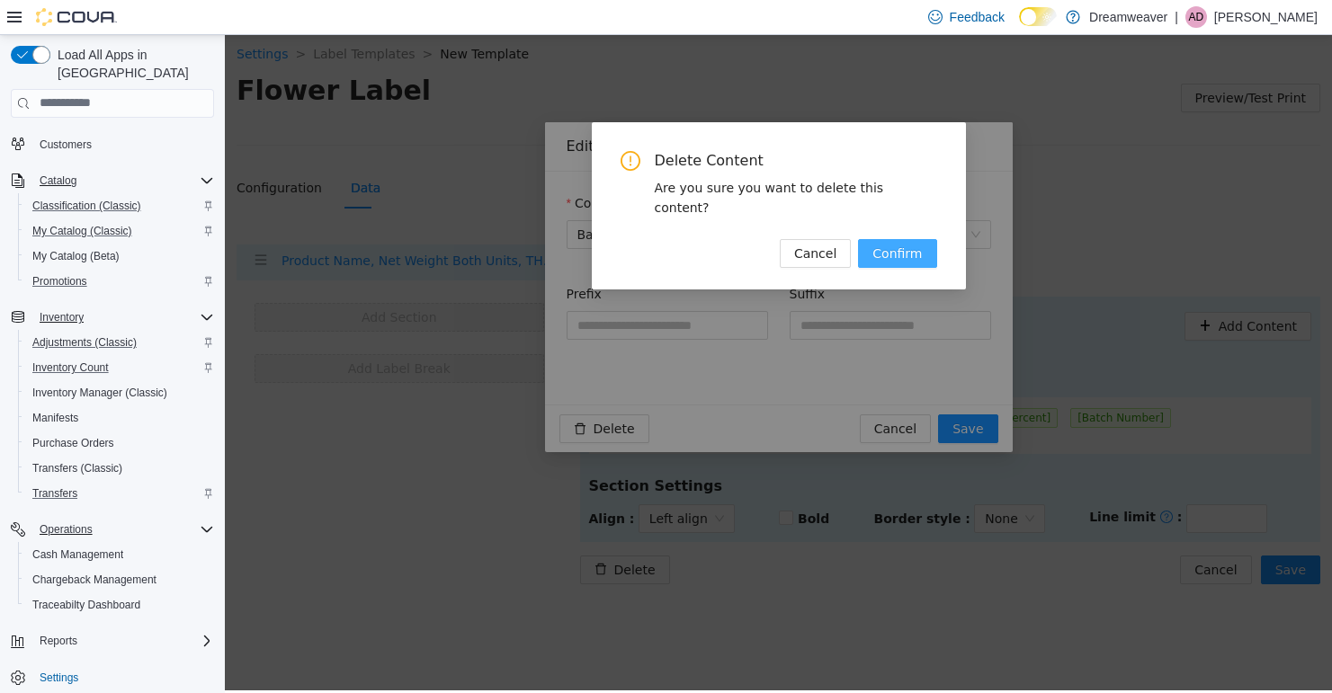
click at [903, 238] on button "Confirm" at bounding box center [897, 252] width 78 height 29
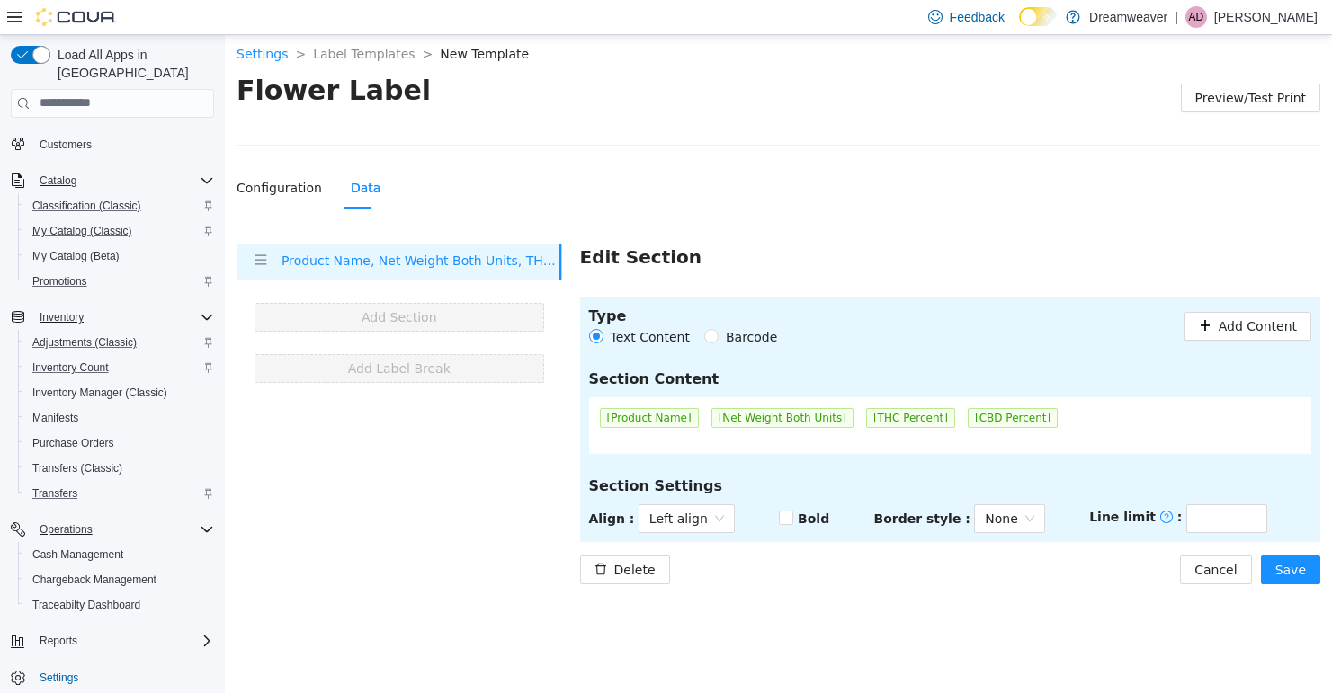
click at [993, 417] on span "[CBD Percent]" at bounding box center [1013, 417] width 90 height 20
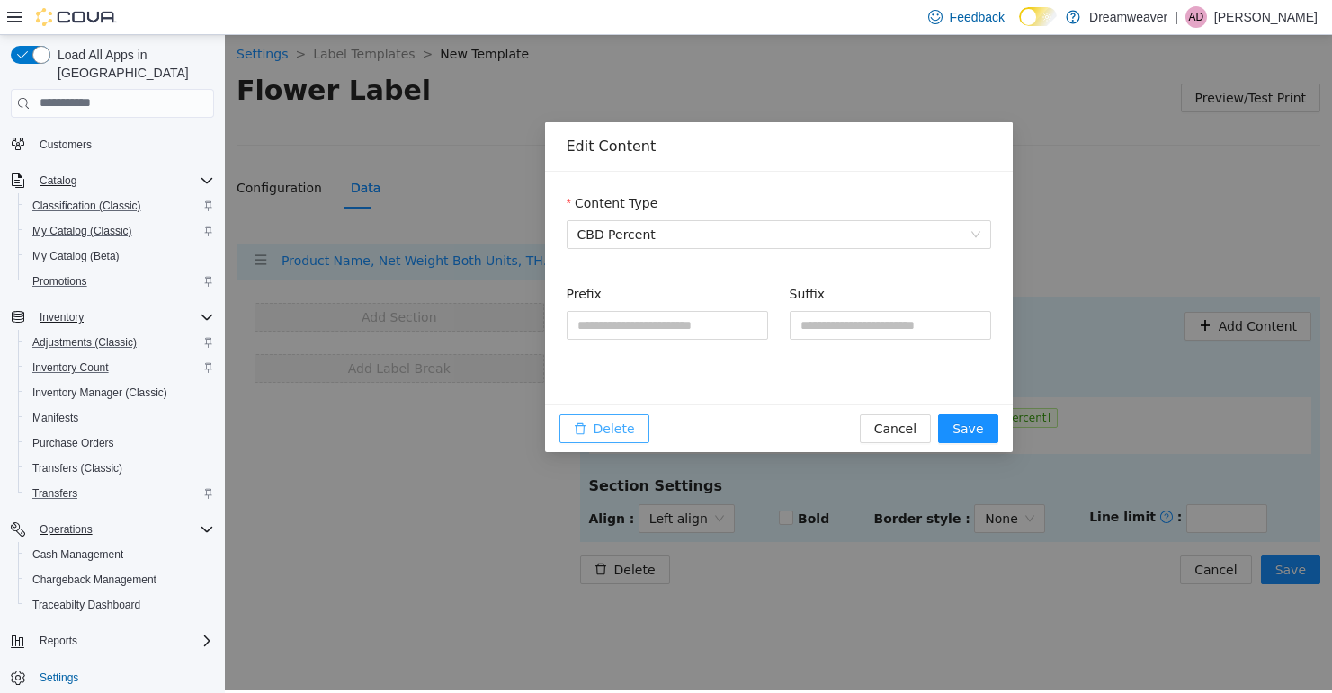
click at [620, 428] on span "Delete" at bounding box center [613, 428] width 41 height 20
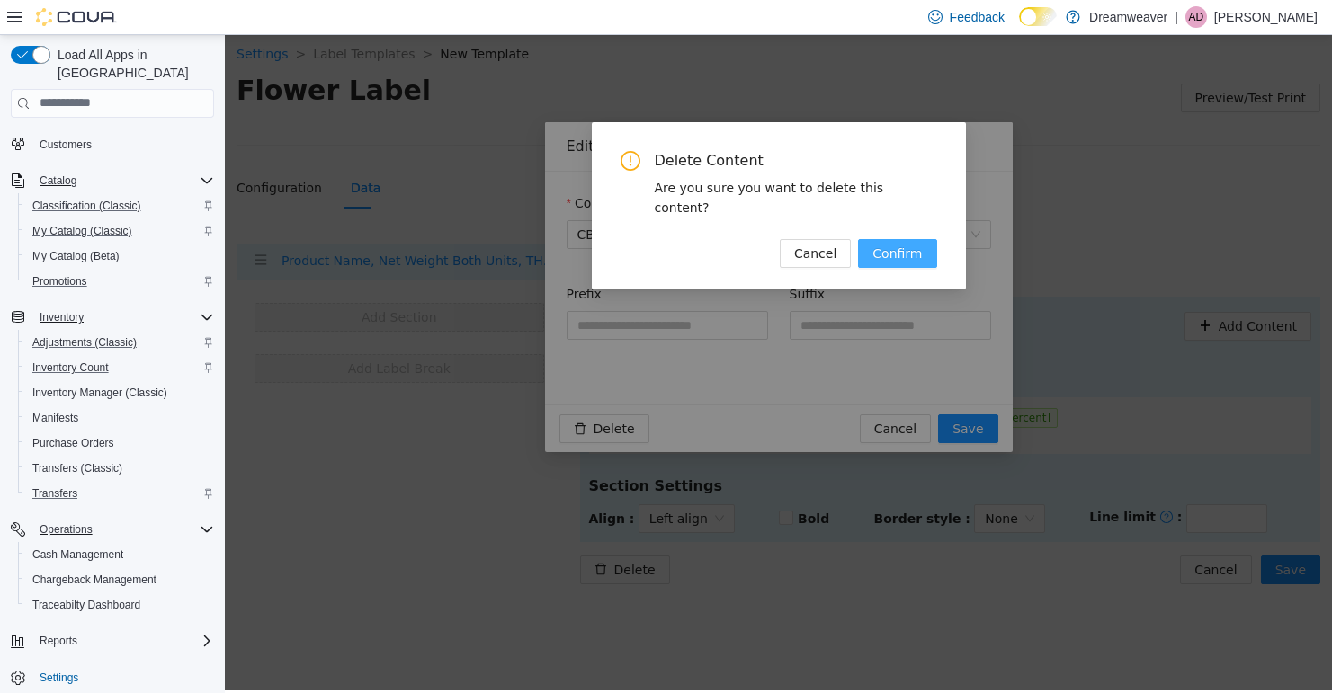
click at [903, 243] on span "Confirm" at bounding box center [896, 253] width 49 height 20
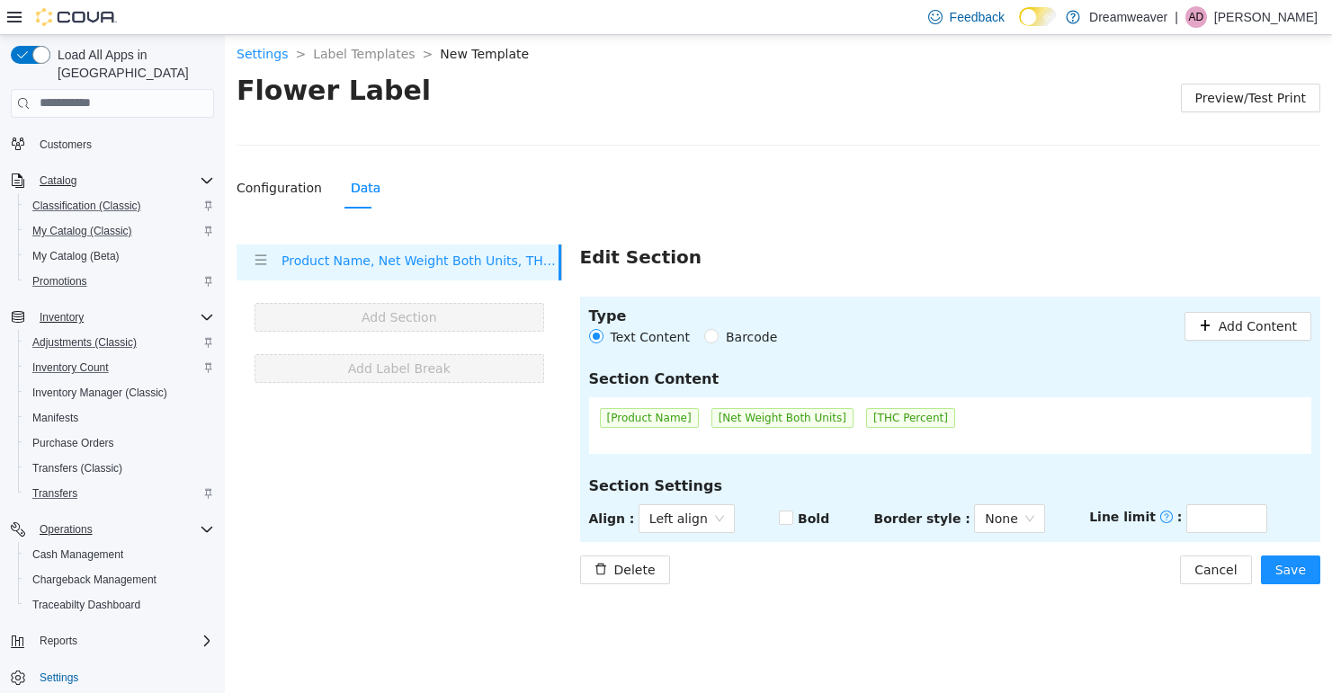
click at [906, 411] on span "[THC Percent]" at bounding box center [910, 417] width 89 height 20
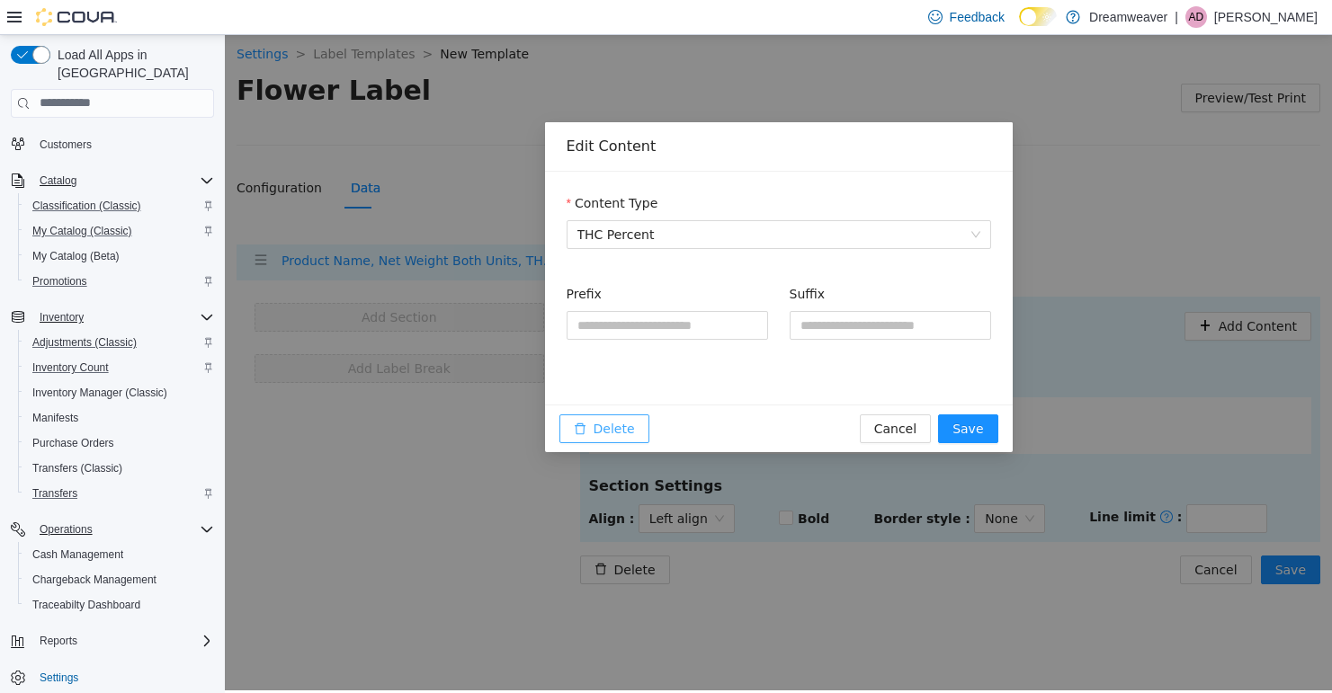
click at [623, 437] on span "Delete" at bounding box center [613, 428] width 41 height 20
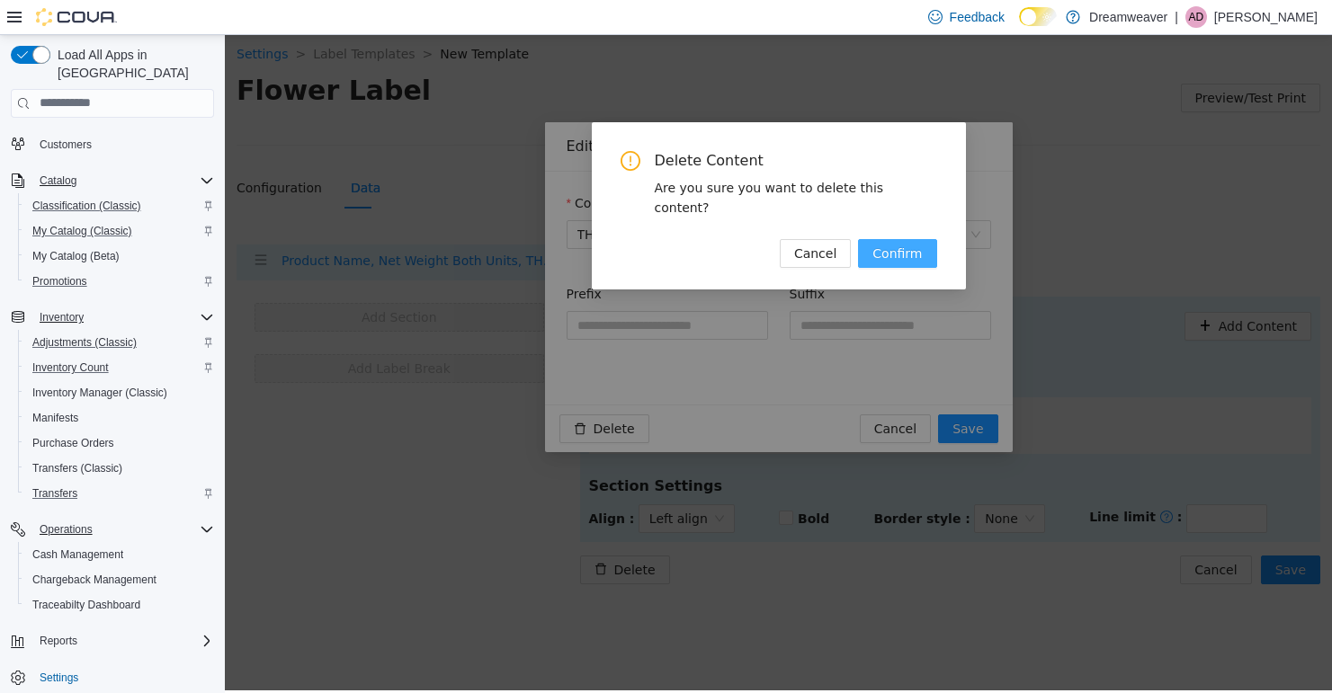
click at [902, 245] on button "Confirm" at bounding box center [897, 252] width 78 height 29
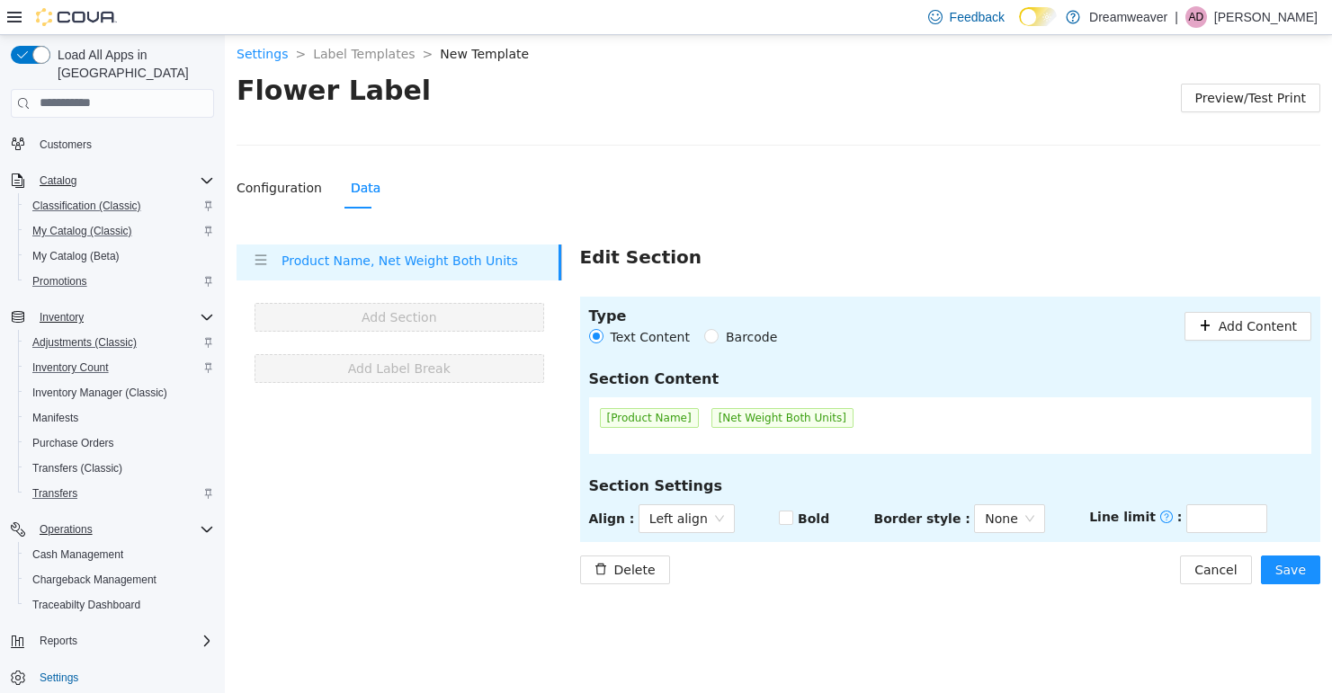
click at [772, 423] on span "[Net Weight Both Units]" at bounding box center [782, 417] width 142 height 20
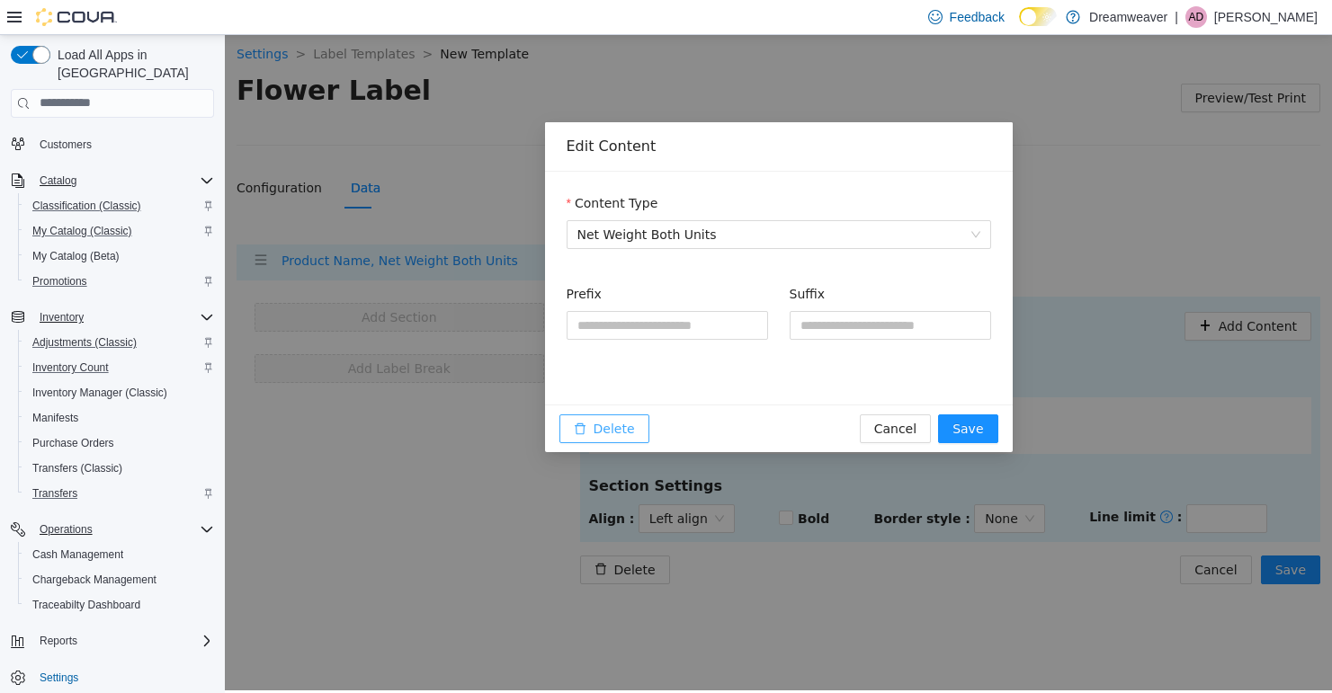
click at [622, 434] on span "Delete" at bounding box center [613, 428] width 41 height 20
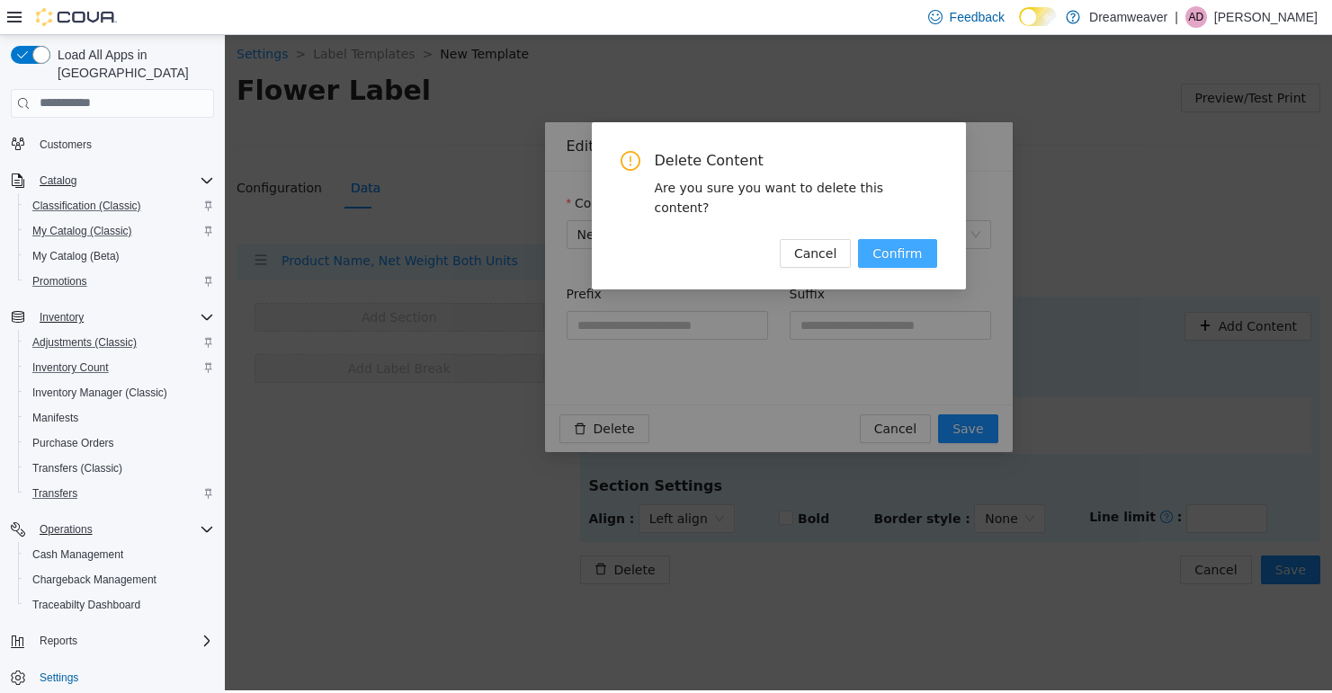
click at [915, 243] on span "Confirm" at bounding box center [896, 253] width 49 height 20
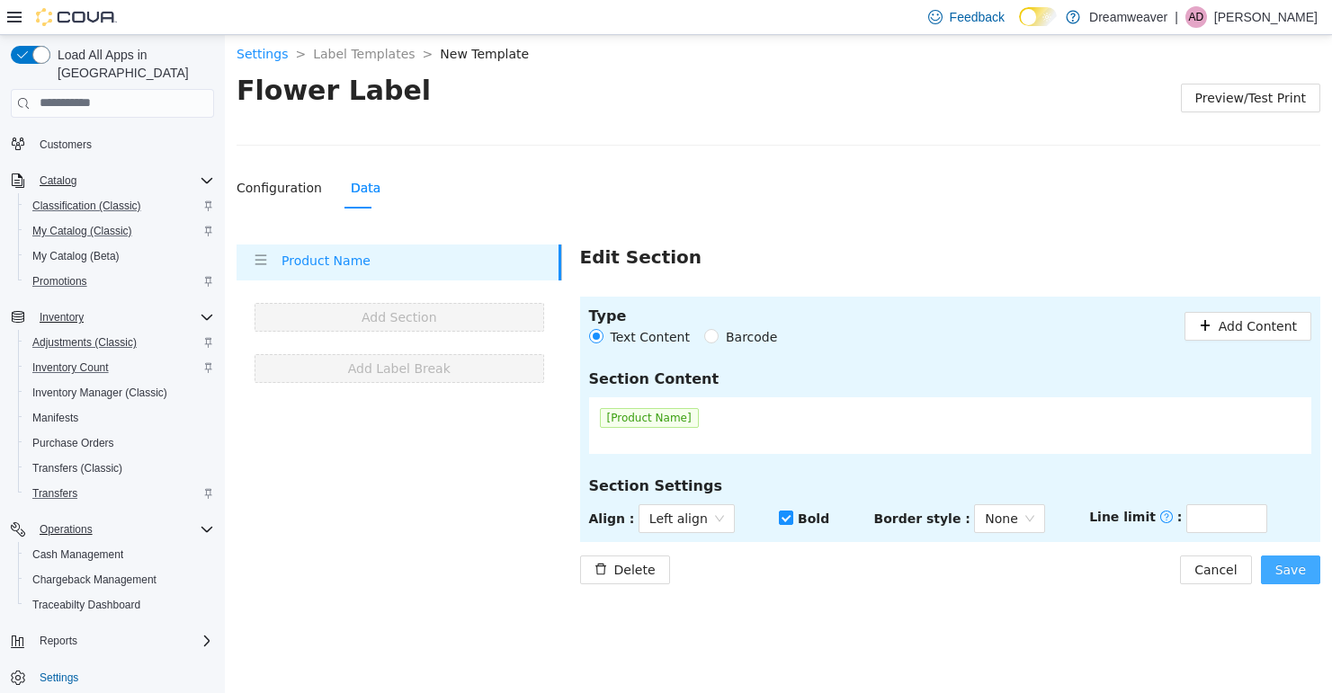
click at [1303, 582] on button "Save" at bounding box center [1290, 569] width 59 height 29
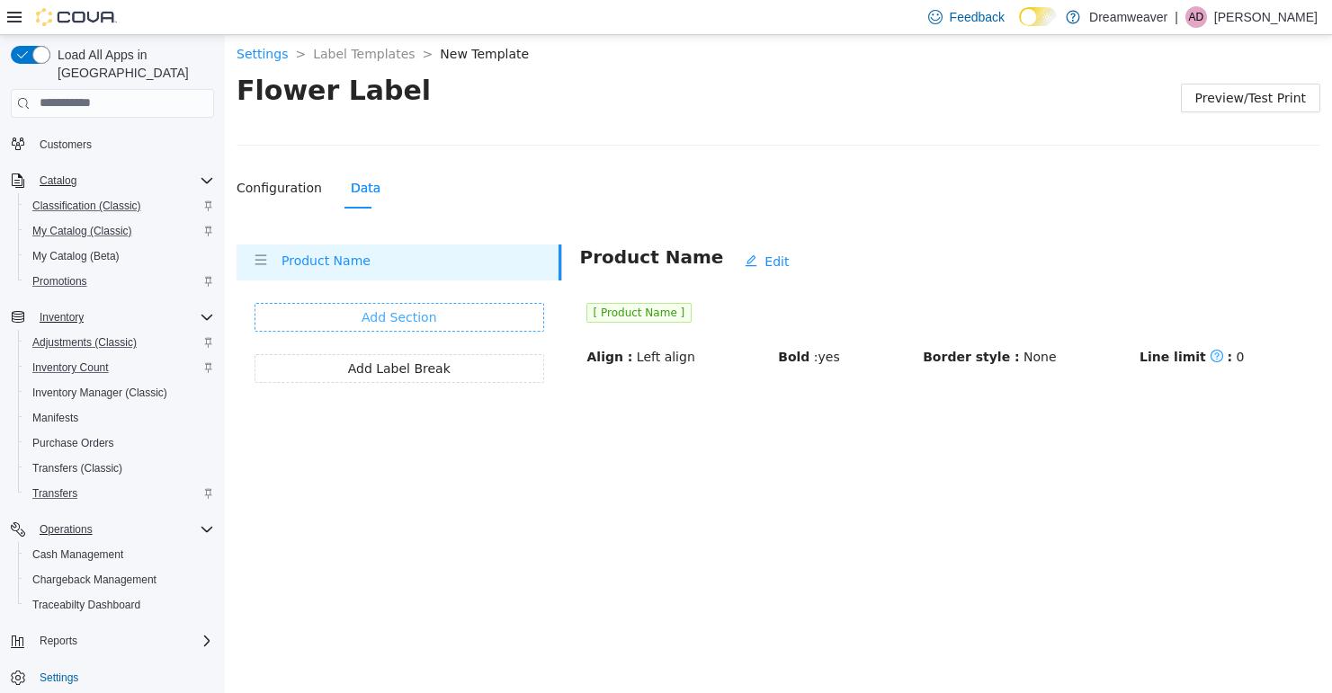
click at [415, 319] on span "Add Section" at bounding box center [399, 317] width 76 height 20
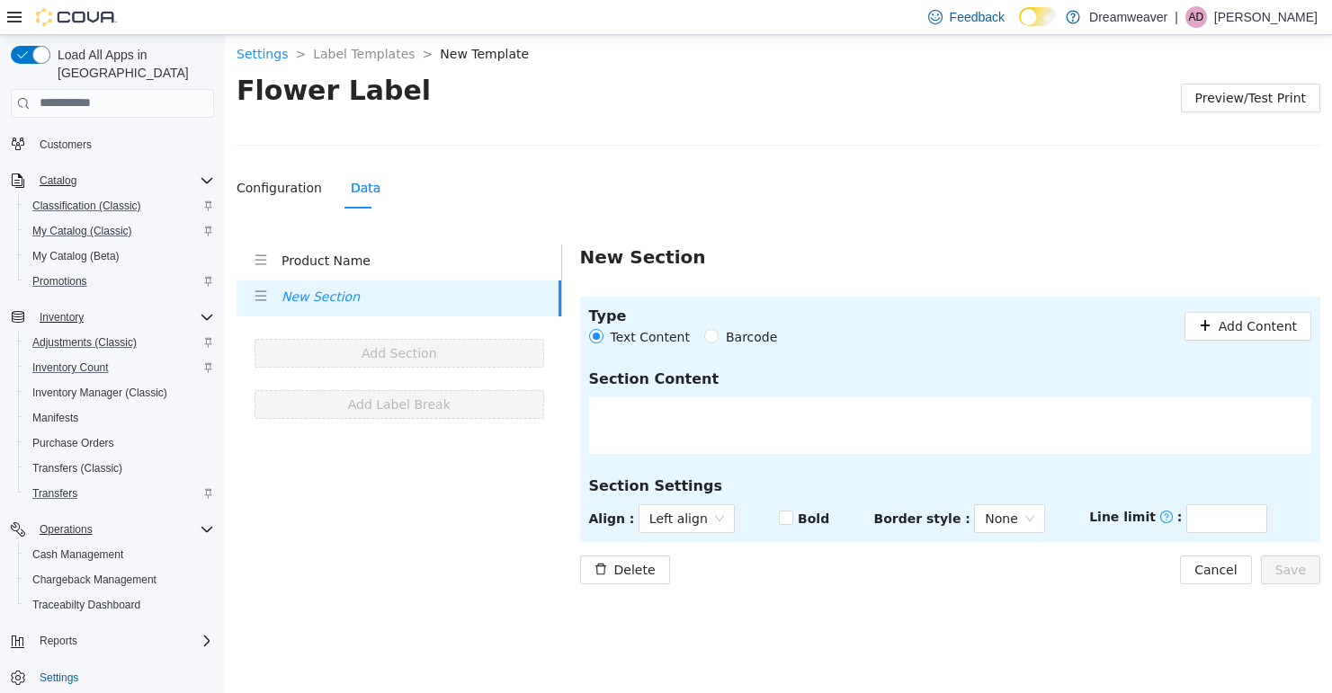
click at [697, 415] on div at bounding box center [950, 425] width 723 height 57
click at [1265, 317] on span "Add Content" at bounding box center [1257, 326] width 78 height 20
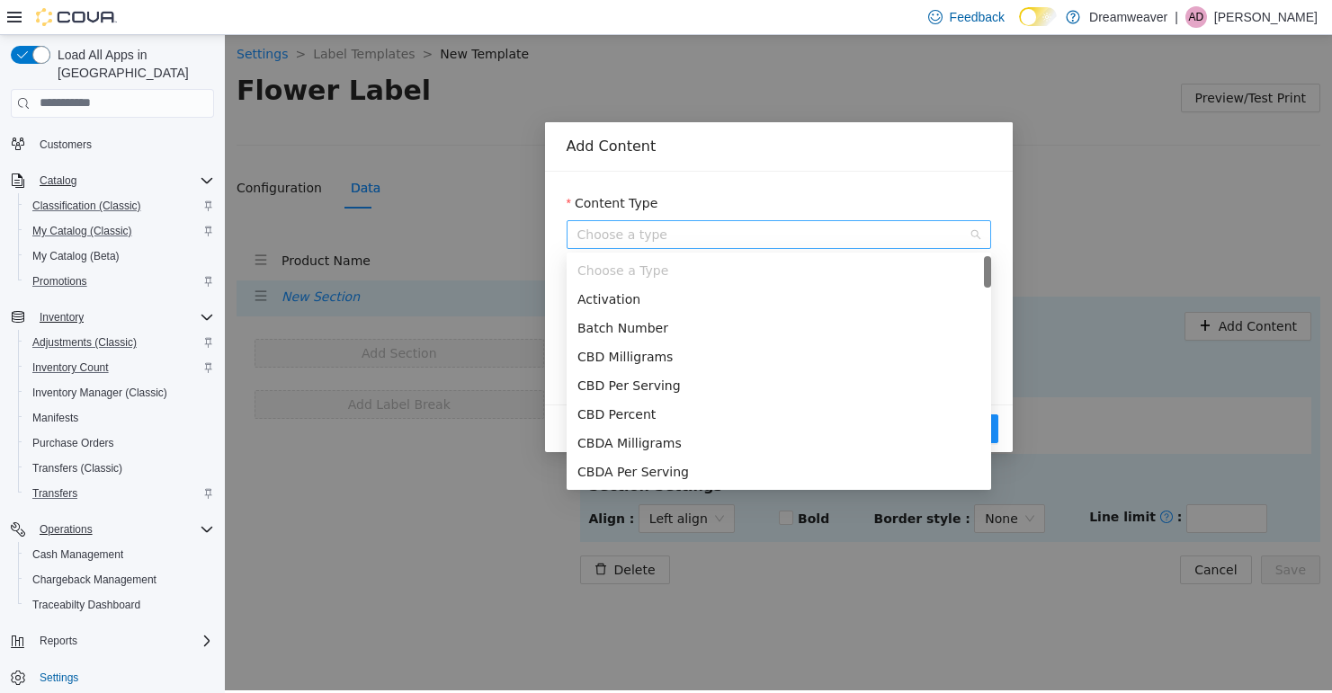
click at [766, 246] on span "Choose a type" at bounding box center [778, 233] width 403 height 27
type input "**"
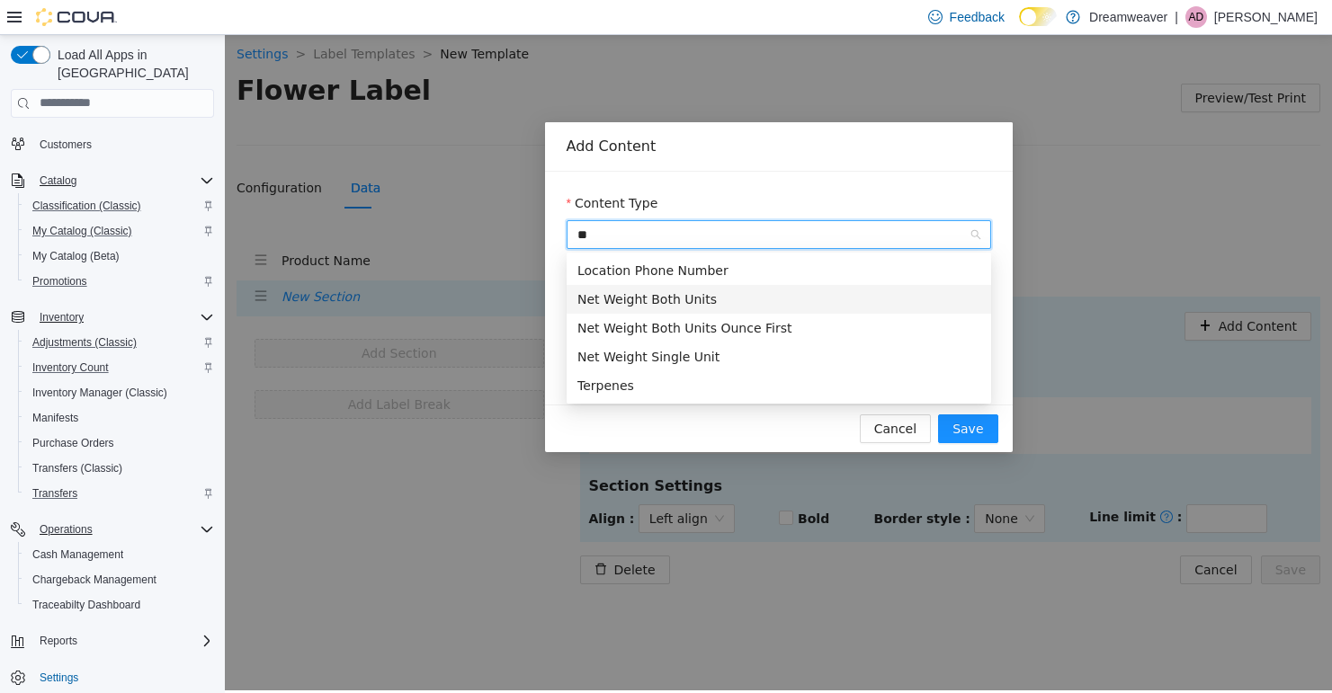
click at [702, 304] on div "Net Weight Both Units" at bounding box center [778, 299] width 403 height 20
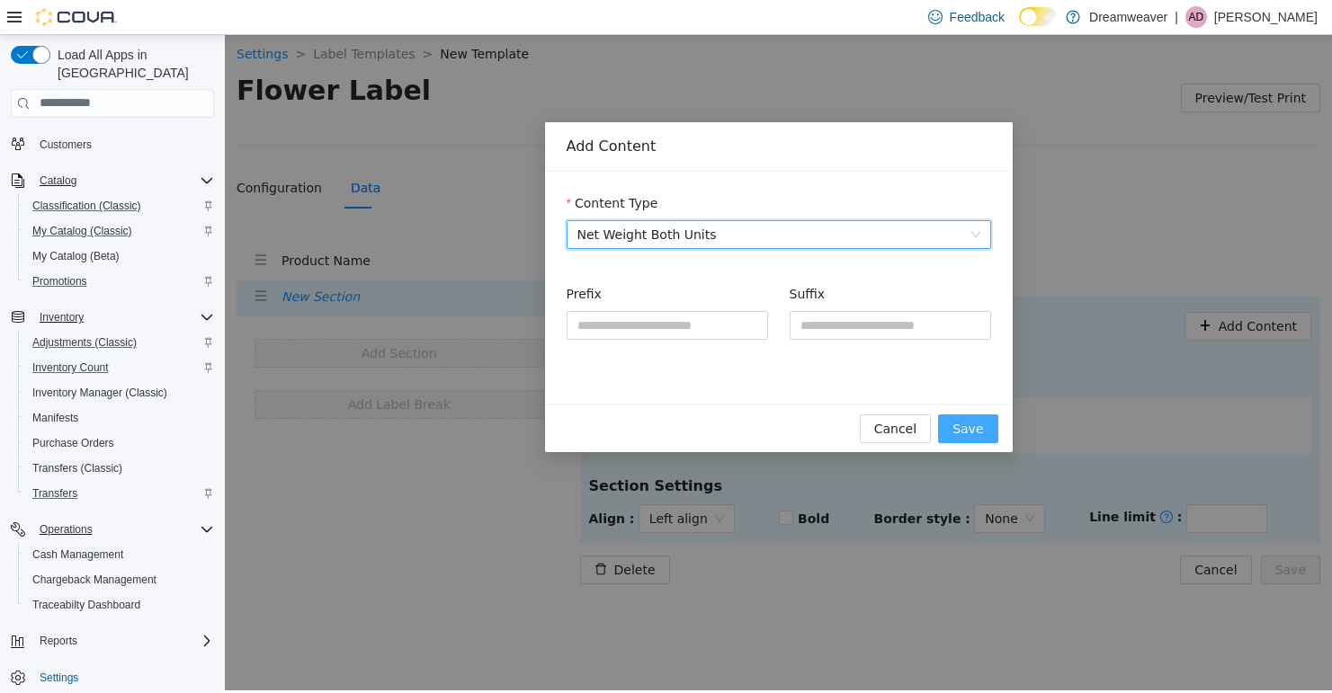
click at [968, 430] on span "Save" at bounding box center [967, 428] width 31 height 20
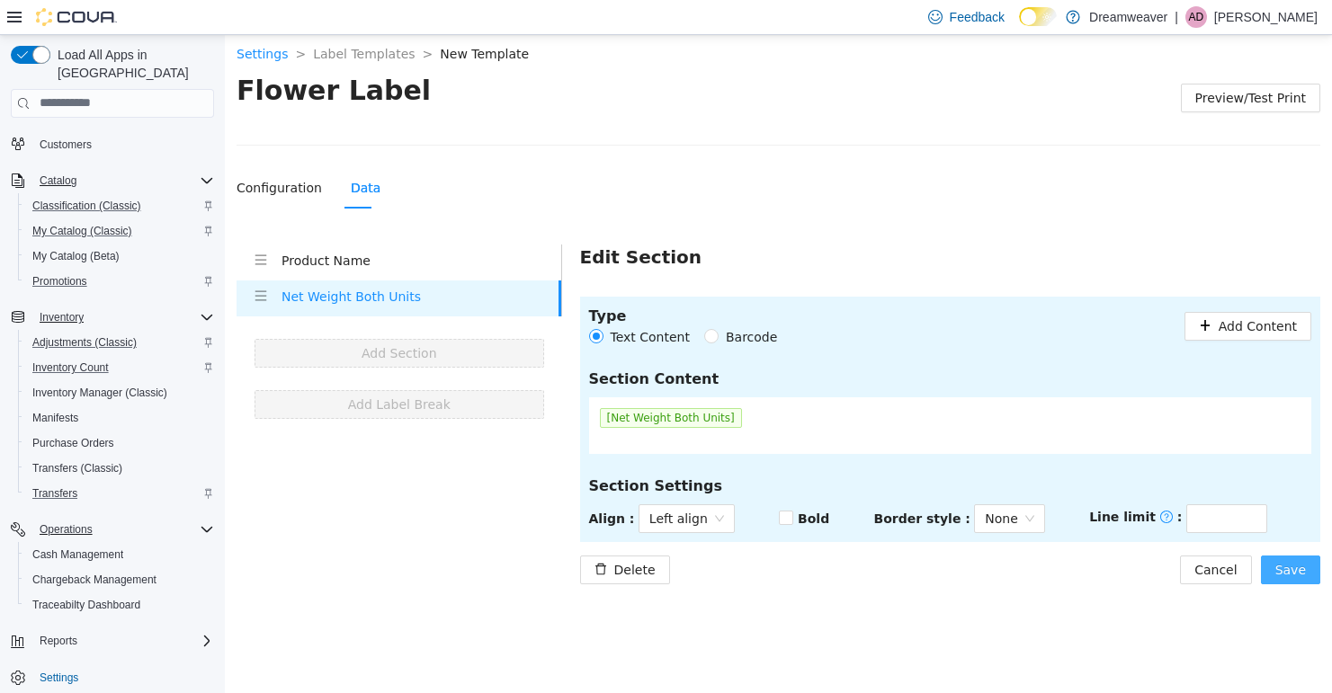
click at [1284, 566] on span "Save" at bounding box center [1290, 569] width 31 height 20
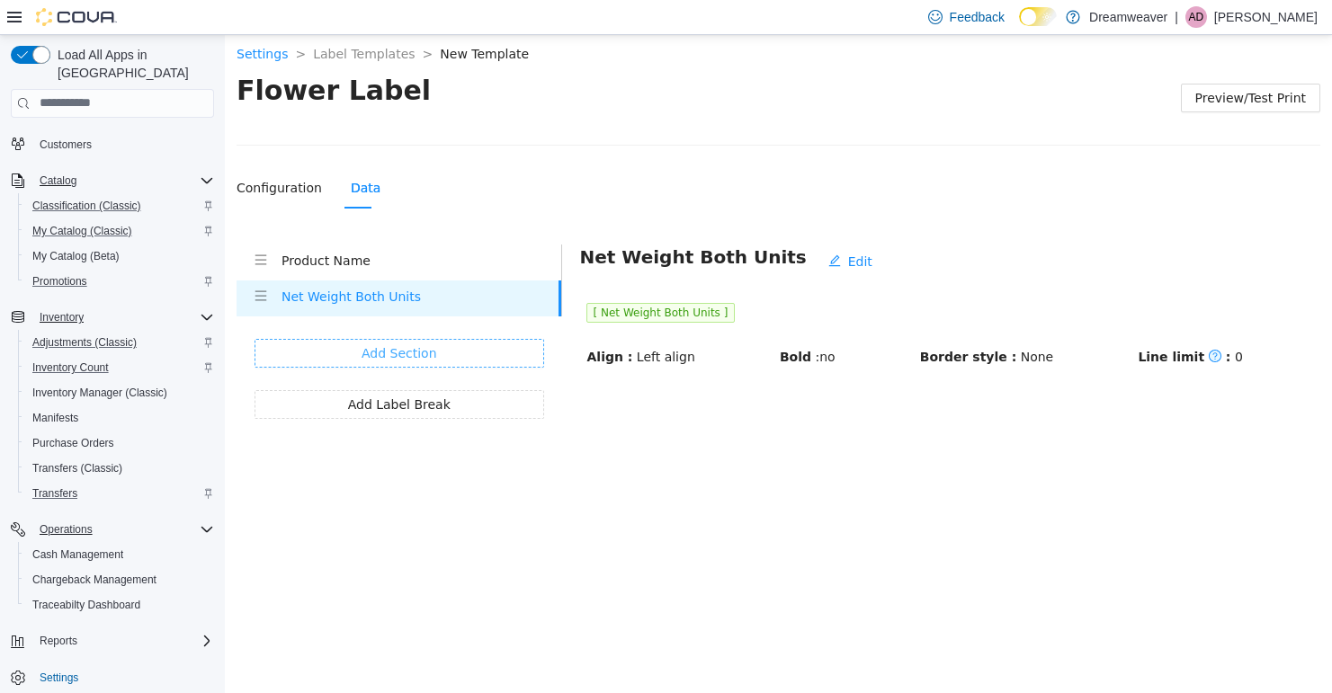
click at [473, 352] on button "Add Section" at bounding box center [399, 352] width 290 height 29
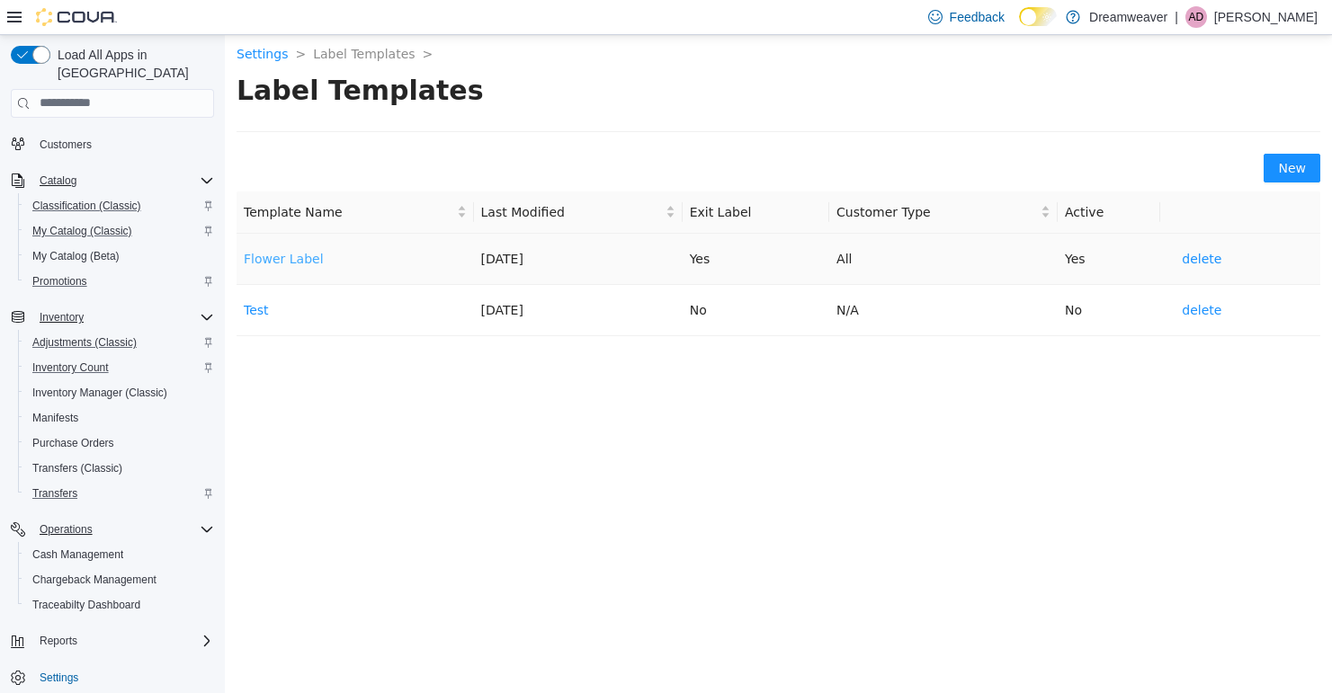
click at [304, 254] on link "Flower Label" at bounding box center [284, 258] width 80 height 14
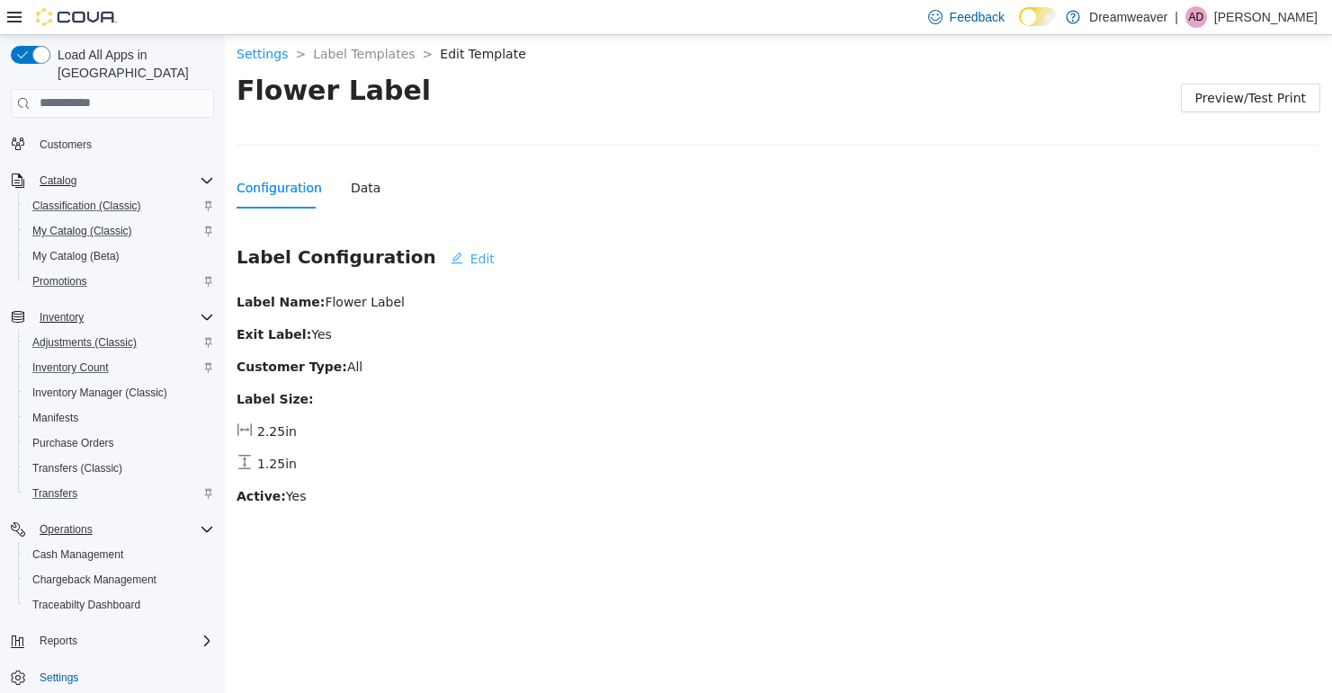
click at [470, 257] on span "Edit" at bounding box center [482, 258] width 24 height 20
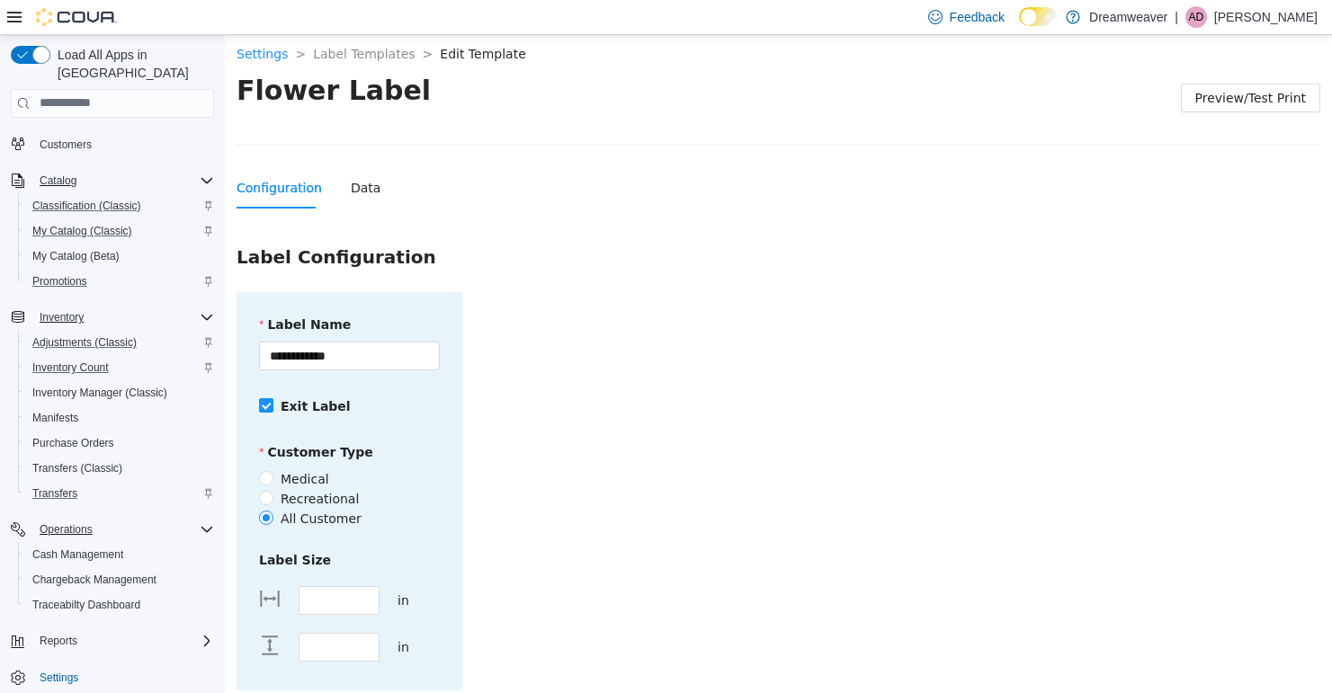
scroll to position [133, 0]
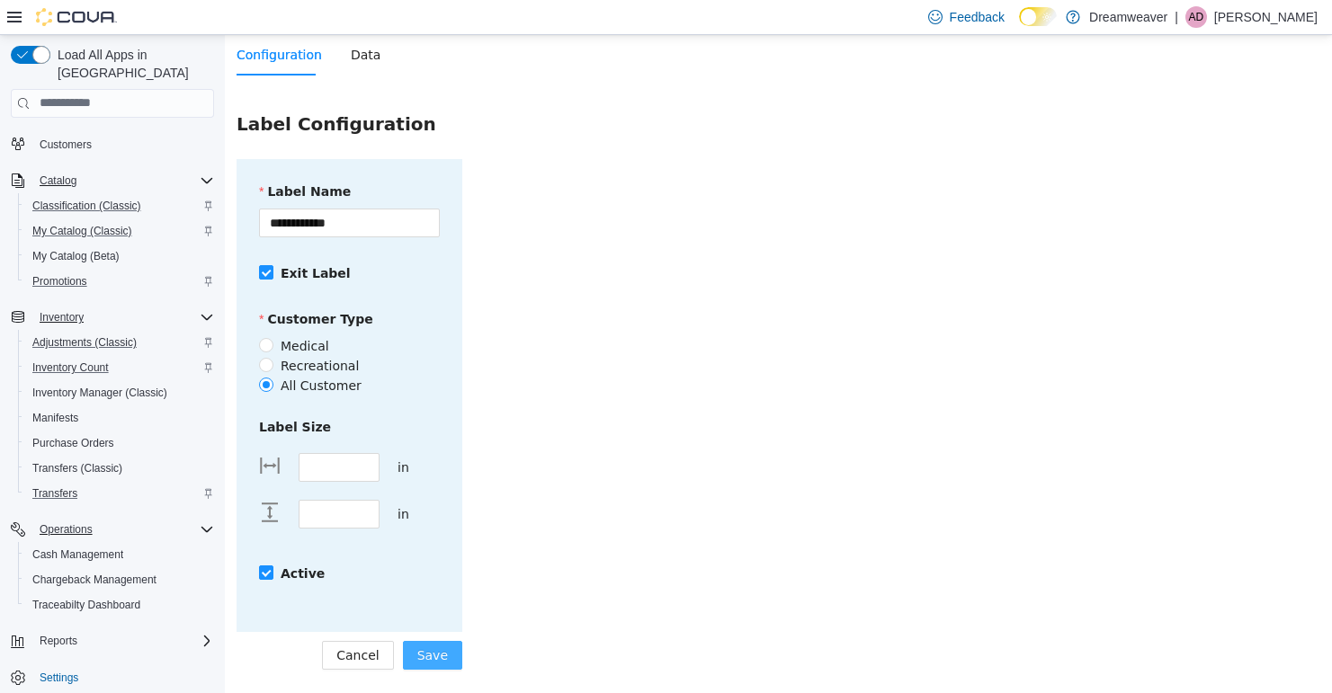
click at [440, 648] on span "Save" at bounding box center [432, 655] width 31 height 20
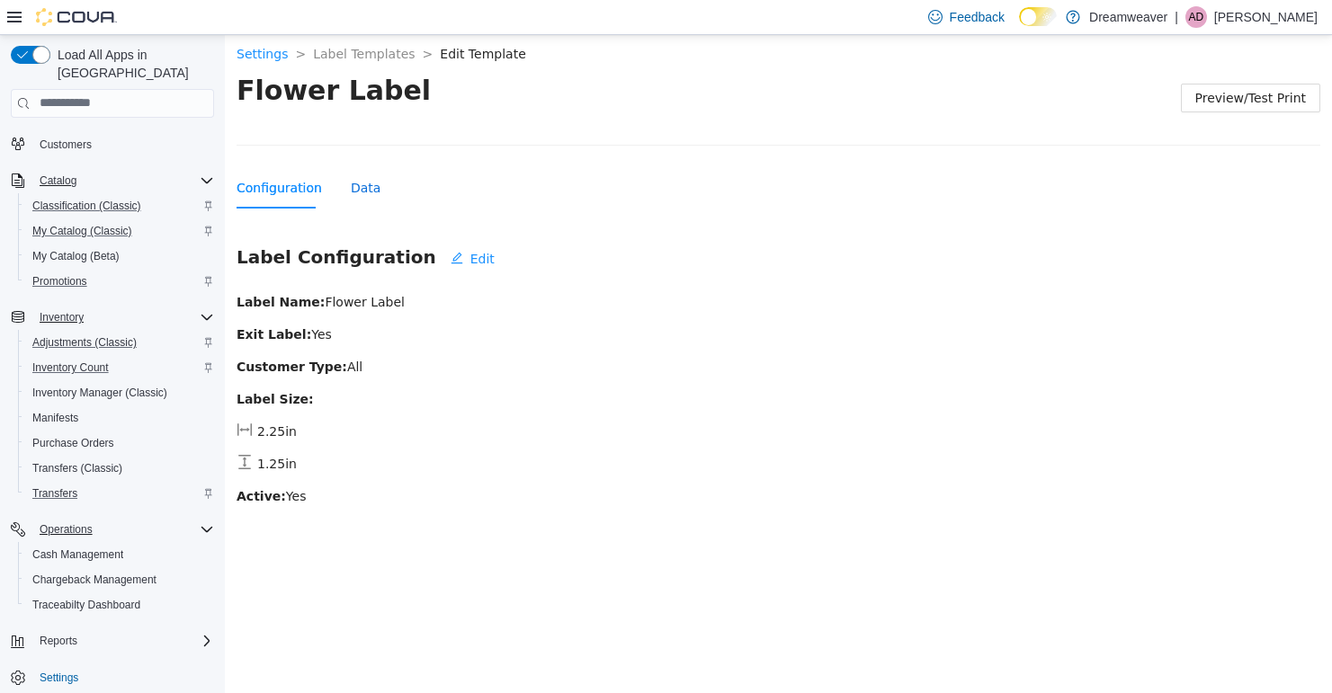
click at [355, 183] on div "Data" at bounding box center [366, 187] width 30 height 20
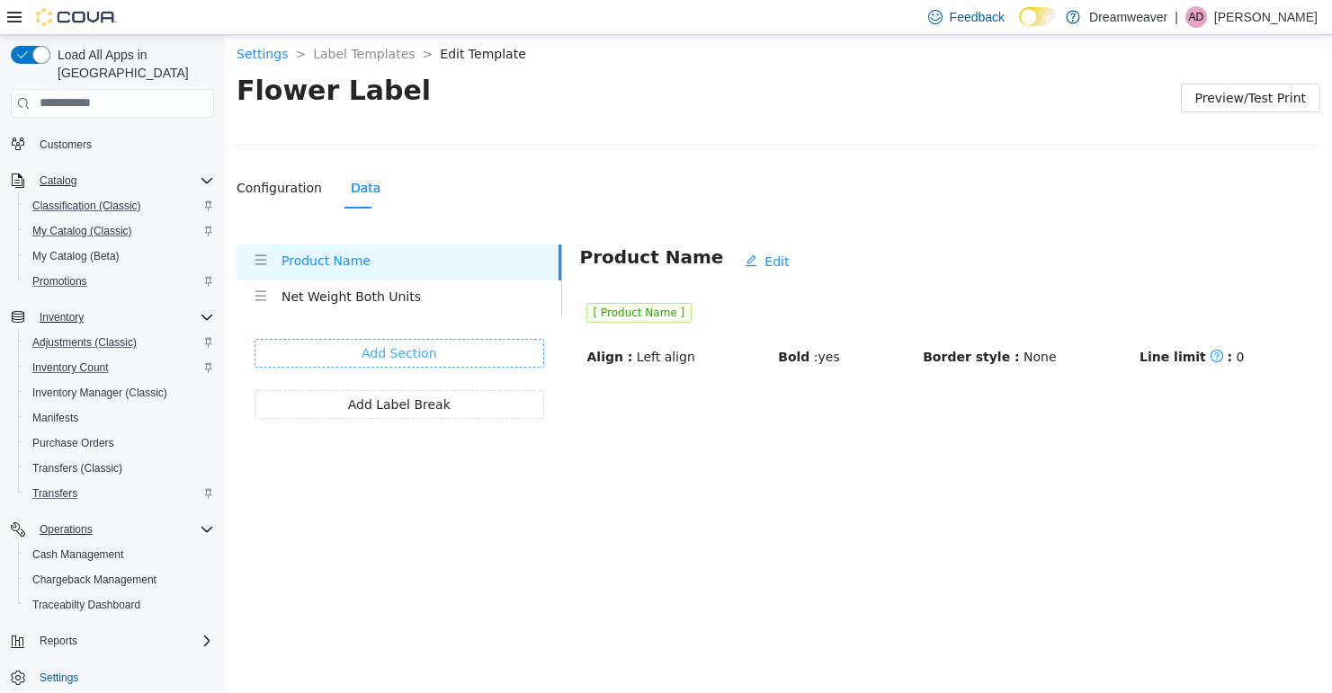
click at [480, 353] on button "Add Section" at bounding box center [399, 352] width 290 height 29
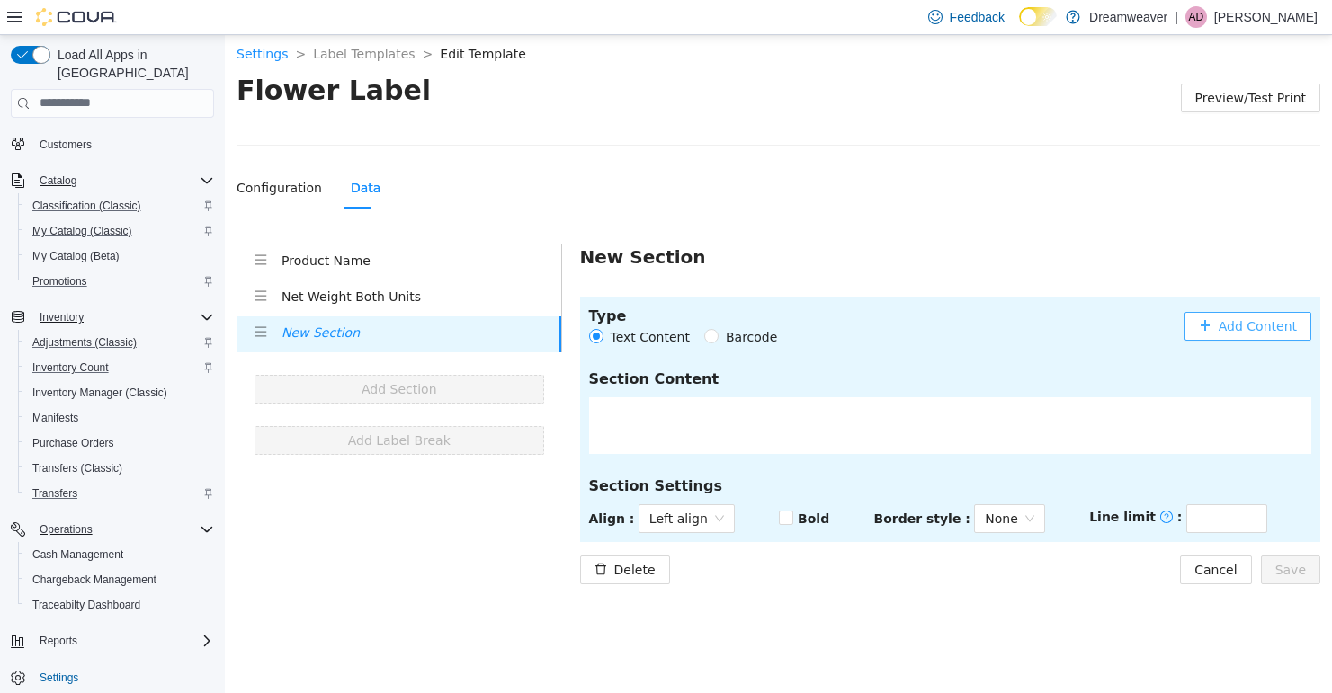
click at [1234, 331] on span "Add Content" at bounding box center [1257, 326] width 78 height 20
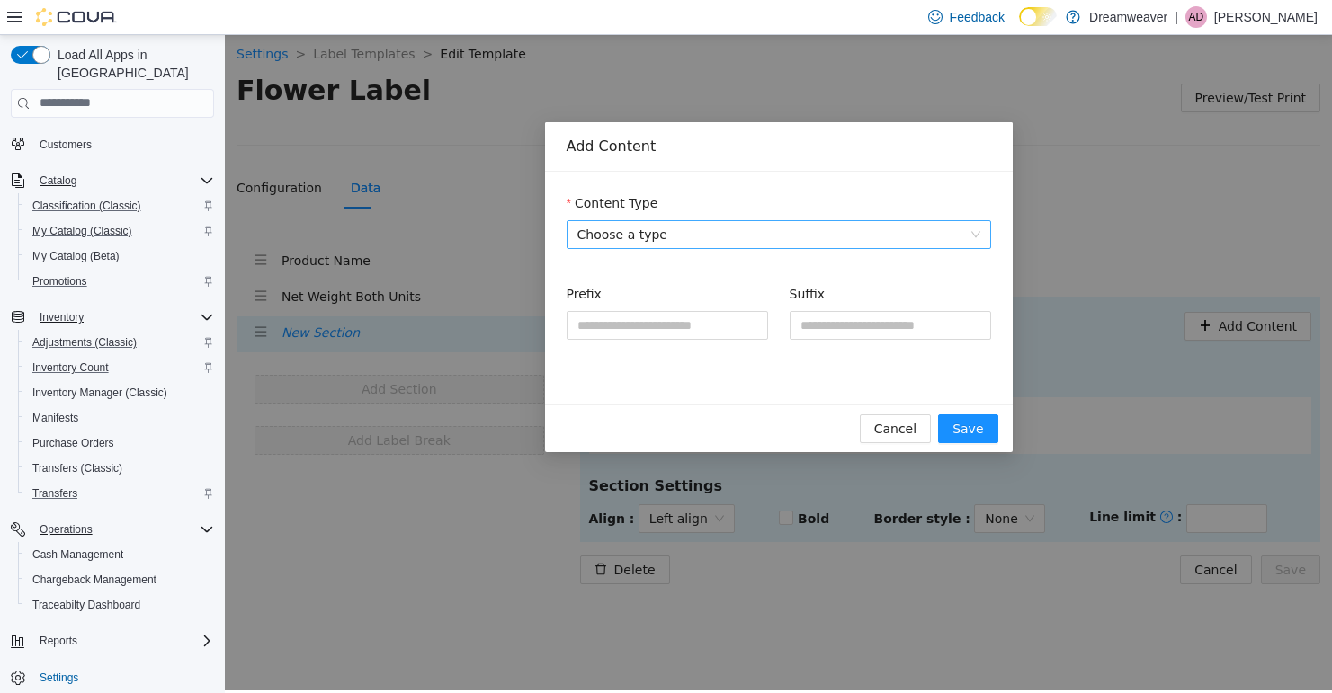
click at [710, 238] on span "Choose a type" at bounding box center [778, 233] width 403 height 27
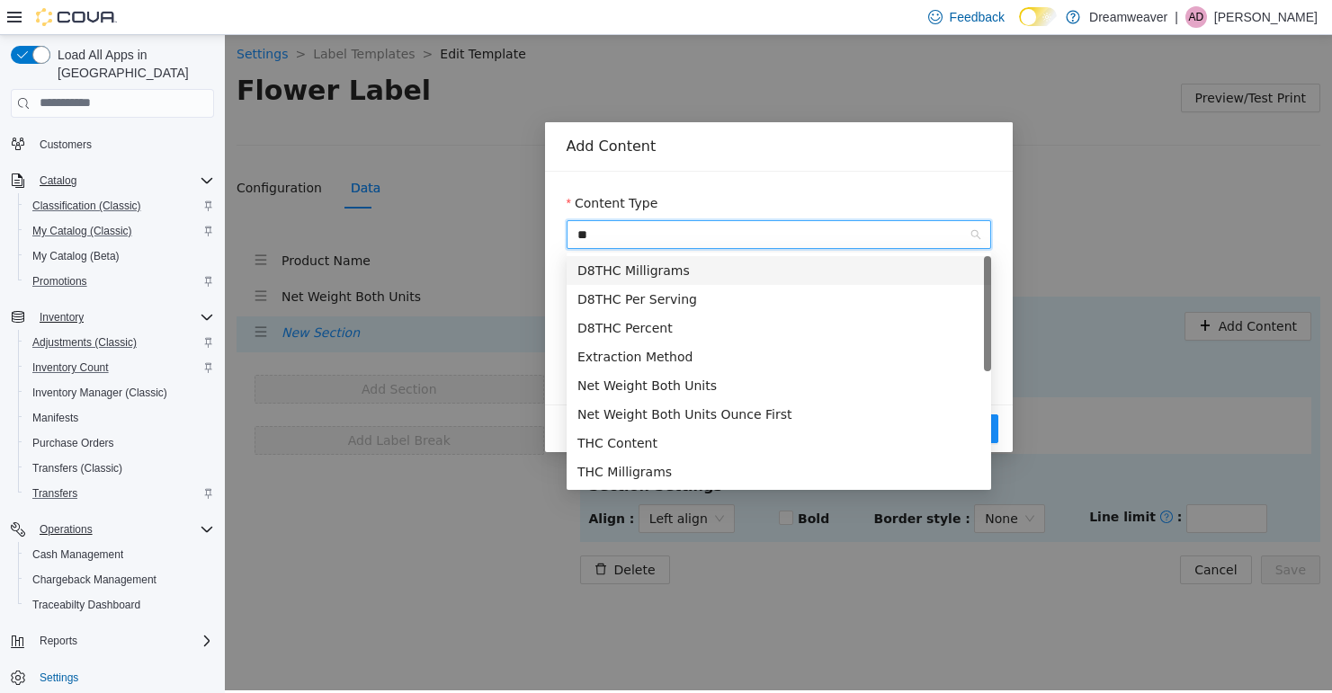
type input "***"
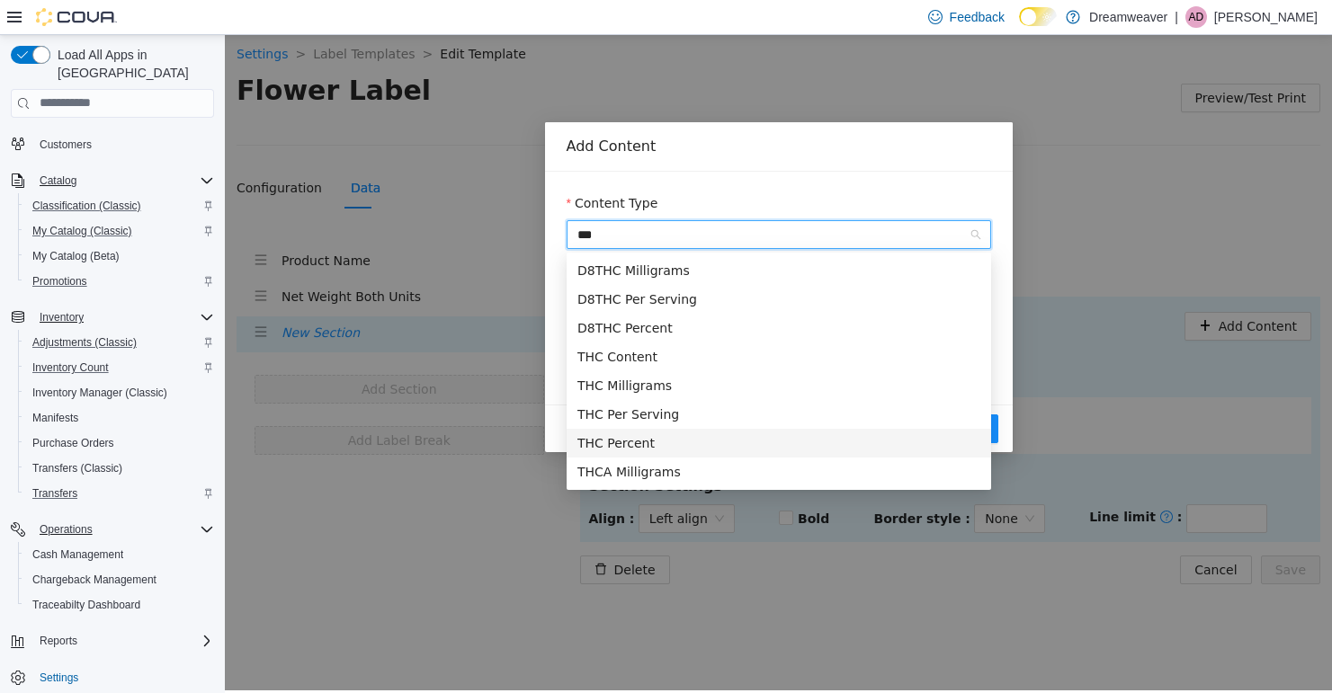
click at [631, 437] on div "THC Percent" at bounding box center [778, 443] width 403 height 20
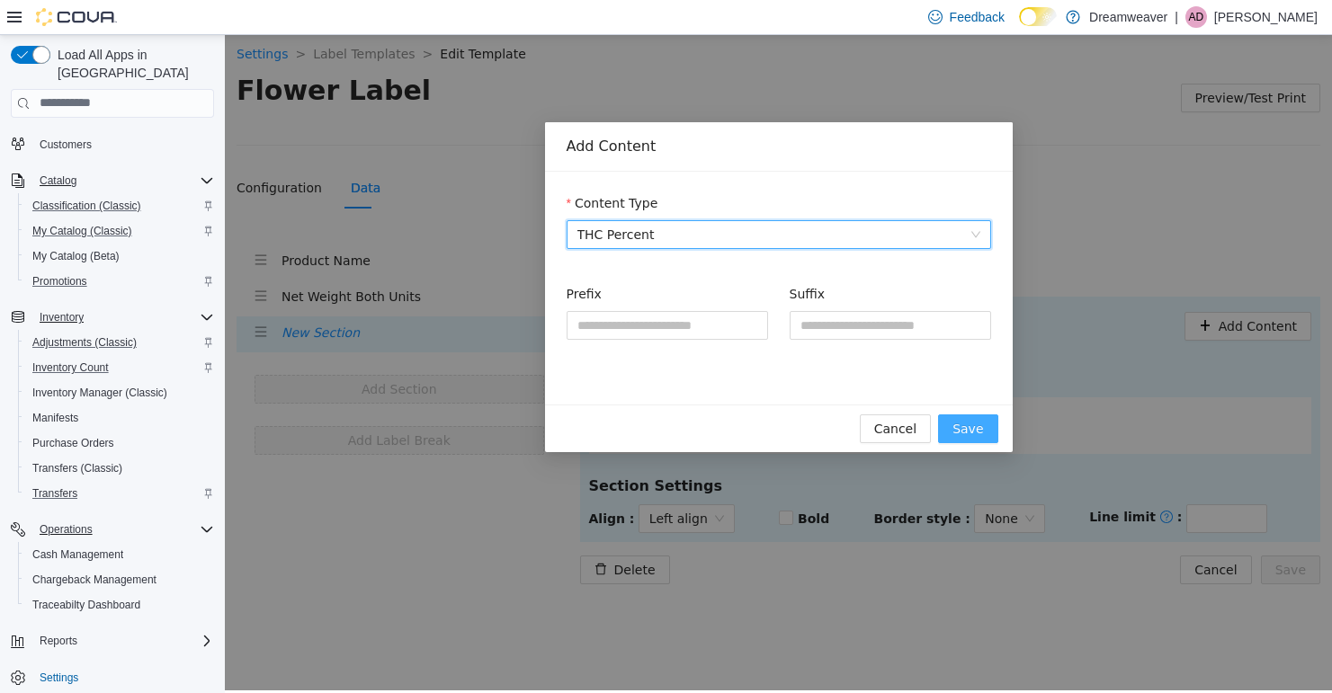
click at [976, 424] on span "Save" at bounding box center [967, 428] width 31 height 20
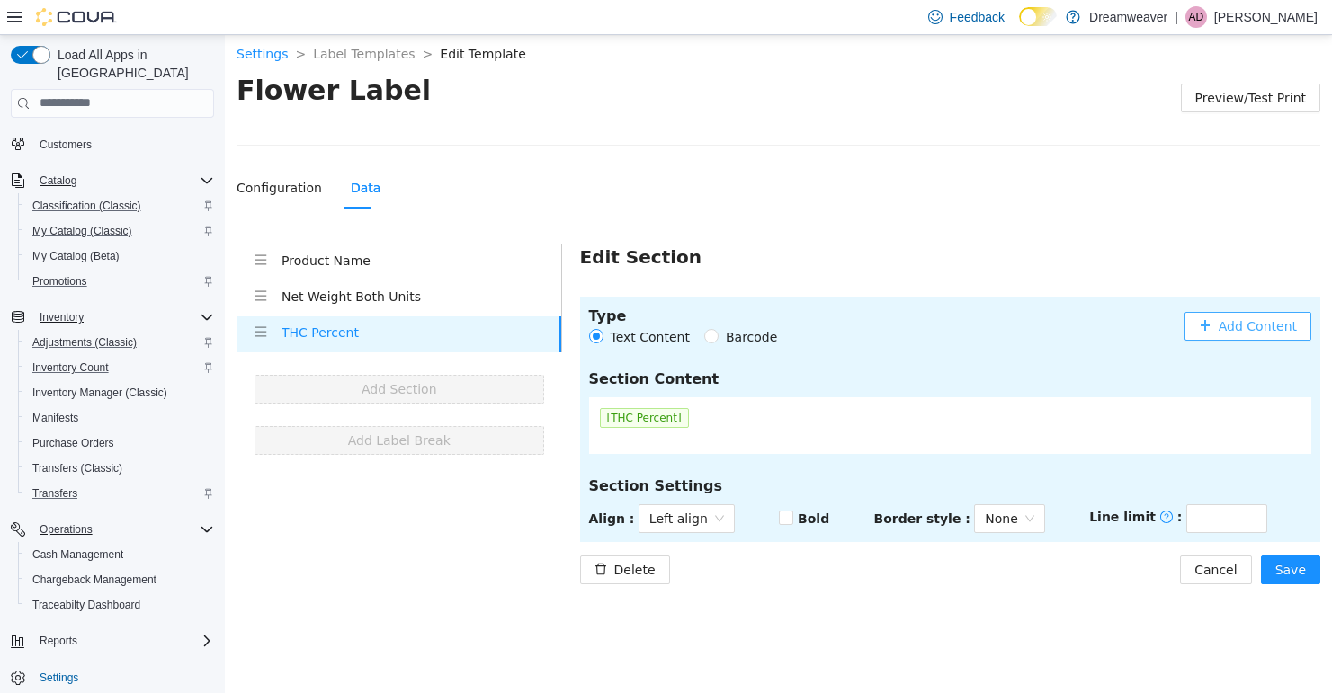
click at [1231, 317] on span "Add Content" at bounding box center [1257, 326] width 78 height 20
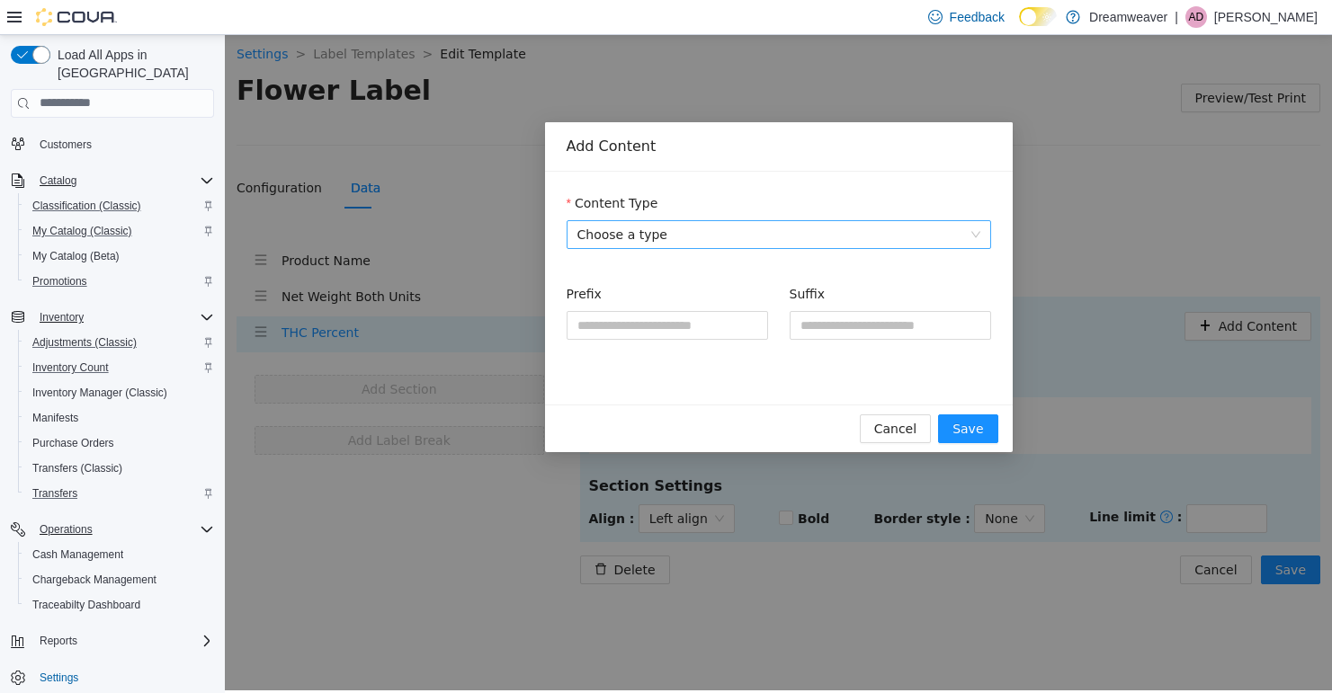
click at [626, 239] on span "Choose a type" at bounding box center [778, 233] width 403 height 27
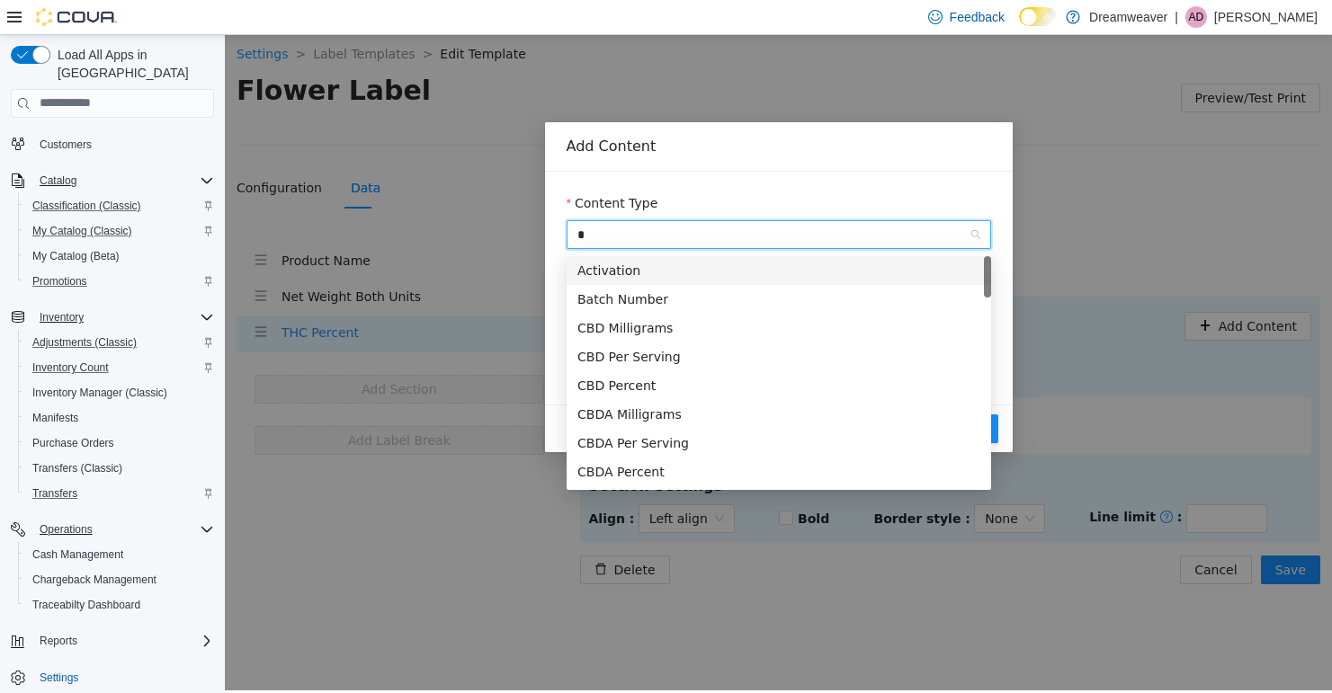
type input "**"
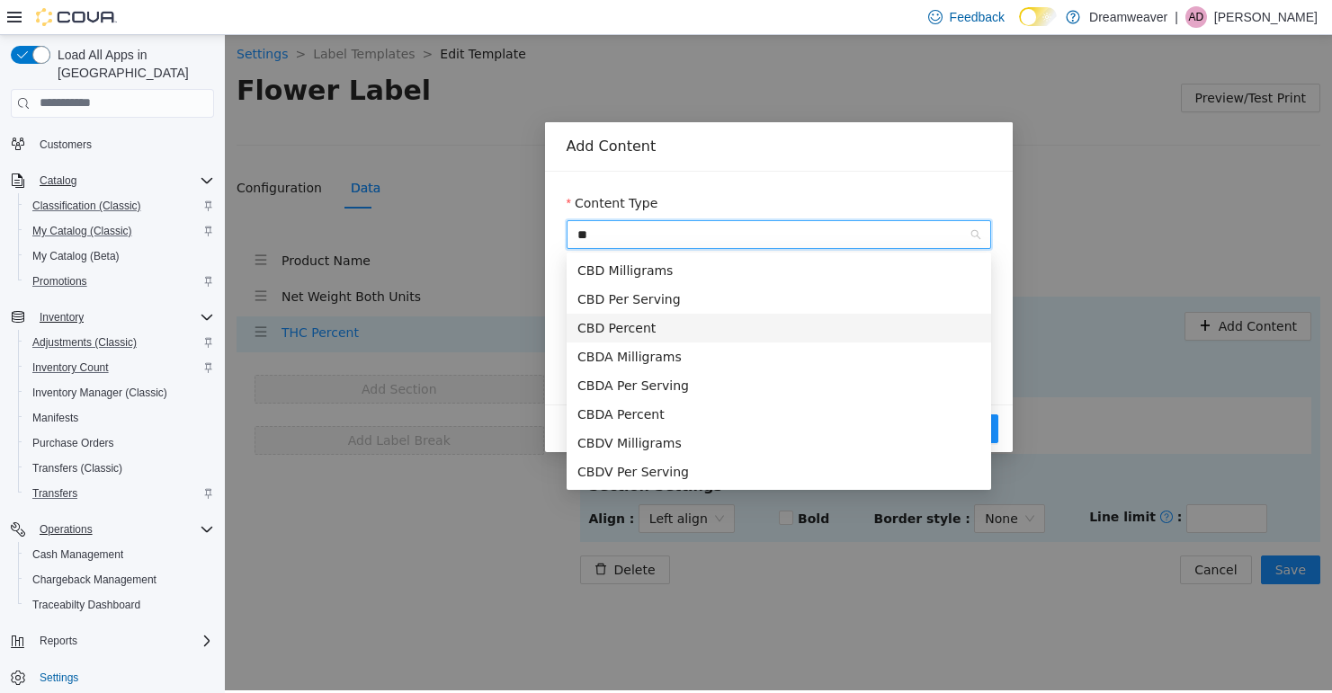
click at [607, 328] on div "CBD Percent" at bounding box center [778, 327] width 403 height 20
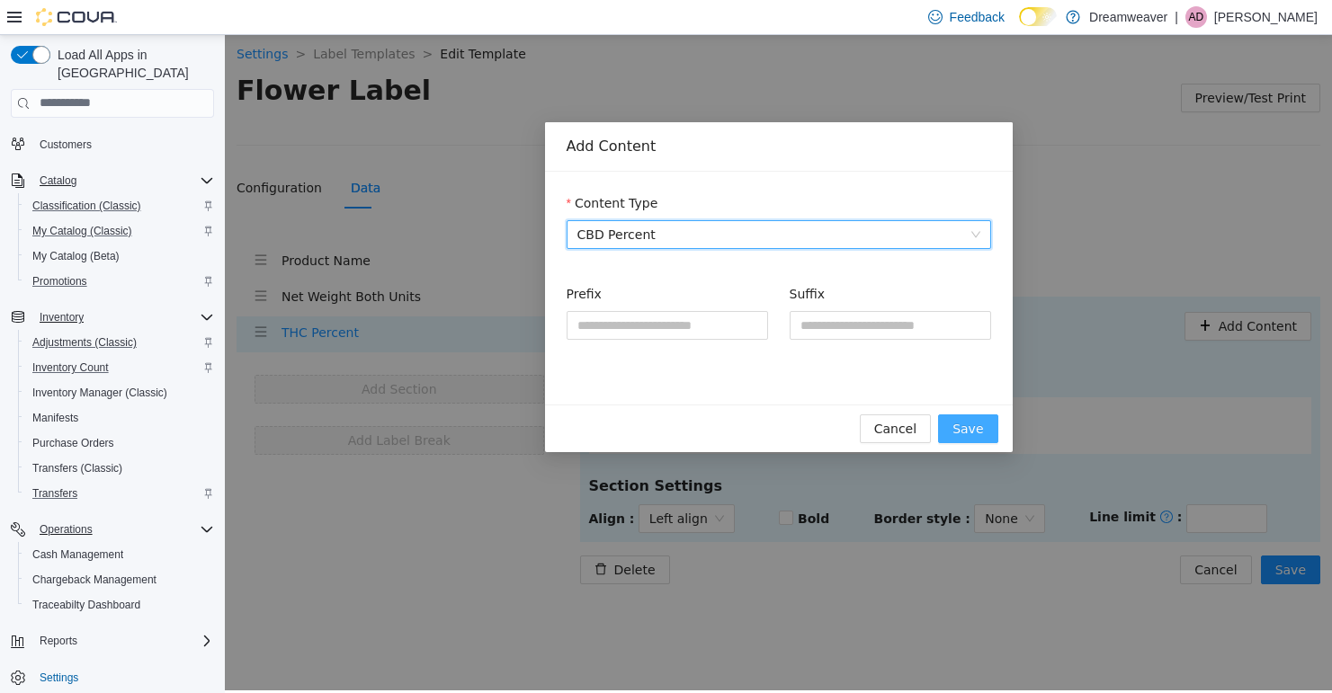
click at [957, 422] on span "Save" at bounding box center [967, 428] width 31 height 20
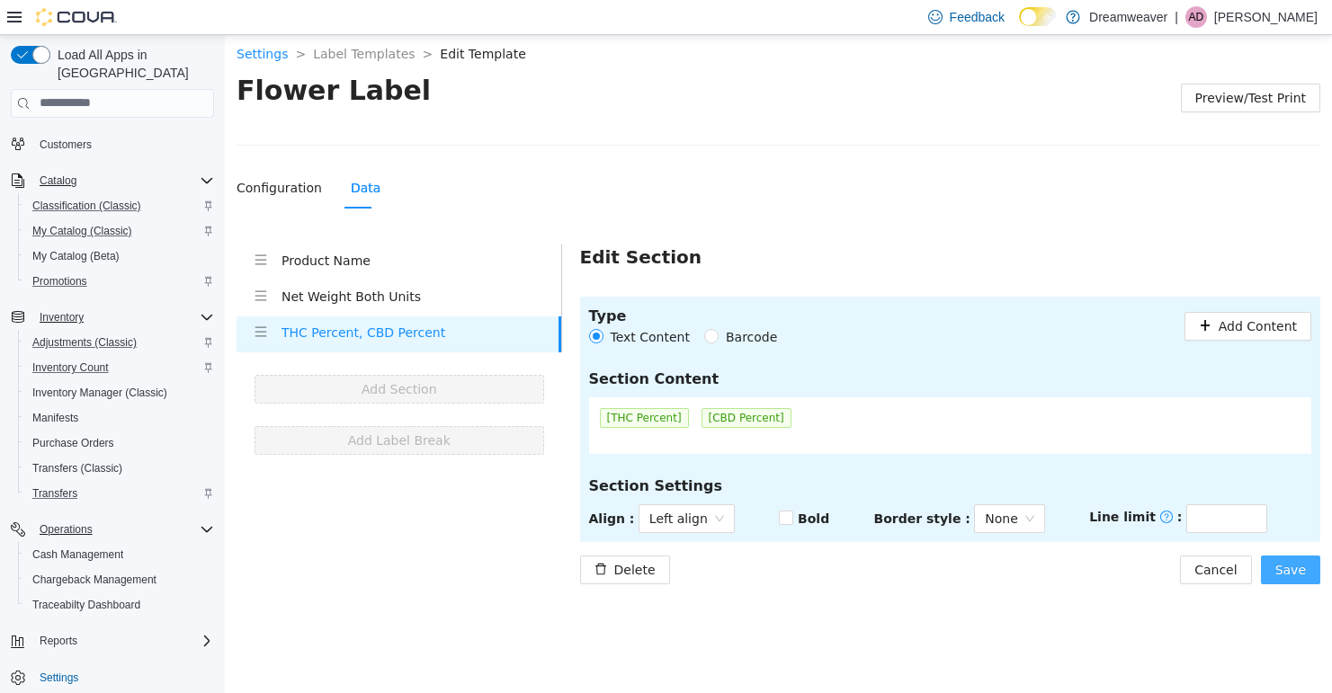
click at [1289, 565] on span "Save" at bounding box center [1290, 569] width 31 height 20
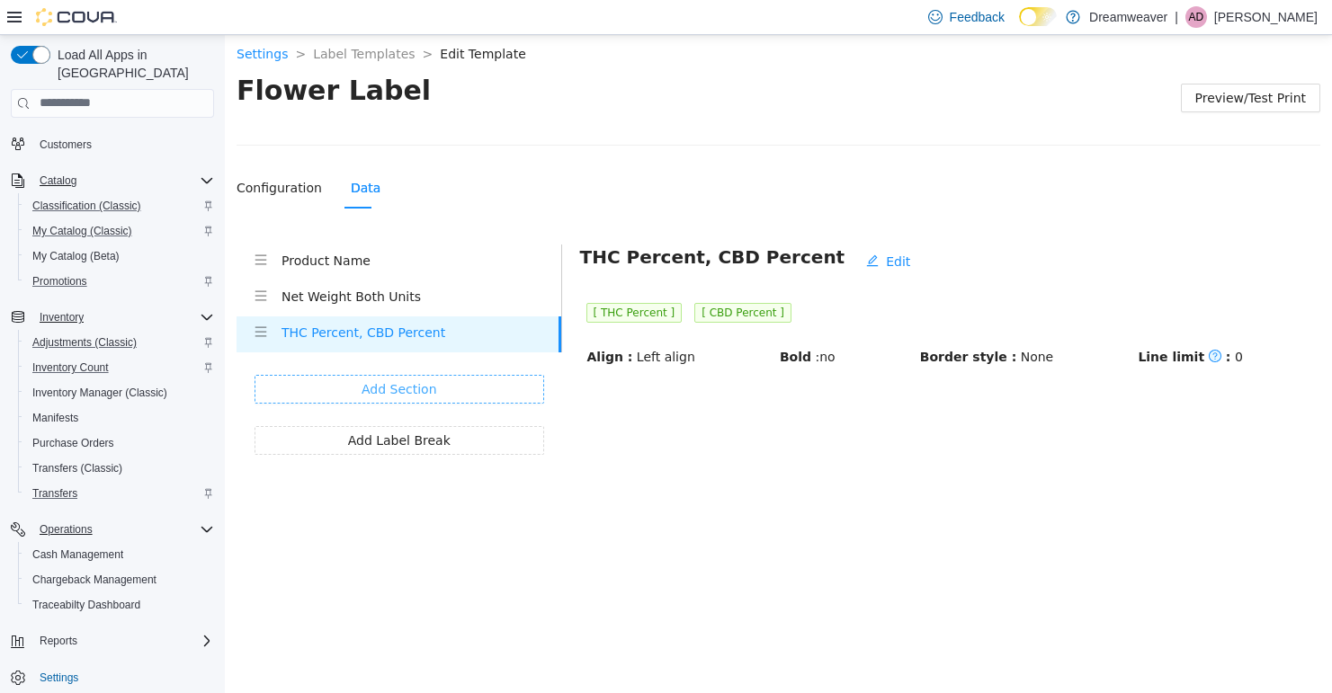
click at [408, 387] on span "Add Section" at bounding box center [399, 389] width 76 height 20
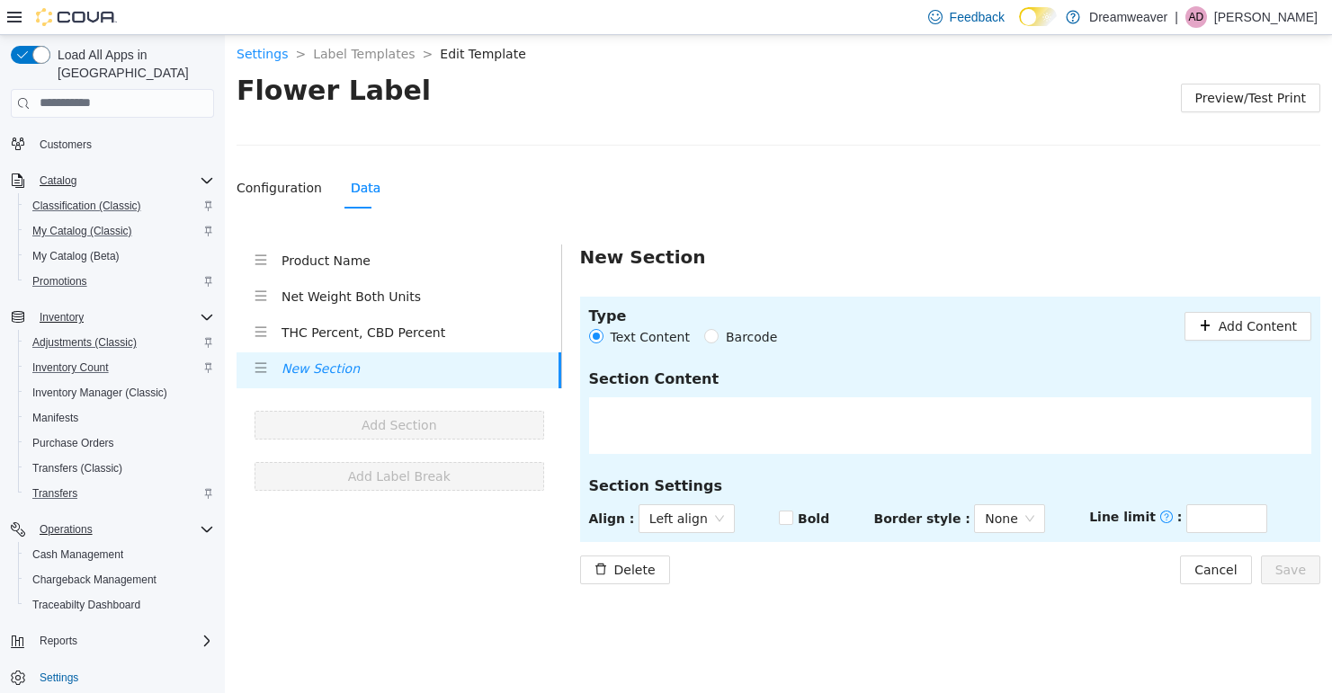
click at [740, 405] on div at bounding box center [950, 425] width 723 height 57
click at [1232, 326] on span "Add Content" at bounding box center [1257, 326] width 78 height 20
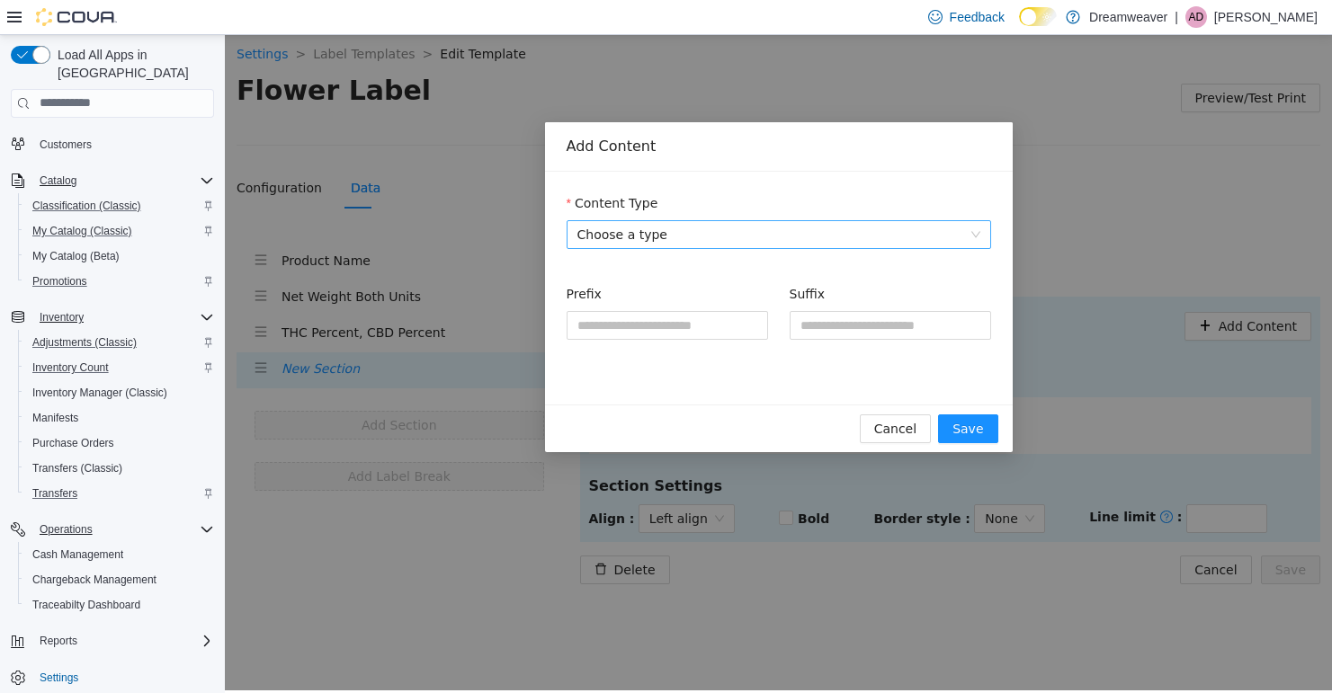
click at [778, 226] on span "Choose a type" at bounding box center [778, 233] width 403 height 27
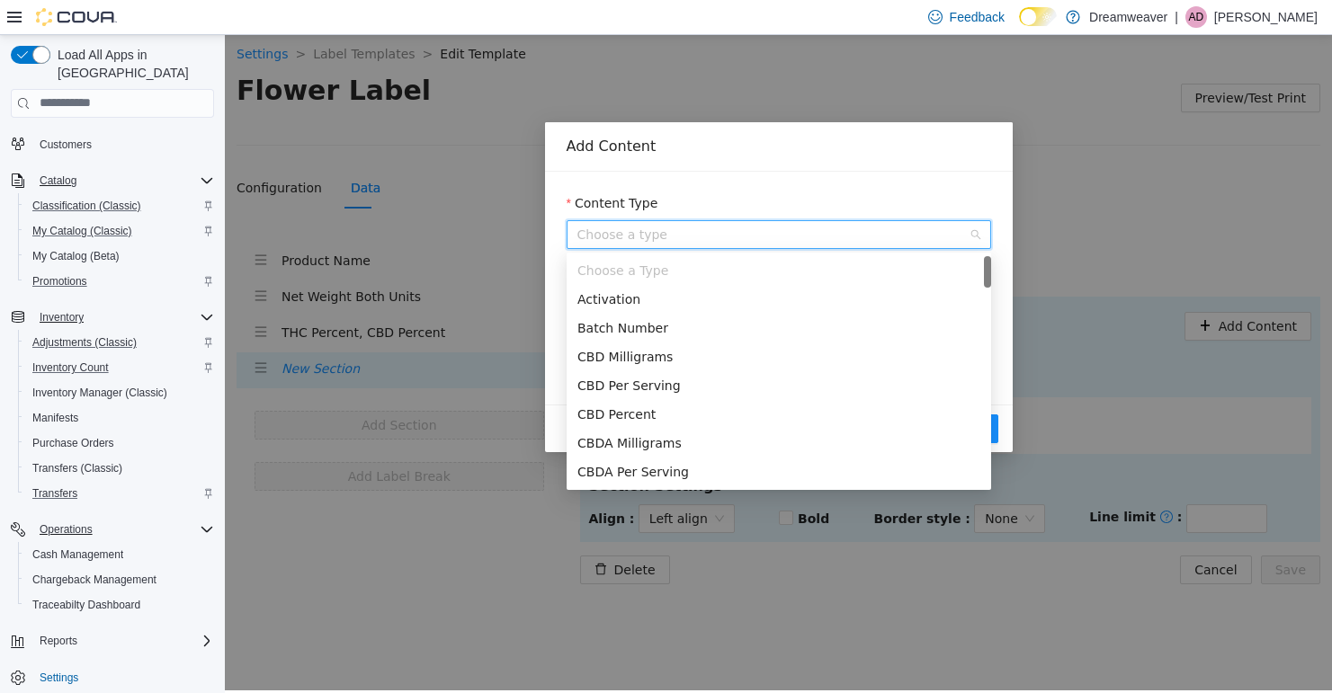
type input "*"
click at [719, 268] on div "Batch Number" at bounding box center [778, 270] width 403 height 20
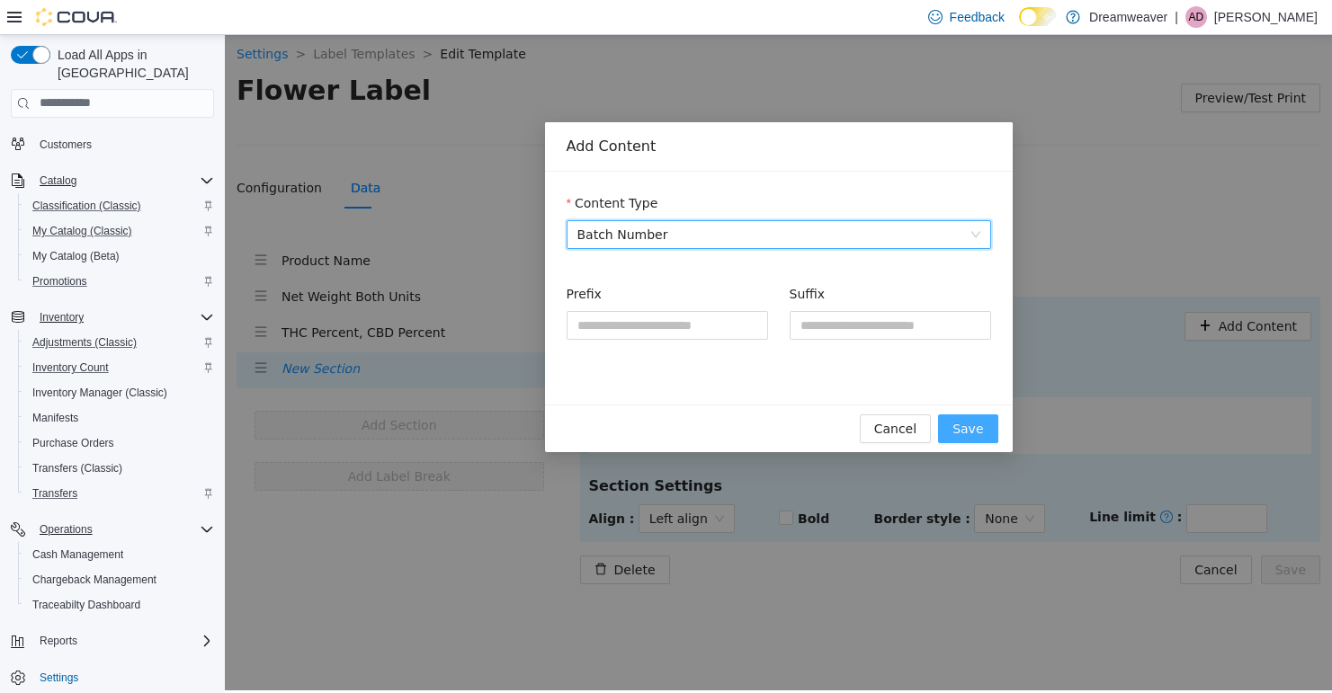
click at [973, 431] on span "Save" at bounding box center [967, 428] width 31 height 20
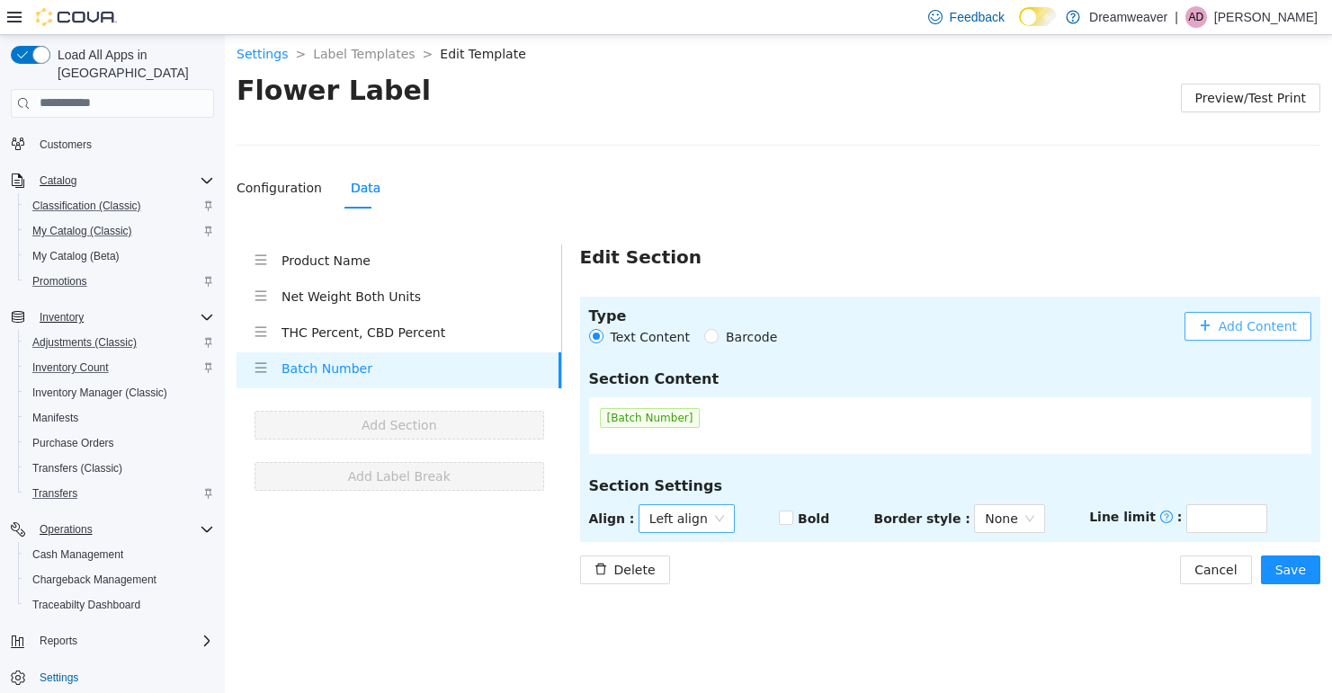
click at [696, 509] on span "Left align" at bounding box center [686, 517] width 75 height 27
click at [811, 411] on div "[Batch Number]" at bounding box center [950, 425] width 723 height 57
click at [1247, 314] on button "Add Content" at bounding box center [1247, 325] width 127 height 29
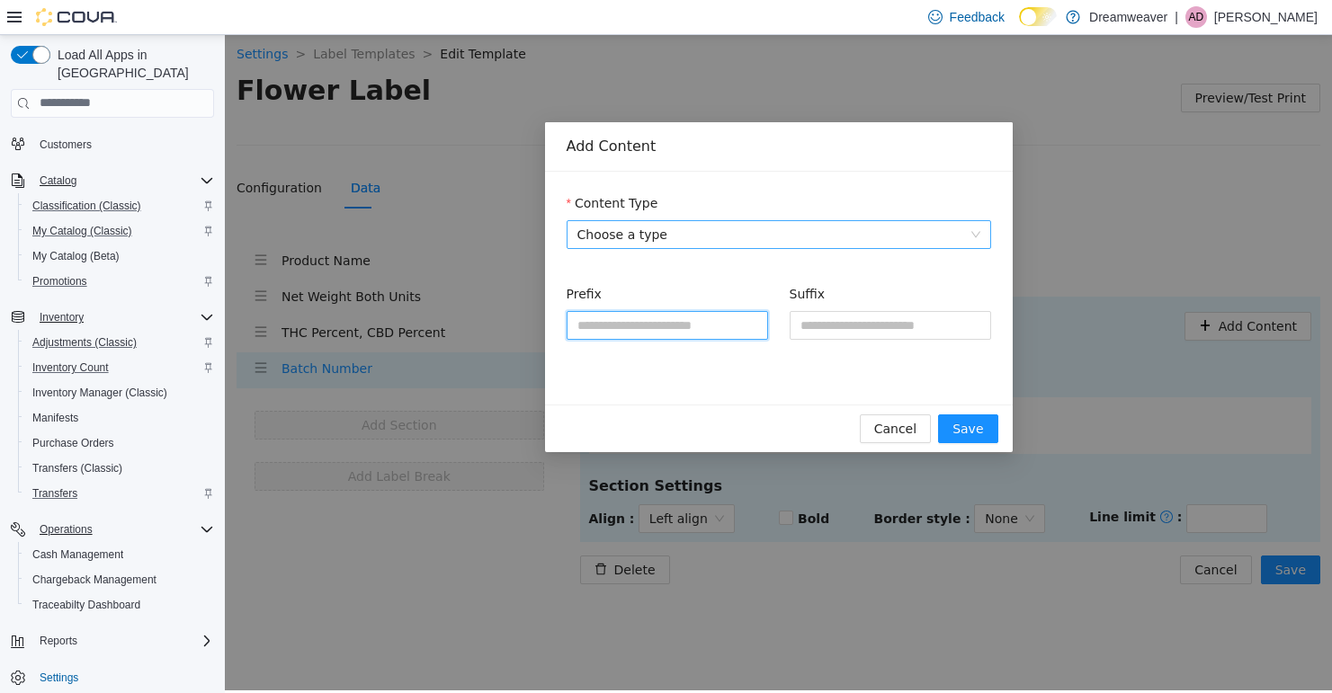
click at [740, 322] on input "Prefix" at bounding box center [666, 324] width 201 height 29
click at [927, 317] on input "Suffix" at bounding box center [889, 324] width 201 height 29
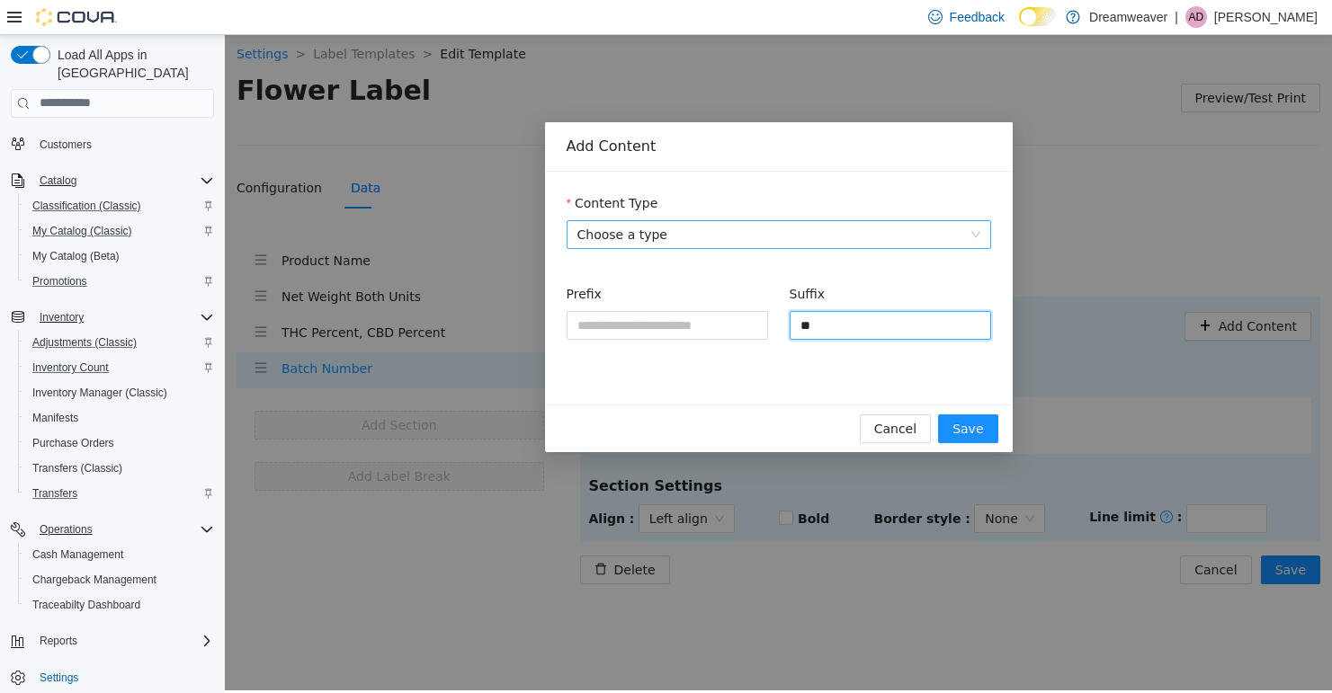
type input "*"
click at [886, 424] on span "Cancel" at bounding box center [895, 428] width 42 height 20
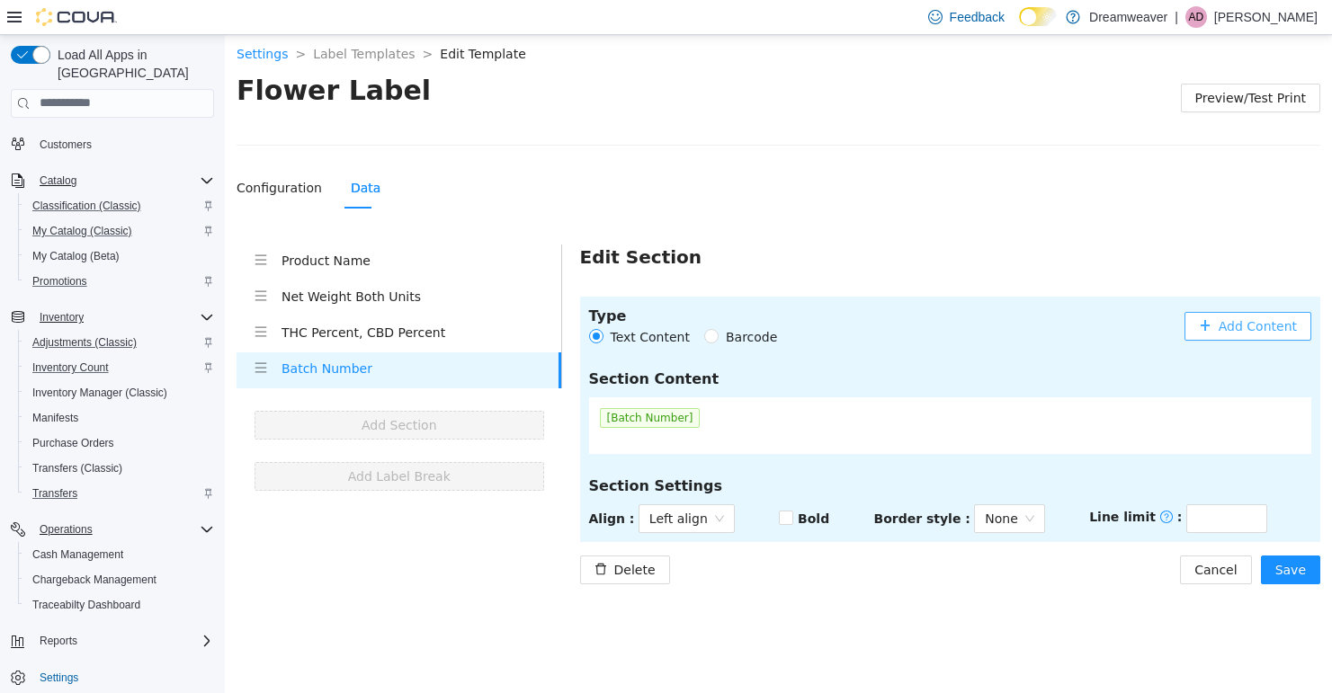
click at [674, 424] on span "[Batch Number]" at bounding box center [650, 417] width 101 height 20
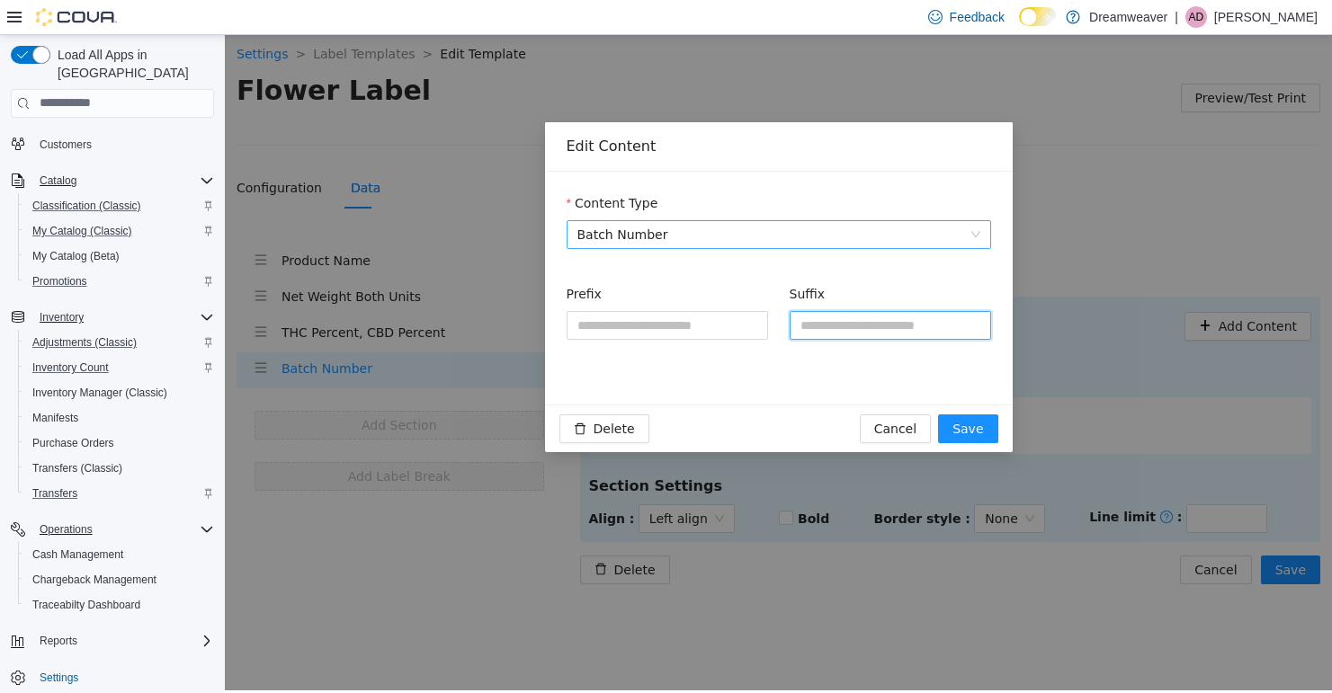
click at [880, 325] on input "Suffix" at bounding box center [889, 324] width 201 height 29
type input "**********"
click at [975, 427] on span "Save" at bounding box center [967, 428] width 31 height 20
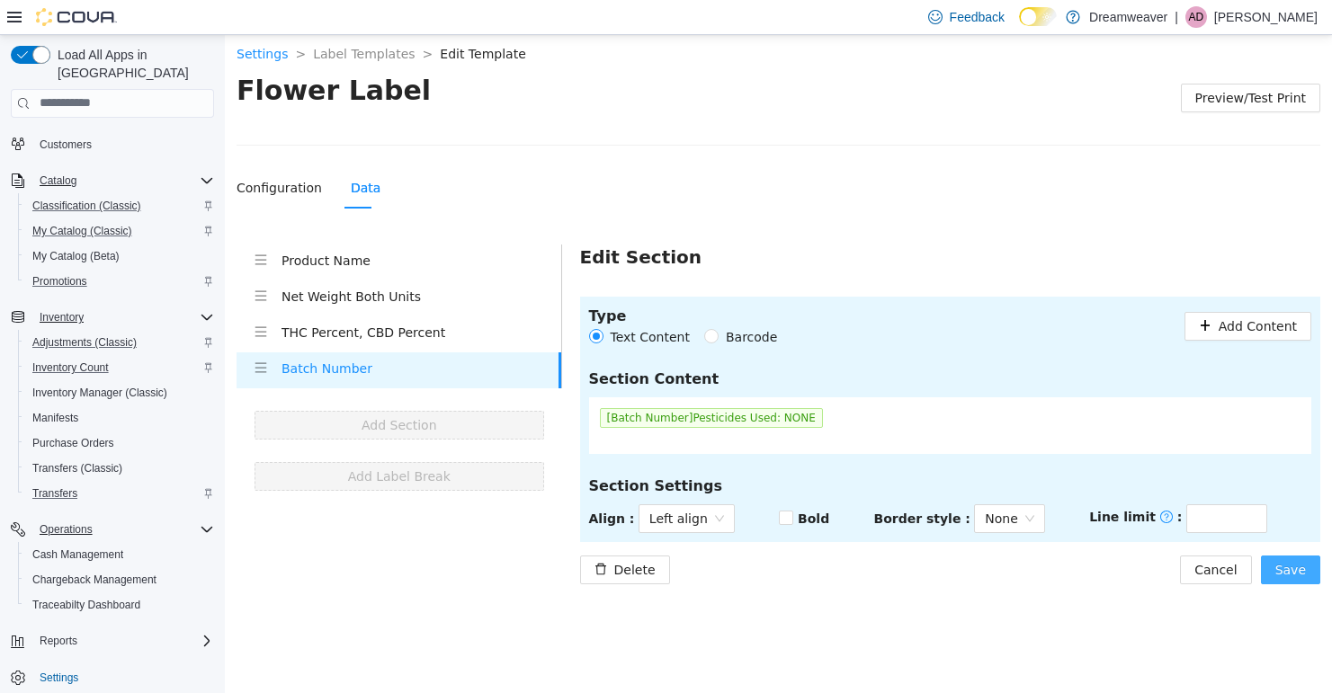
click at [1286, 566] on span "Save" at bounding box center [1290, 569] width 31 height 20
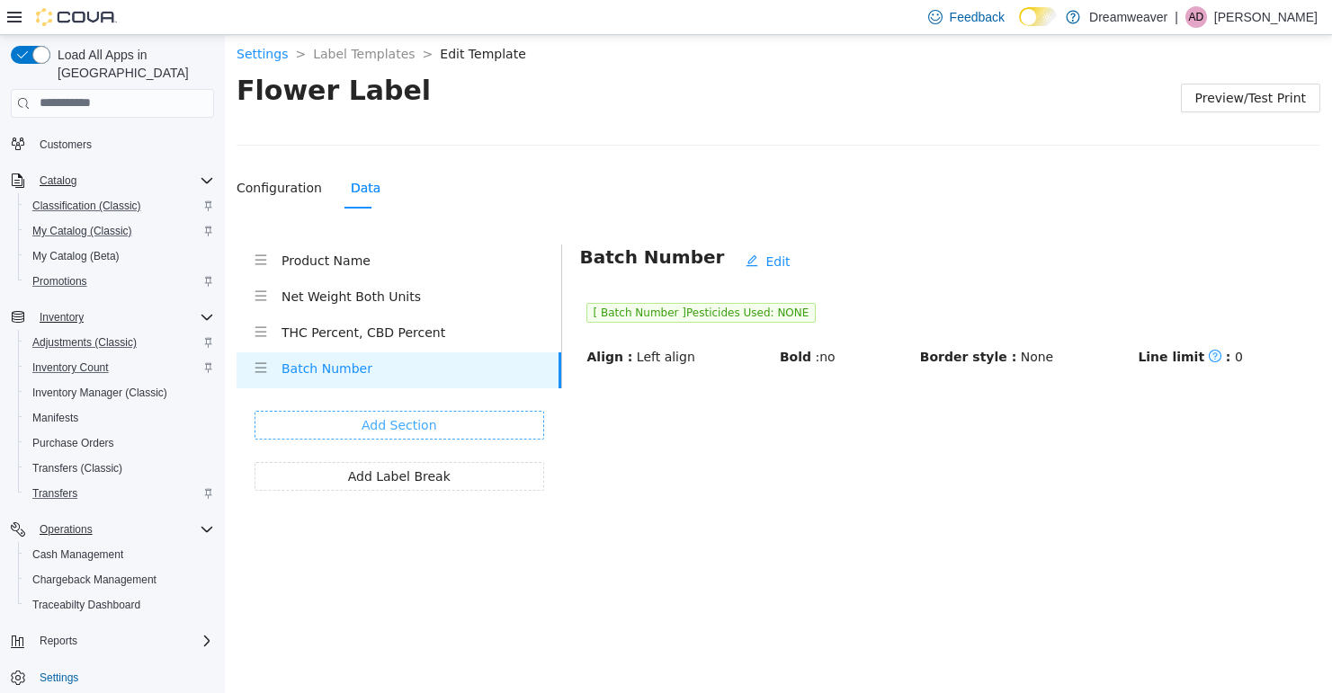
click at [383, 426] on span "Add Section" at bounding box center [399, 425] width 76 height 20
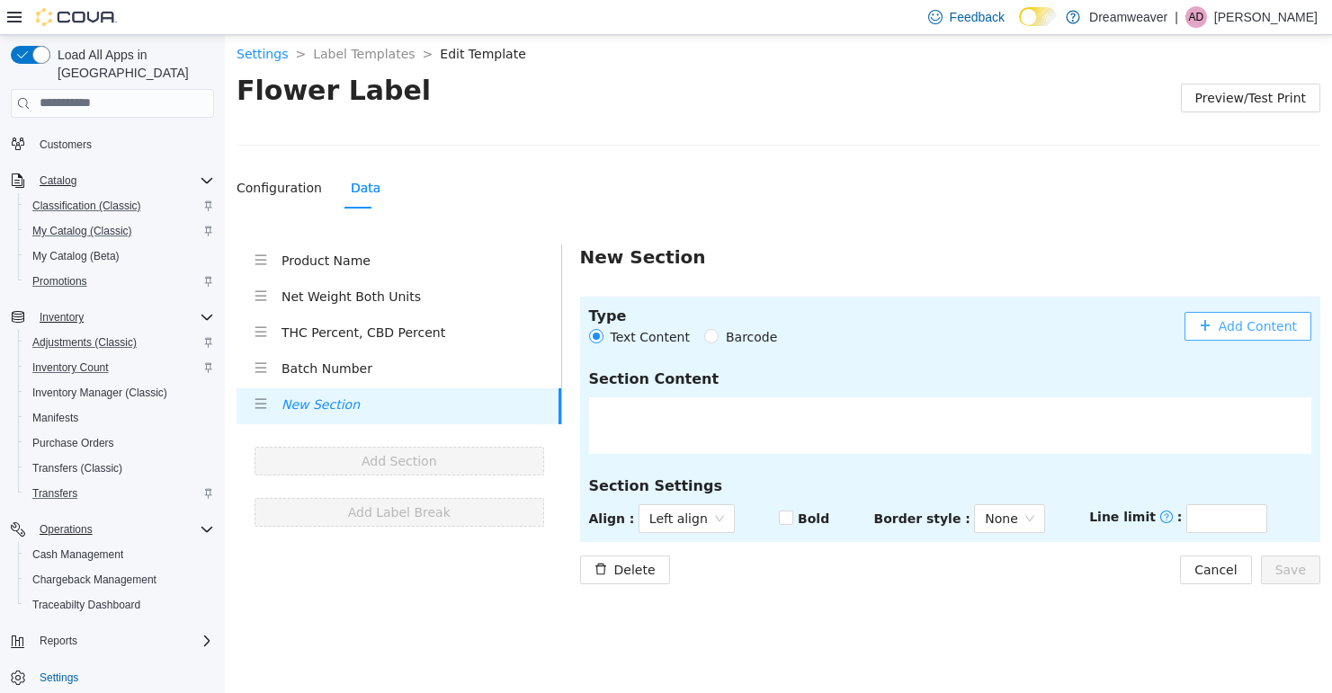
click at [1230, 328] on span "Add Content" at bounding box center [1257, 326] width 78 height 20
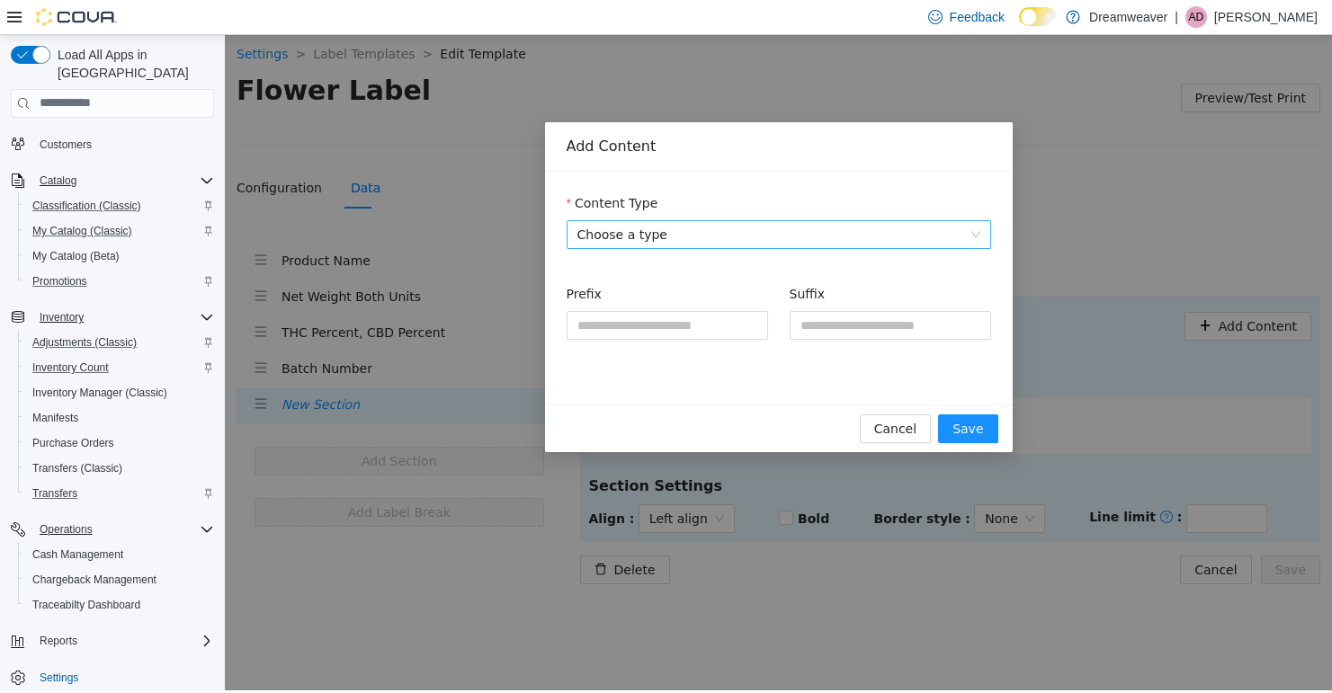
click at [690, 232] on span "Choose a type" at bounding box center [778, 233] width 403 height 27
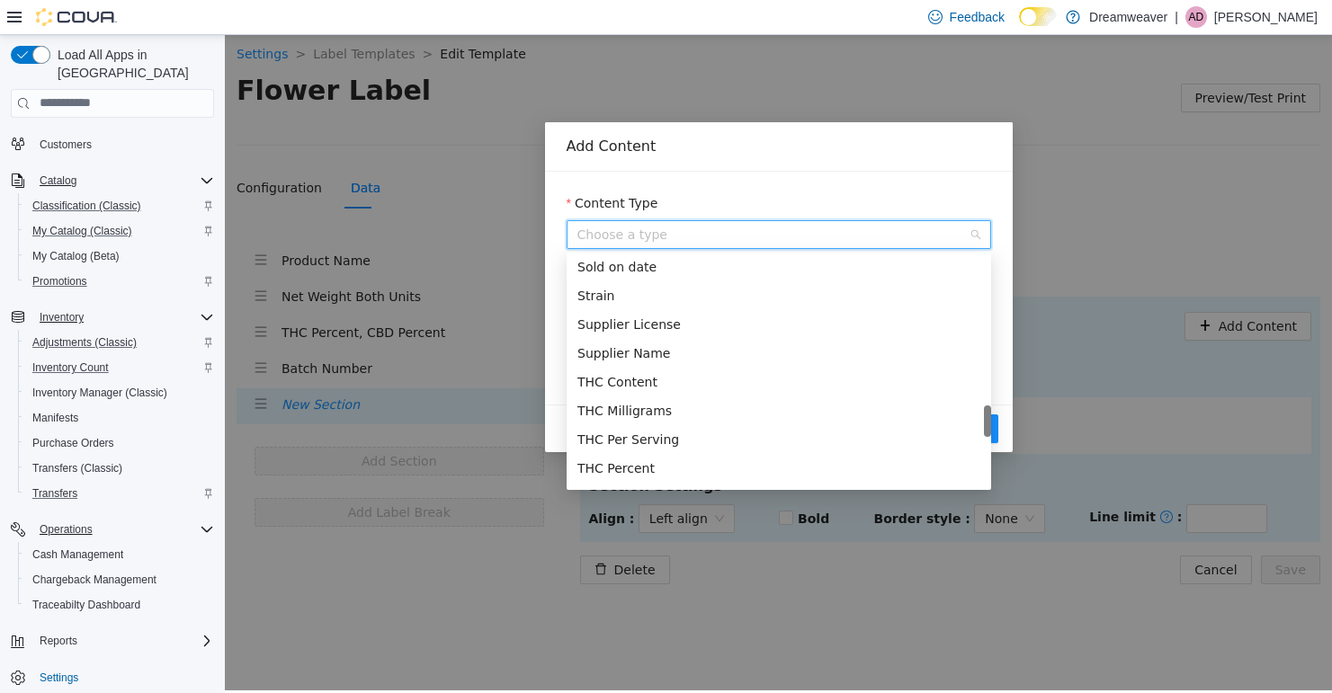
scroll to position [1368, 0]
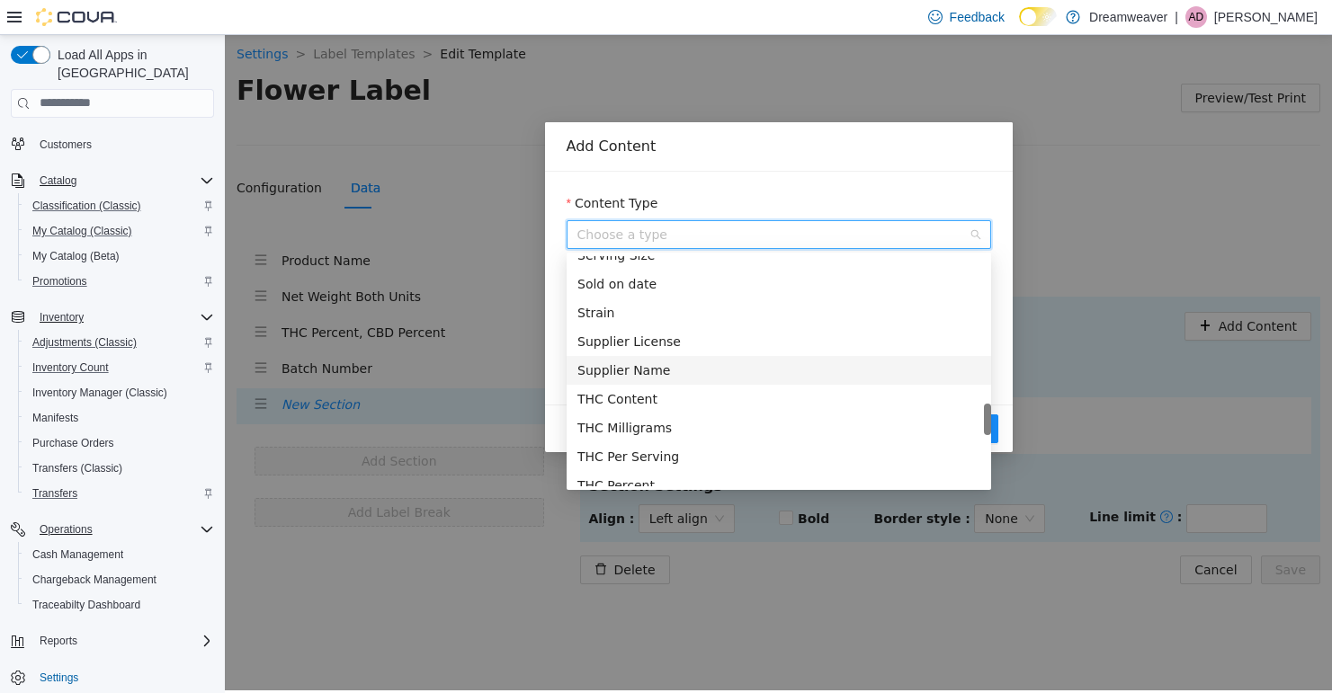
click at [659, 366] on div "Supplier Name" at bounding box center [778, 370] width 403 height 20
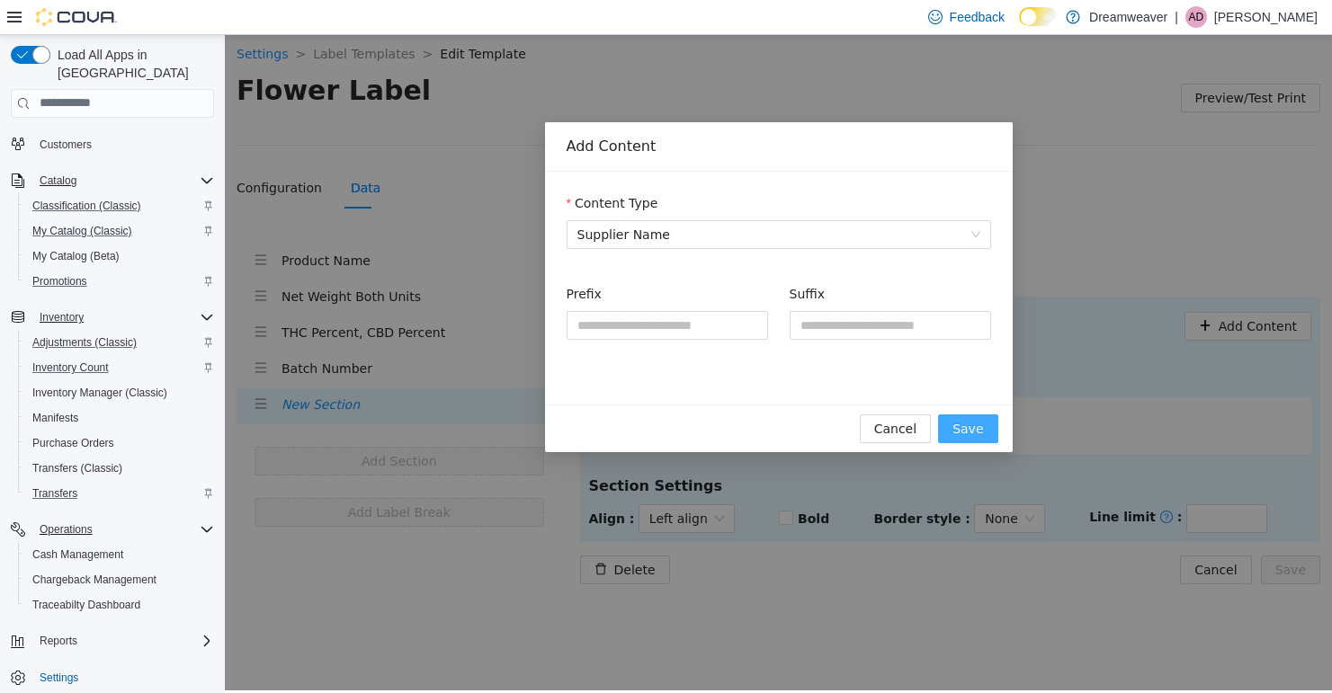
click at [973, 424] on span "Save" at bounding box center [967, 428] width 31 height 20
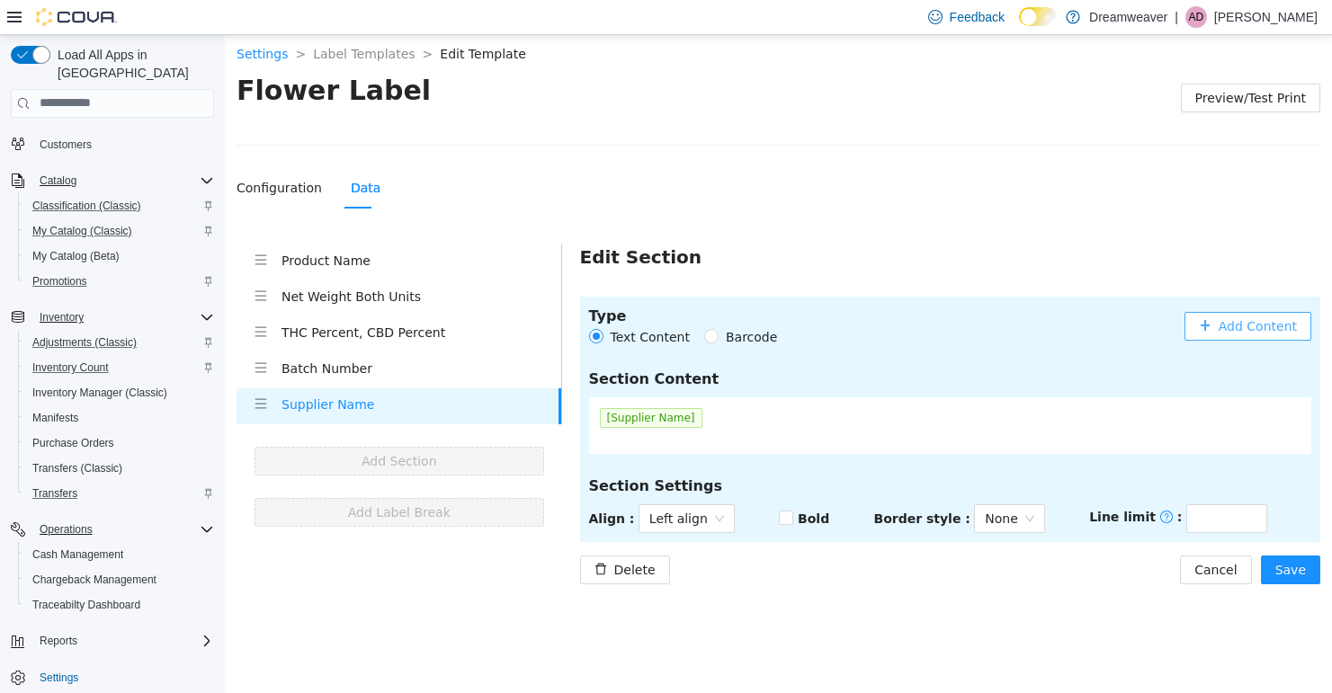
click at [1251, 320] on span "Add Content" at bounding box center [1257, 326] width 78 height 20
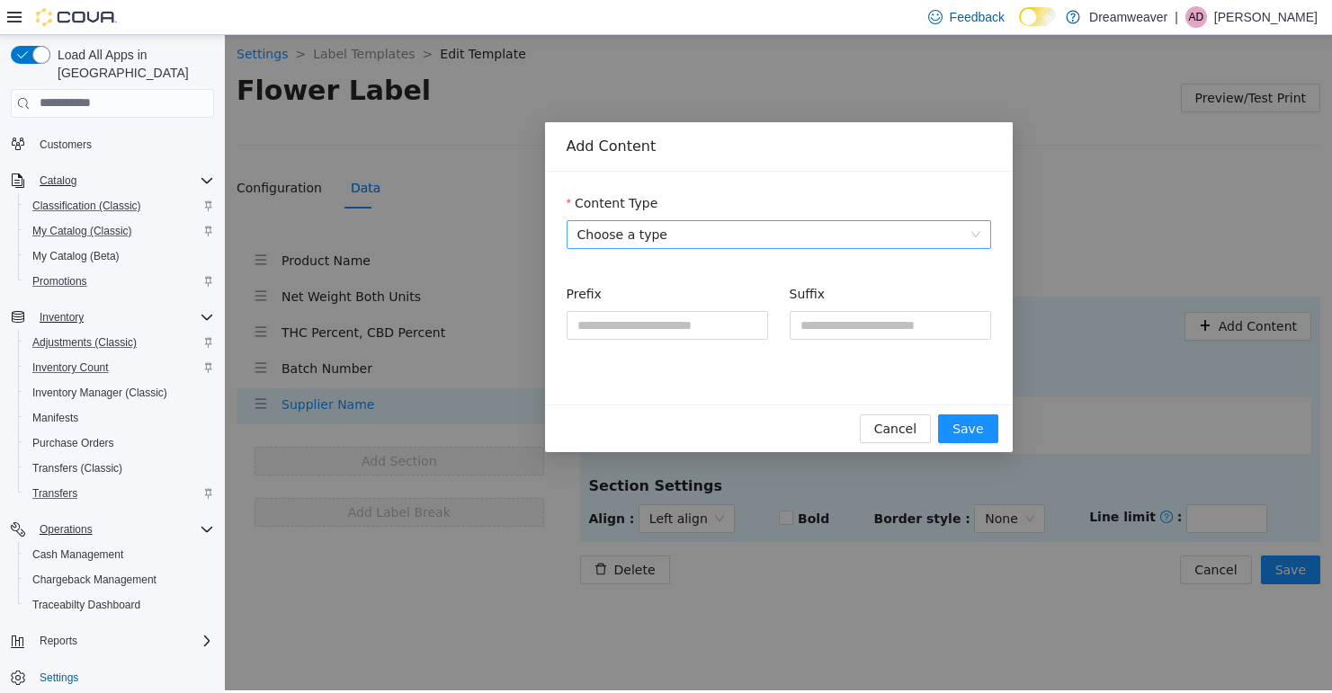
click at [763, 236] on span "Choose a type" at bounding box center [778, 233] width 403 height 27
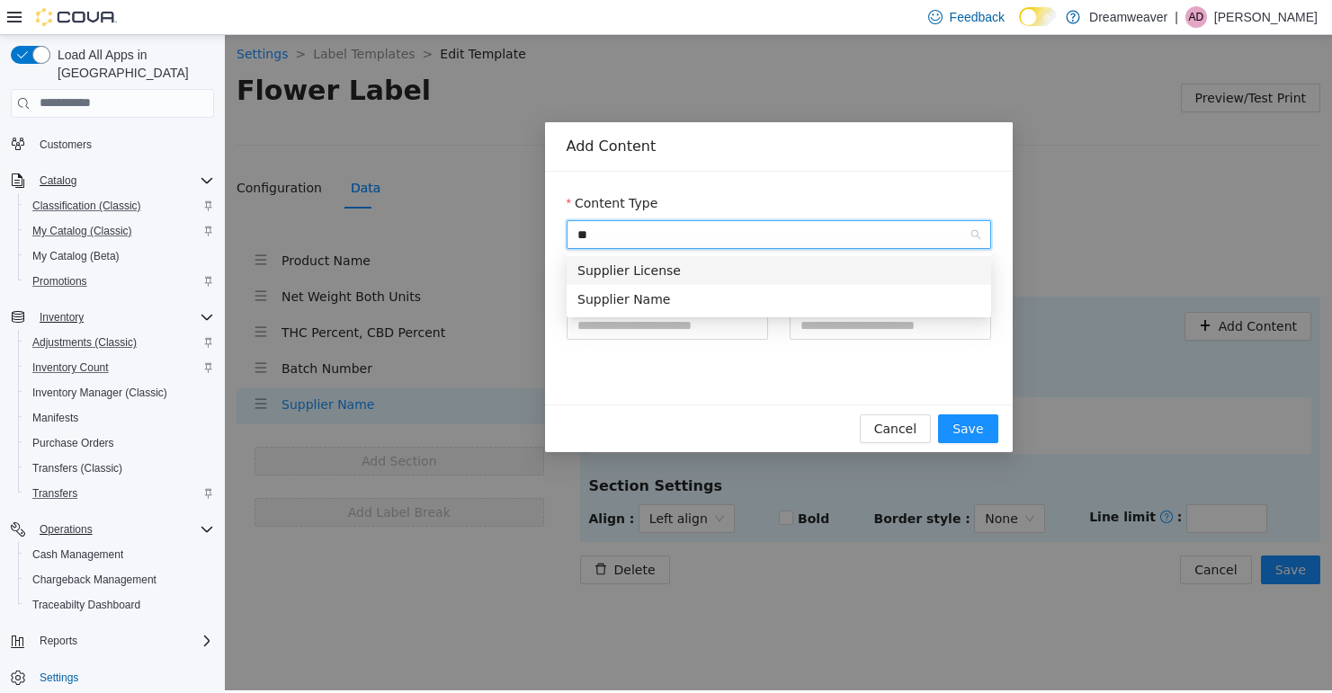
type input "***"
click at [680, 280] on div "Supplier License" at bounding box center [778, 269] width 424 height 29
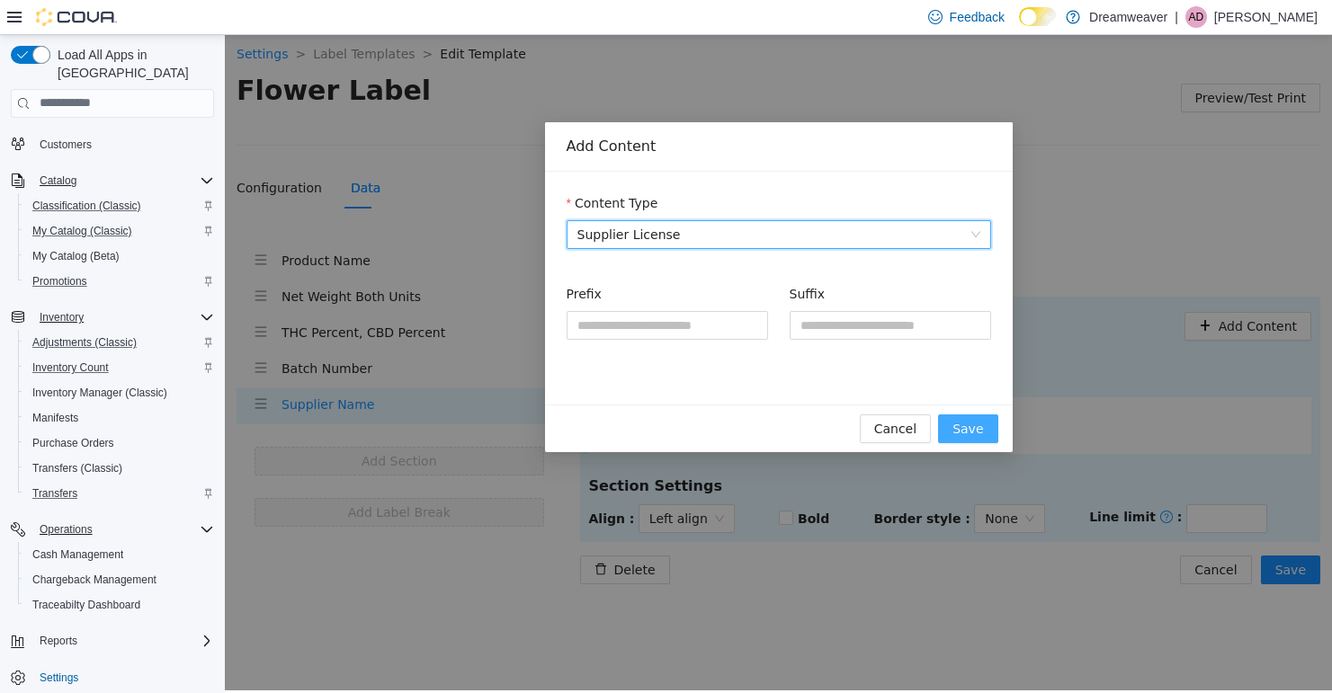
click at [990, 429] on button "Save" at bounding box center [967, 428] width 59 height 29
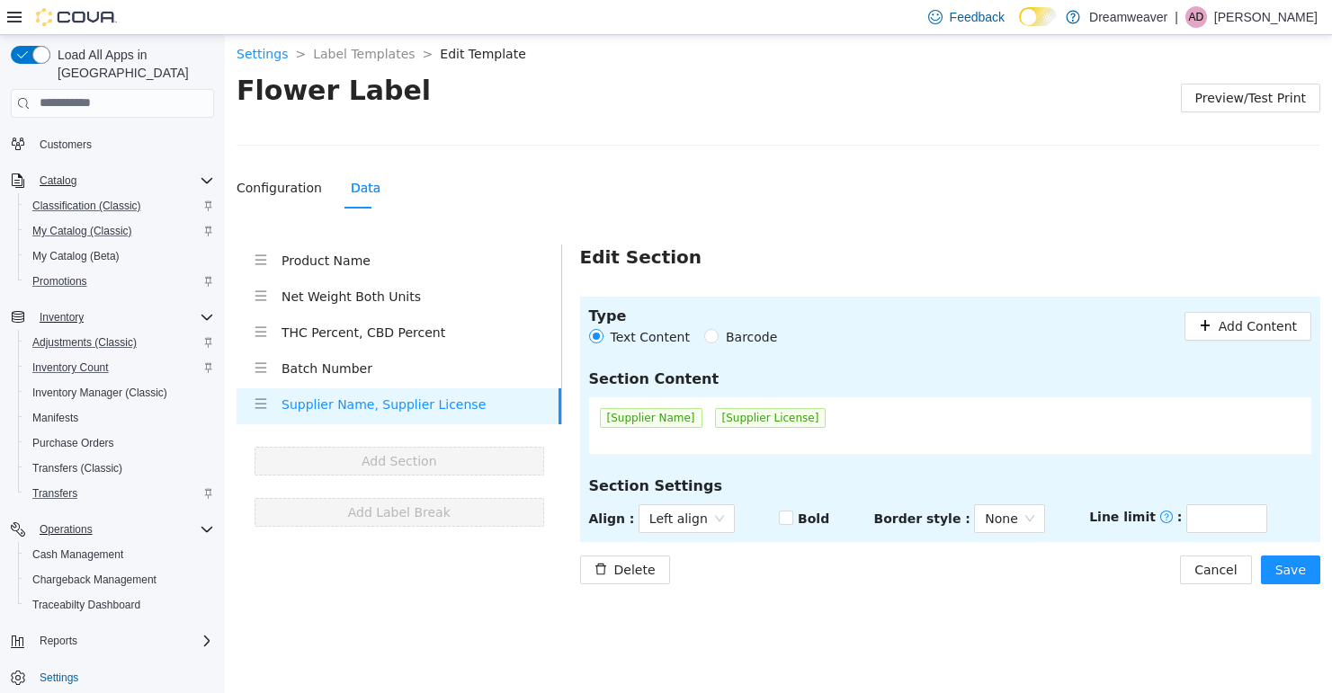
click at [840, 417] on div "[Supplier Name] [Supplier License]" at bounding box center [950, 425] width 723 height 57
click at [781, 419] on span "[Supplier License]" at bounding box center [770, 417] width 111 height 20
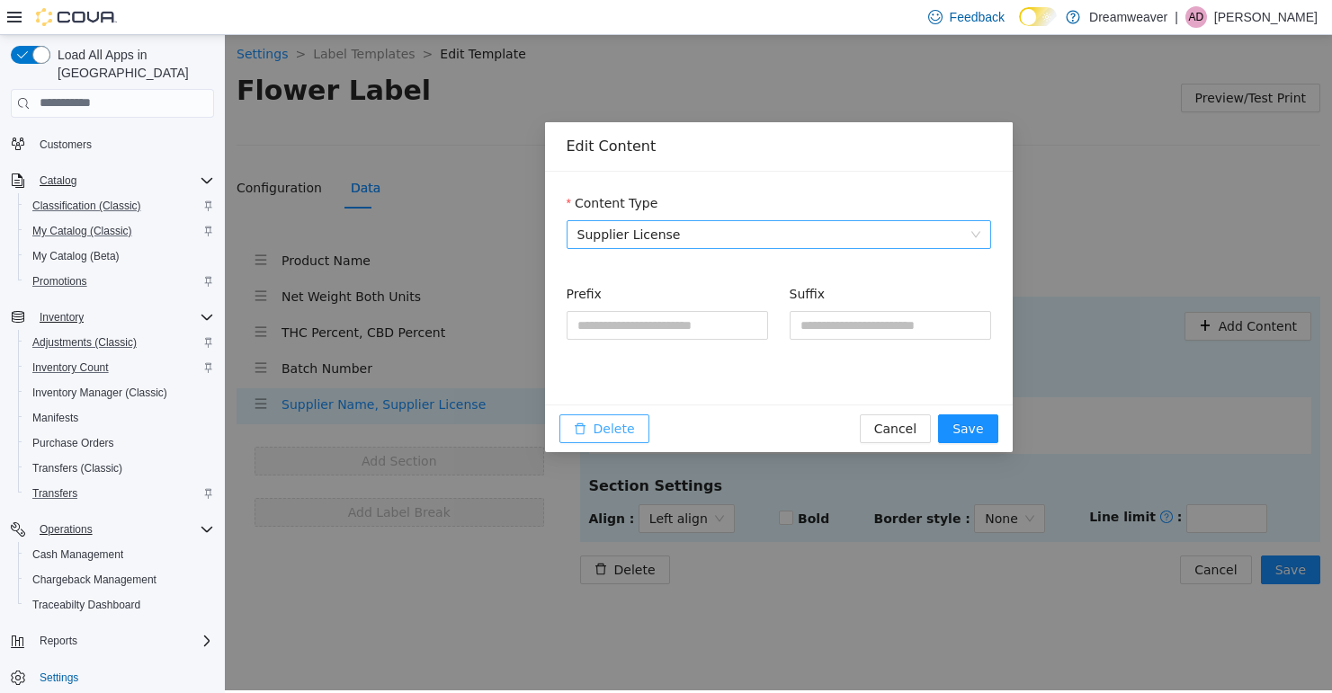
click at [605, 433] on span "Delete" at bounding box center [613, 428] width 41 height 20
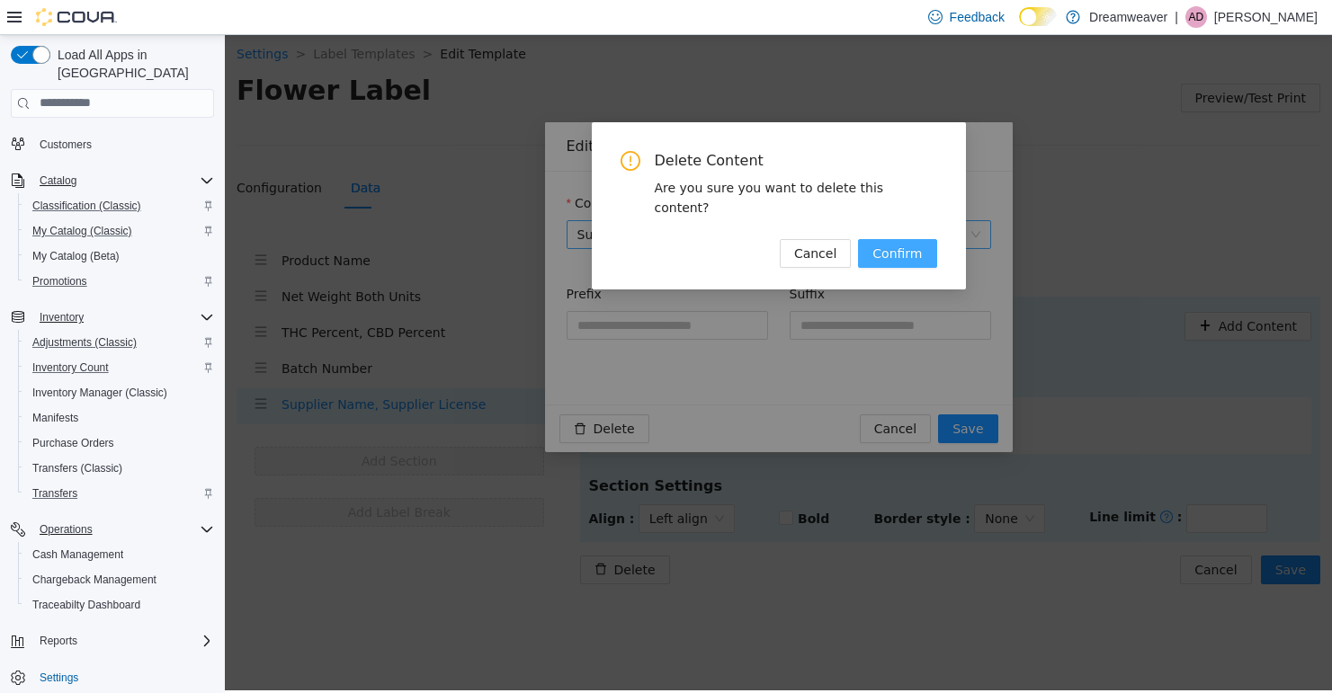
click at [890, 243] on span "Confirm" at bounding box center [896, 253] width 49 height 20
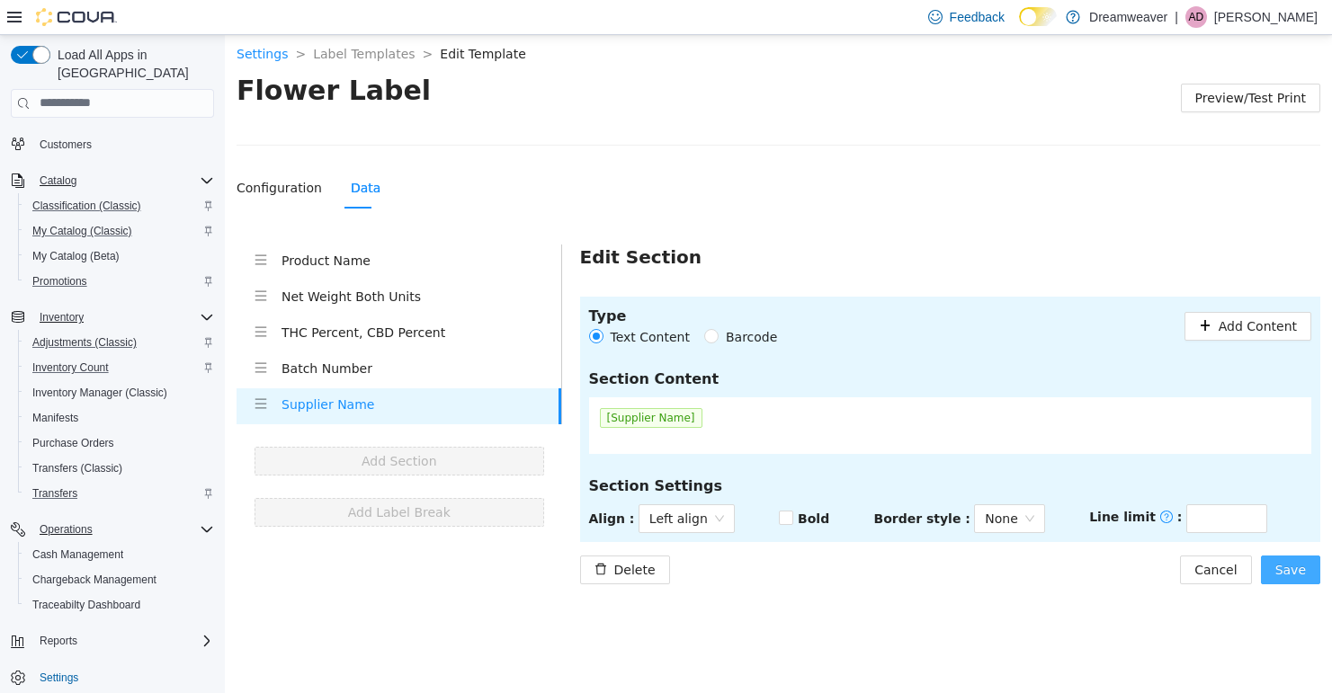
click at [1283, 576] on span "Save" at bounding box center [1290, 569] width 31 height 20
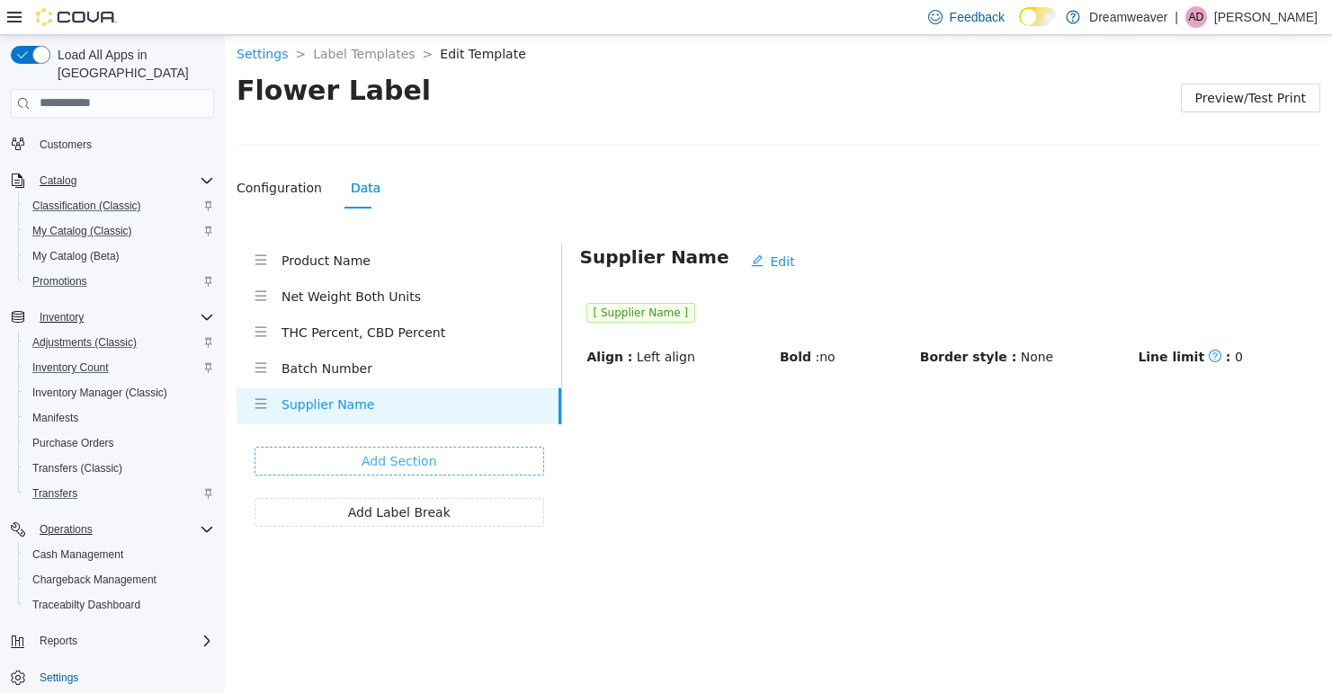
click at [346, 464] on button "Add Section" at bounding box center [399, 460] width 290 height 29
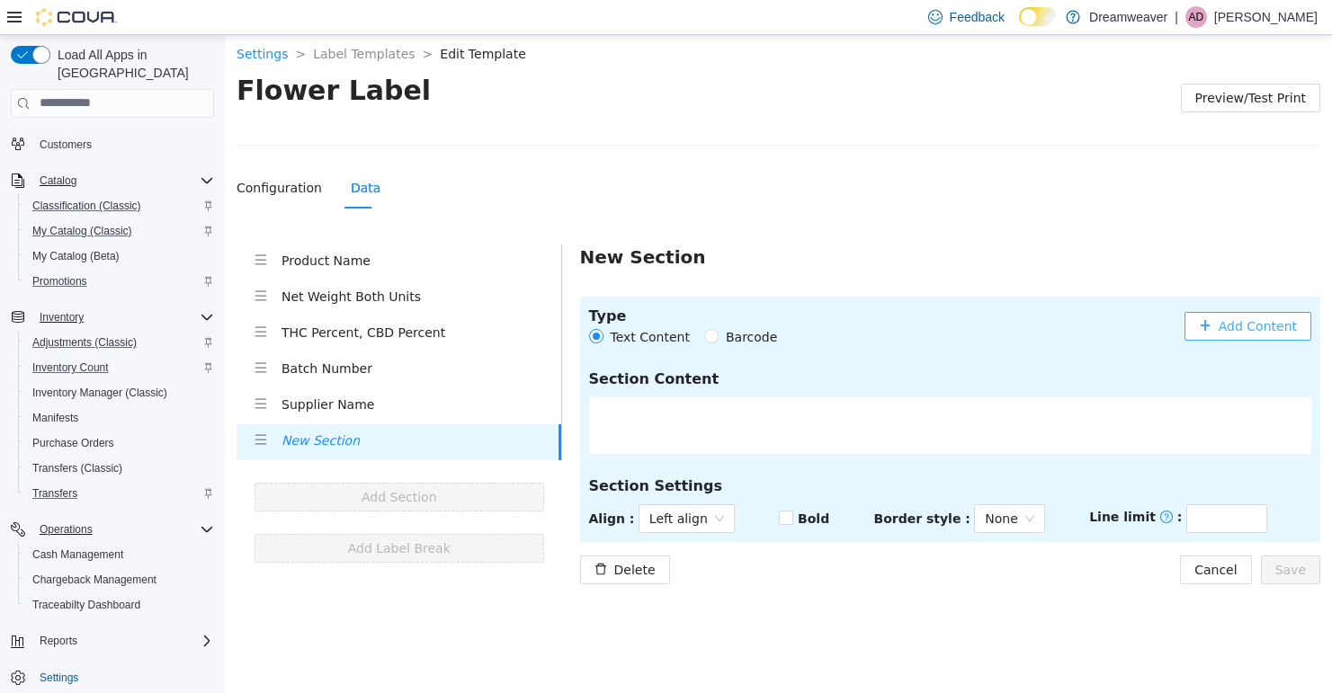
click at [1257, 319] on span "Add Content" at bounding box center [1257, 326] width 78 height 20
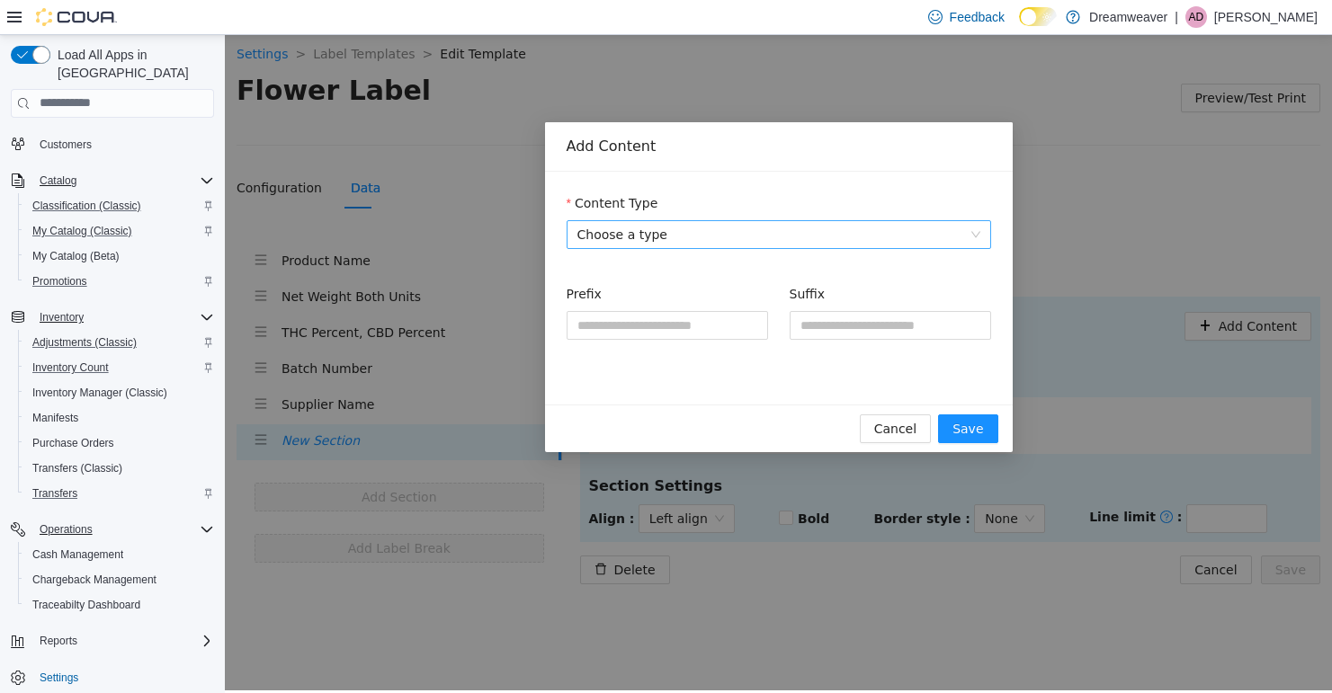
click at [707, 240] on span "Choose a type" at bounding box center [778, 233] width 403 height 27
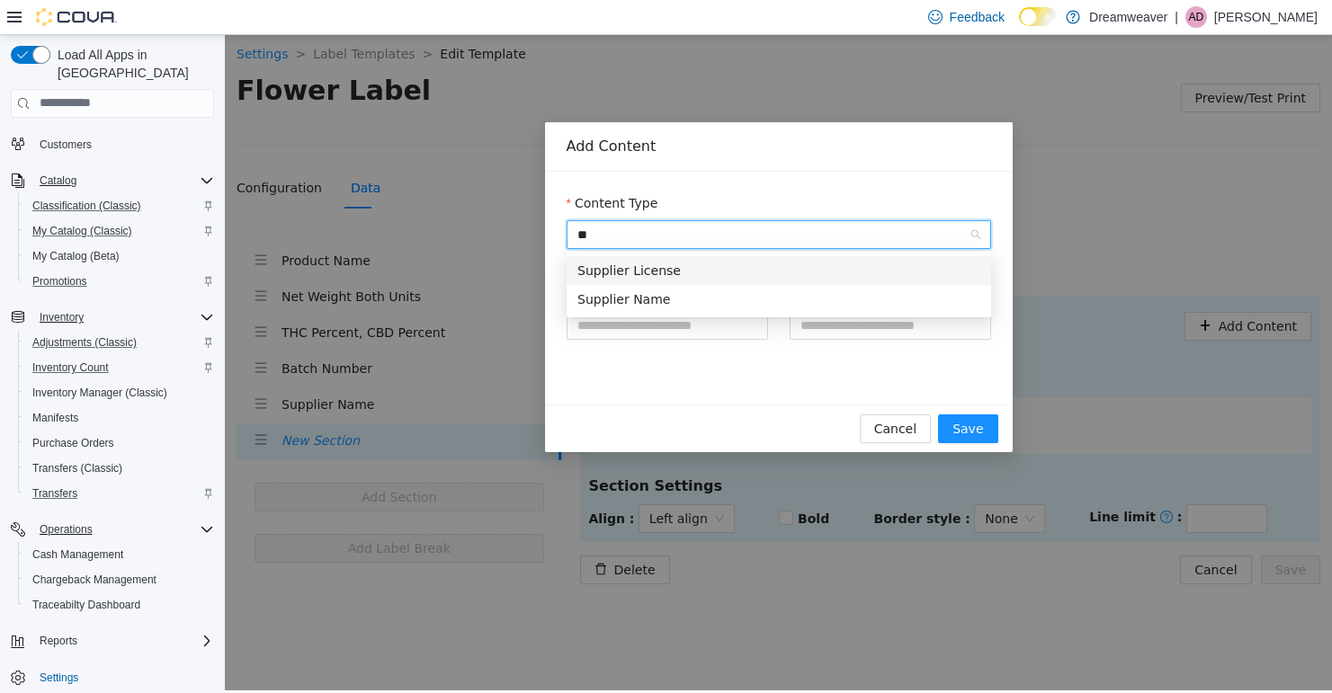
type input "***"
click at [728, 272] on div "Supplier License" at bounding box center [778, 270] width 403 height 20
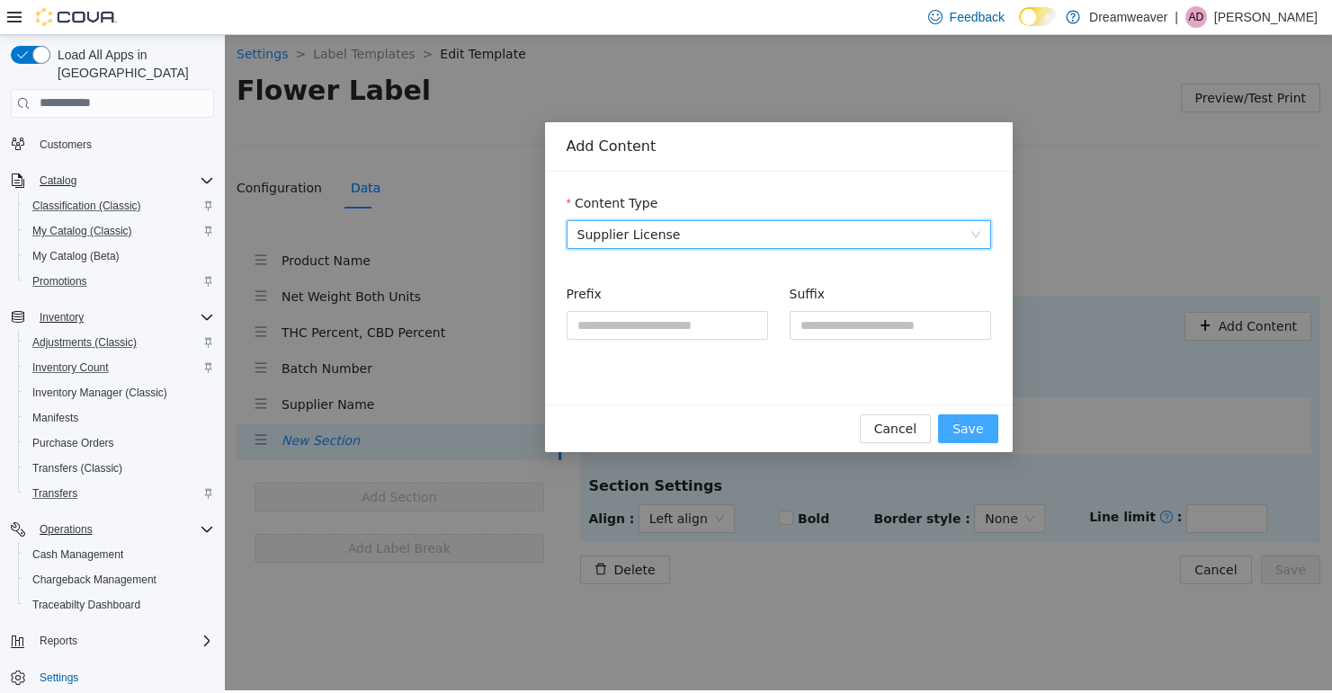
click at [972, 426] on span "Save" at bounding box center [967, 428] width 31 height 20
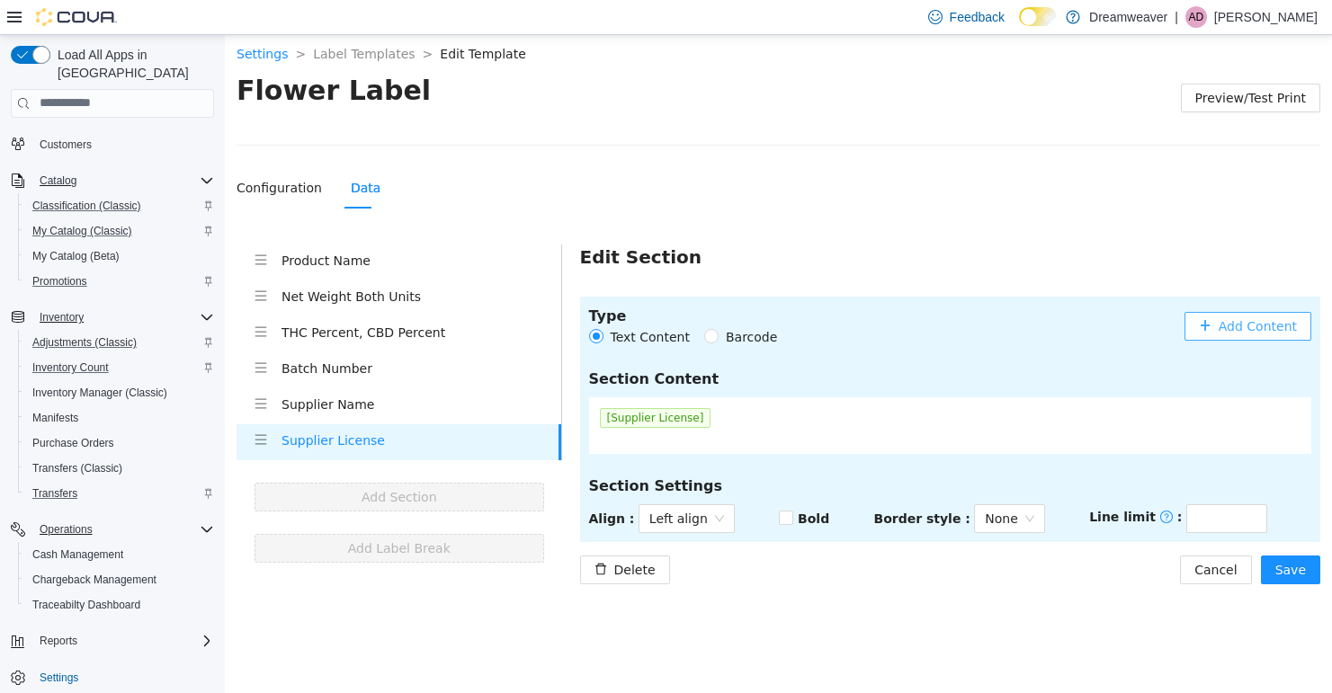
click at [1256, 326] on span "Add Content" at bounding box center [1257, 326] width 78 height 20
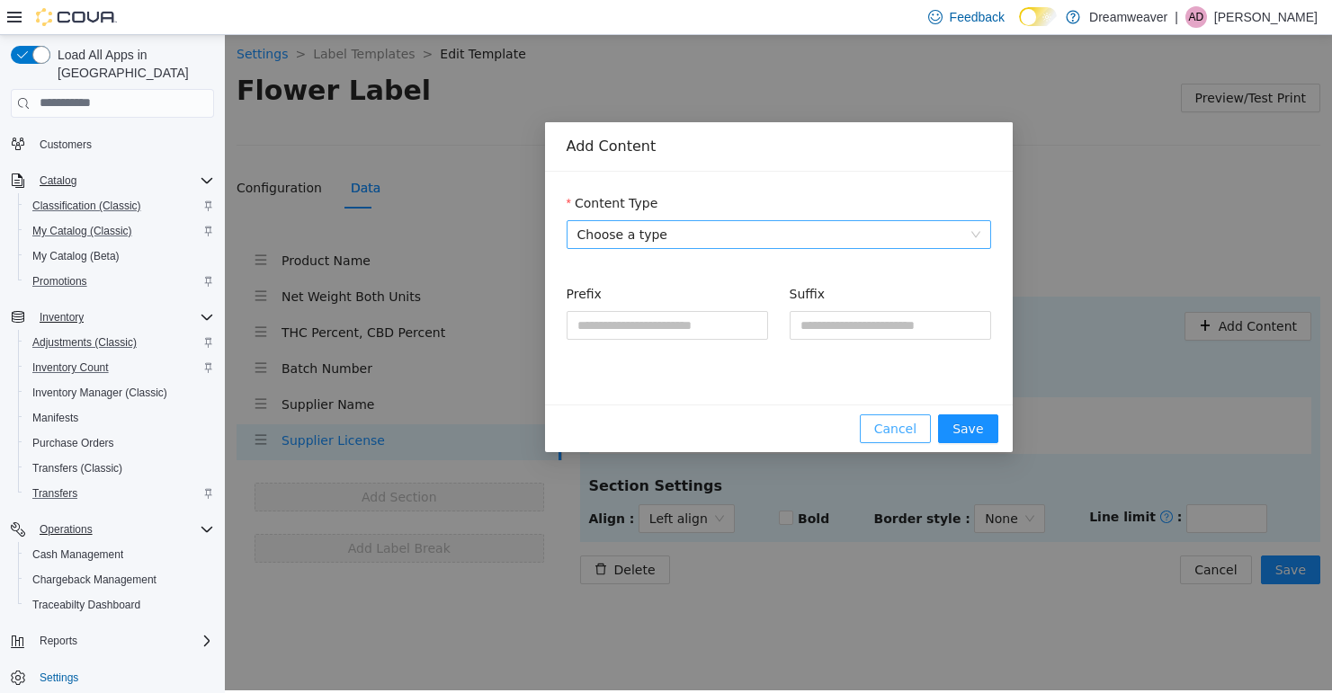
click at [896, 424] on span "Cancel" at bounding box center [895, 428] width 42 height 20
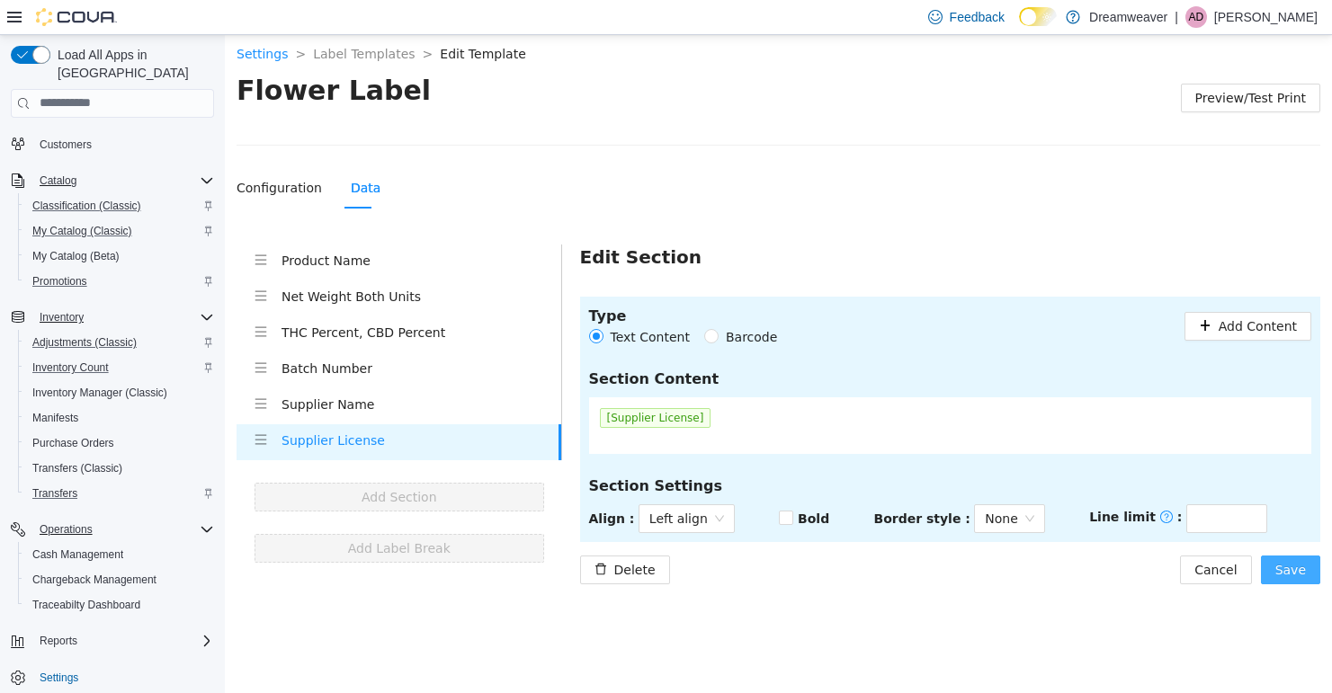
click at [1280, 571] on span "Save" at bounding box center [1290, 569] width 31 height 20
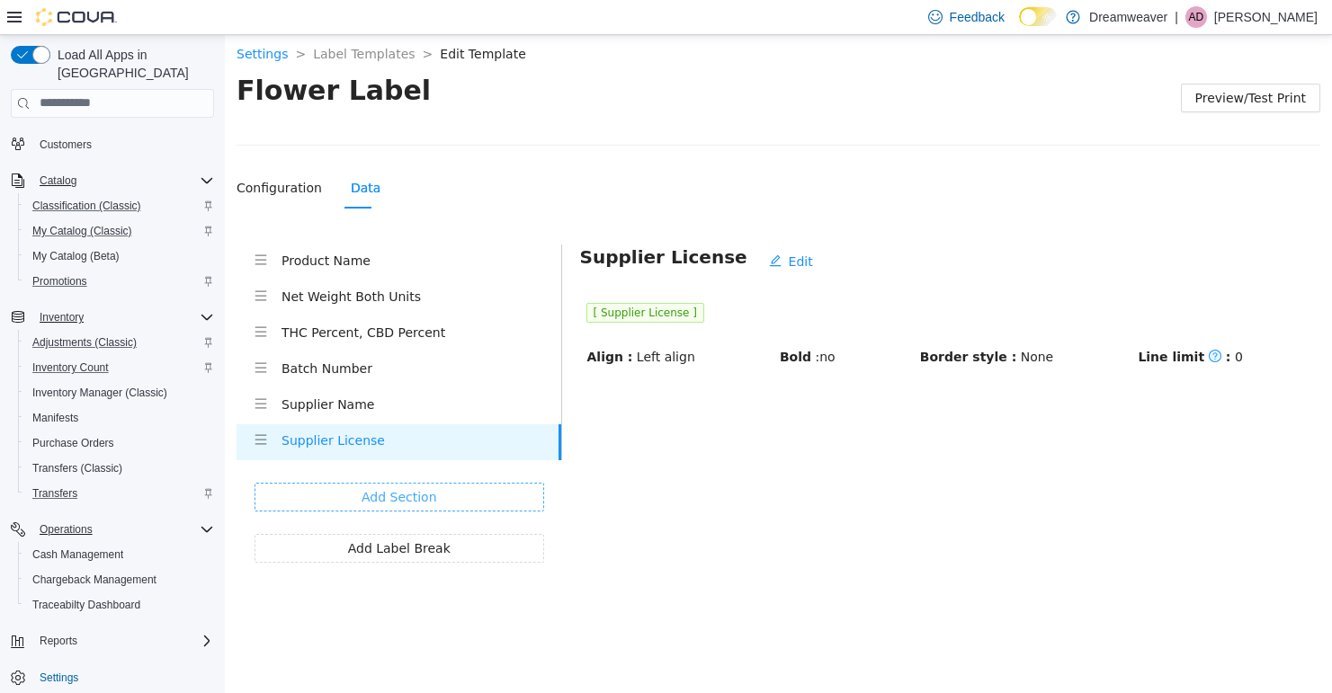
click at [434, 495] on button "Add Section" at bounding box center [399, 496] width 290 height 29
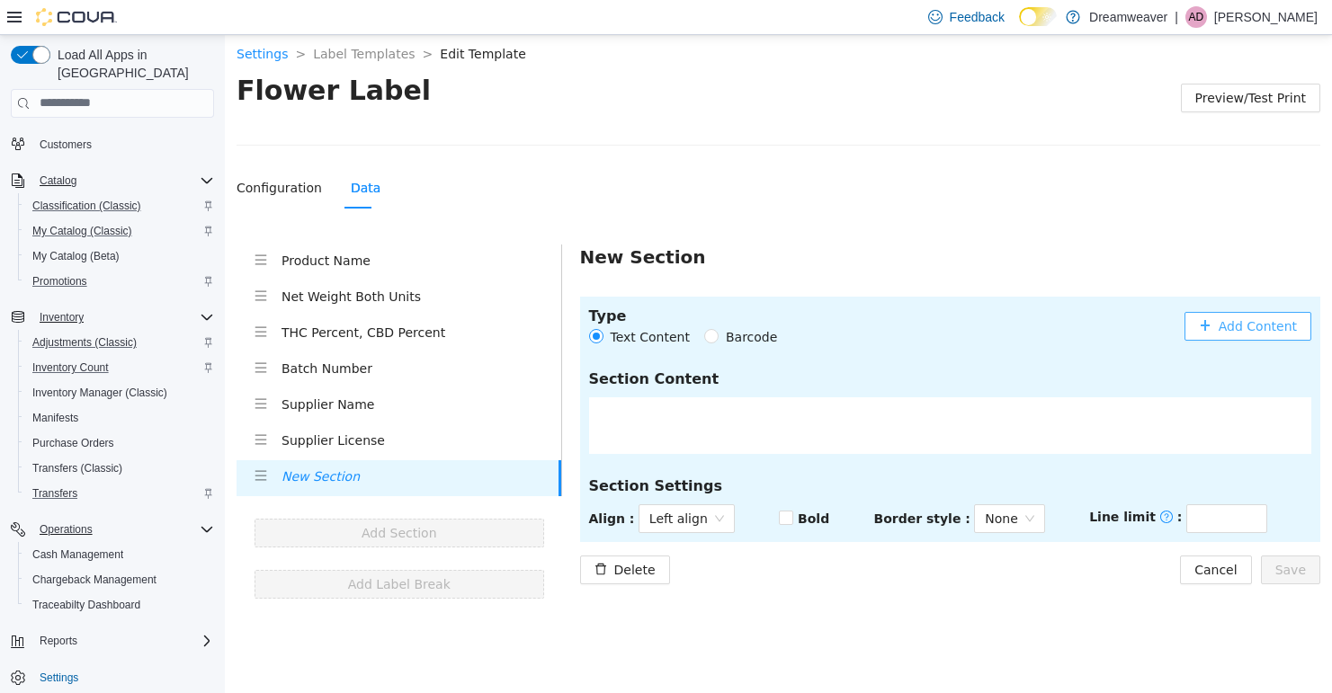
click at [1238, 324] on span "Add Content" at bounding box center [1257, 326] width 78 height 20
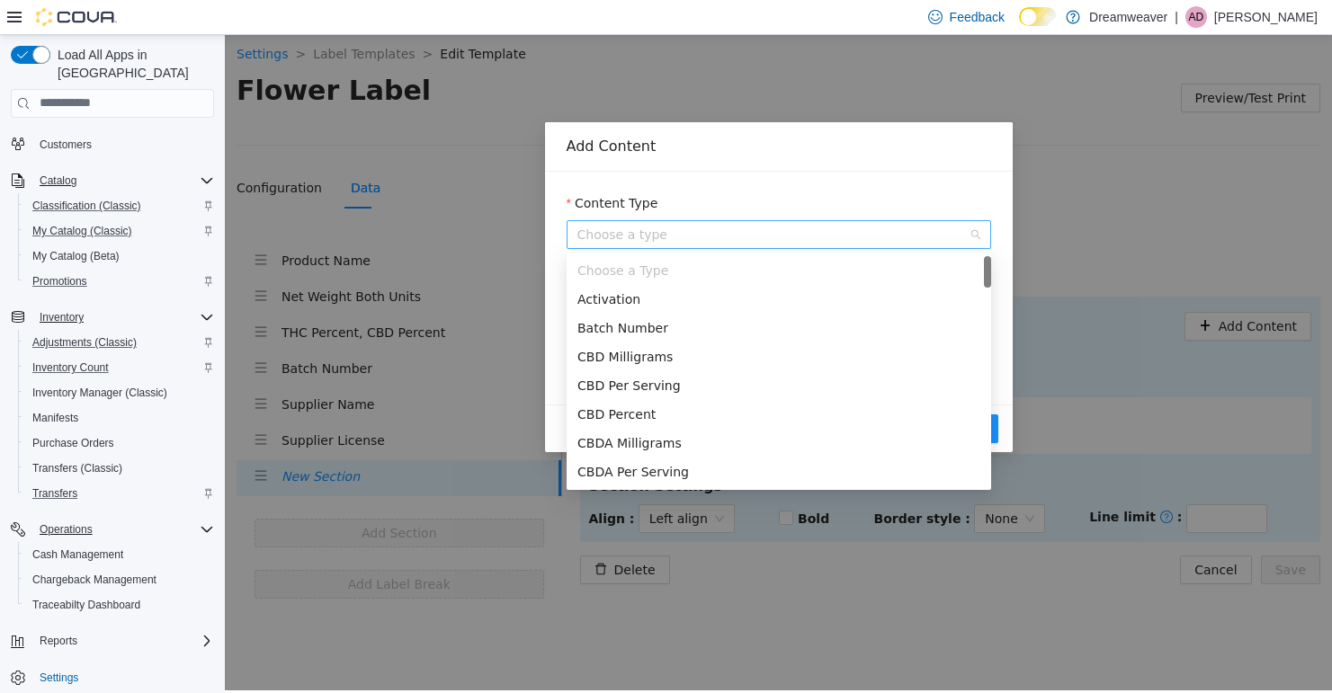
click at [653, 240] on span "Choose a type" at bounding box center [778, 233] width 403 height 27
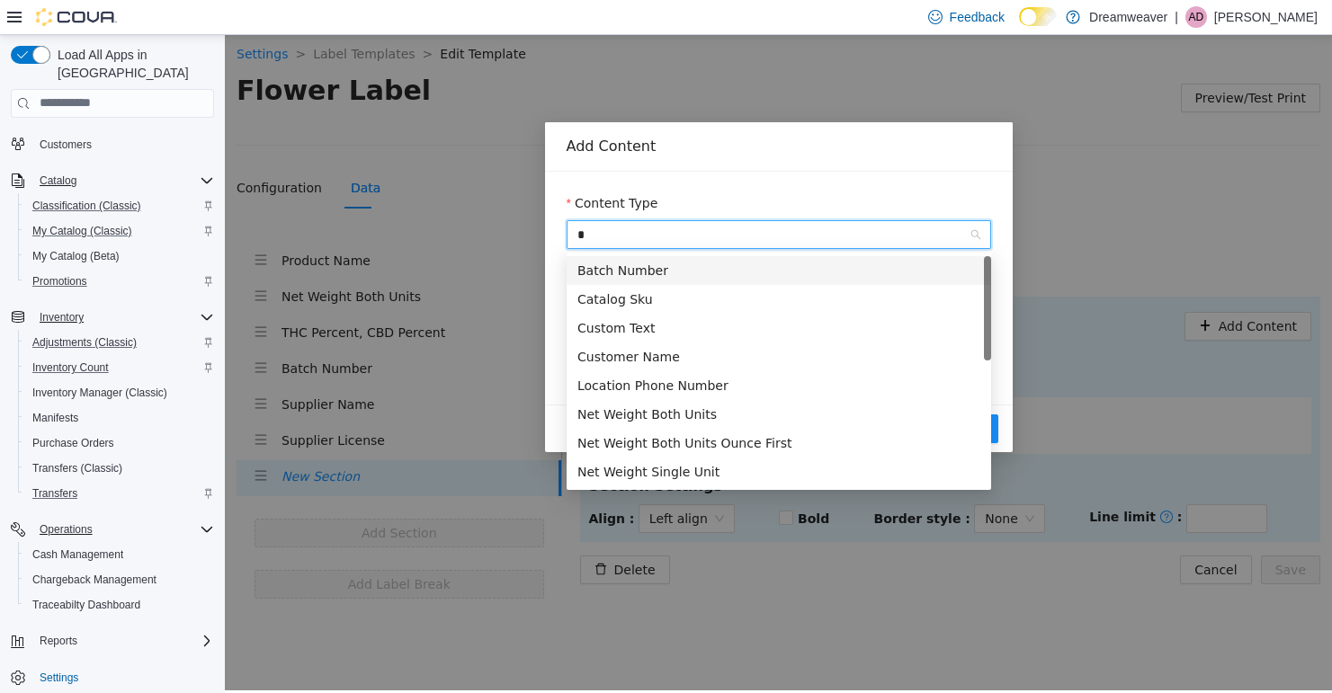
type input "**"
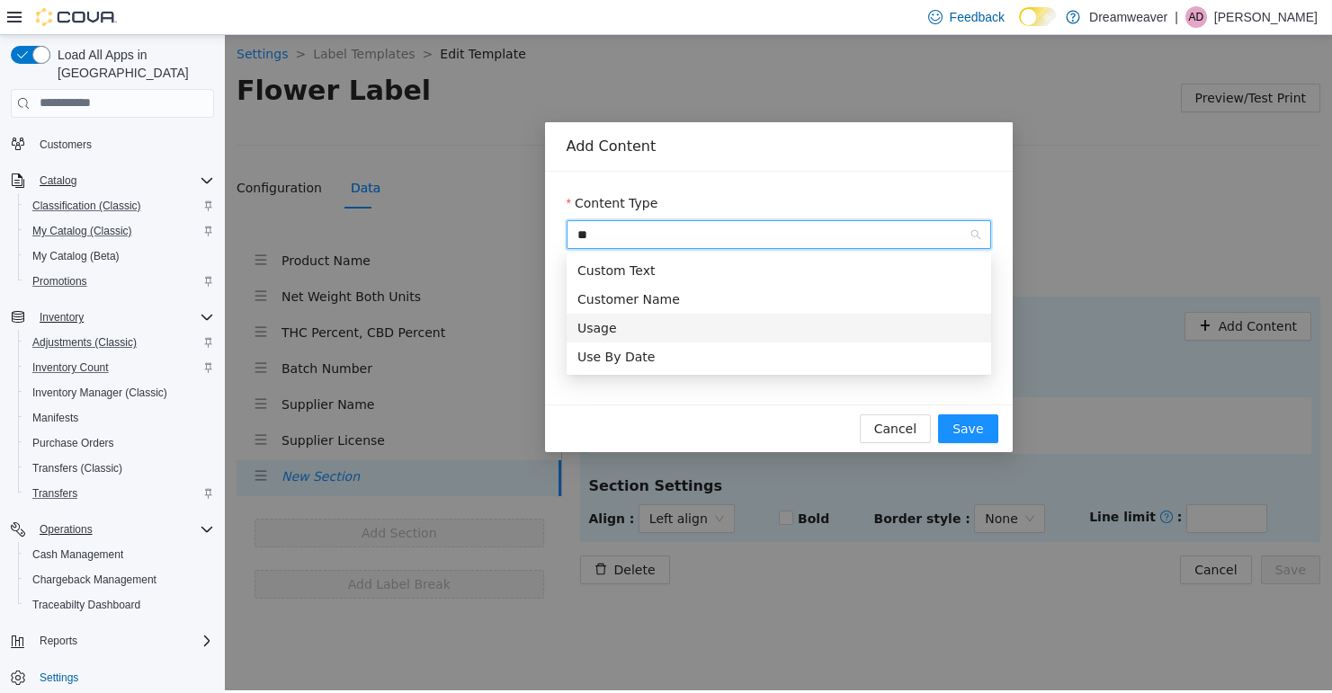
click at [655, 328] on div "Usage" at bounding box center [778, 327] width 403 height 20
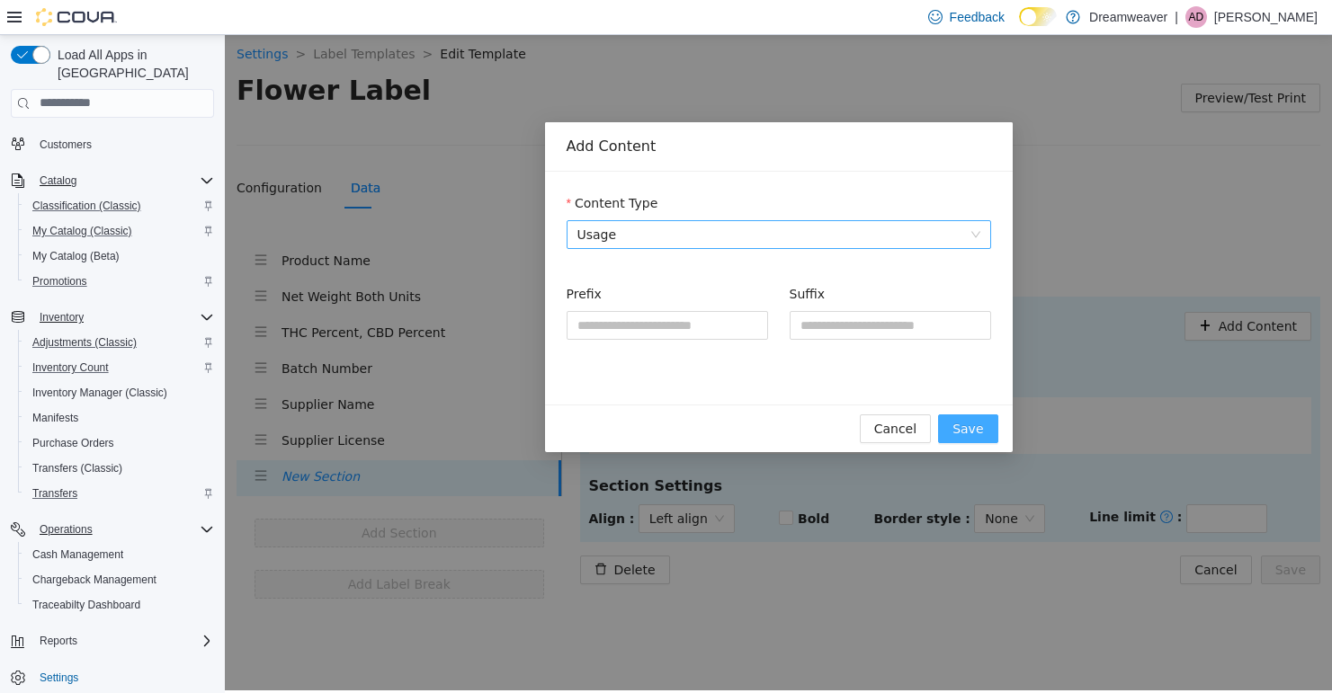
click at [969, 431] on span "Save" at bounding box center [967, 428] width 31 height 20
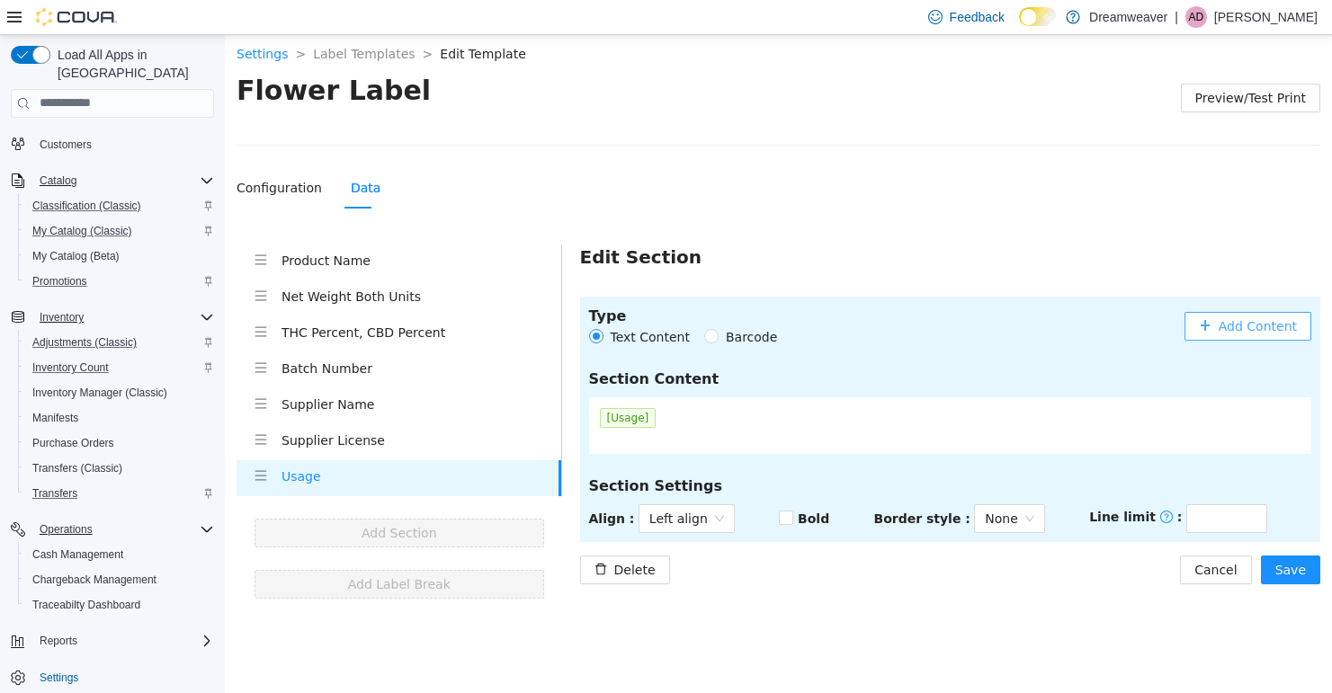
click at [634, 424] on span "[Usage]" at bounding box center [628, 417] width 57 height 20
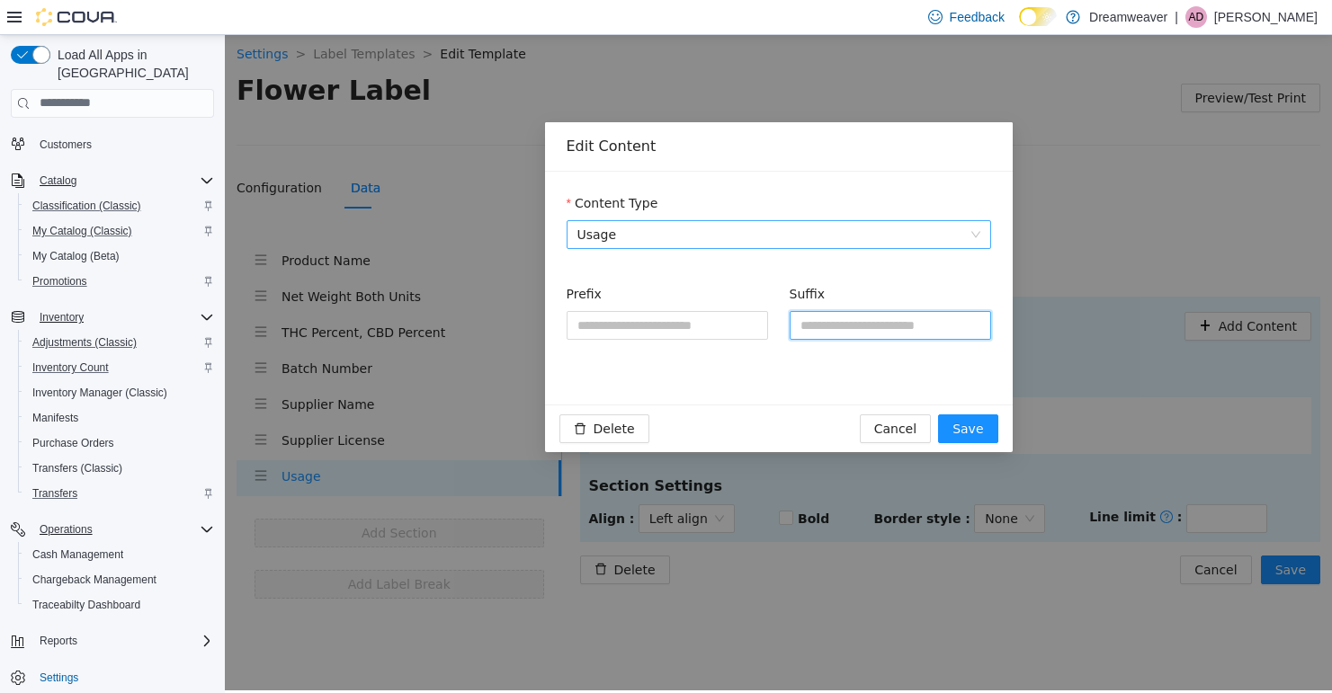
click at [843, 326] on input "Suffix" at bounding box center [889, 324] width 201 height 29
type input "*"
type input "**********"
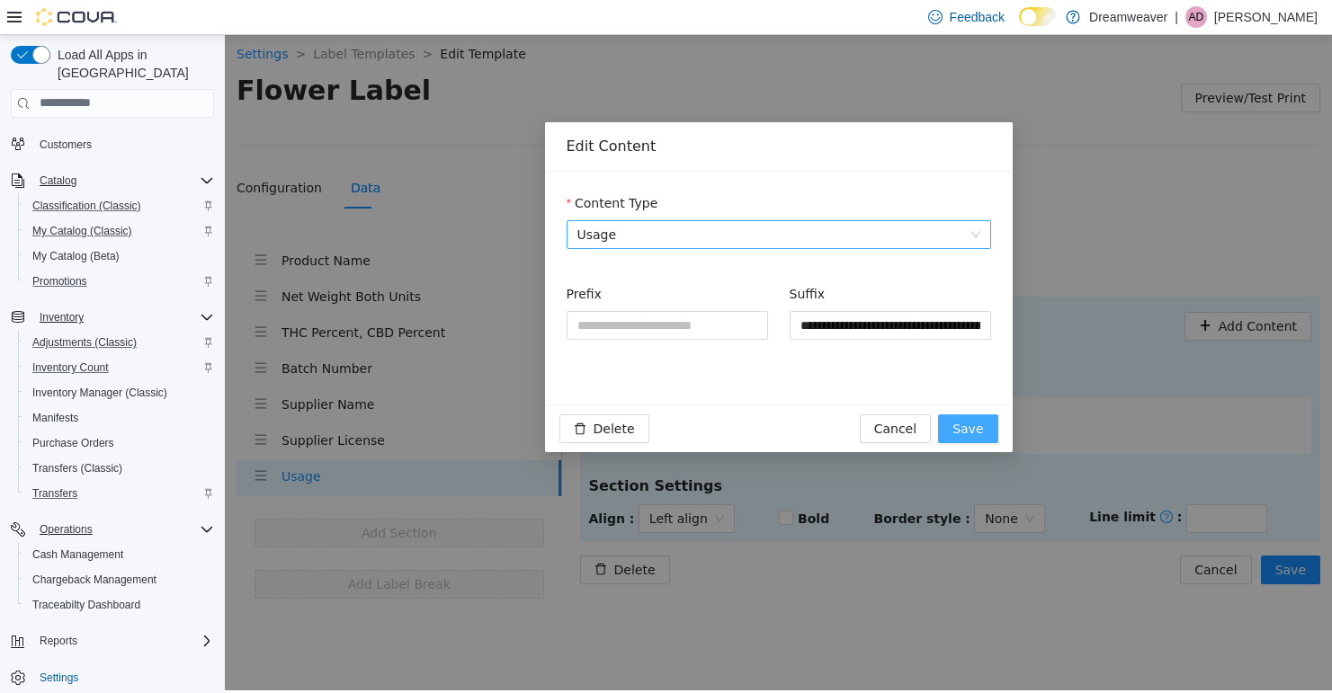
click at [964, 414] on button "Save" at bounding box center [967, 428] width 59 height 29
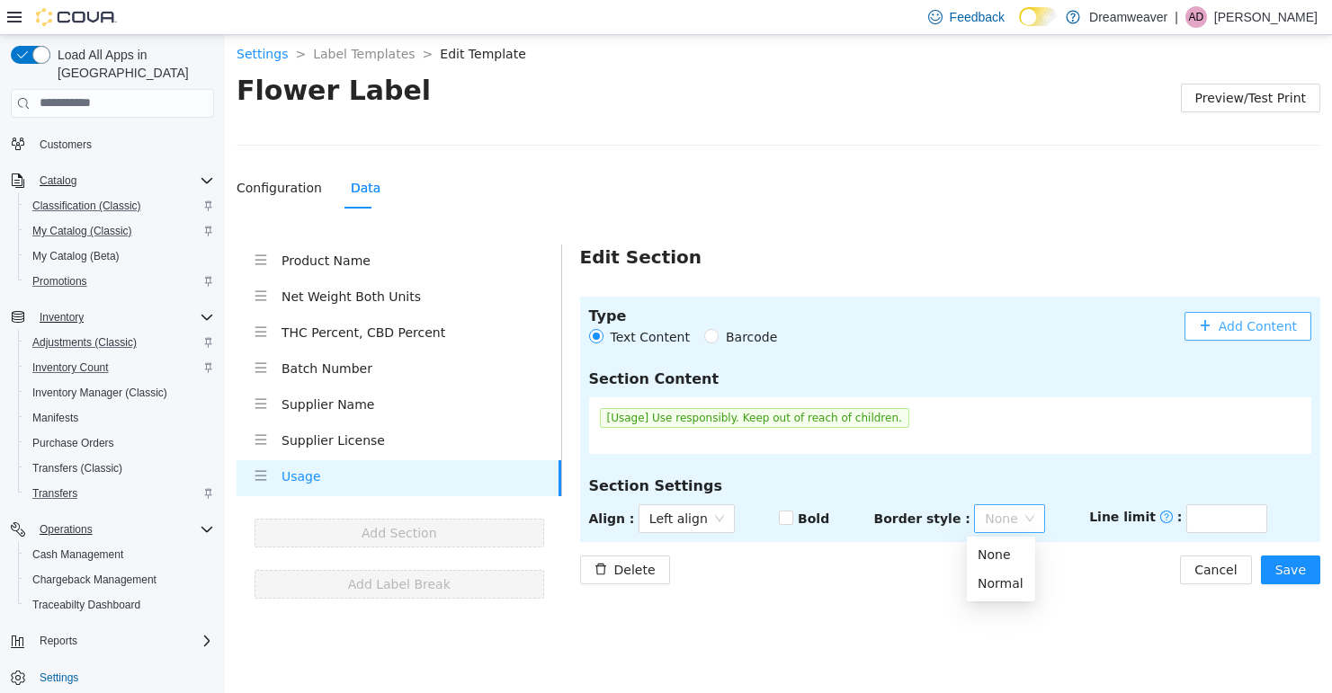
click at [1003, 521] on span "None" at bounding box center [1009, 517] width 49 height 27
click at [1298, 571] on span "Save" at bounding box center [1290, 569] width 31 height 20
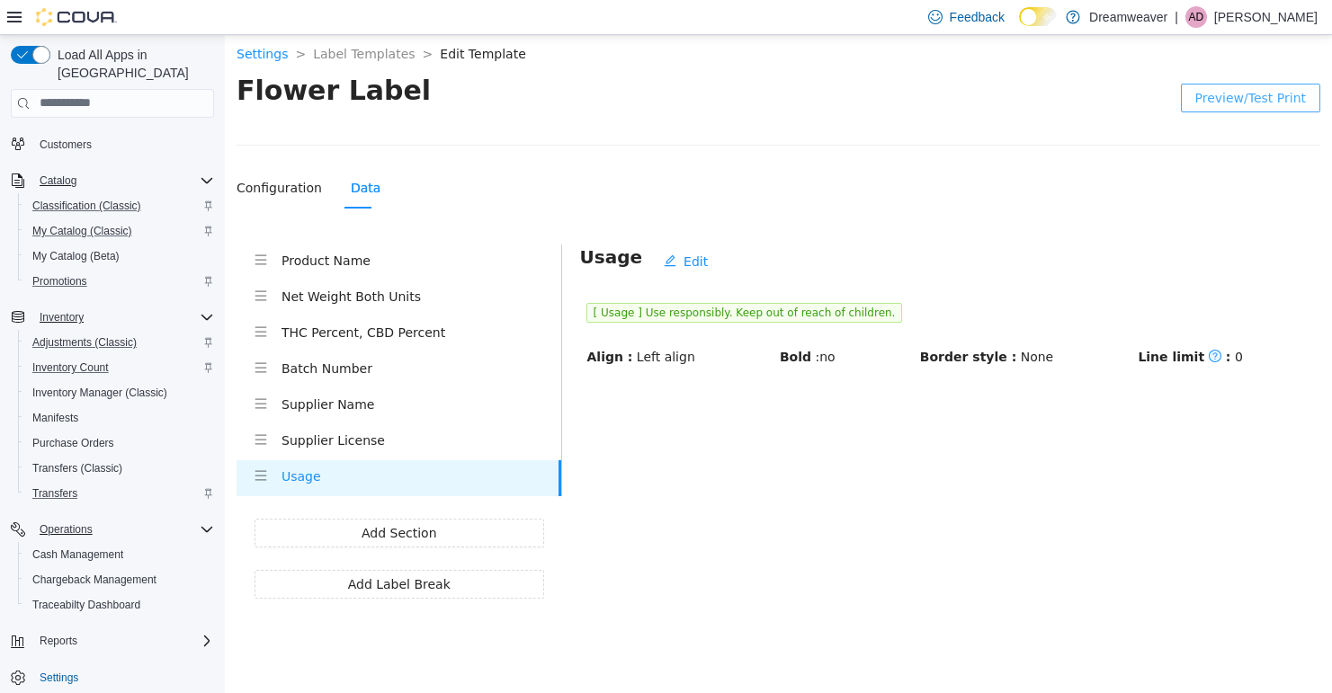
click at [1240, 89] on span "Preview/Test Print" at bounding box center [1250, 97] width 111 height 20
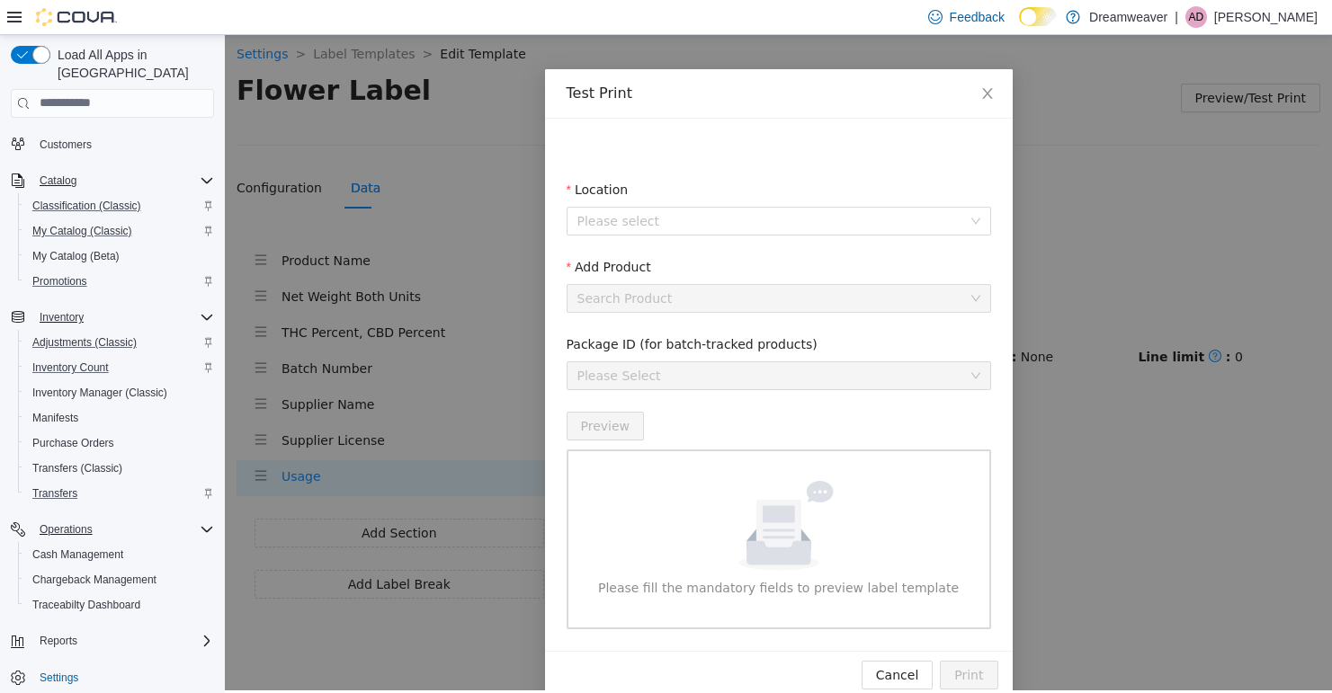
scroll to position [82, 0]
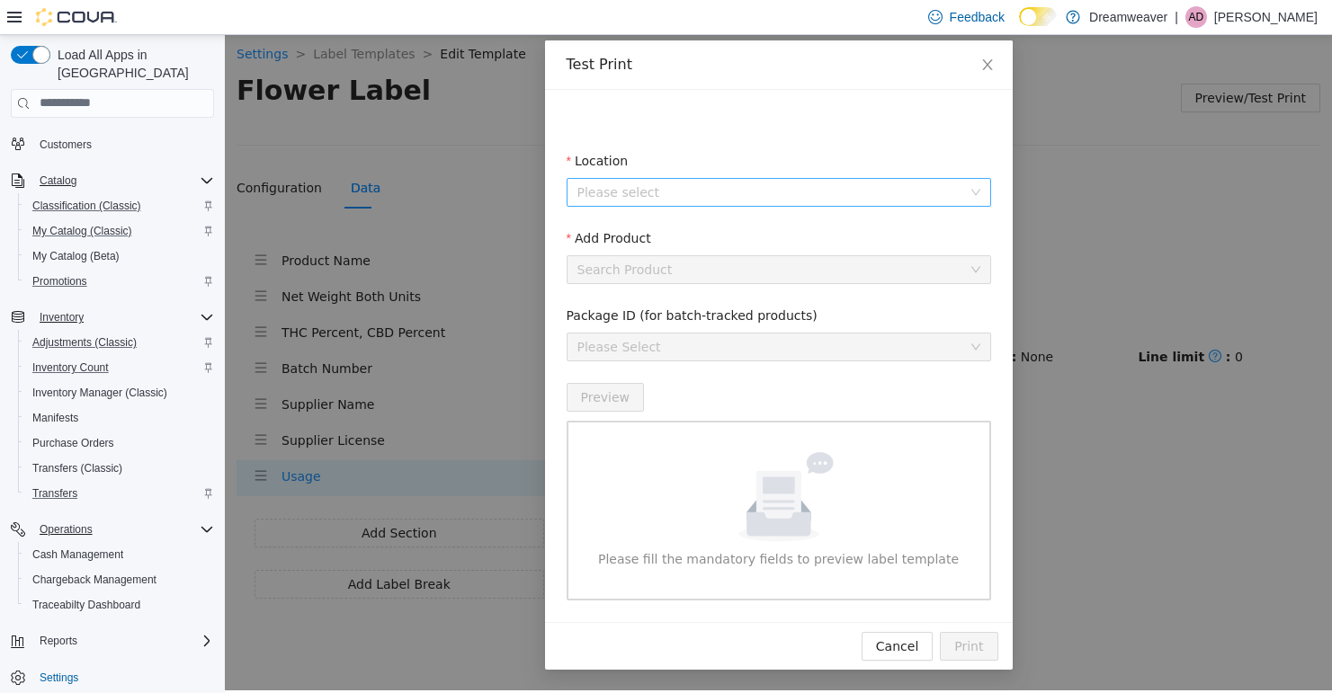
click at [745, 191] on input "Location" at bounding box center [772, 191] width 390 height 27
click at [727, 260] on span "[STREET_ADDRESS]" at bounding box center [679, 256] width 125 height 14
click at [878, 263] on input "Add Product" at bounding box center [772, 268] width 390 height 27
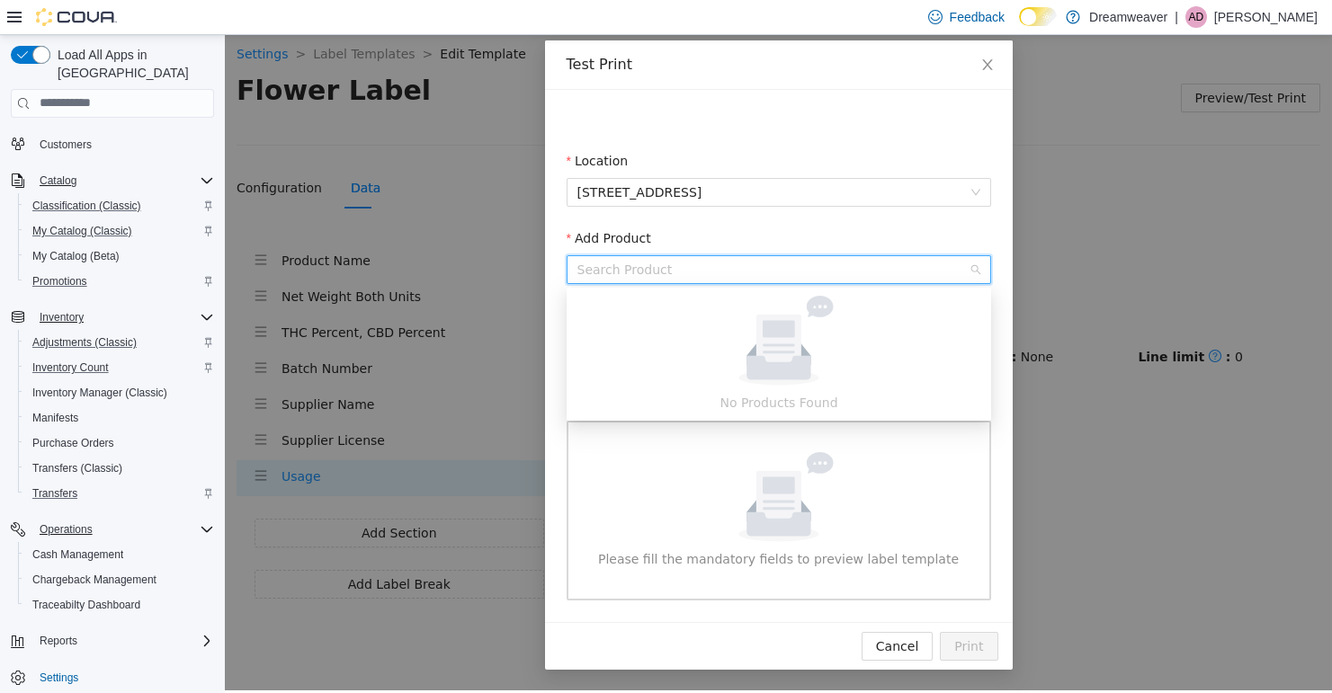
click at [896, 220] on fieldset "Location [STREET_ADDRESS]" at bounding box center [778, 188] width 424 height 77
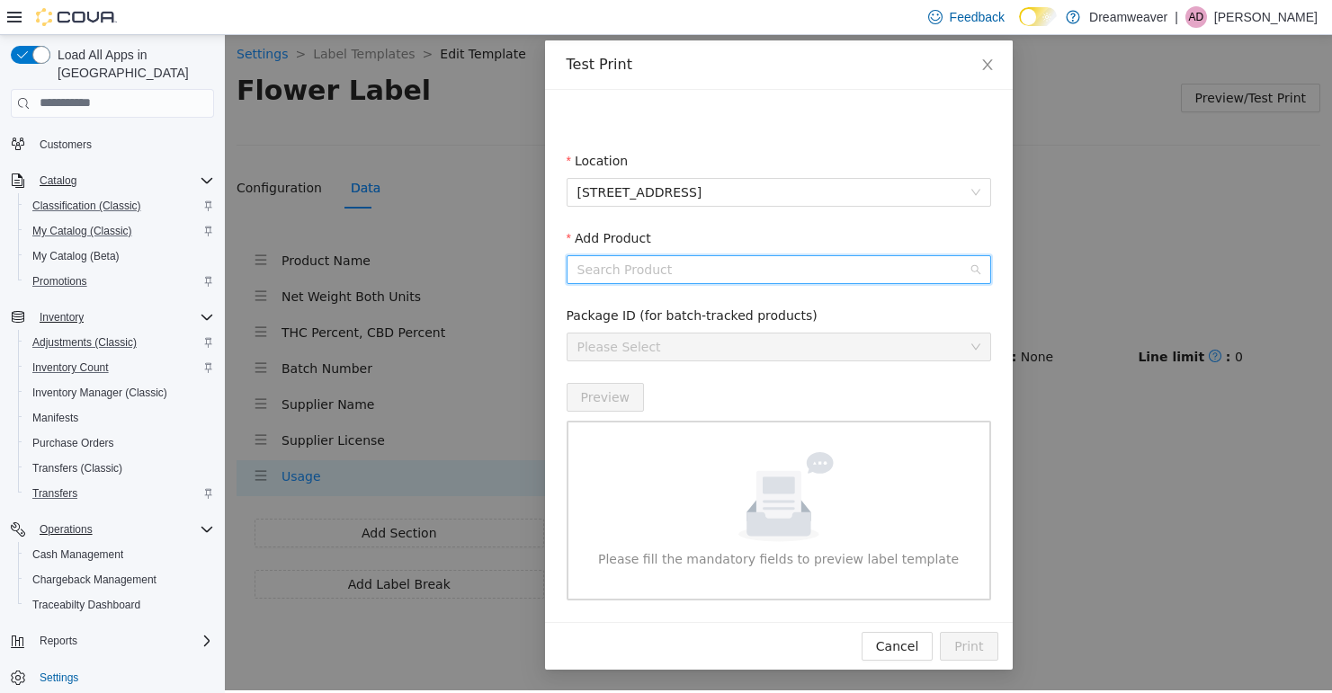
click at [866, 264] on input "Add Product" at bounding box center [772, 268] width 390 height 27
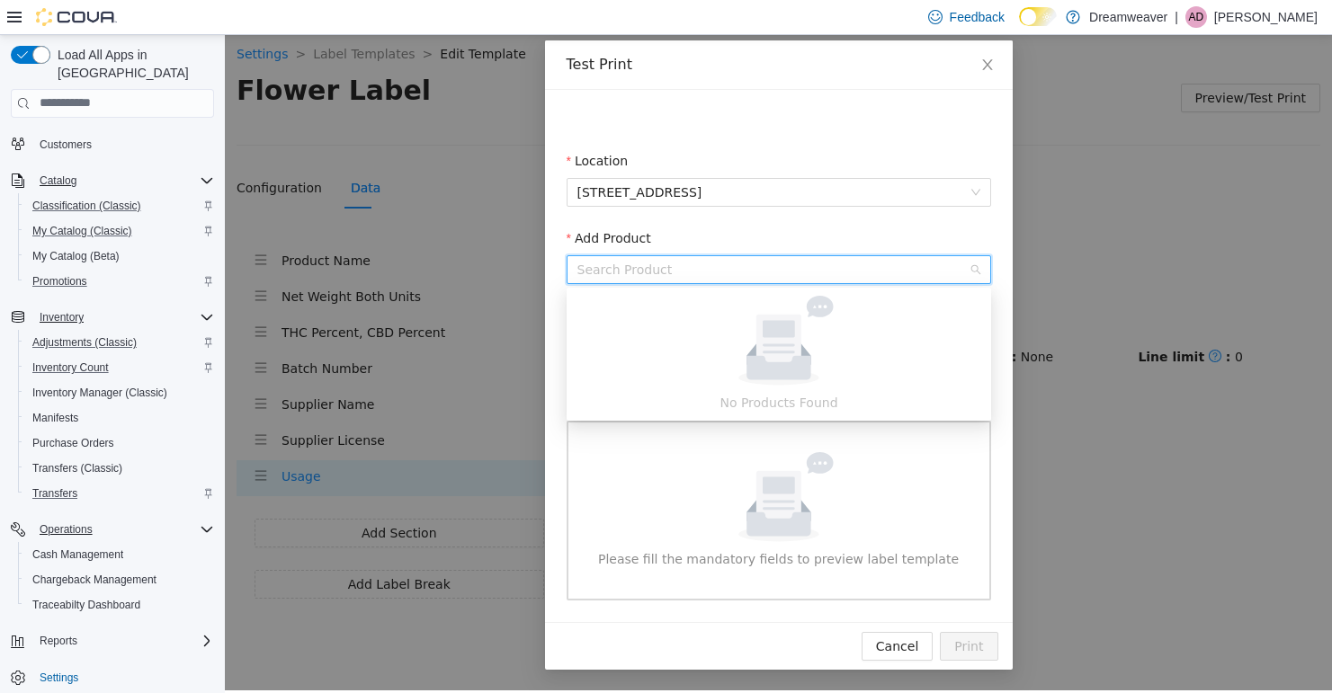
click at [886, 215] on fieldset "Location [STREET_ADDRESS]" at bounding box center [778, 188] width 424 height 77
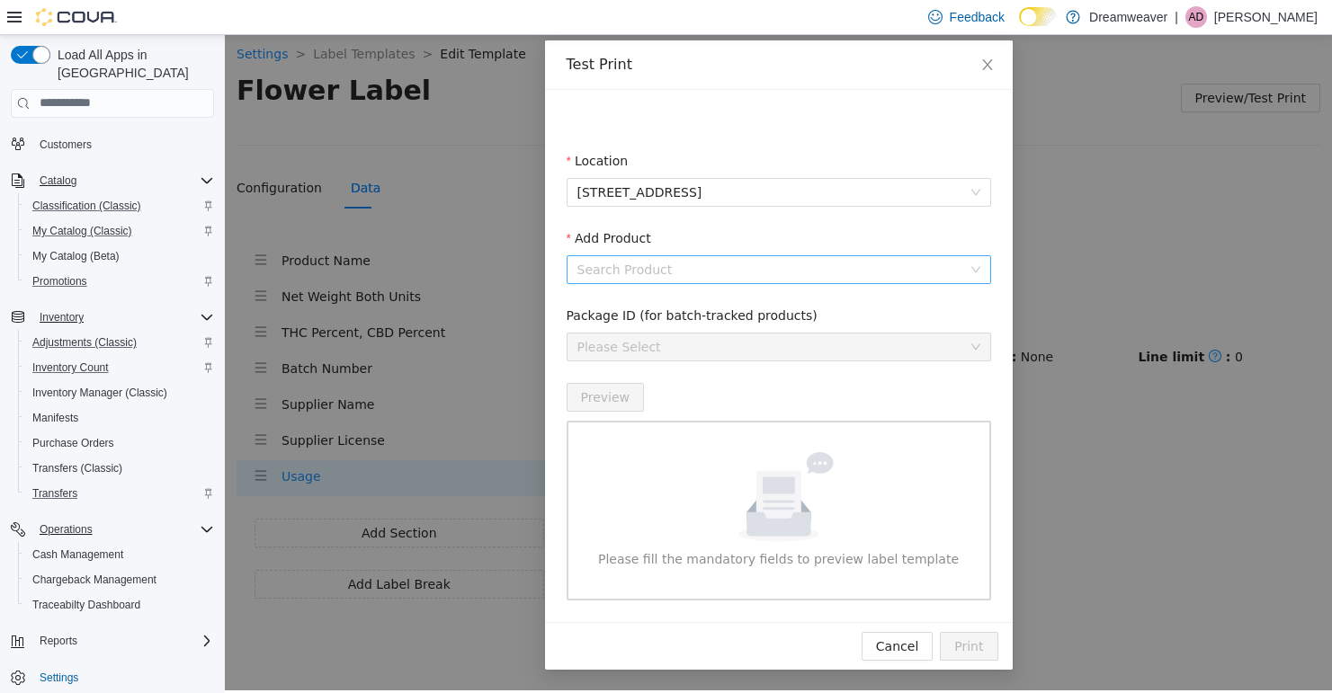
click at [977, 272] on div "Search Product" at bounding box center [778, 268] width 424 height 29
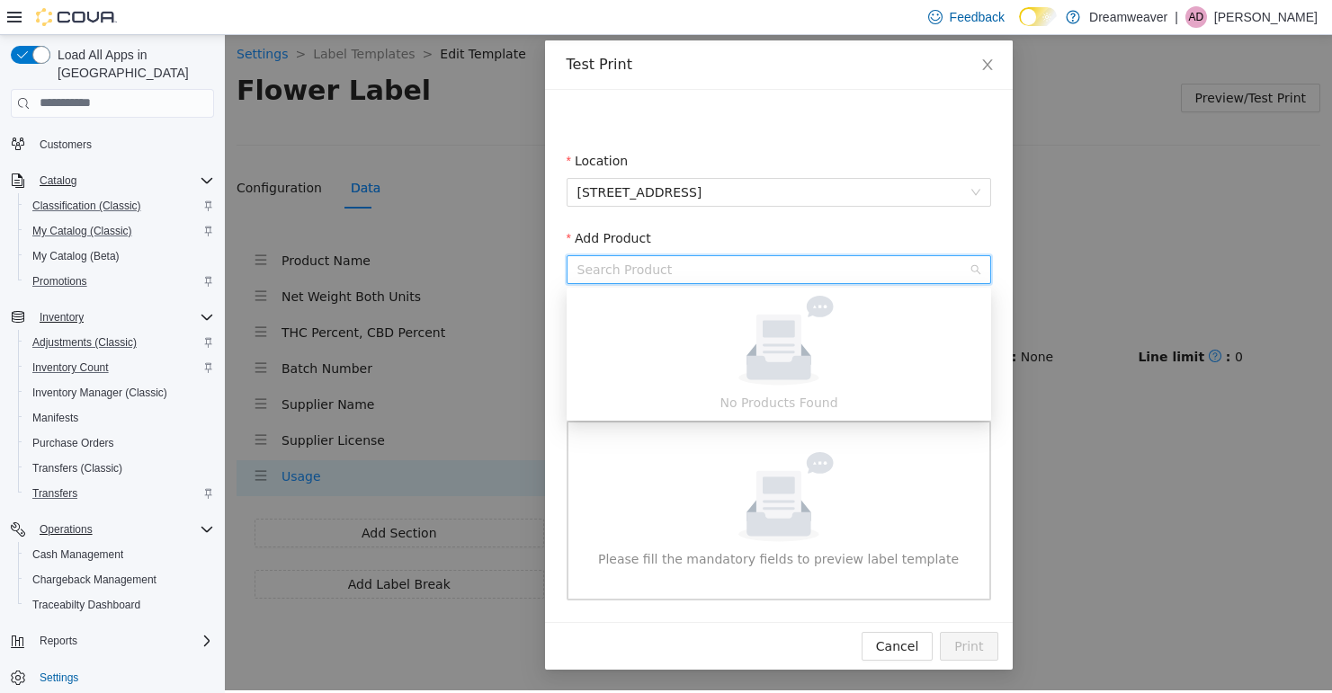
click at [888, 222] on fieldset "Location [STREET_ADDRESS]" at bounding box center [778, 188] width 424 height 77
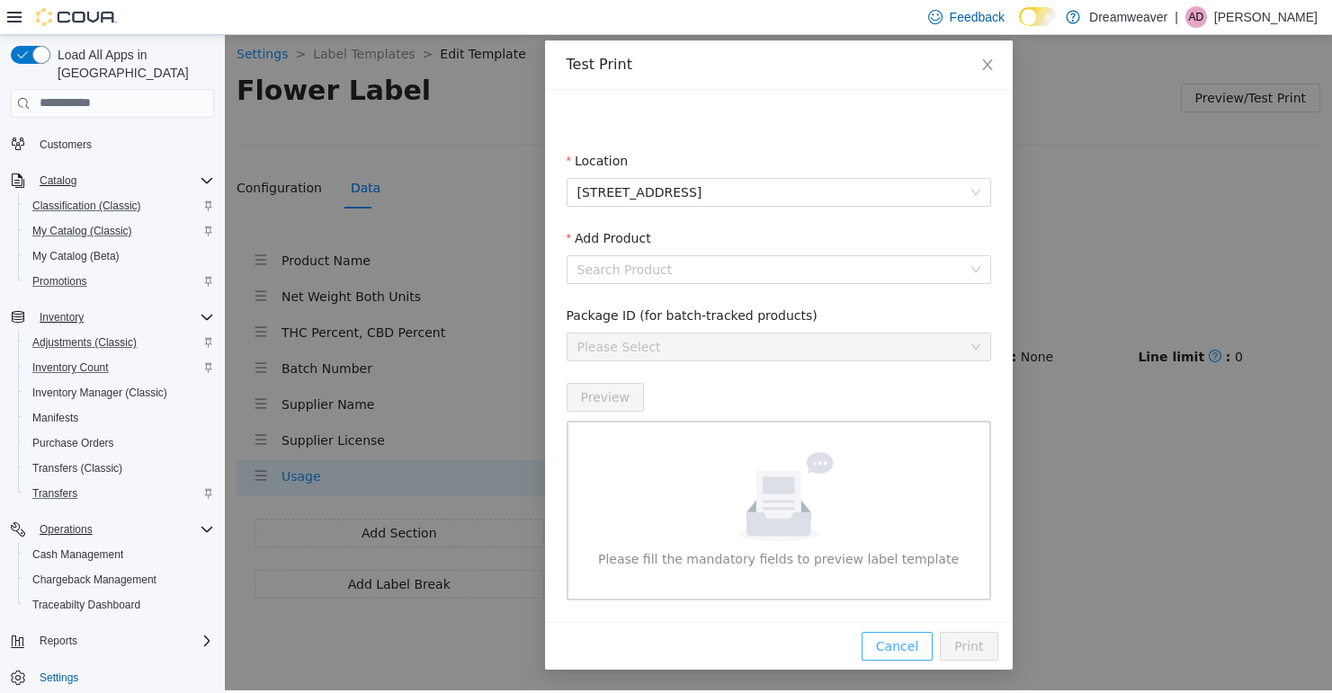
click at [907, 644] on span "Cancel" at bounding box center [897, 646] width 42 height 20
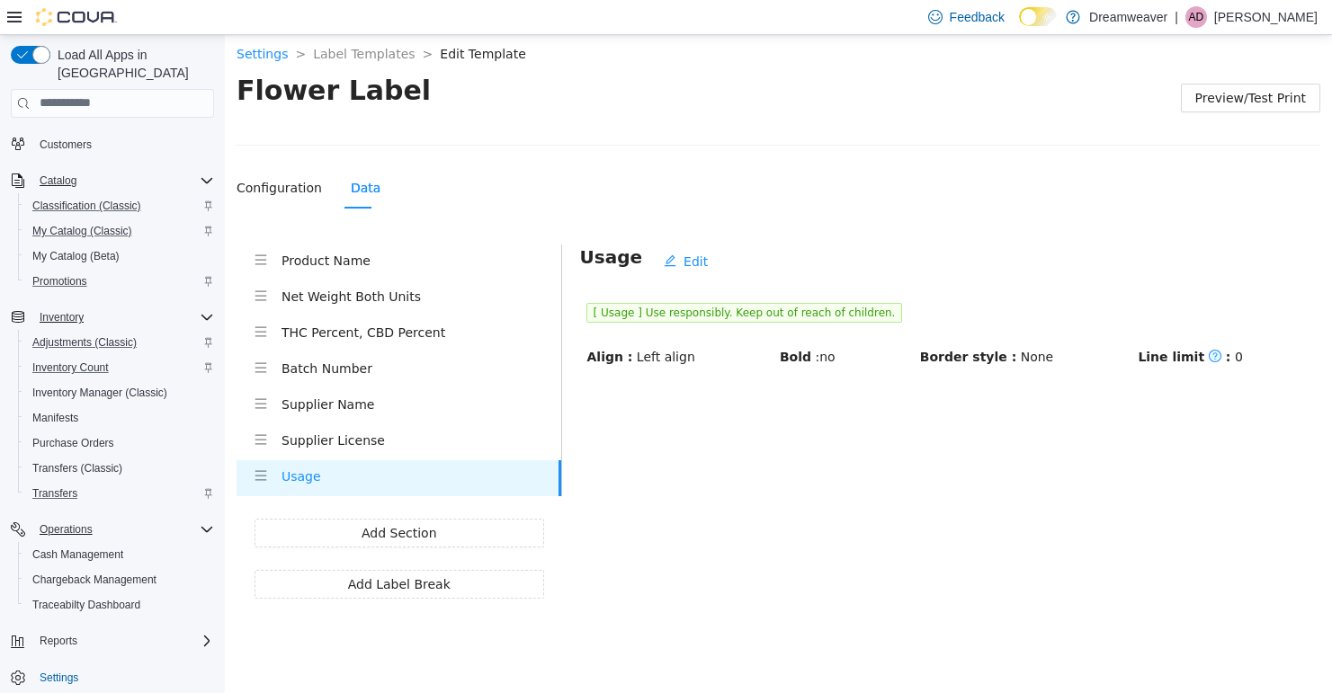
scroll to position [0, 0]
click at [83, 249] on span "My Catalog (Beta)" at bounding box center [75, 256] width 87 height 14
select select "**********"
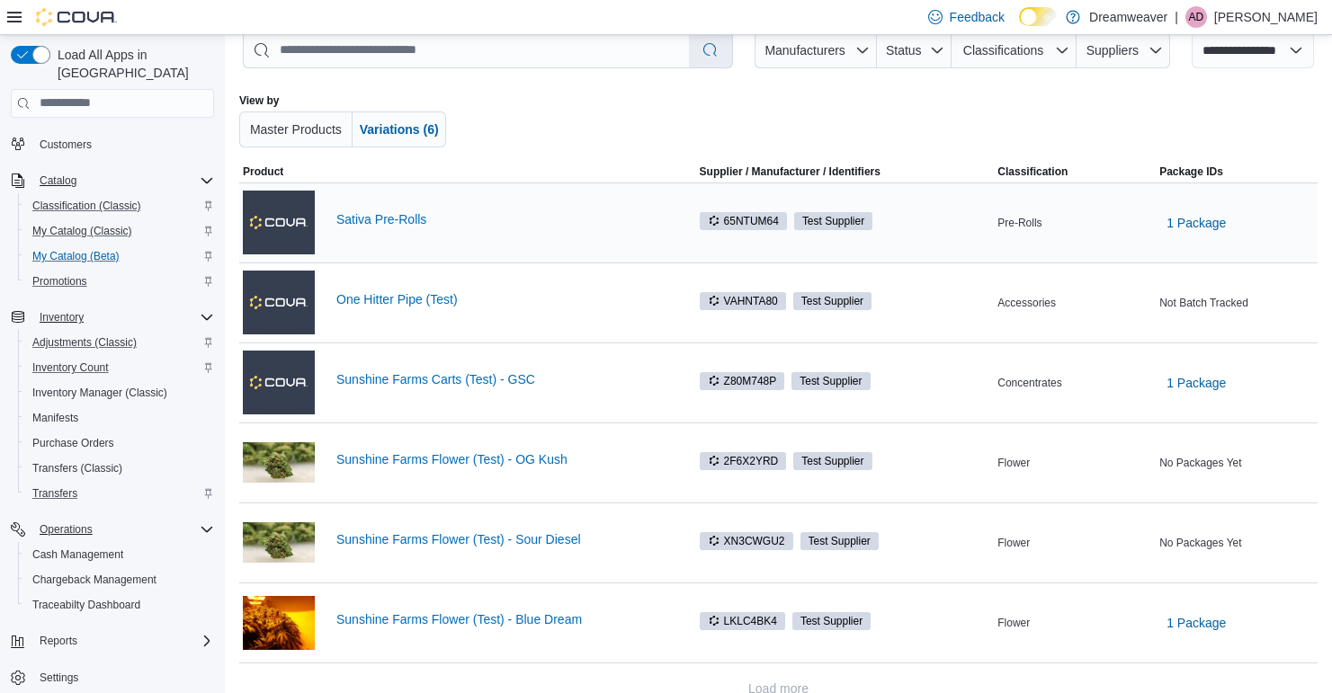
scroll to position [110, 0]
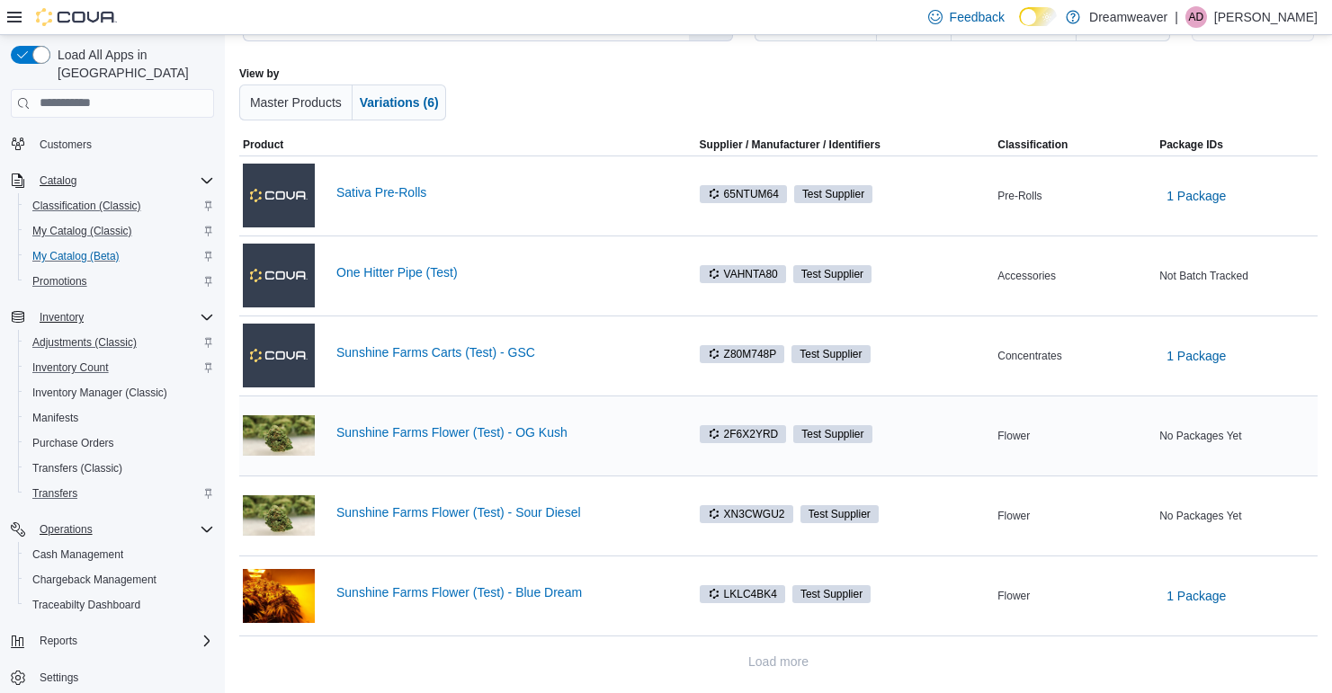
click at [1198, 437] on div "No Packages Yet" at bounding box center [1236, 436] width 162 height 22
click at [1190, 593] on span "1 Package" at bounding box center [1195, 596] width 59 height 18
click at [501, 593] on link "Sunshine Farms Flower (Test) - Blue Dream" at bounding box center [501, 592] width 331 height 14
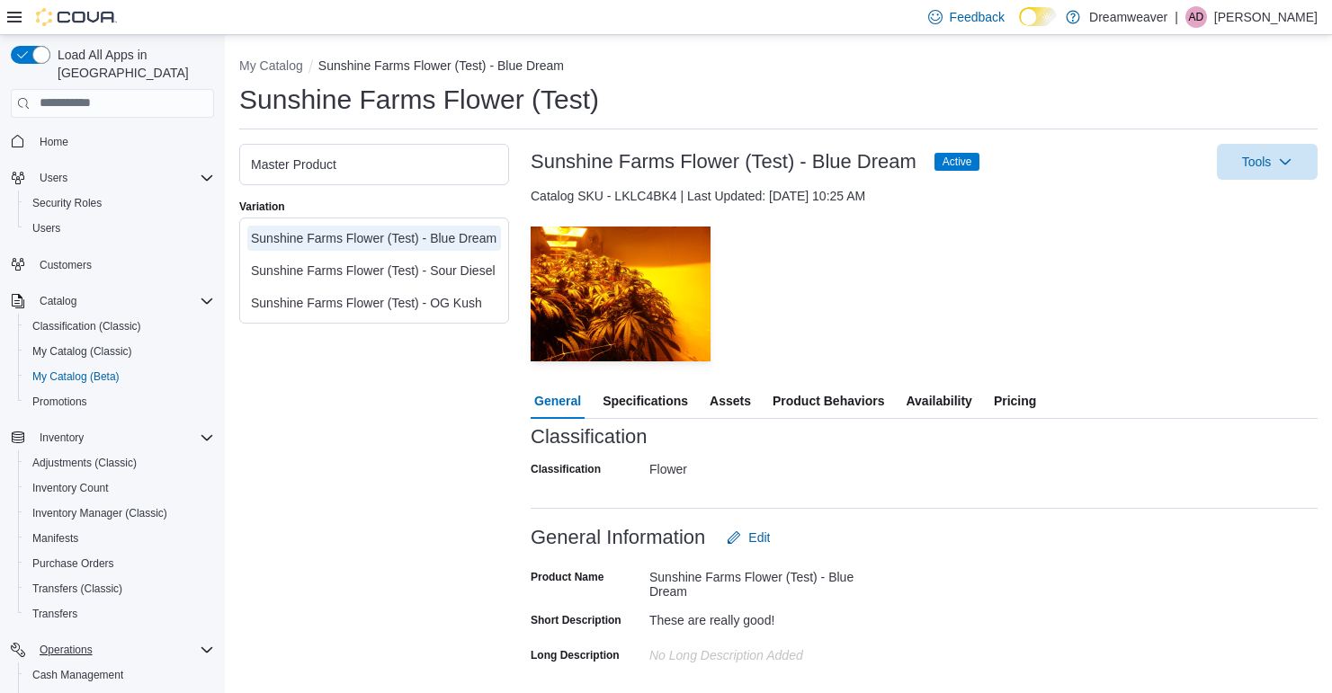
scroll to position [120, 0]
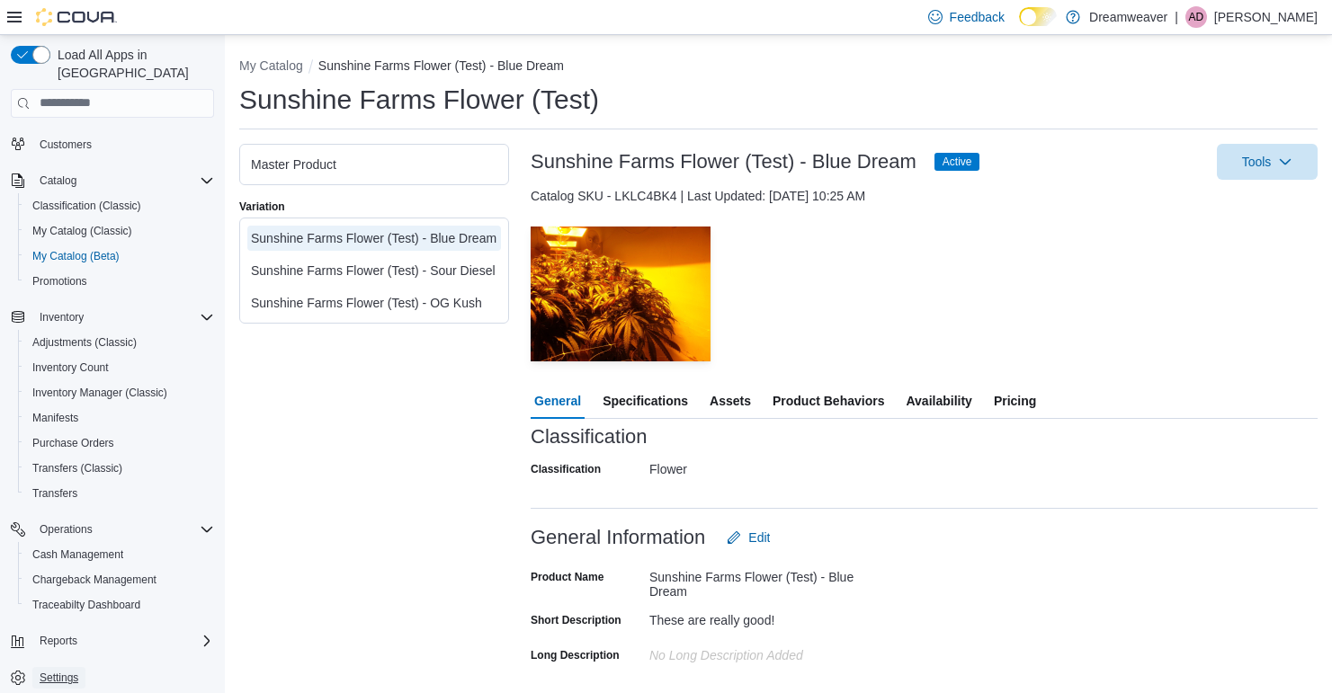
click at [63, 667] on span "Settings" at bounding box center [59, 678] width 39 height 22
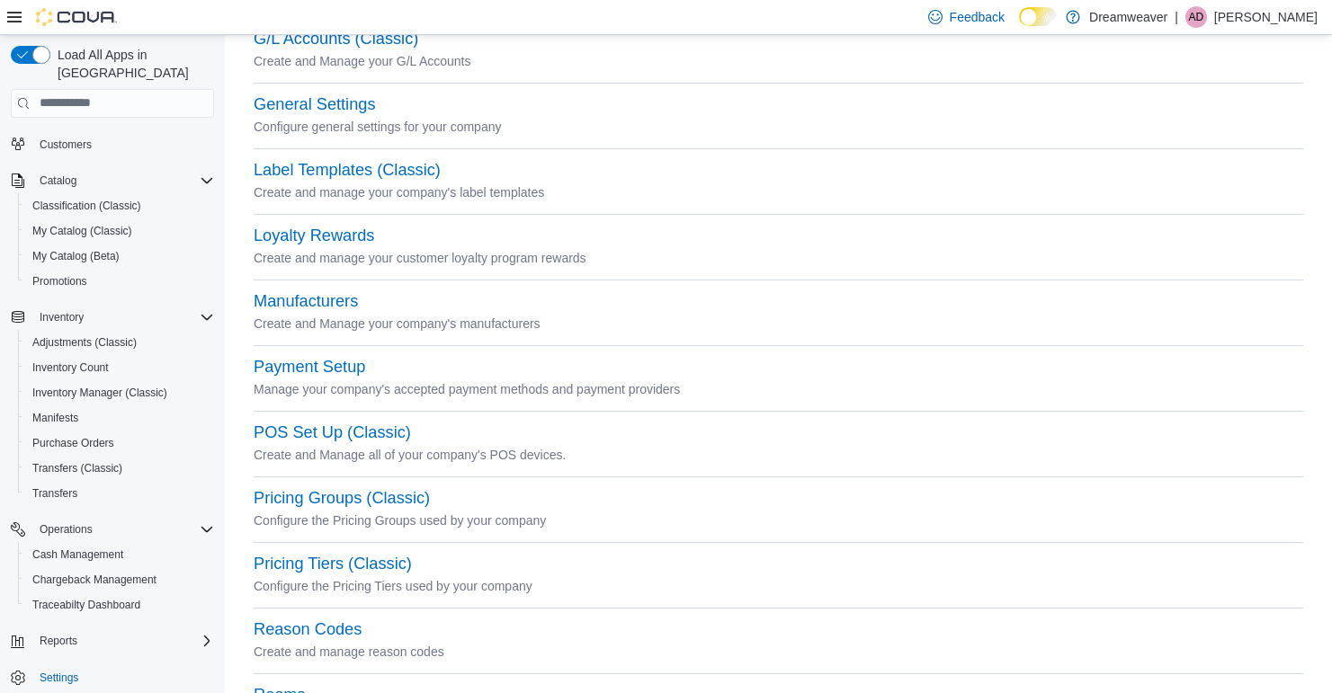
scroll to position [437, 0]
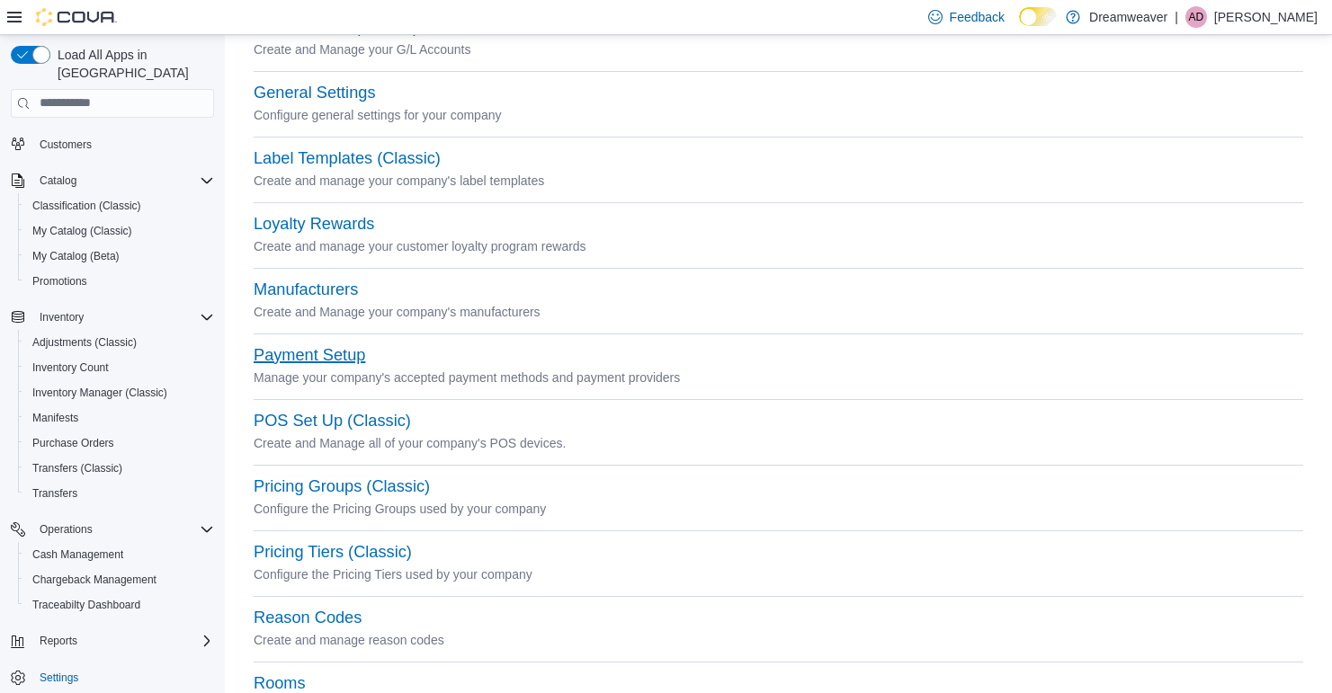
click at [302, 352] on button "Payment Setup" at bounding box center [309, 355] width 111 height 19
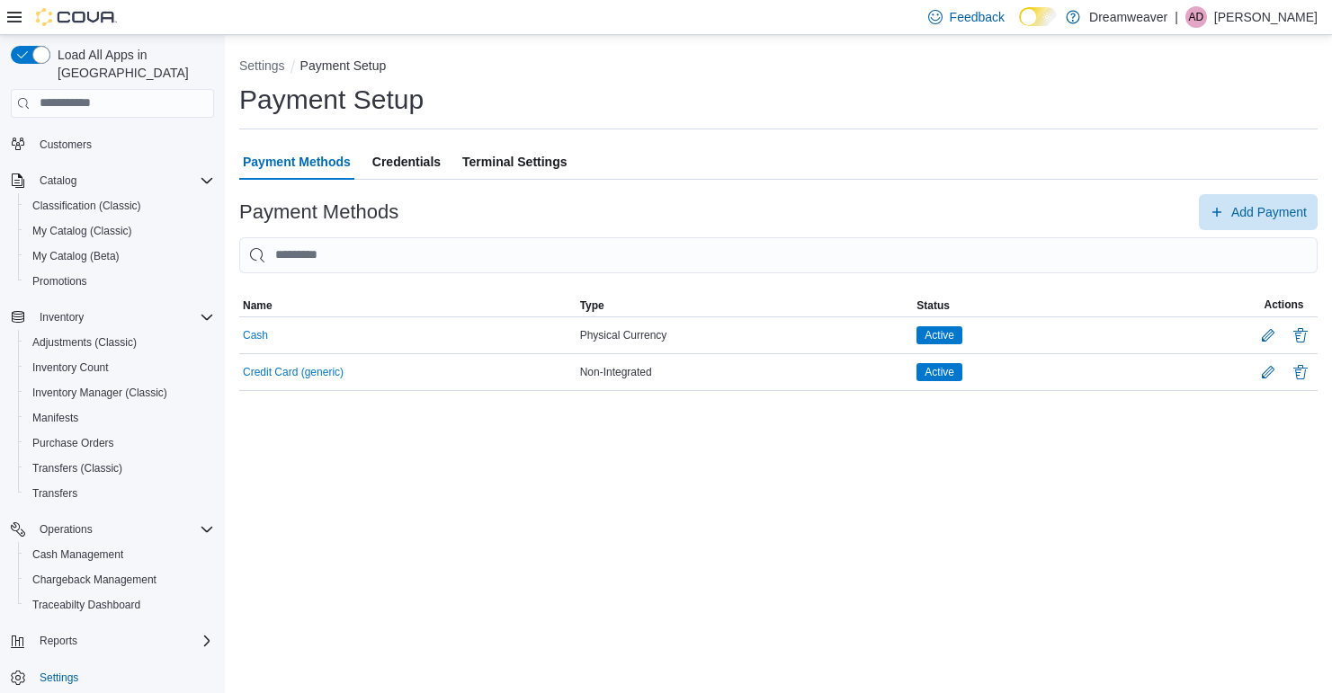
click at [437, 150] on span "Credentials" at bounding box center [406, 162] width 68 height 36
click at [270, 63] on button "Settings" at bounding box center [262, 65] width 46 height 14
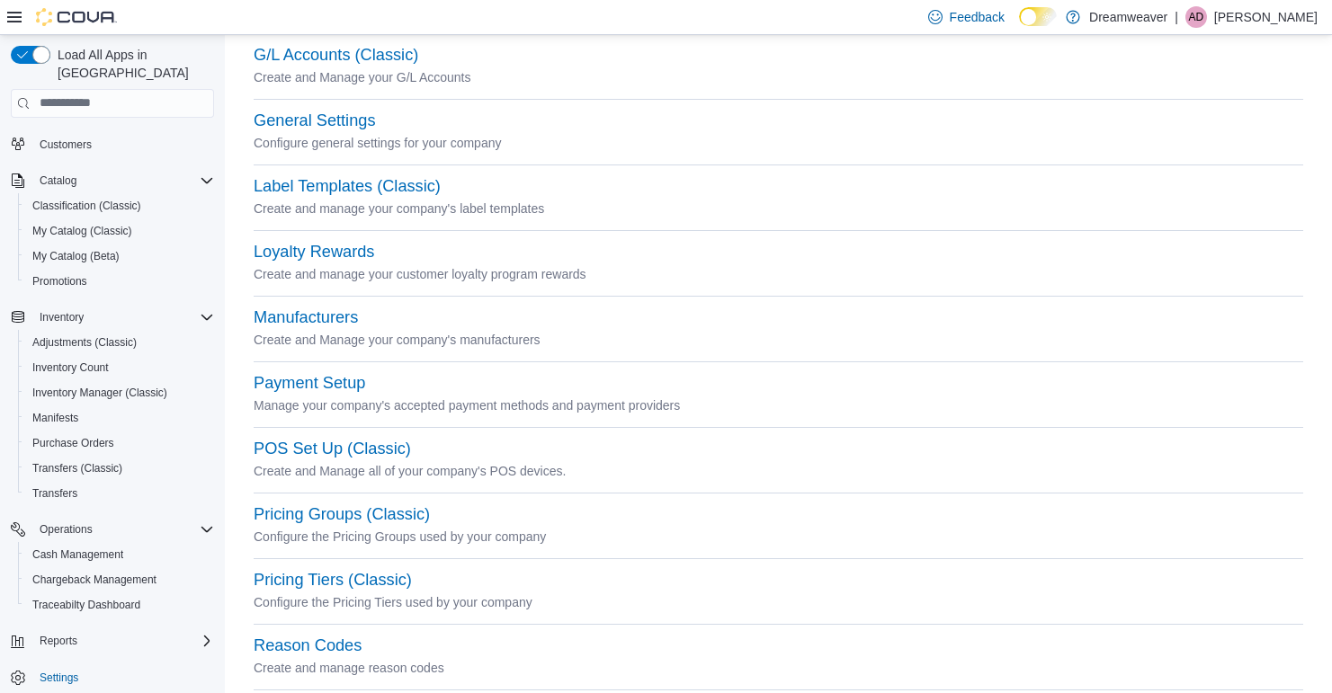
scroll to position [839, 0]
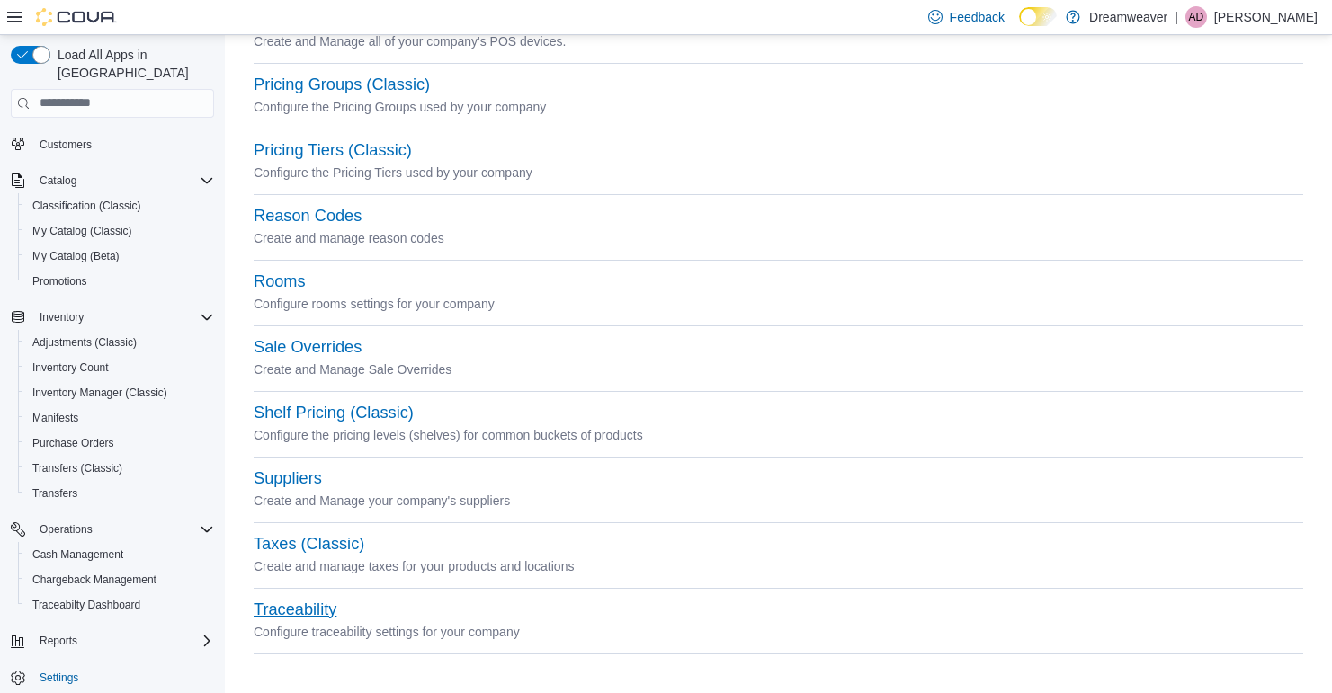
click at [299, 613] on button "Traceability" at bounding box center [295, 610] width 83 height 19
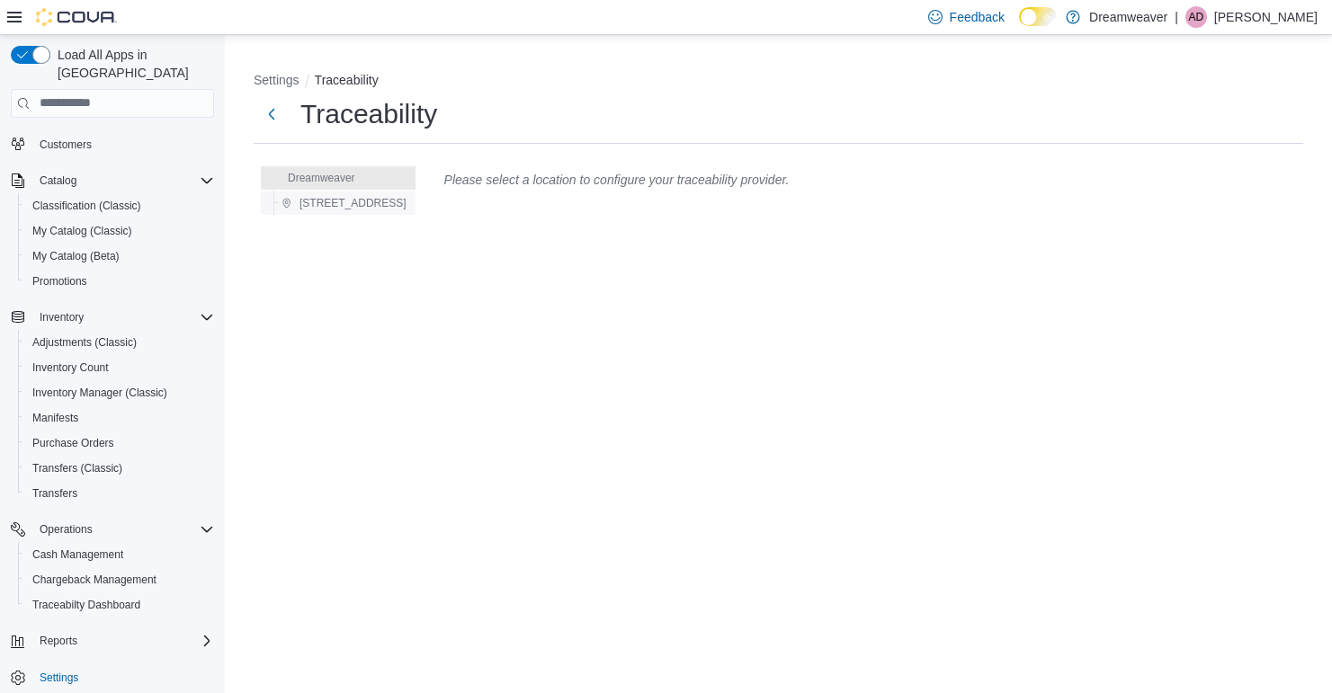
click at [392, 202] on span "[STREET_ADDRESS]" at bounding box center [352, 203] width 107 height 14
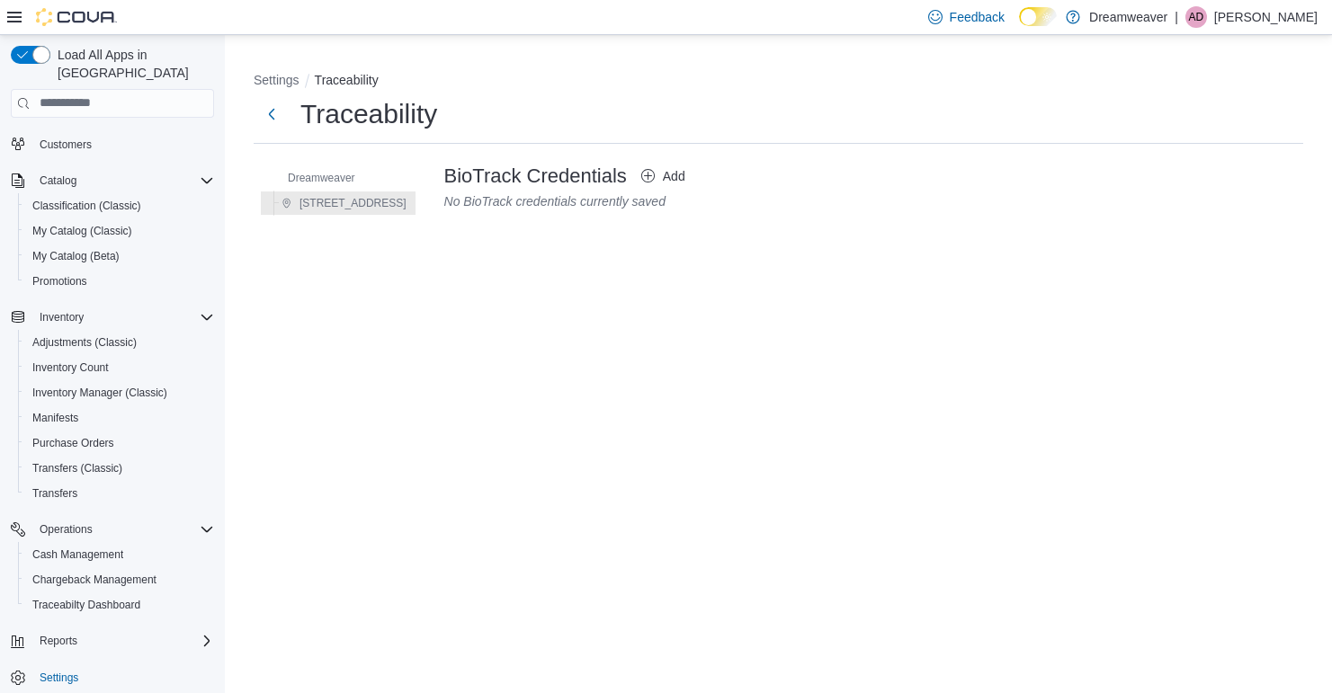
click at [677, 175] on span "Add" at bounding box center [674, 176] width 22 height 14
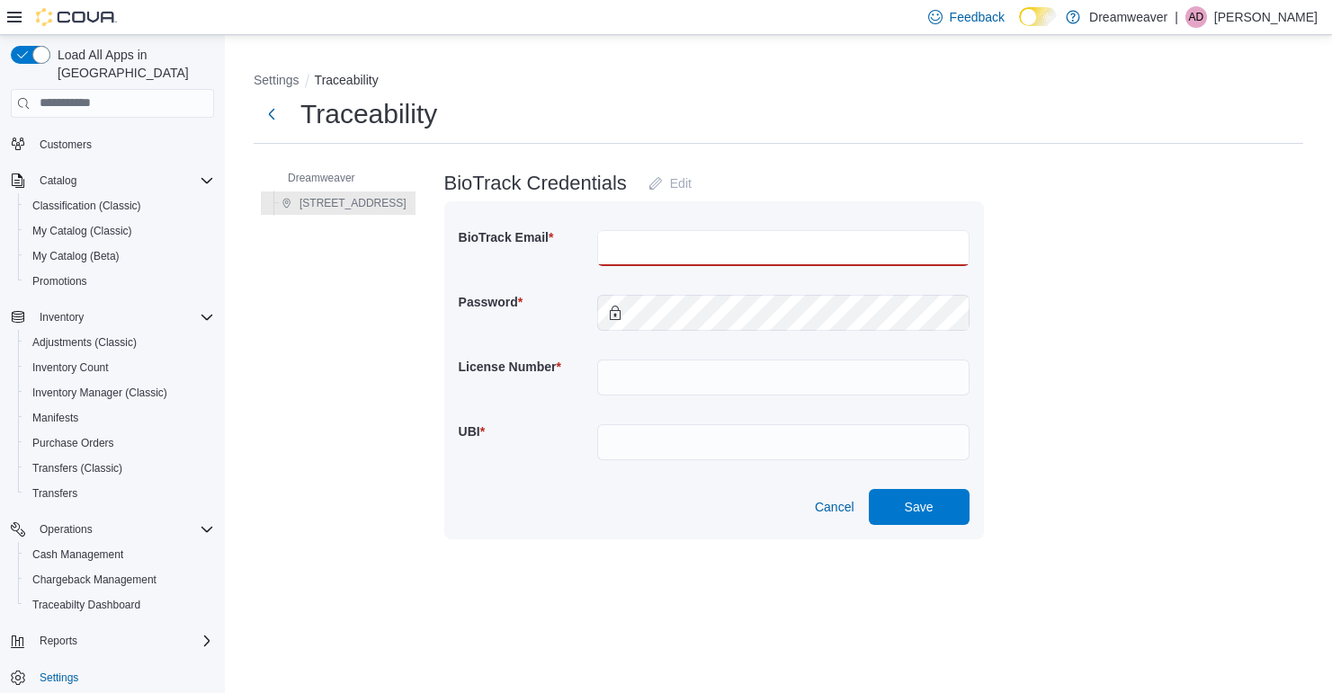
click at [669, 242] on input "text" at bounding box center [783, 248] width 372 height 36
type input "**********"
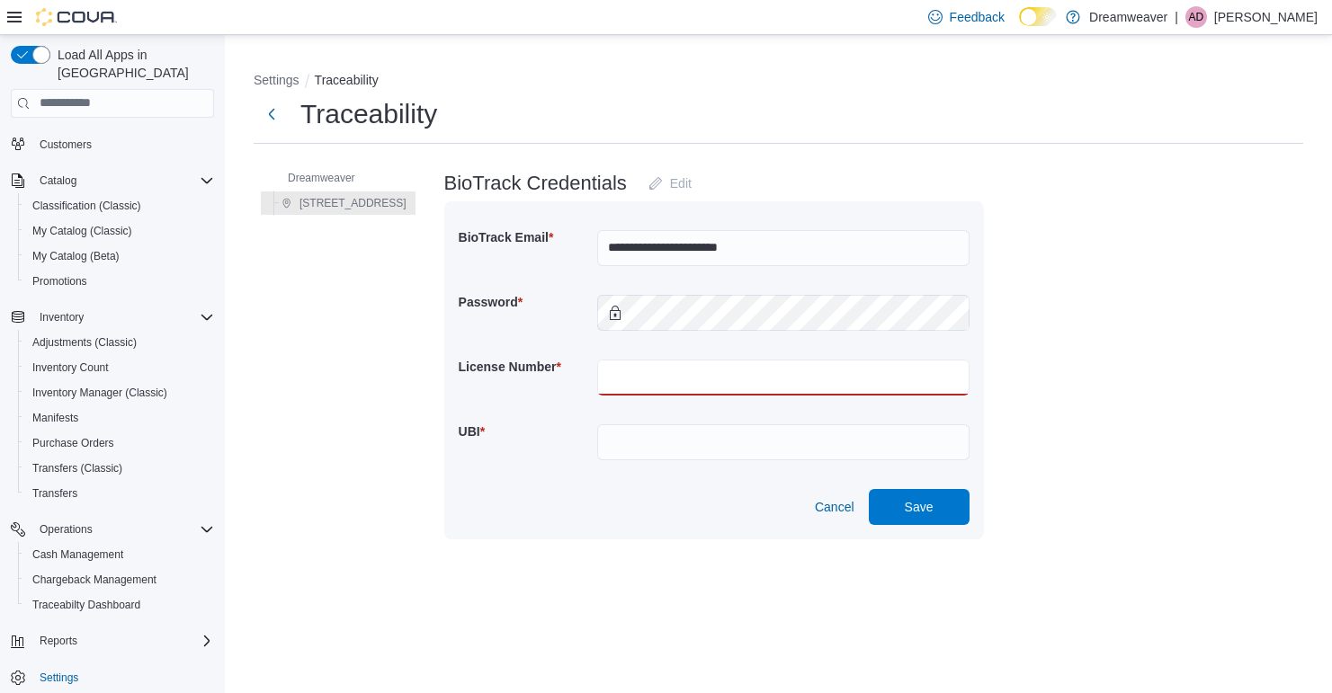
click at [798, 372] on input "text" at bounding box center [783, 378] width 372 height 36
type input "**********"
click at [745, 383] on input "**********" at bounding box center [783, 378] width 372 height 36
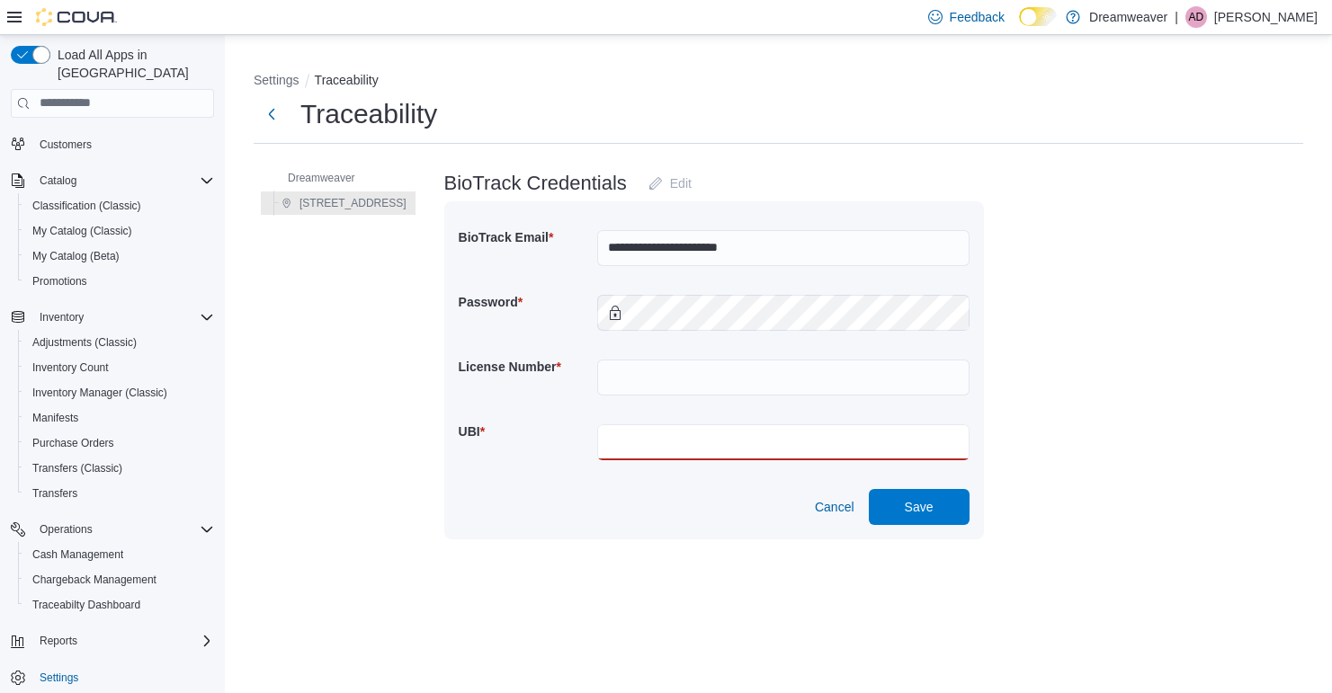
click at [700, 450] on input "text" at bounding box center [783, 442] width 372 height 36
type input "********"
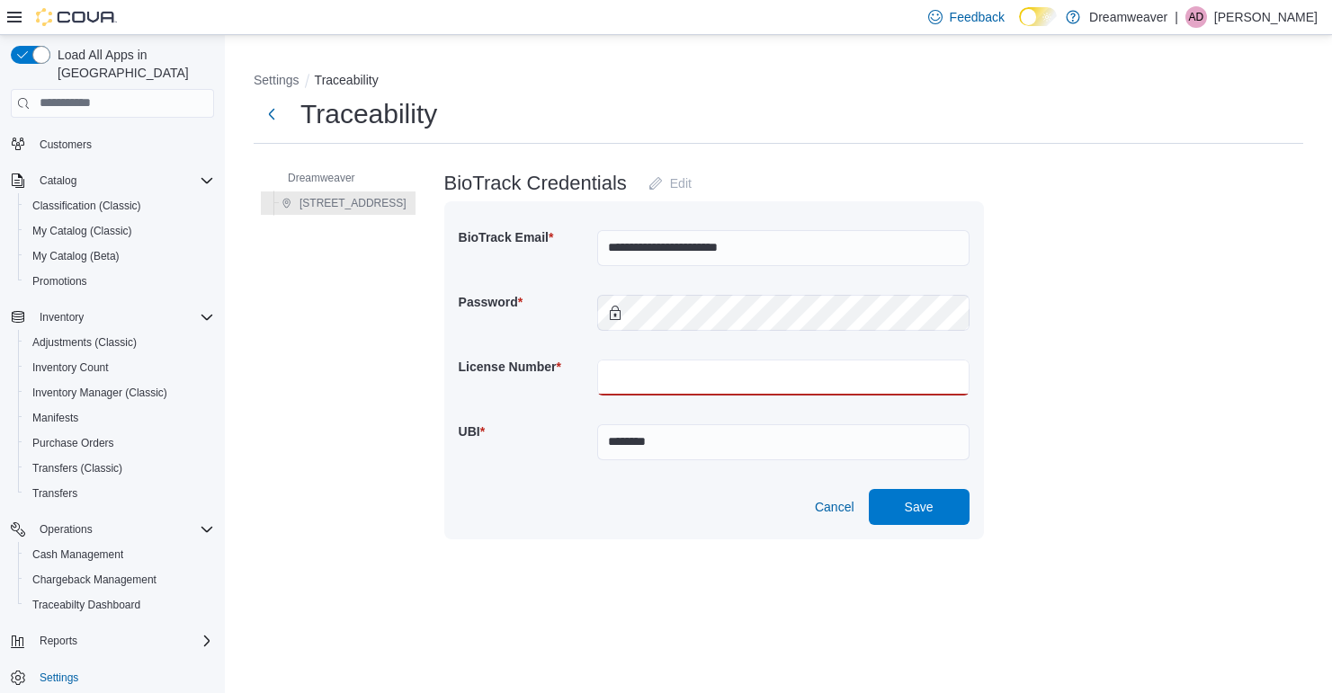
click at [708, 370] on input "text" at bounding box center [783, 378] width 372 height 36
type input "*********"
click at [1179, 363] on form "**********" at bounding box center [873, 352] width 859 height 374
click at [923, 512] on span "Save" at bounding box center [919, 506] width 29 height 18
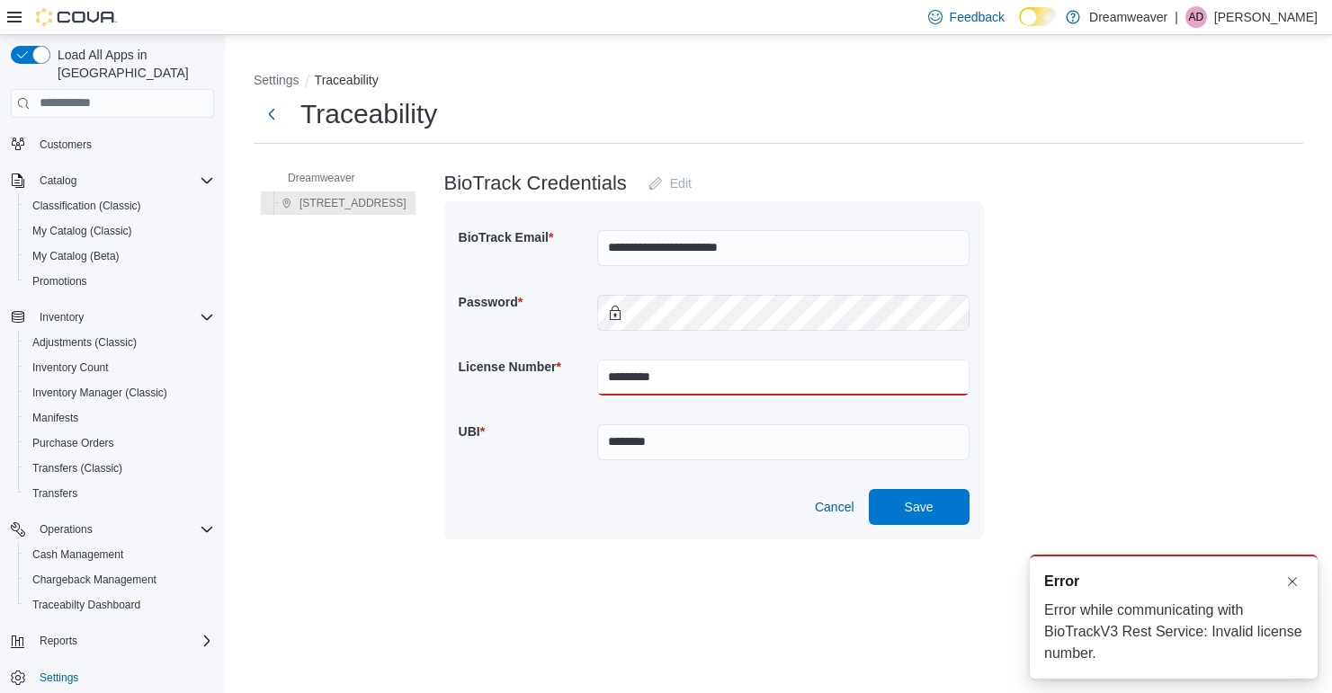
click at [776, 374] on input "*********" at bounding box center [783, 378] width 372 height 36
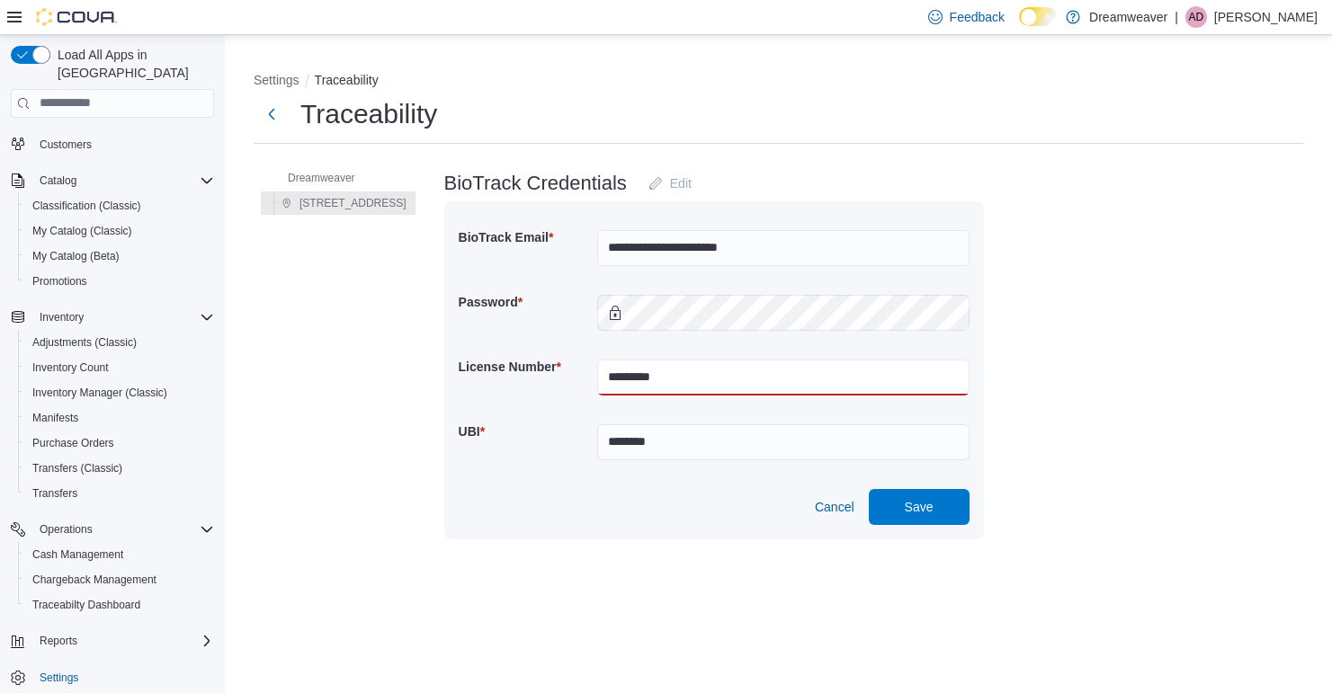
click at [776, 374] on input "*********" at bounding box center [783, 378] width 372 height 36
type input "*********"
click at [932, 511] on span "Save" at bounding box center [919, 506] width 29 height 18
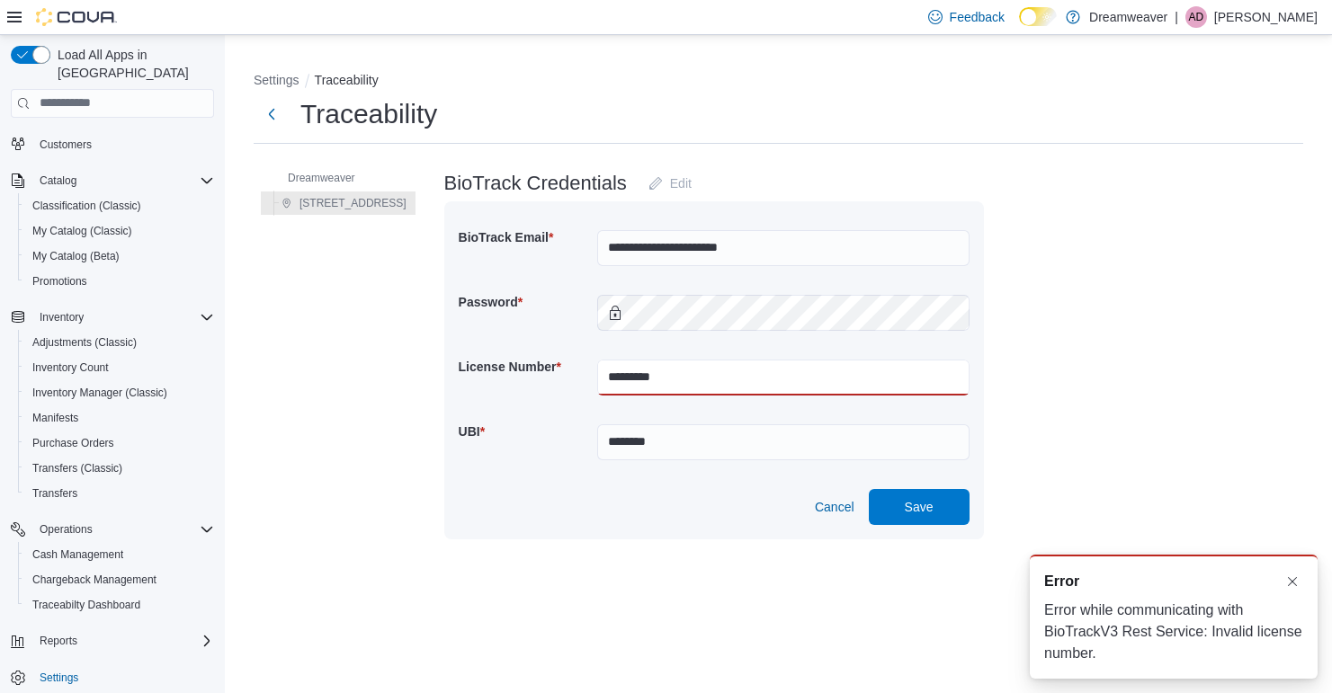
click at [754, 378] on input "*********" at bounding box center [783, 378] width 372 height 36
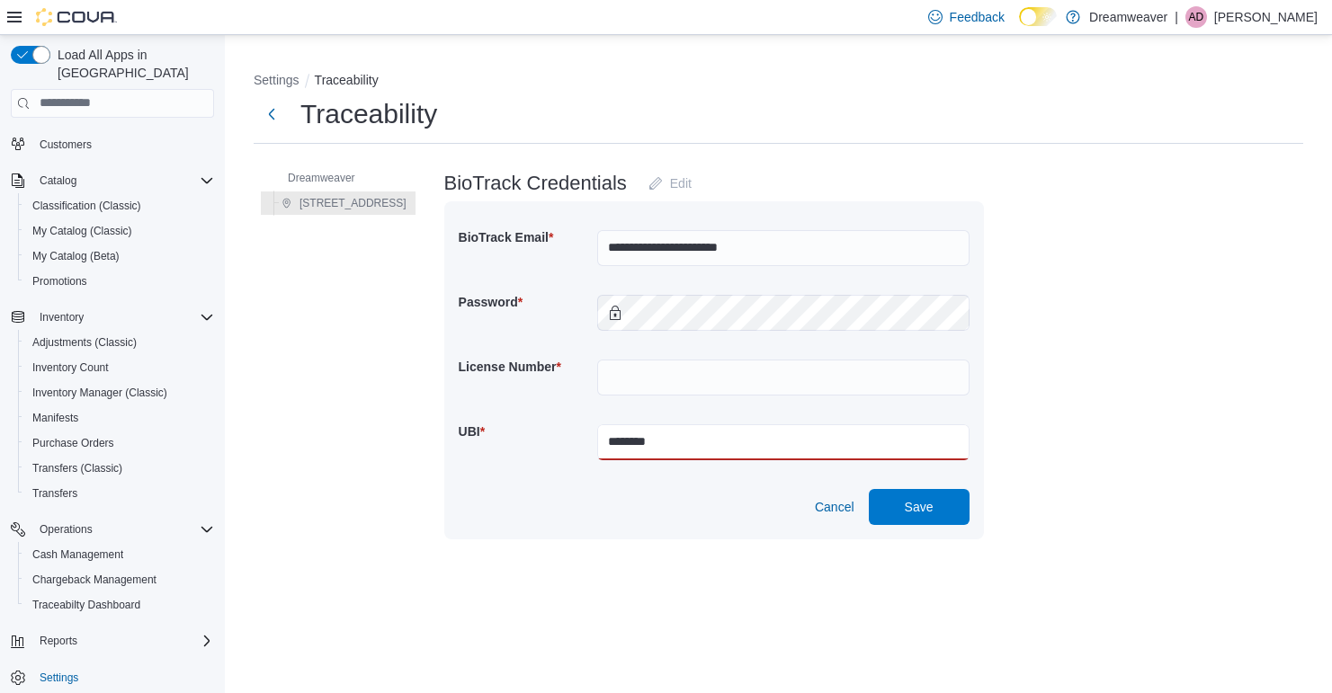
click at [691, 445] on input "********" at bounding box center [783, 442] width 372 height 36
click at [650, 440] on input "********" at bounding box center [783, 442] width 372 height 36
type input "*********"
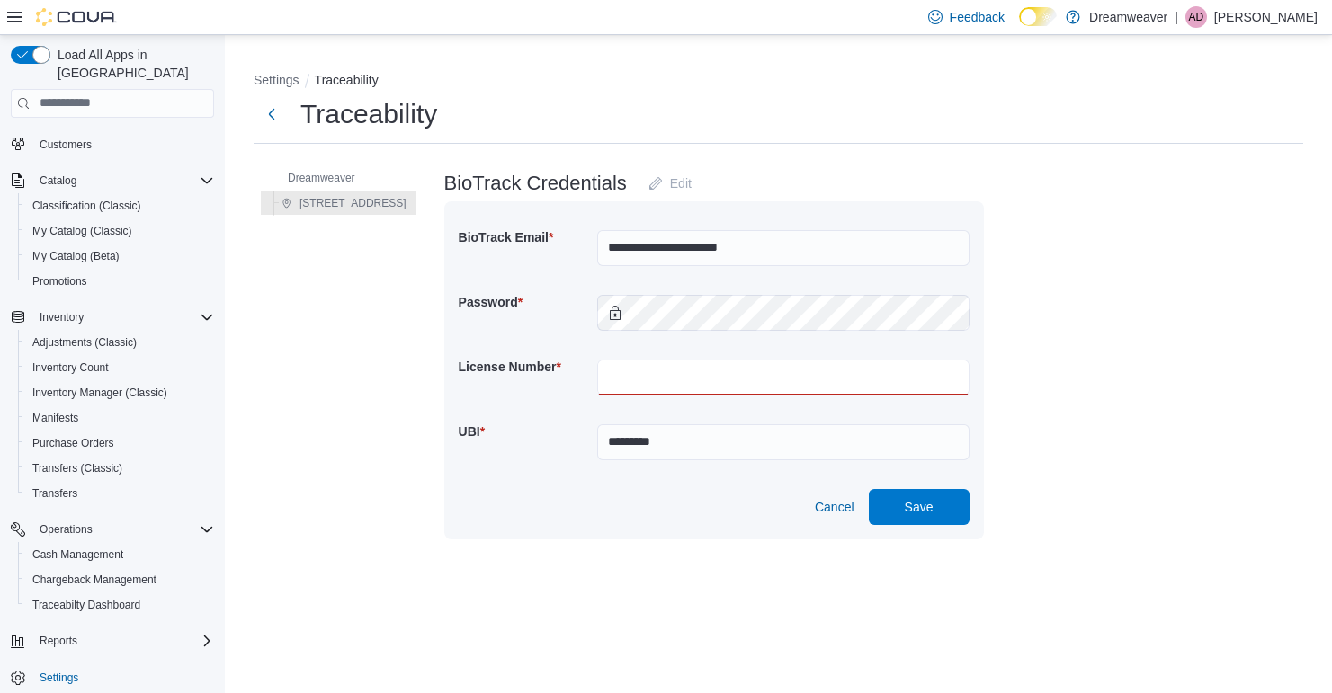
click at [655, 379] on input "text" at bounding box center [783, 378] width 372 height 36
type input "*********"
click at [911, 499] on span "Save" at bounding box center [918, 506] width 79 height 36
